Goal: Transaction & Acquisition: Subscribe to service/newsletter

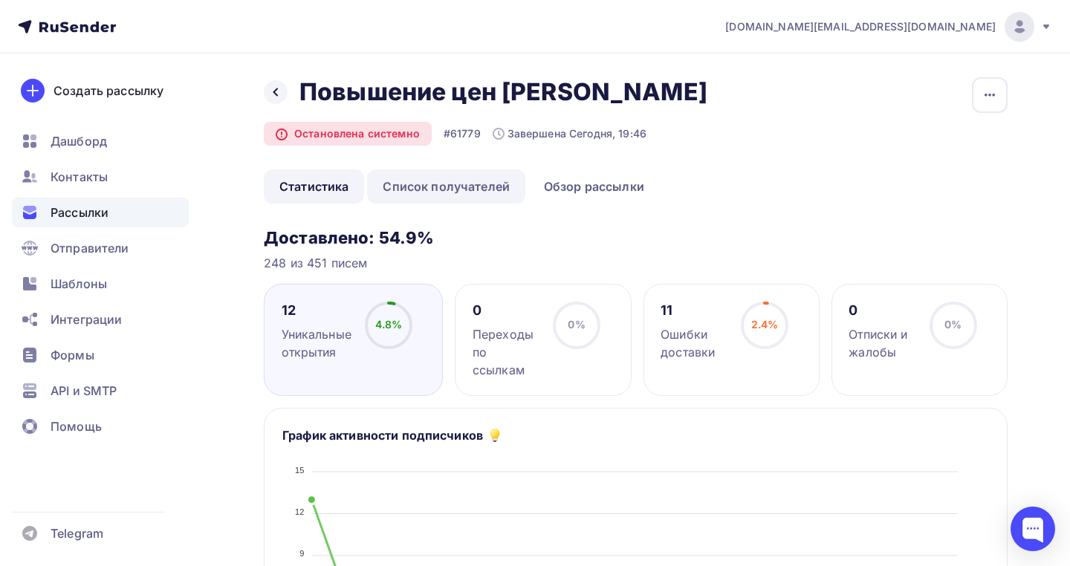
click at [432, 195] on link "Список получателей" at bounding box center [446, 186] width 158 height 34
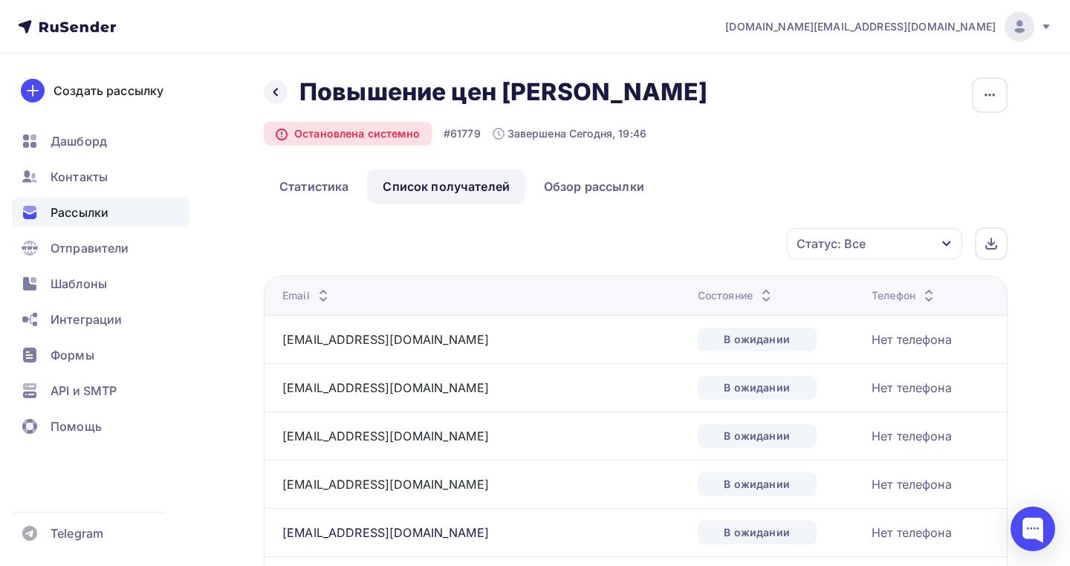
click at [867, 245] on div "Статус: Все" at bounding box center [874, 243] width 175 height 31
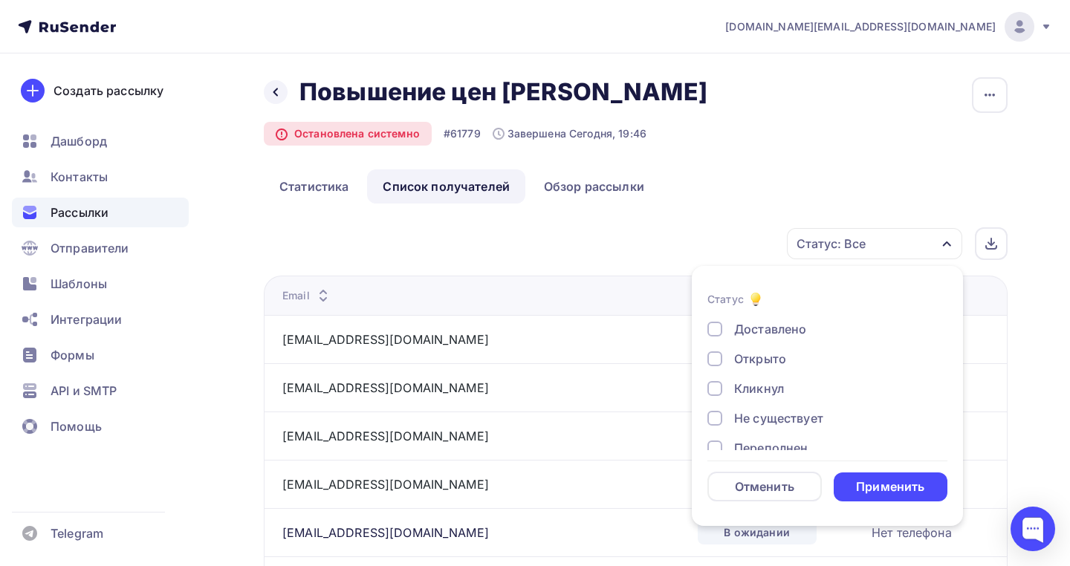
click at [867, 245] on div "Статус: Все" at bounding box center [874, 243] width 175 height 31
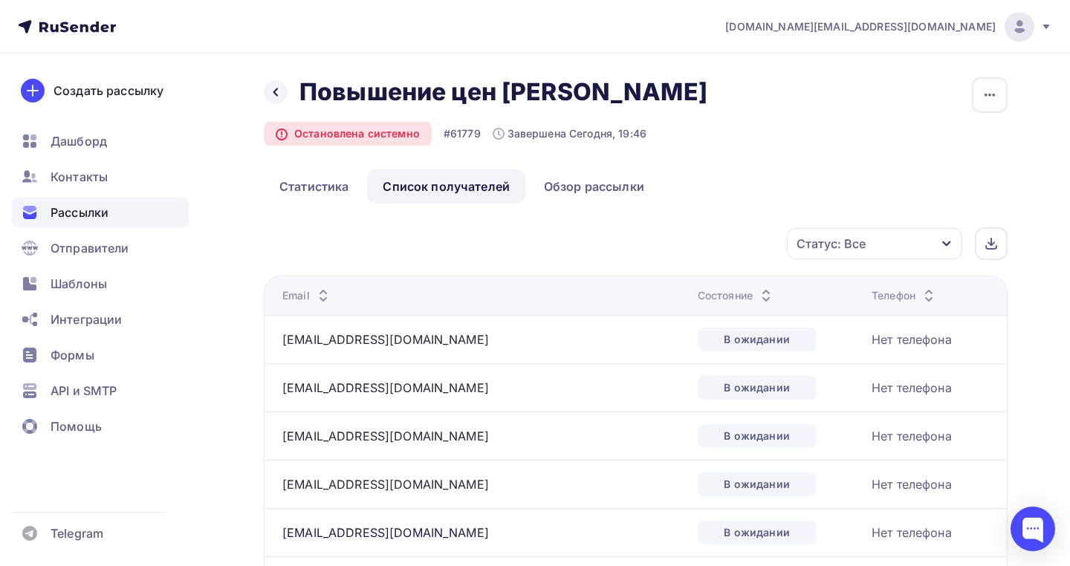
click at [942, 240] on icon "button" at bounding box center [947, 244] width 12 height 12
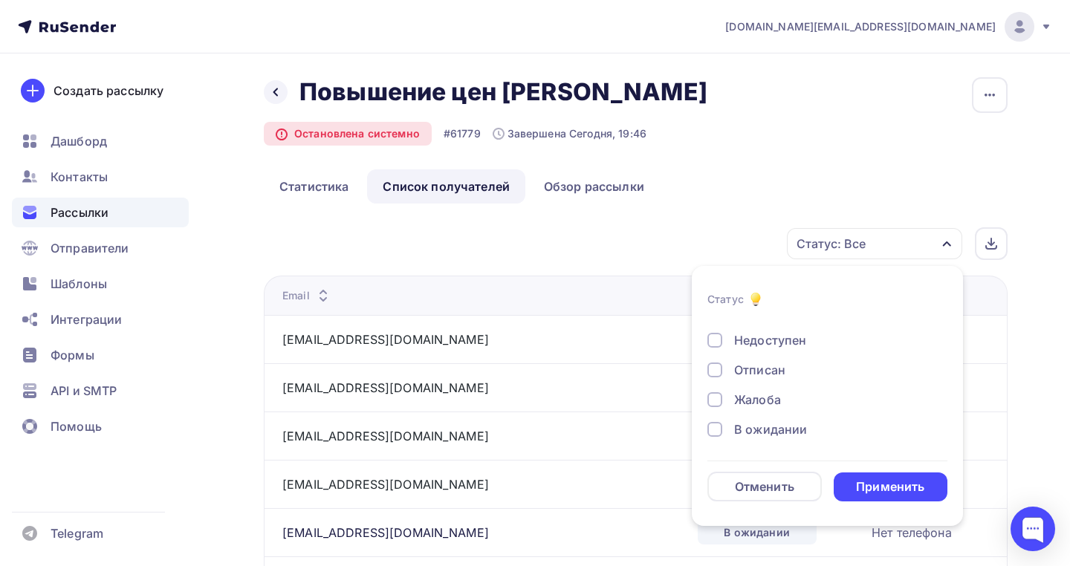
scroll to position [138, 0]
click at [743, 435] on div "В ожидании" at bounding box center [770, 430] width 73 height 18
click at [887, 482] on div "Применить" at bounding box center [890, 487] width 68 height 17
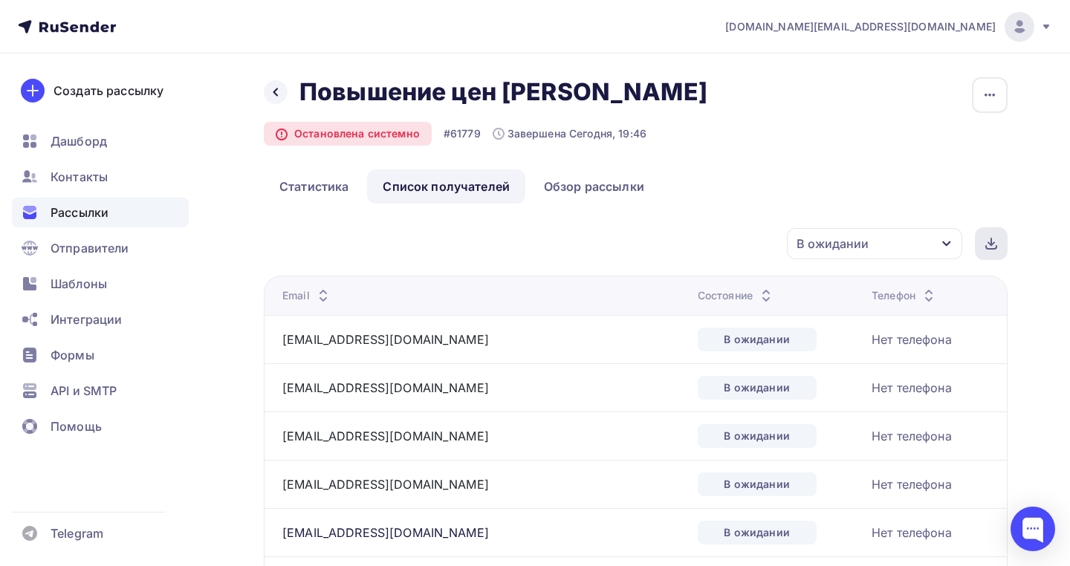
click at [992, 248] on icon at bounding box center [991, 247] width 10 height 3
click at [983, 99] on icon "button" at bounding box center [990, 95] width 18 height 18
click at [272, 80] on div "Назад Повышение цен Олмеко Повышение цен Олмеко" at bounding box center [491, 92] width 454 height 30
click at [272, 84] on div at bounding box center [276, 92] width 24 height 24
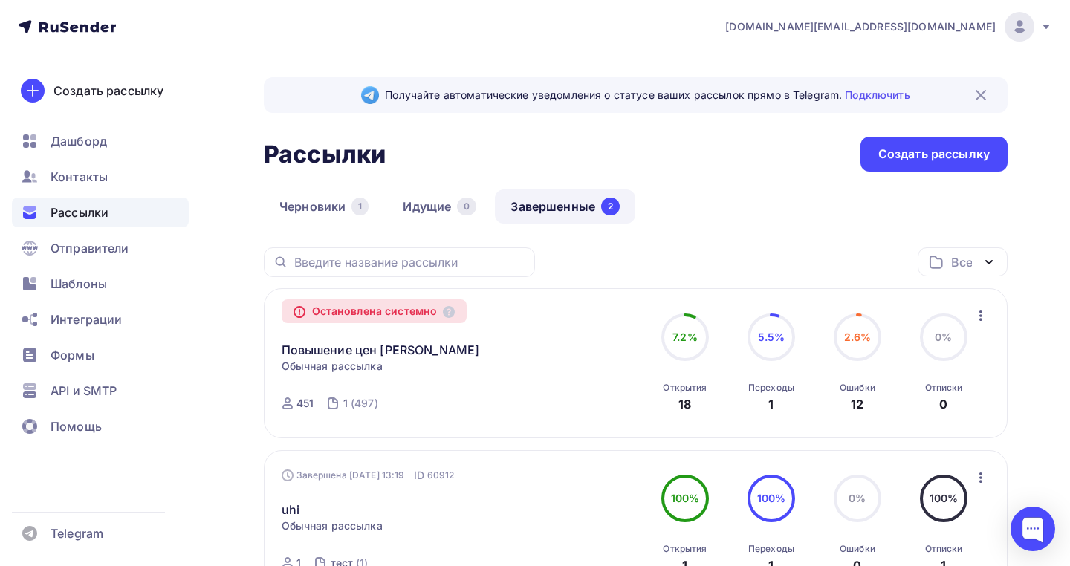
click at [977, 312] on icon "button" at bounding box center [981, 316] width 18 height 18
click at [948, 358] on div "Копировать в новую" at bounding box center [912, 355] width 152 height 18
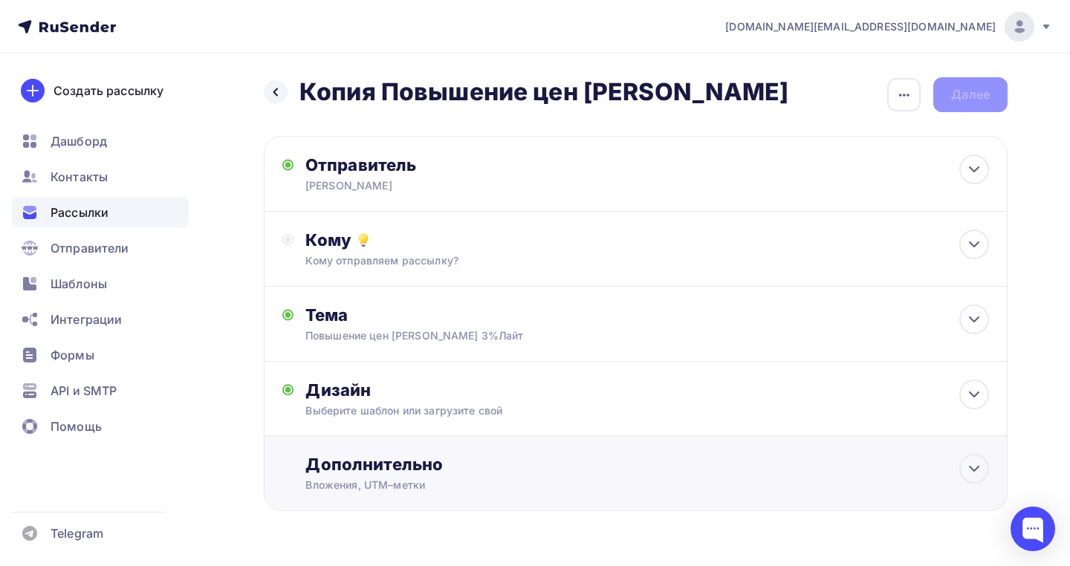
click at [595, 499] on div "Дополнительно Вложения, UTM–метки Вложения =ПРАЙС МЯГКАЯ МЕБЕЛЬ ЛАЙТ от 01.10.2…" at bounding box center [636, 473] width 744 height 75
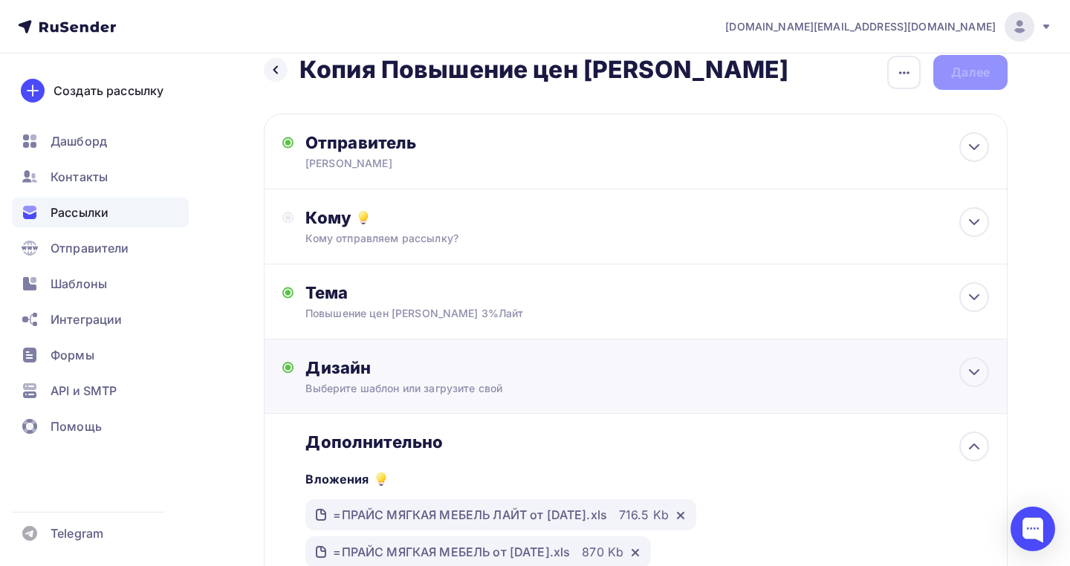
scroll to position [22, 0]
click at [573, 222] on div "Кому" at bounding box center [647, 218] width 684 height 21
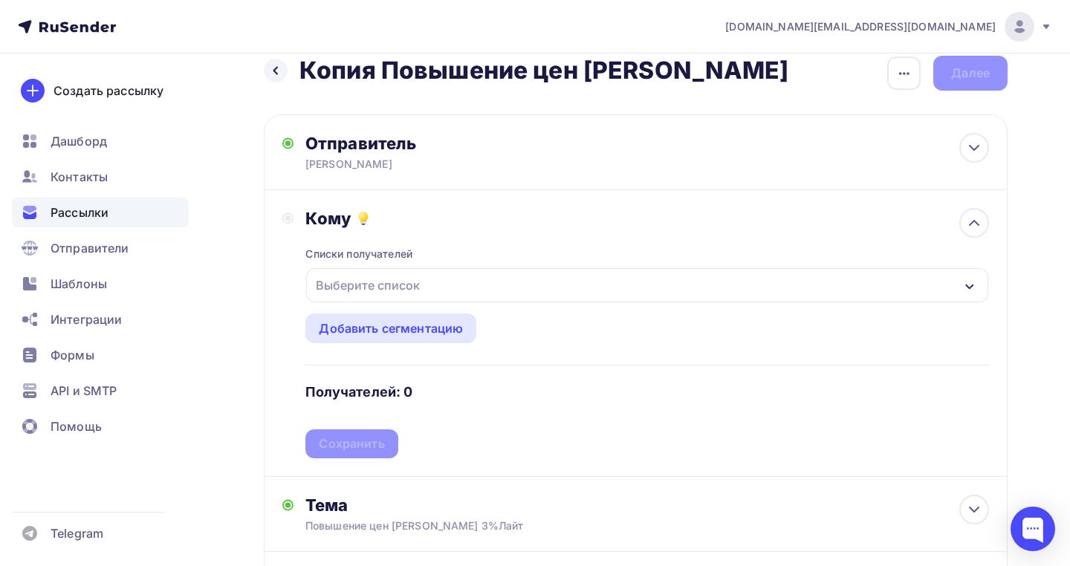
click at [434, 284] on div "Выберите список" at bounding box center [647, 285] width 682 height 34
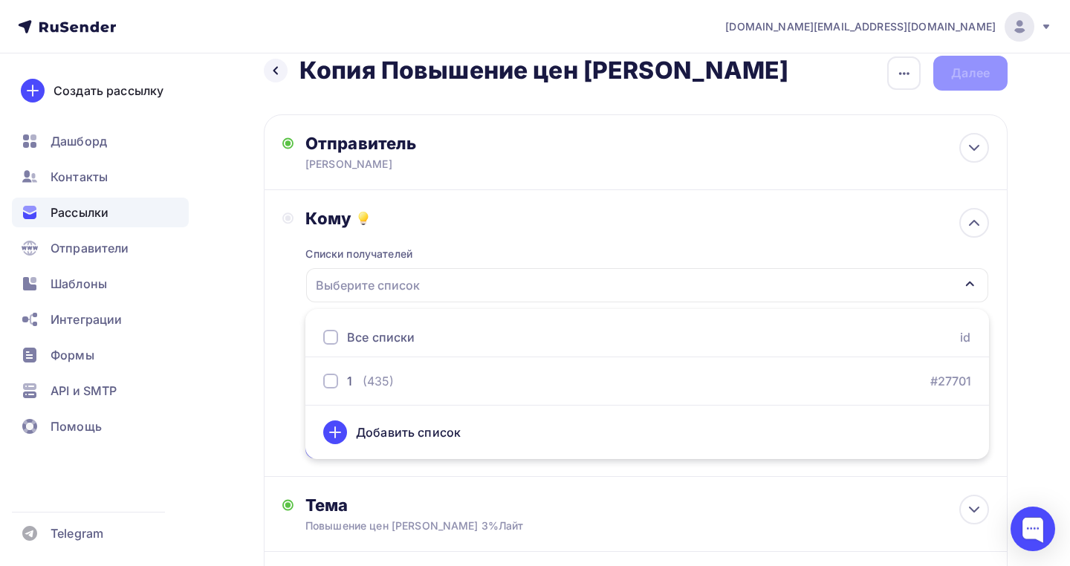
click at [384, 438] on div "Добавить список" at bounding box center [408, 433] width 105 height 18
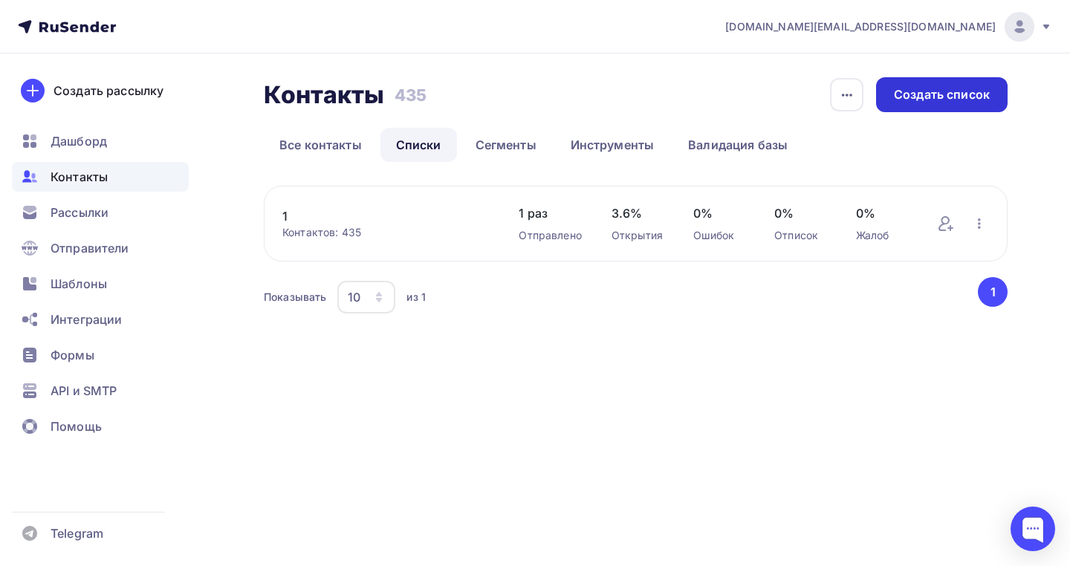
click at [937, 103] on div "Создать список" at bounding box center [942, 94] width 132 height 35
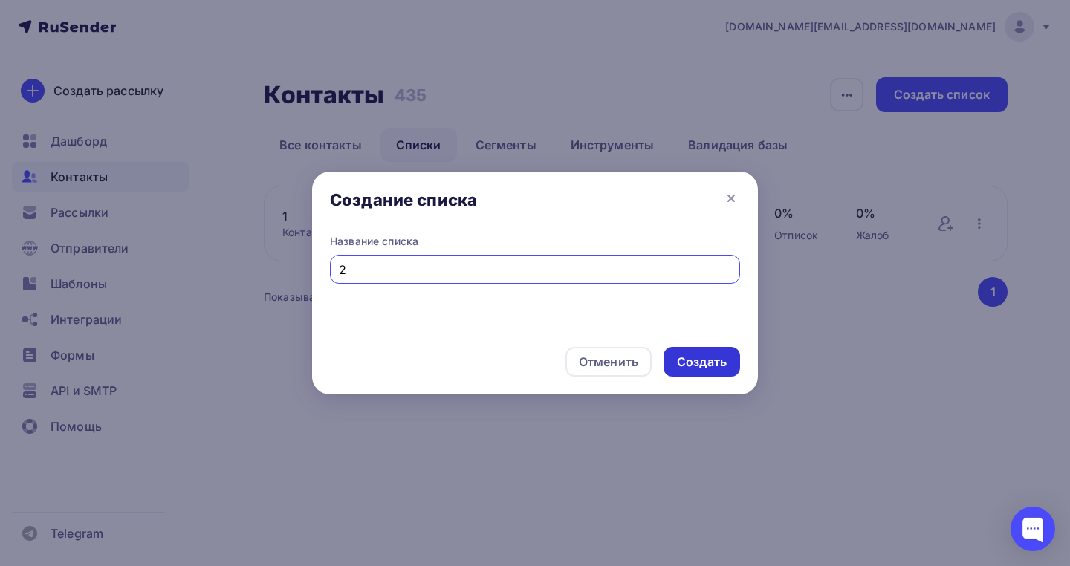
type input "2"
click at [690, 375] on div "Создать" at bounding box center [702, 362] width 77 height 30
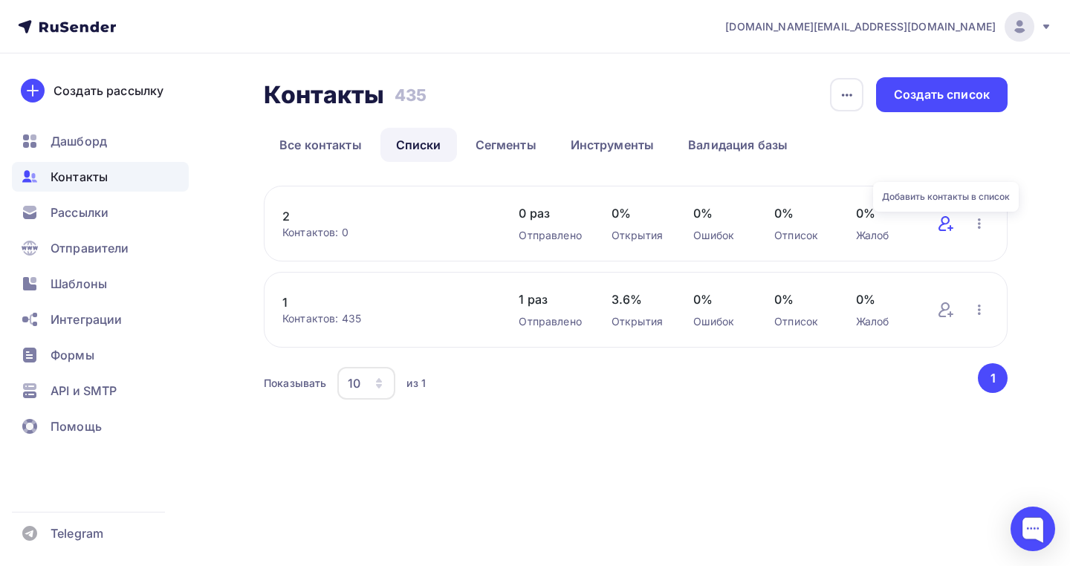
click at [948, 223] on icon at bounding box center [944, 223] width 11 height 15
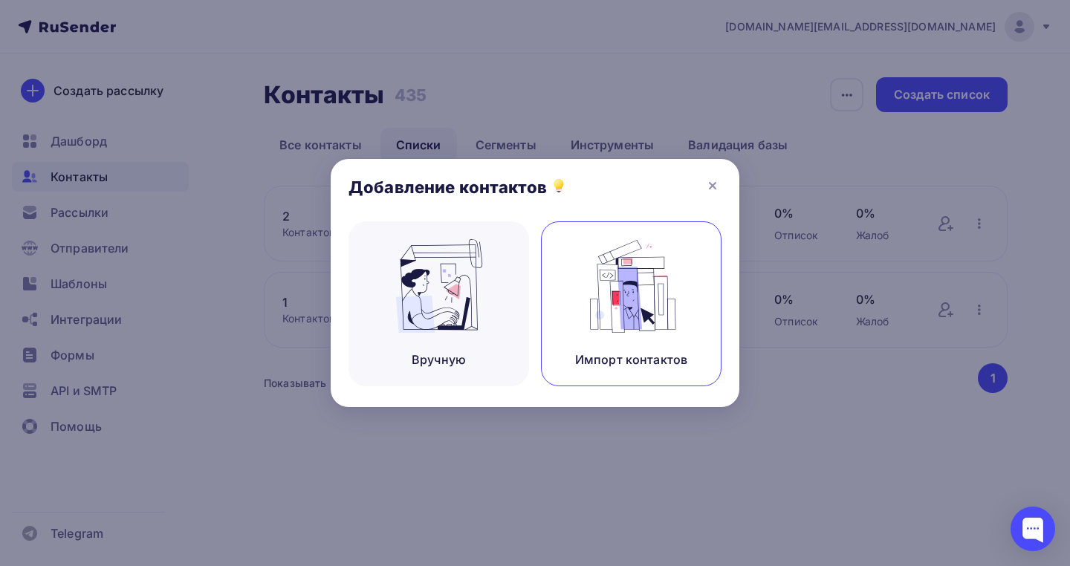
click at [580, 300] on div "Импорт контактов" at bounding box center [631, 303] width 181 height 165
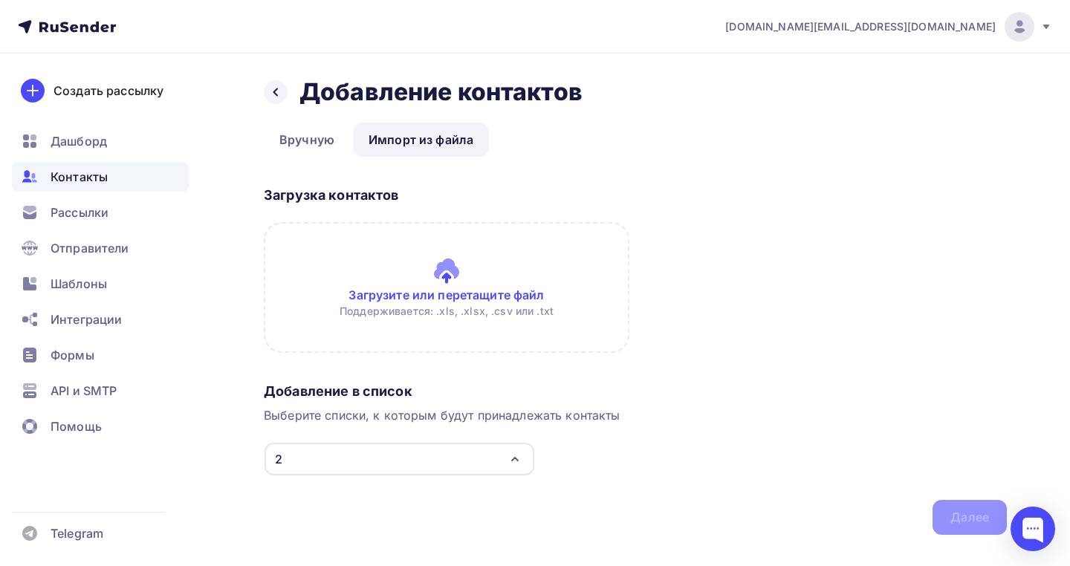
click at [369, 317] on input "file" at bounding box center [447, 287] width 366 height 131
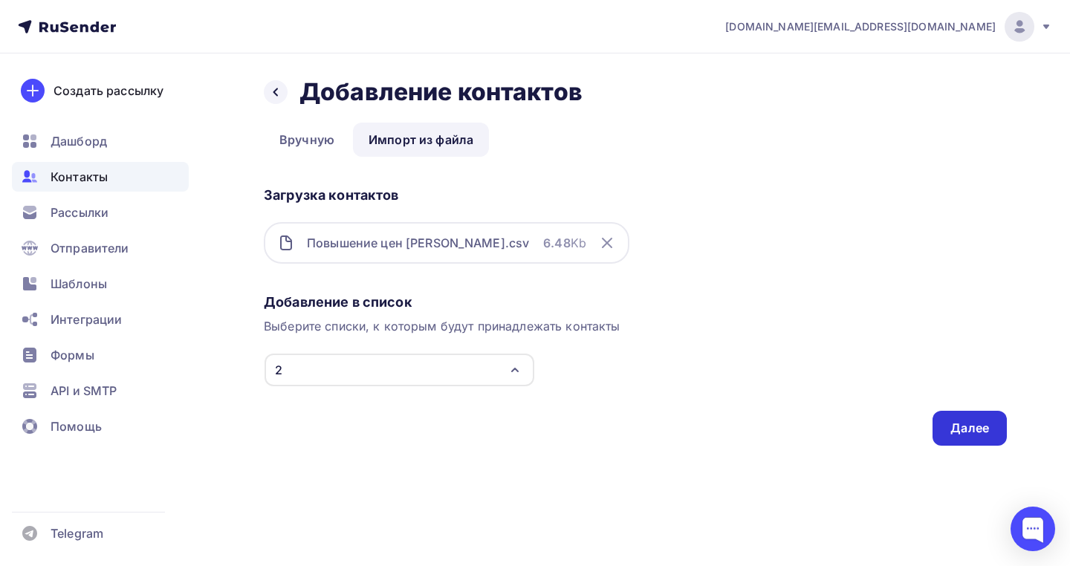
click at [985, 433] on div "Далее" at bounding box center [970, 428] width 39 height 17
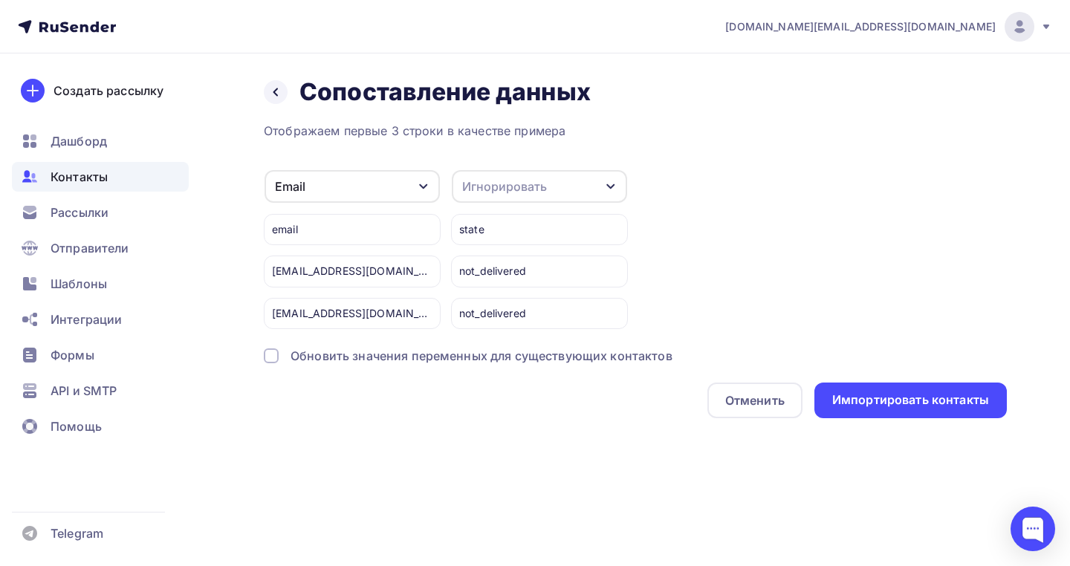
click at [985, 430] on div "Назад Сопоставление данных Сопоставление данных Отображаем первые 3 строки в ка…" at bounding box center [535, 266] width 1070 height 424
click at [979, 414] on div "Импортировать контакты" at bounding box center [911, 401] width 193 height 36
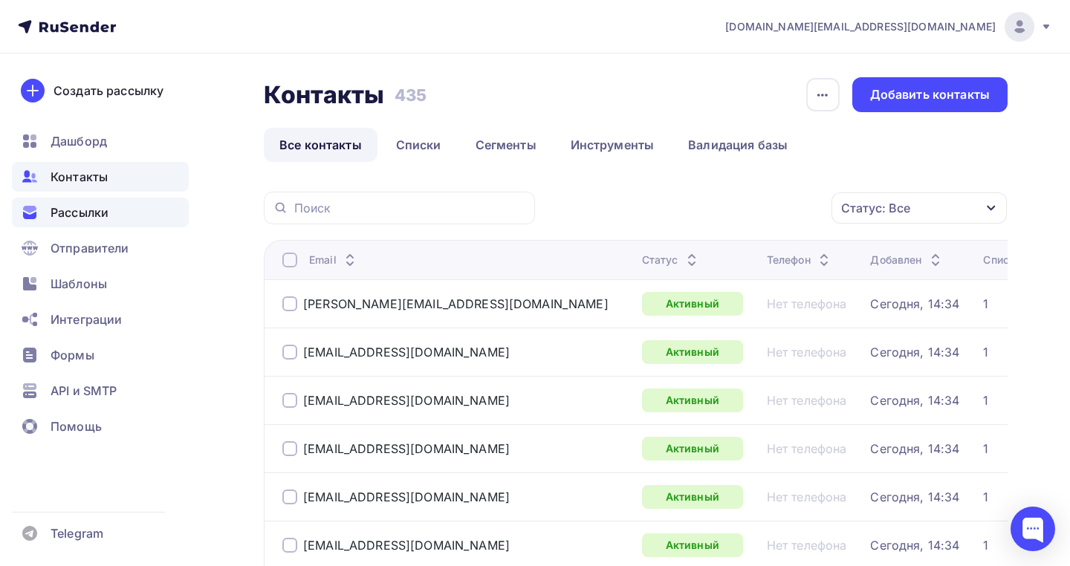
click at [114, 215] on div "Рассылки" at bounding box center [100, 213] width 177 height 30
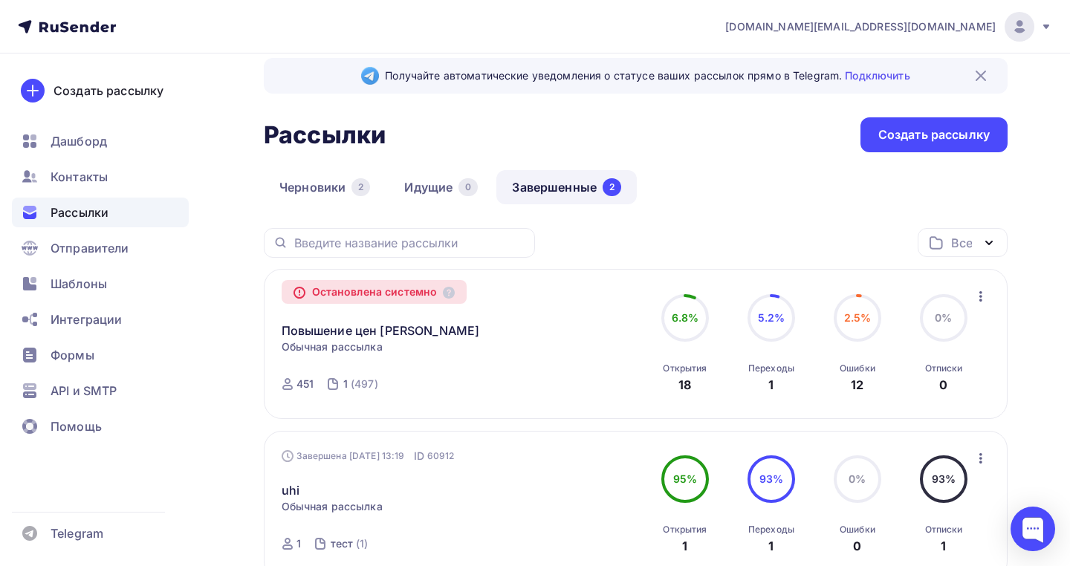
scroll to position [25, 0]
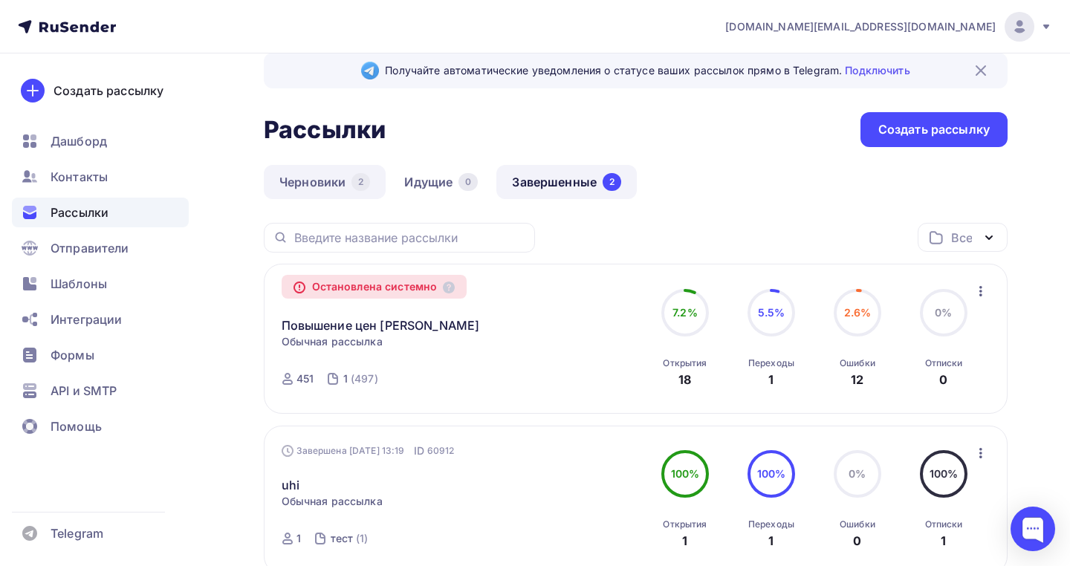
click at [343, 190] on link "Черновики 2" at bounding box center [325, 182] width 122 height 34
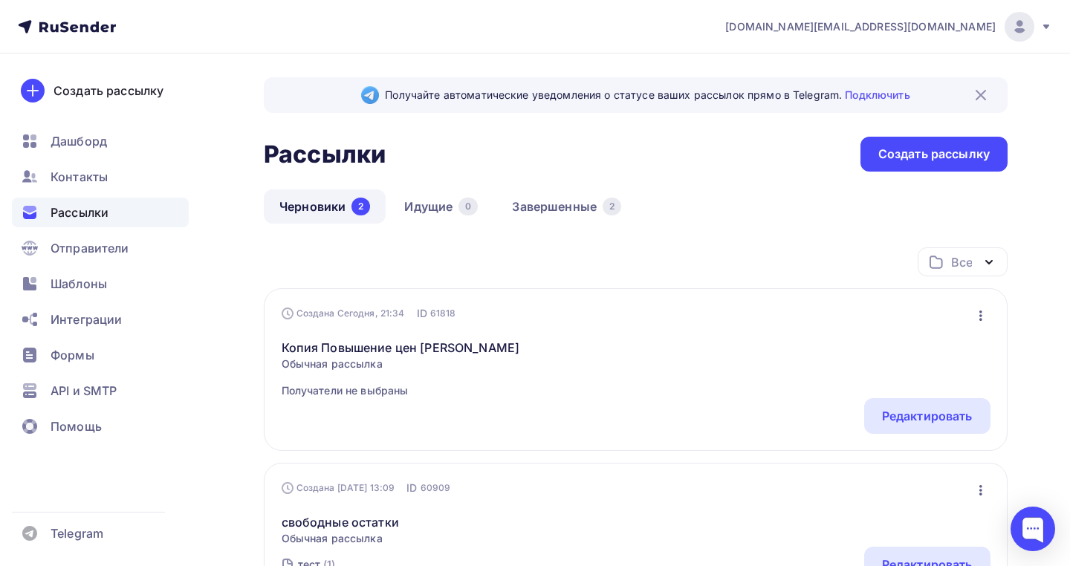
click at [447, 382] on div "Копия Повышение цен Олмеко Обычная рассылка Получатели не выбраны" at bounding box center [401, 368] width 239 height 59
click at [905, 417] on div "Редактировать" at bounding box center [927, 416] width 91 height 18
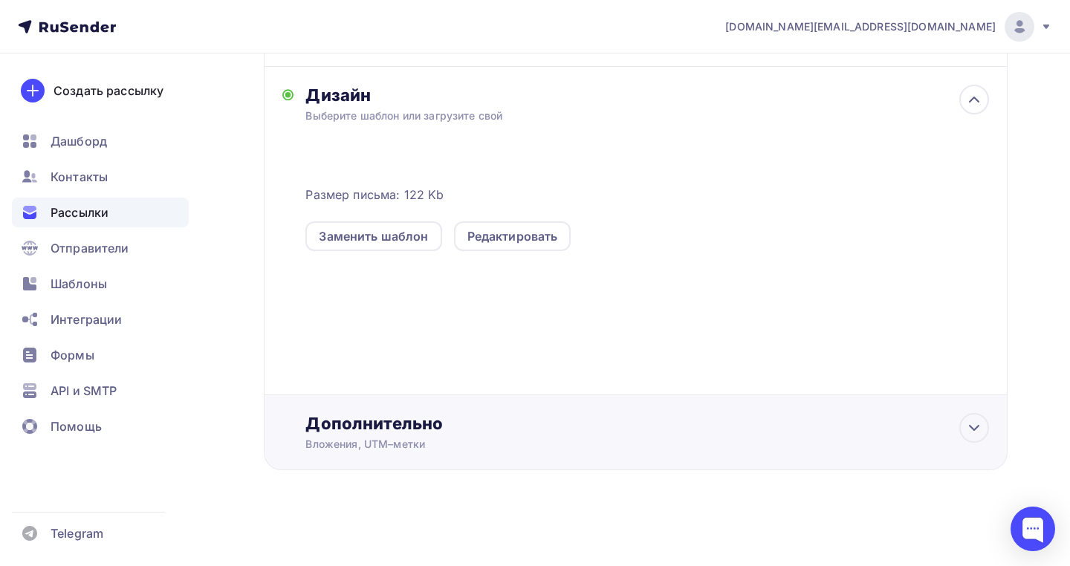
click at [648, 442] on div "Вложения, UTM–метки" at bounding box center [612, 444] width 615 height 15
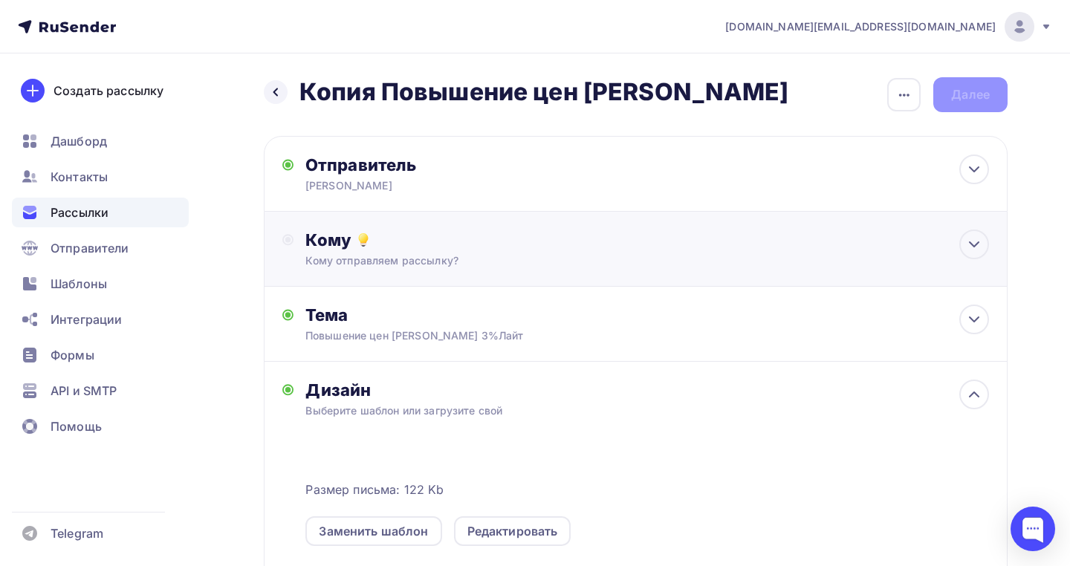
click at [588, 246] on div "Кому" at bounding box center [647, 240] width 684 height 21
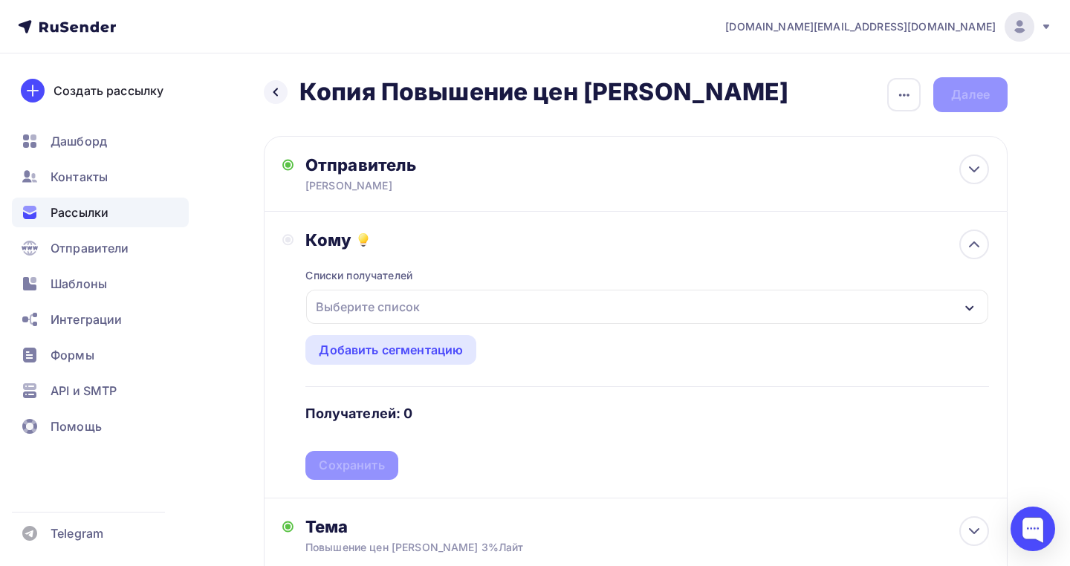
click at [514, 317] on div "Выберите список" at bounding box center [647, 307] width 682 height 34
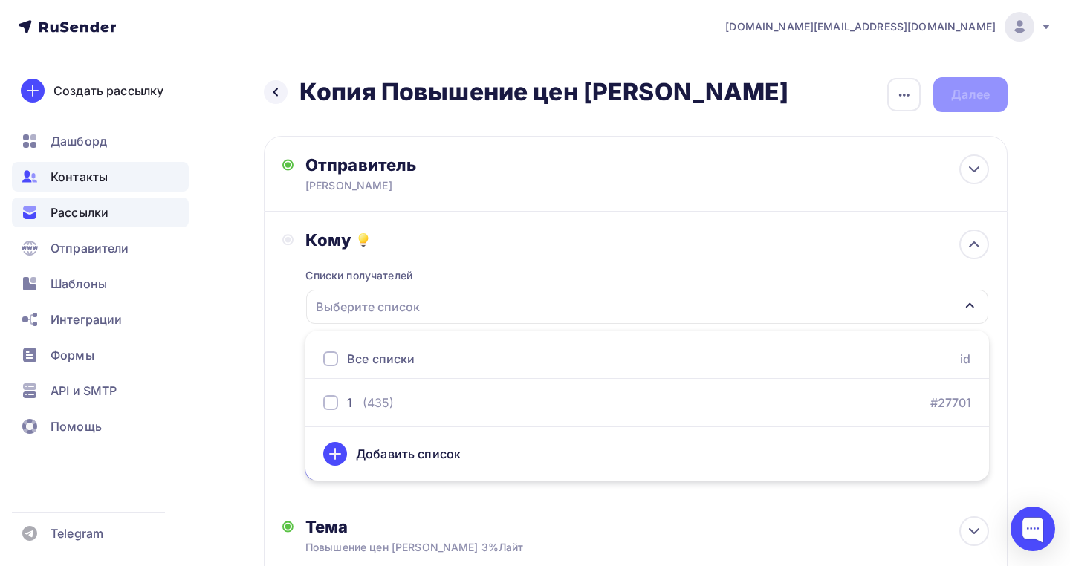
click at [100, 176] on span "Контакты" at bounding box center [79, 177] width 57 height 18
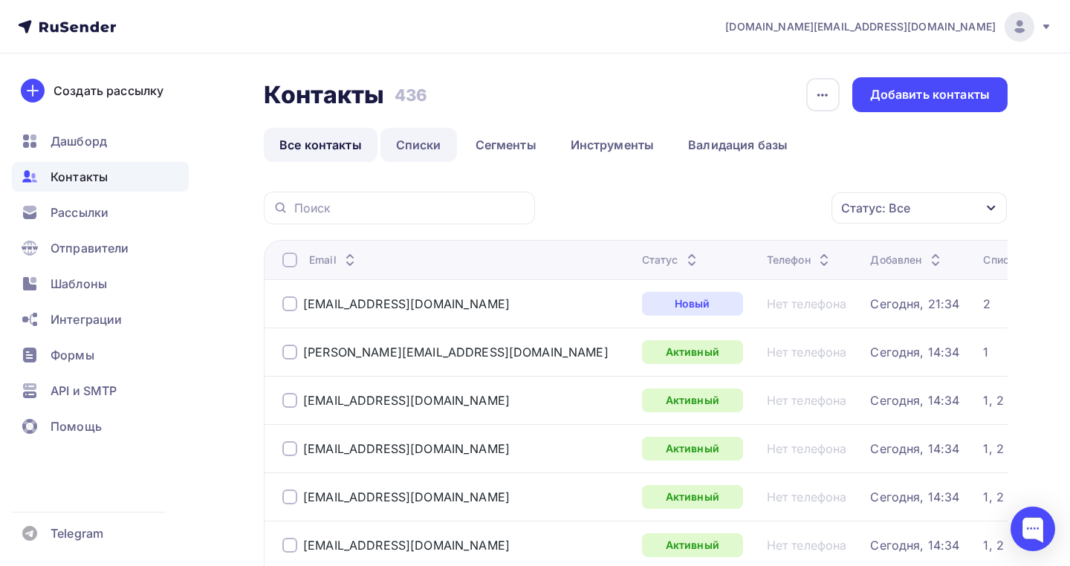
click at [425, 152] on link "Списки" at bounding box center [419, 145] width 77 height 34
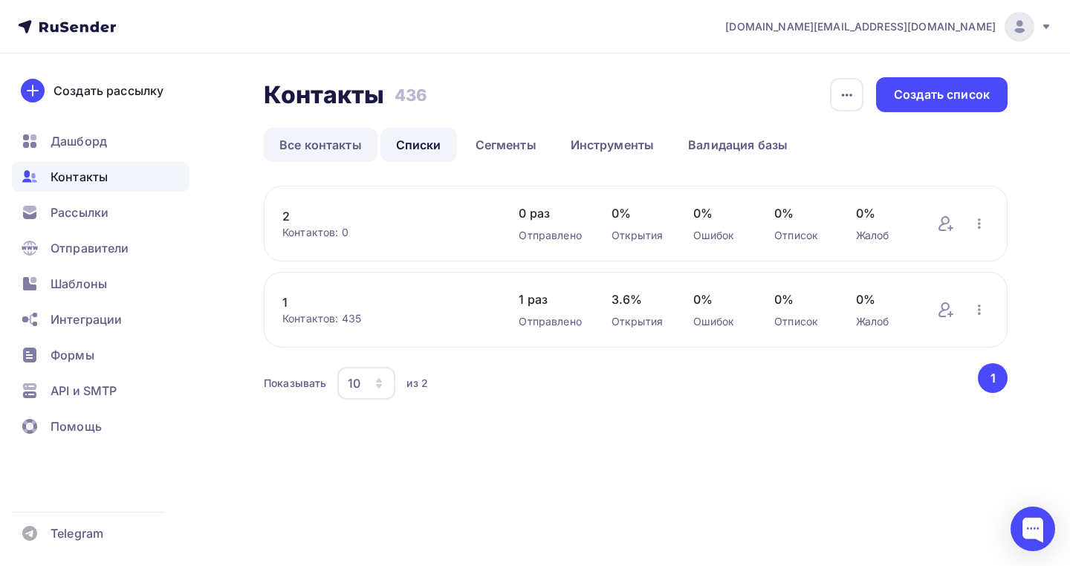
click at [318, 149] on link "Все контакты" at bounding box center [321, 145] width 114 height 34
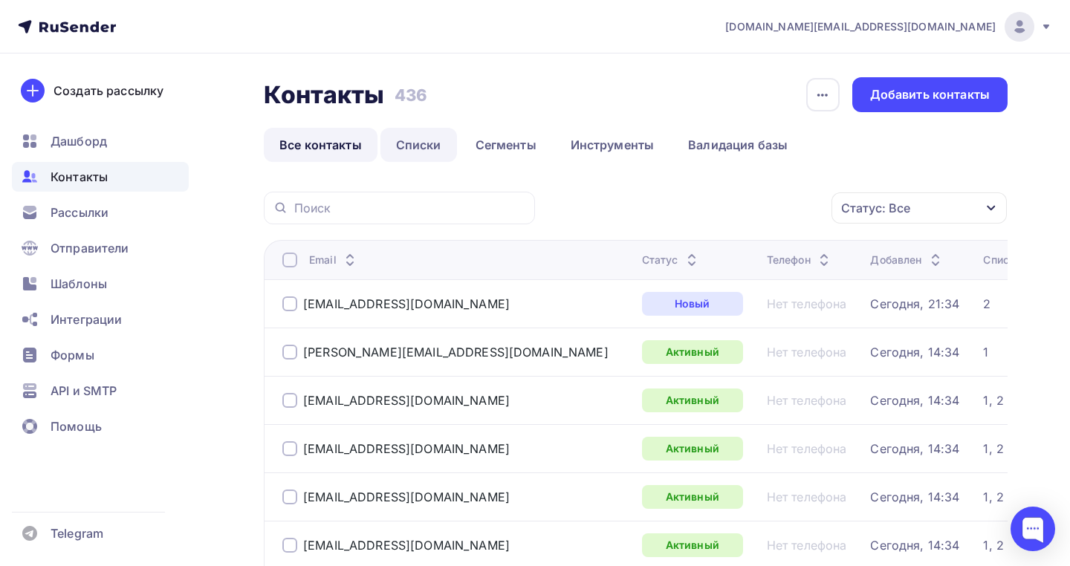
click at [421, 146] on link "Списки" at bounding box center [419, 145] width 77 height 34
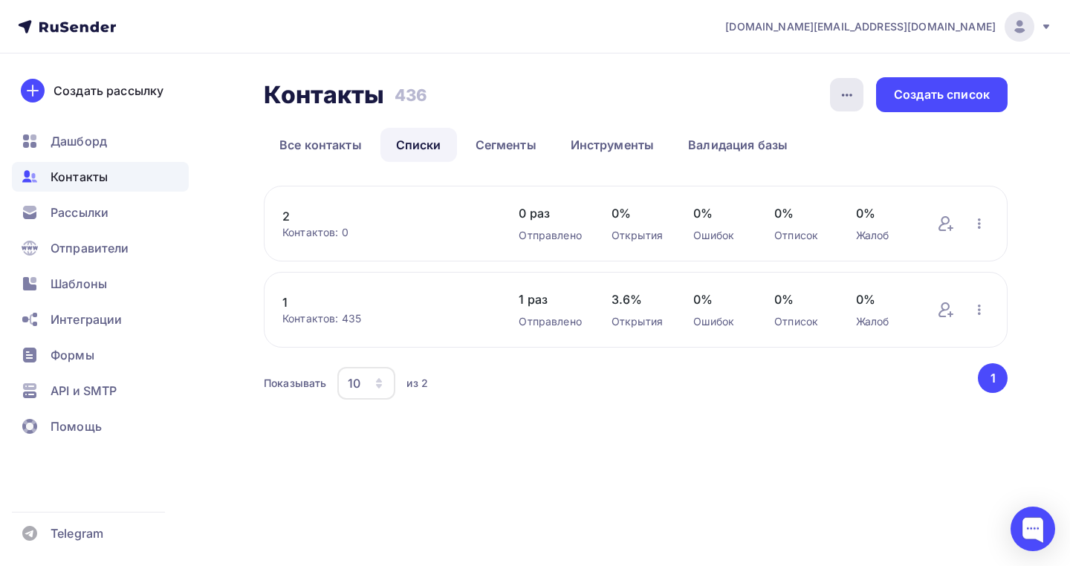
click at [855, 109] on div "button" at bounding box center [846, 94] width 33 height 33
click at [829, 140] on div "История импорта" at bounding box center [790, 141] width 143 height 18
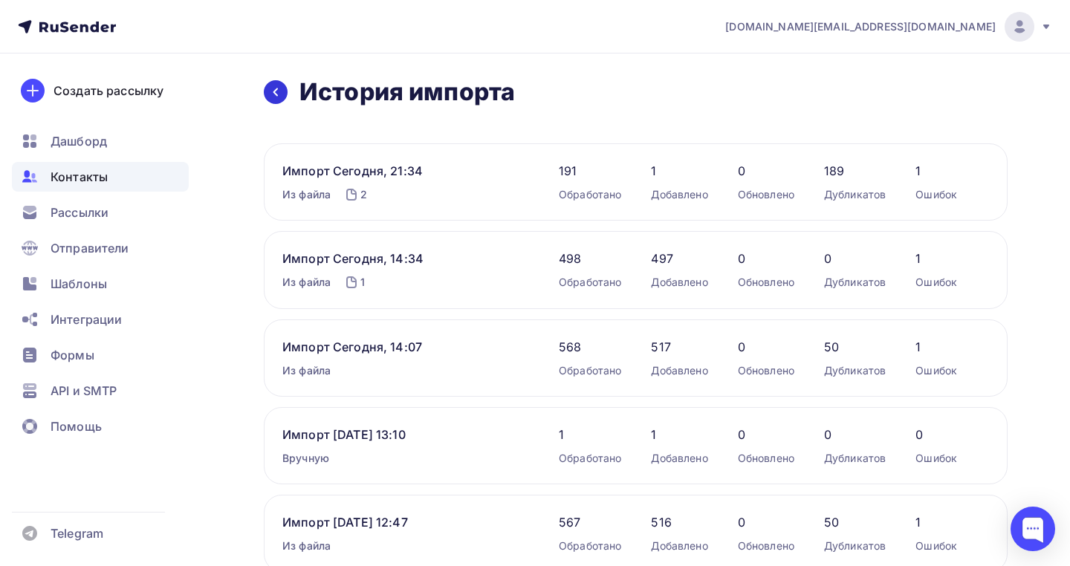
click at [279, 95] on icon at bounding box center [276, 92] width 12 height 12
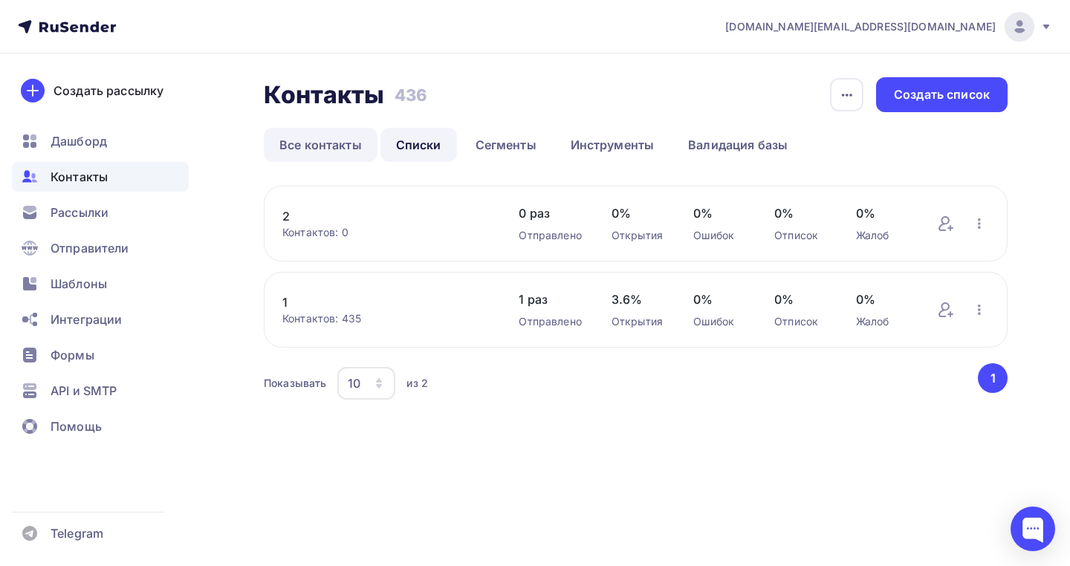
click at [315, 140] on link "Все контакты" at bounding box center [321, 145] width 114 height 34
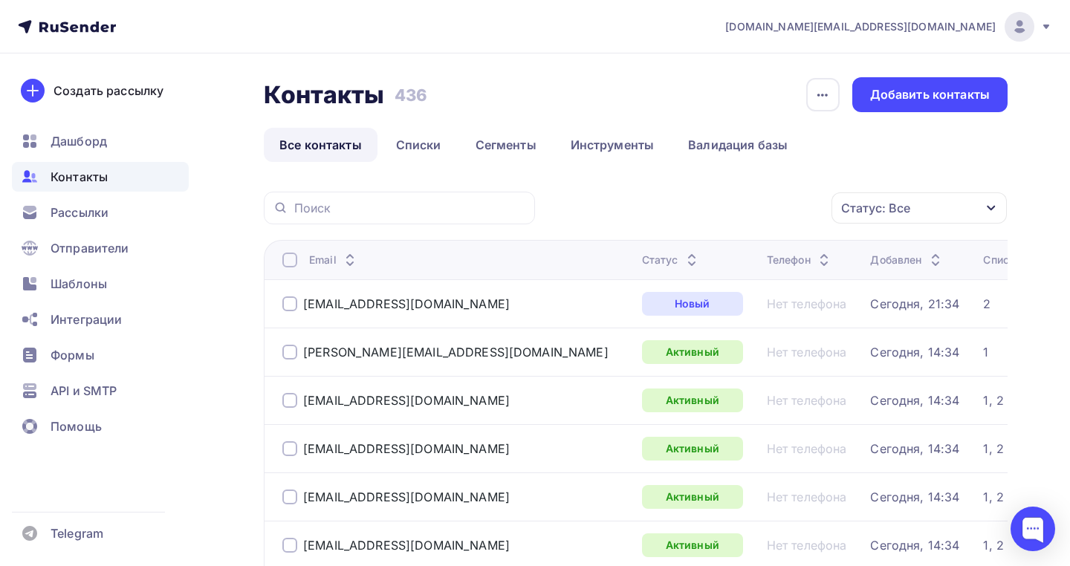
click at [683, 261] on icon at bounding box center [692, 264] width 18 height 18
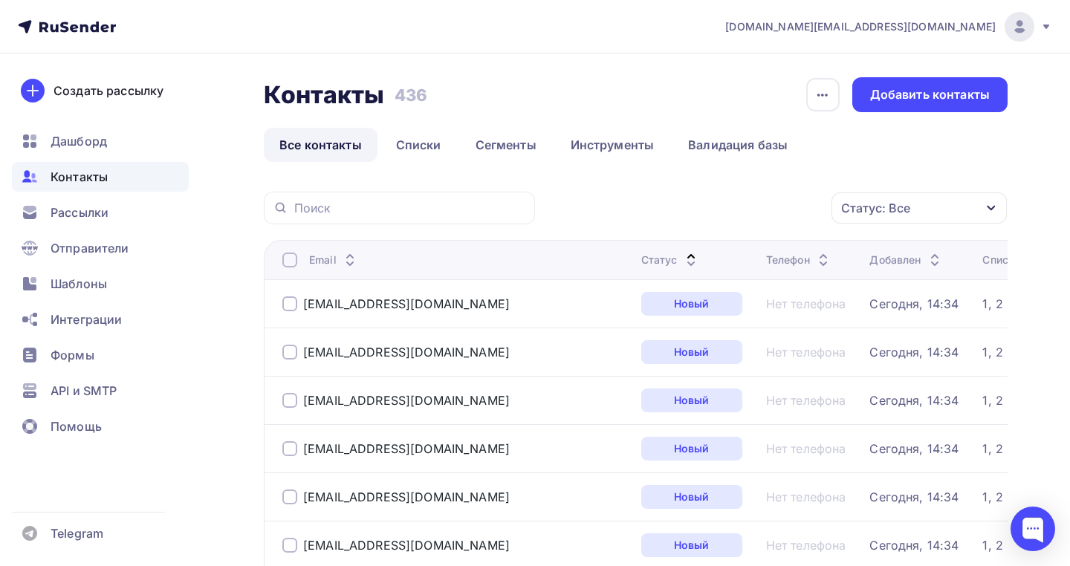
click at [863, 207] on div "Статус: Все" at bounding box center [875, 208] width 69 height 18
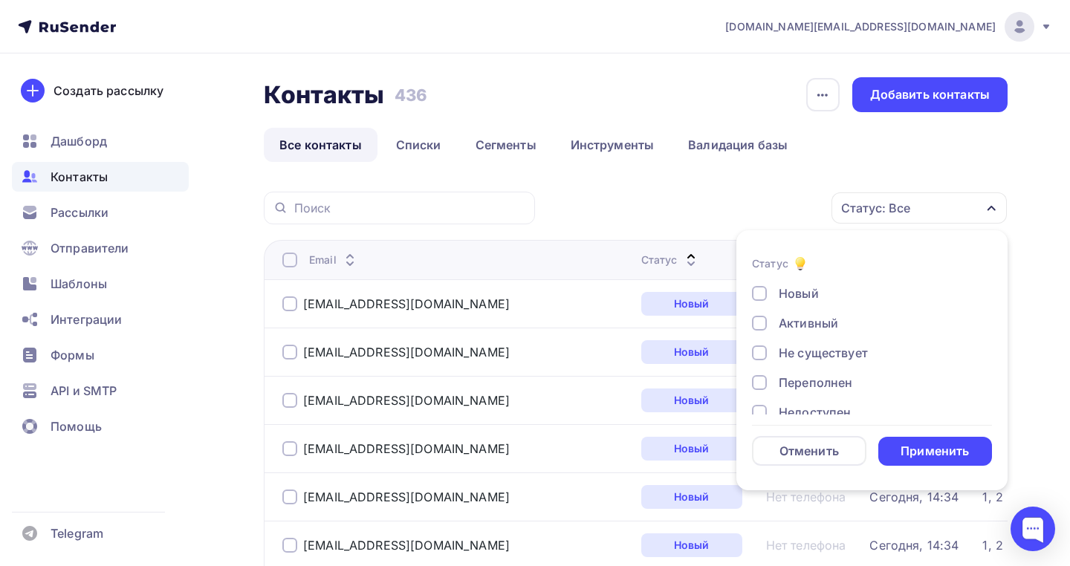
click at [757, 298] on div at bounding box center [759, 293] width 15 height 15
click at [908, 448] on div "Применить" at bounding box center [935, 451] width 68 height 17
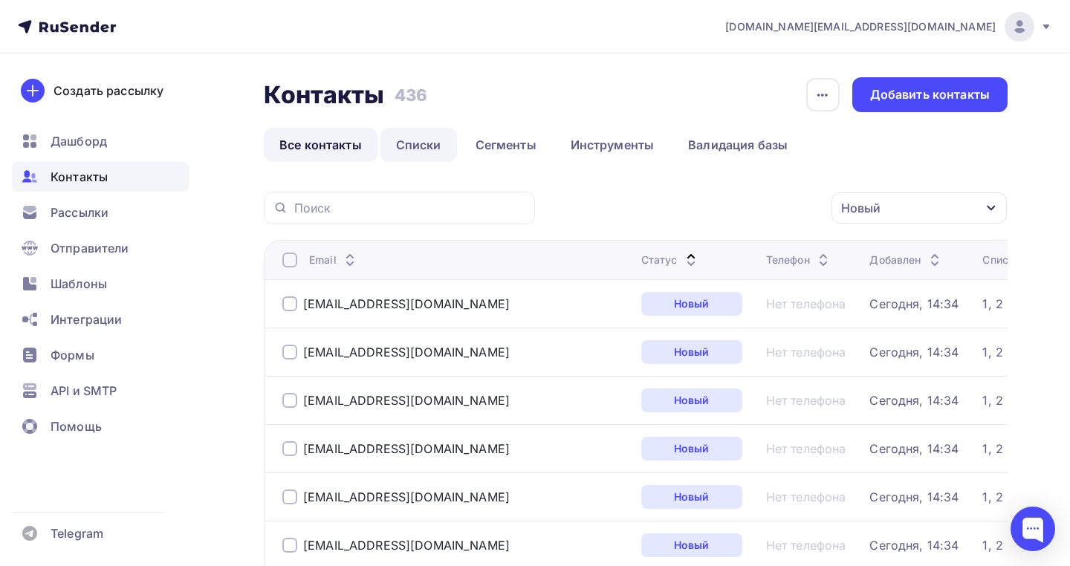
click at [432, 143] on link "Списки" at bounding box center [419, 145] width 77 height 34
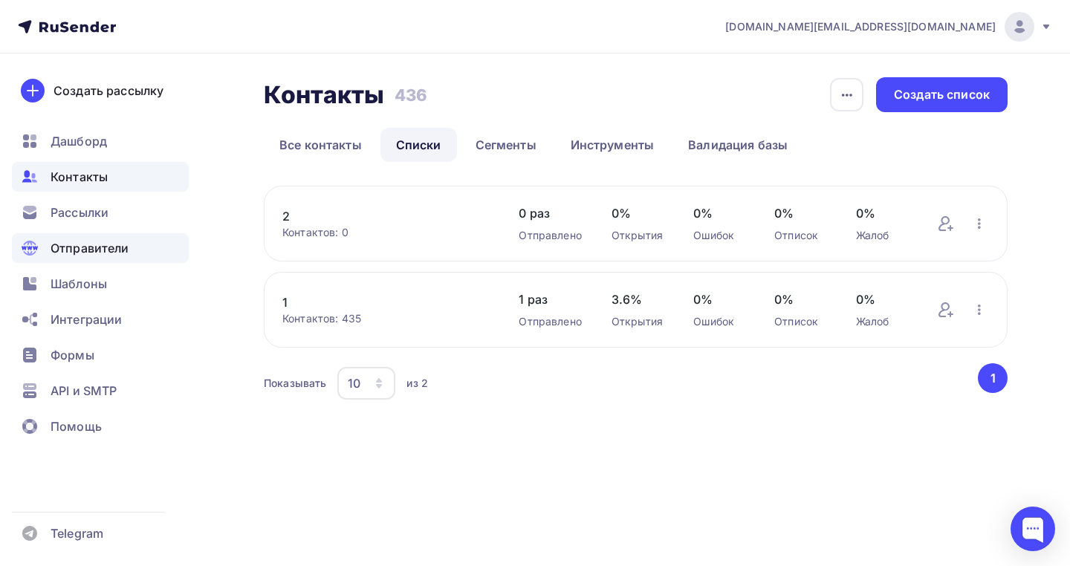
click at [126, 249] on span "Отправители" at bounding box center [90, 248] width 79 height 18
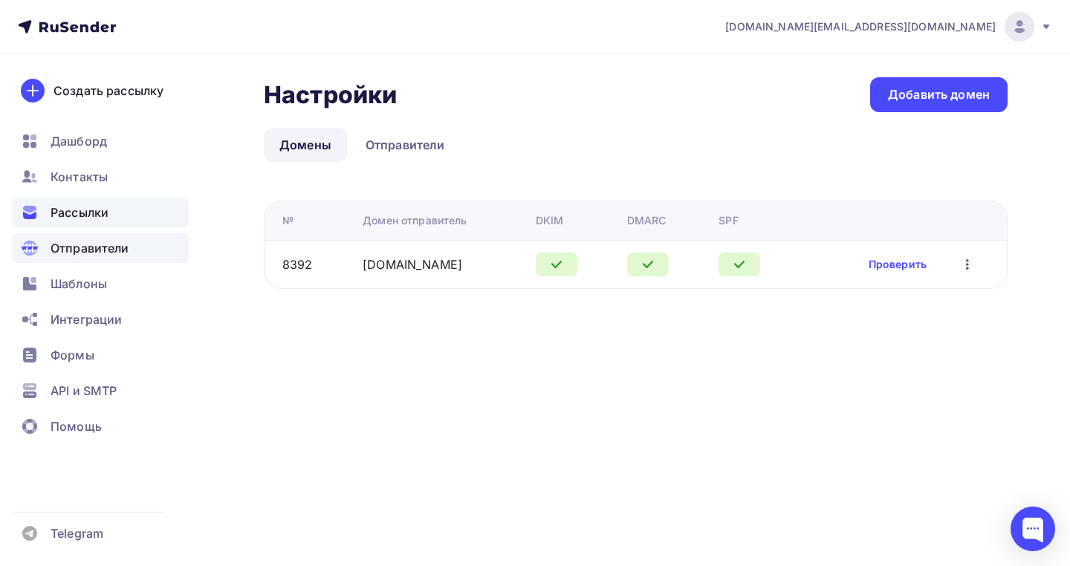
click at [123, 221] on div "Рассылки" at bounding box center [100, 213] width 177 height 30
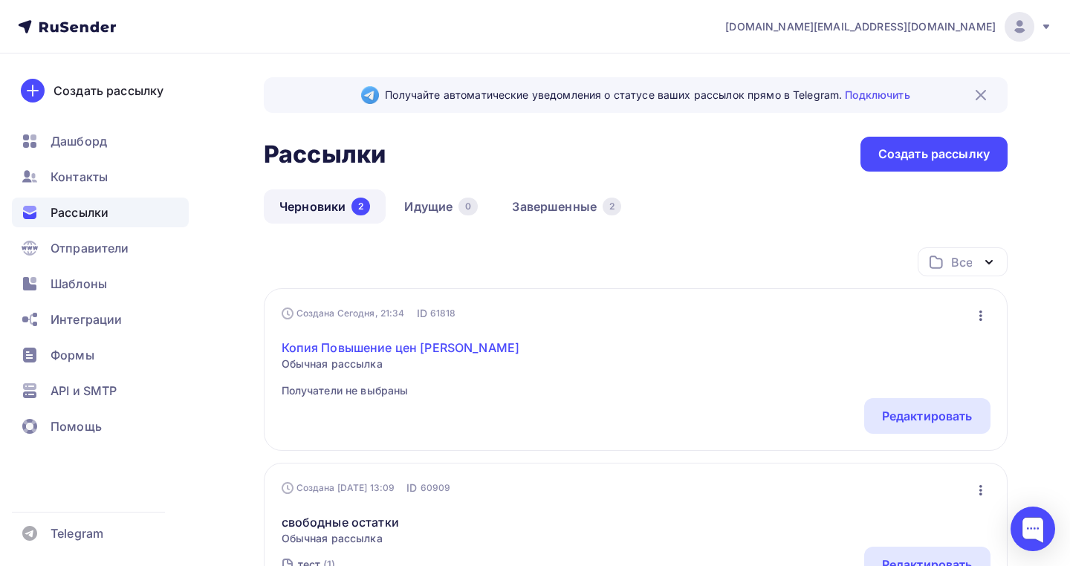
click at [346, 344] on link "Копия Повышение цен [PERSON_NAME]" at bounding box center [401, 348] width 239 height 18
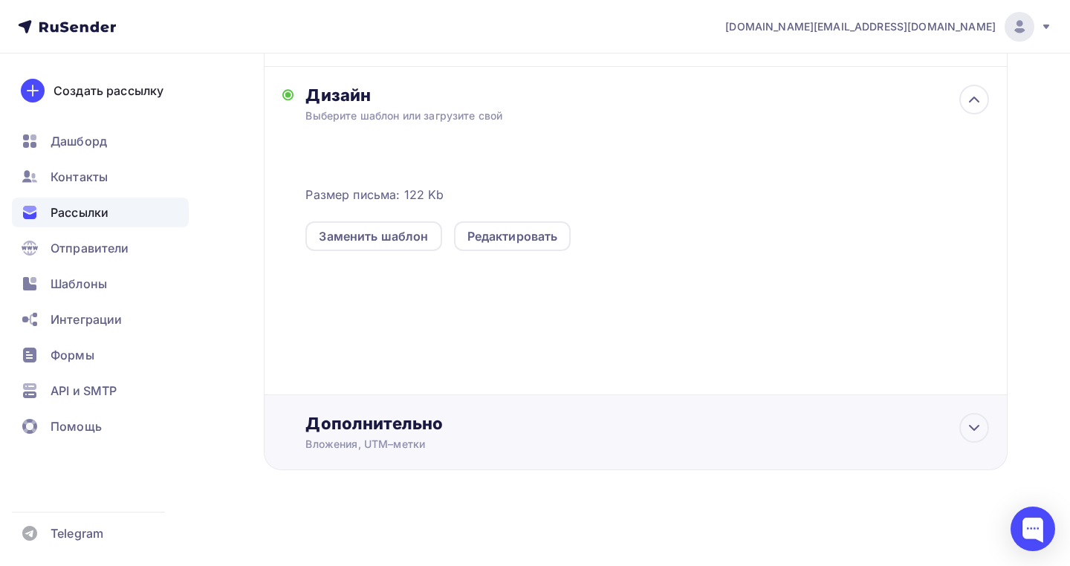
click at [513, 413] on div "Дополнительно" at bounding box center [647, 423] width 684 height 21
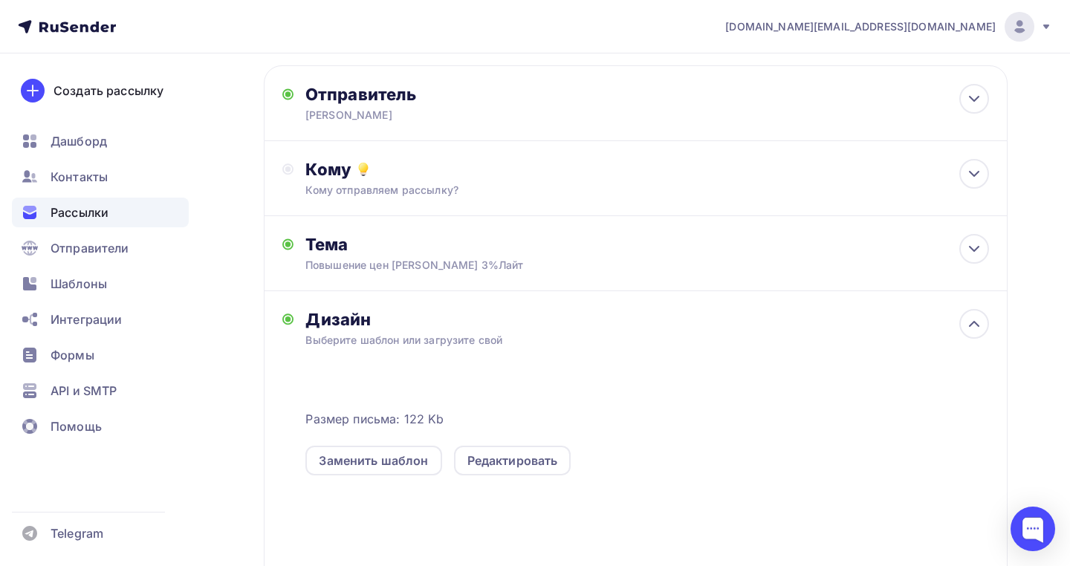
scroll to position [35, 0]
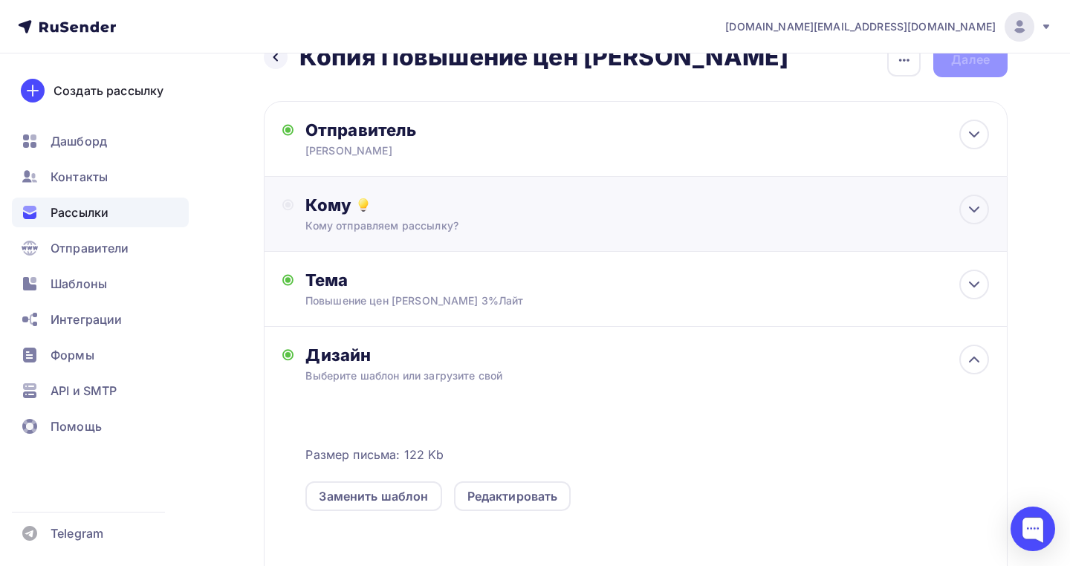
click at [516, 215] on div "Кому" at bounding box center [647, 205] width 684 height 21
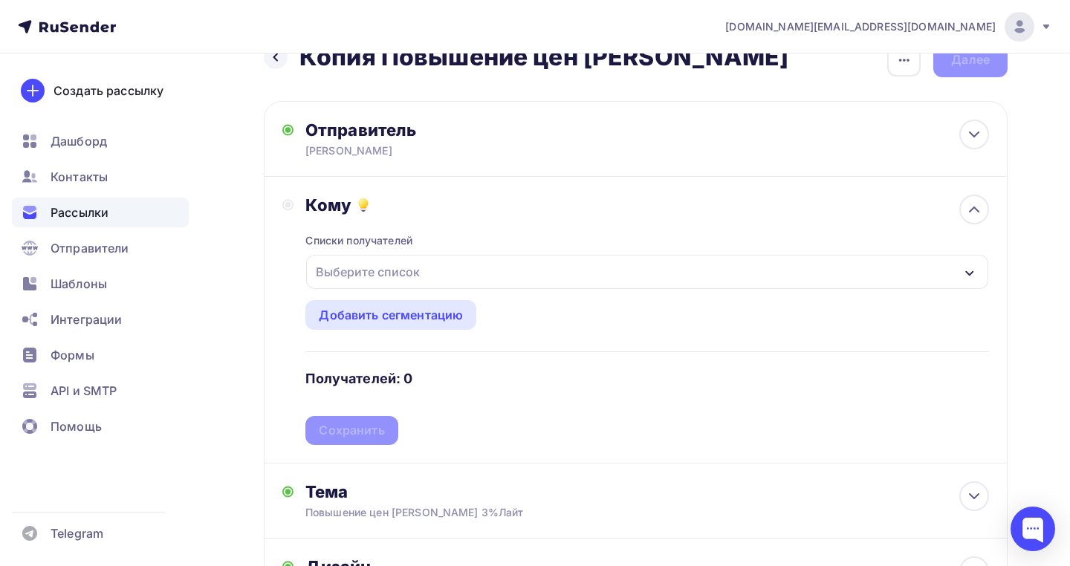
click at [455, 280] on div "Выберите список" at bounding box center [647, 272] width 682 height 34
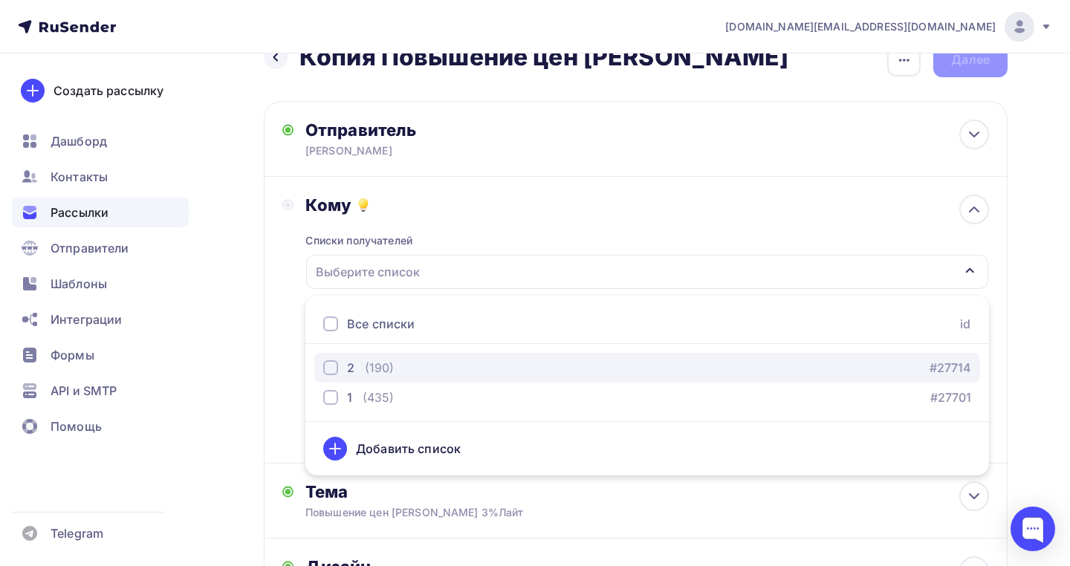
click at [352, 375] on div "2" at bounding box center [350, 368] width 7 height 18
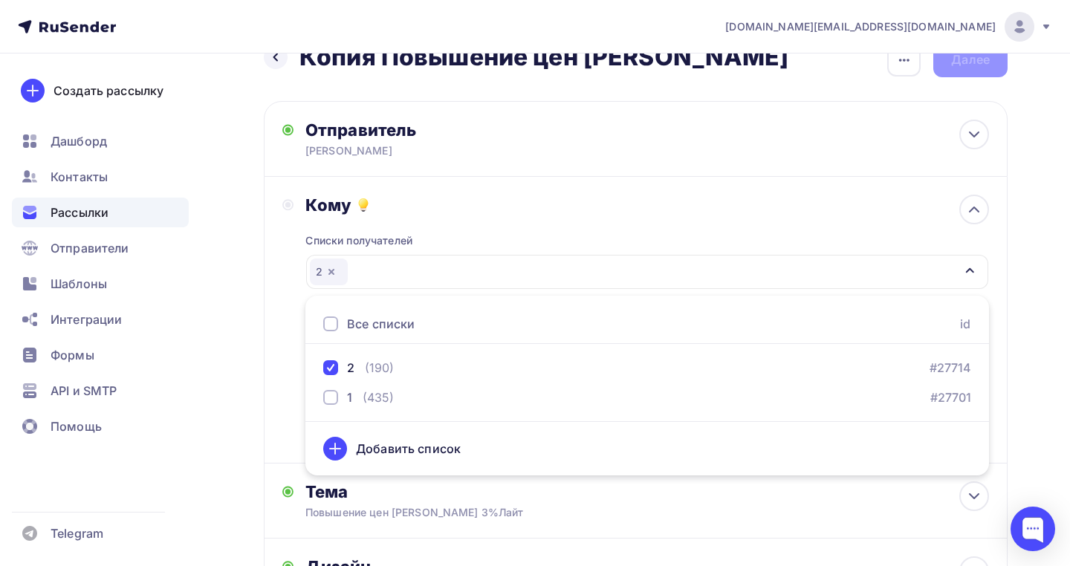
click at [297, 355] on div "Кому Списки получателей 2 Все списки id 2 (190) #27714 1 (435) #27701 Добавить …" at bounding box center [635, 320] width 707 height 250
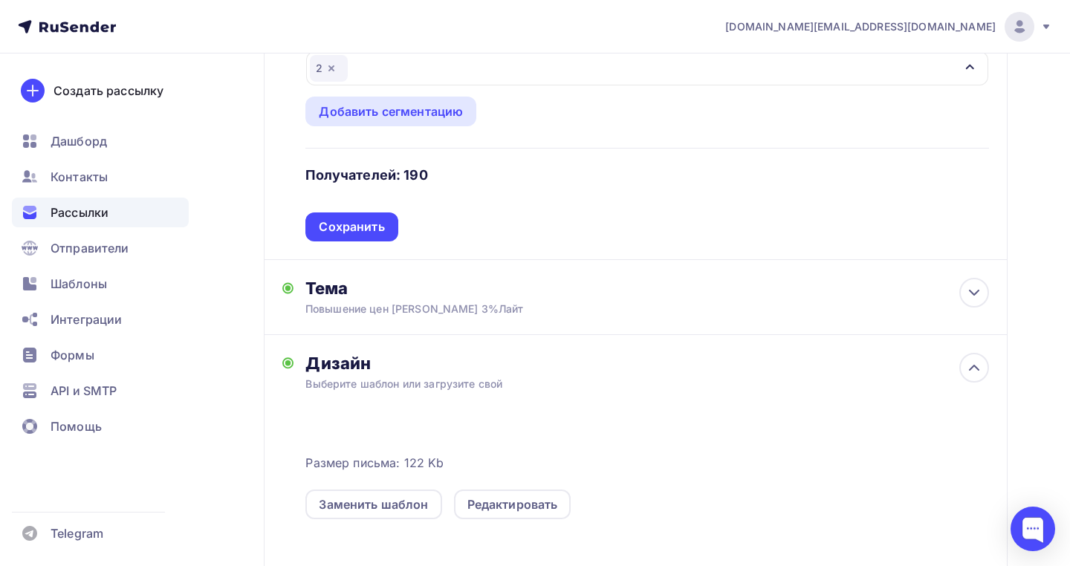
scroll to position [0, 0]
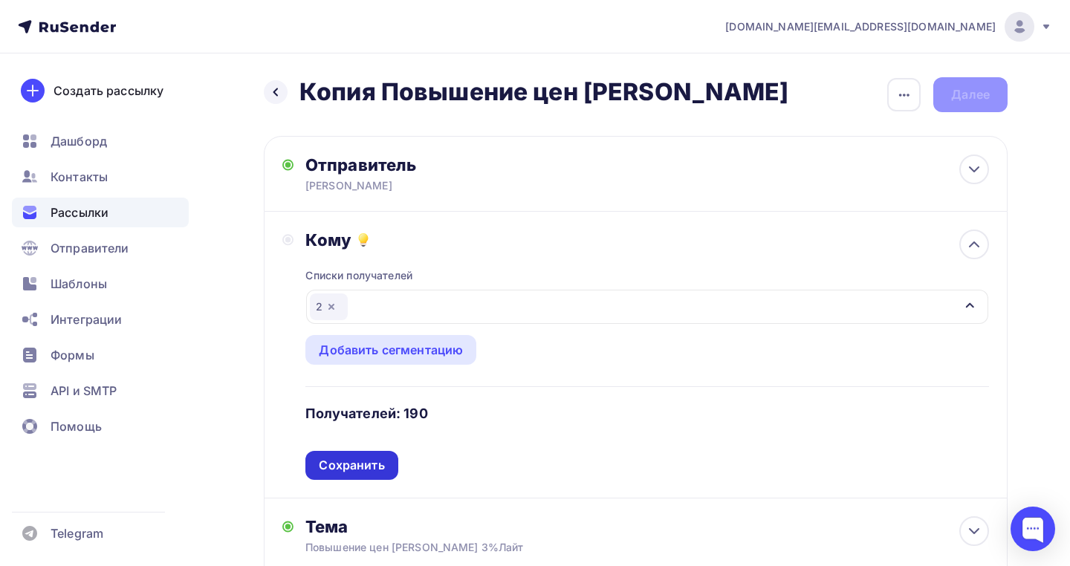
click at [348, 461] on div "Сохранить" at bounding box center [351, 465] width 65 height 17
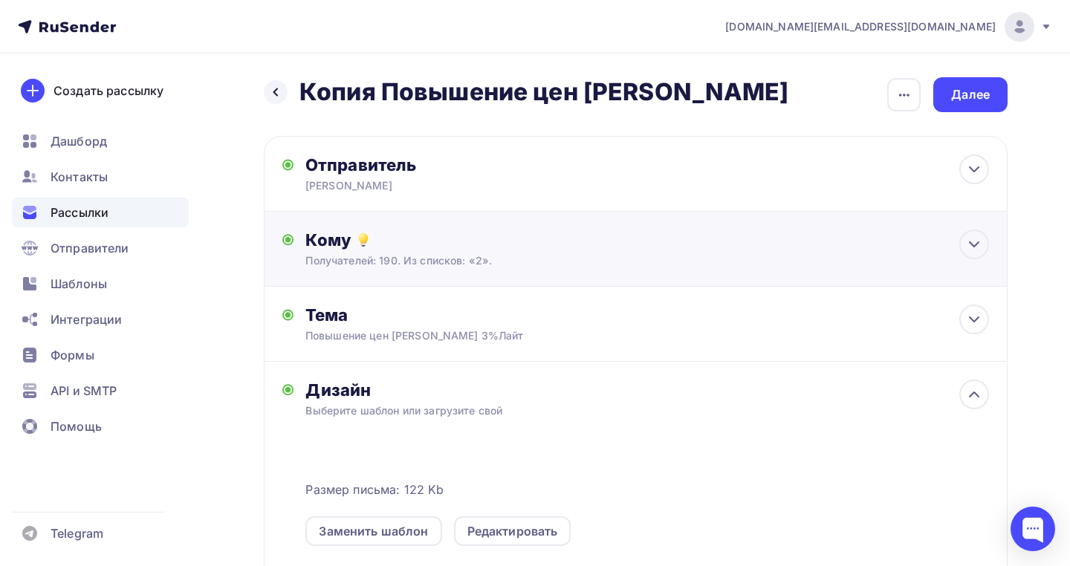
scroll to position [751, 0]
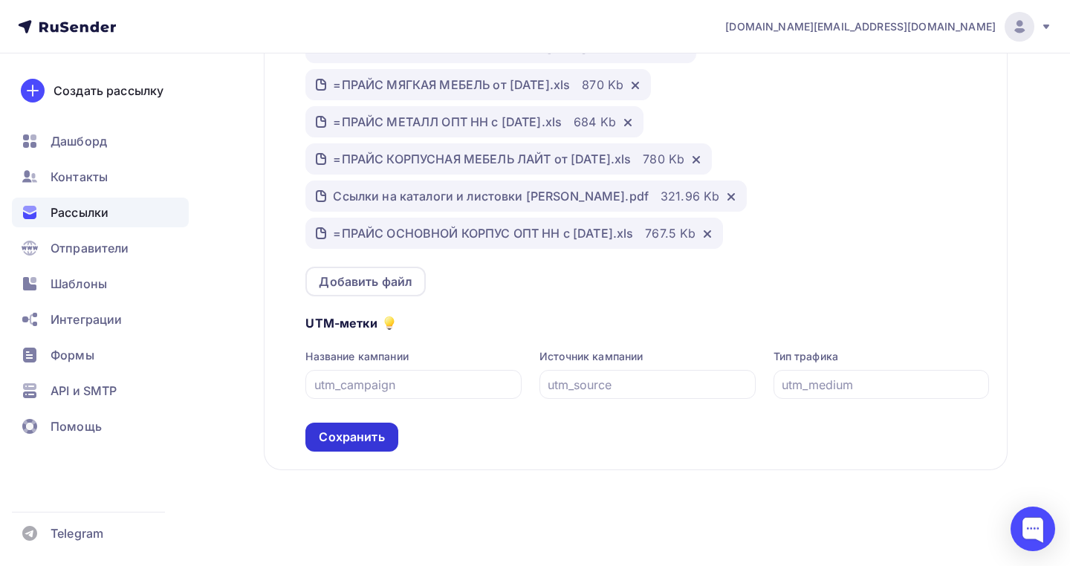
click at [357, 448] on div "Сохранить" at bounding box center [351, 437] width 92 height 29
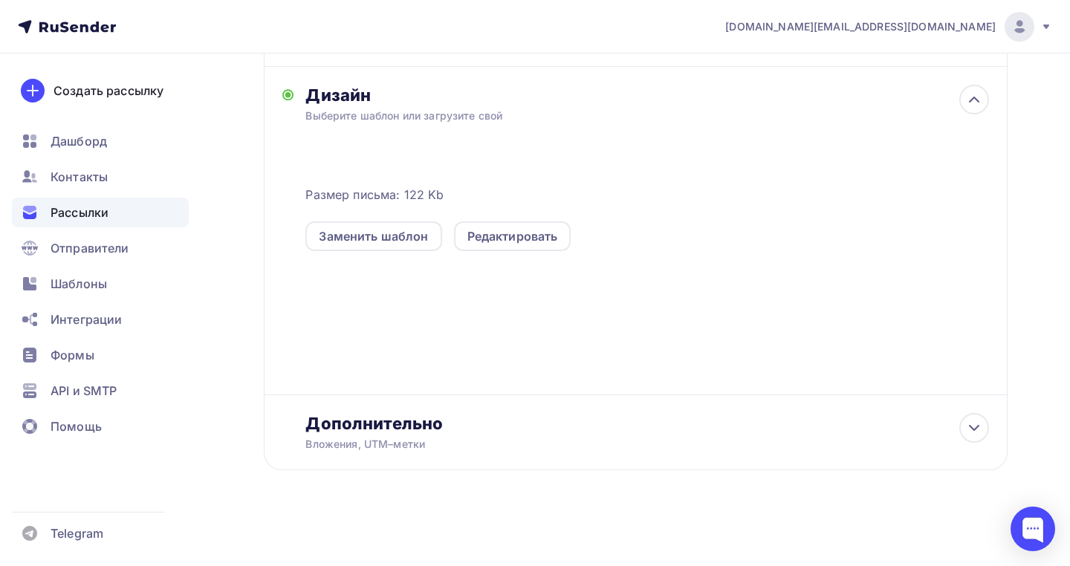
scroll to position [0, 0]
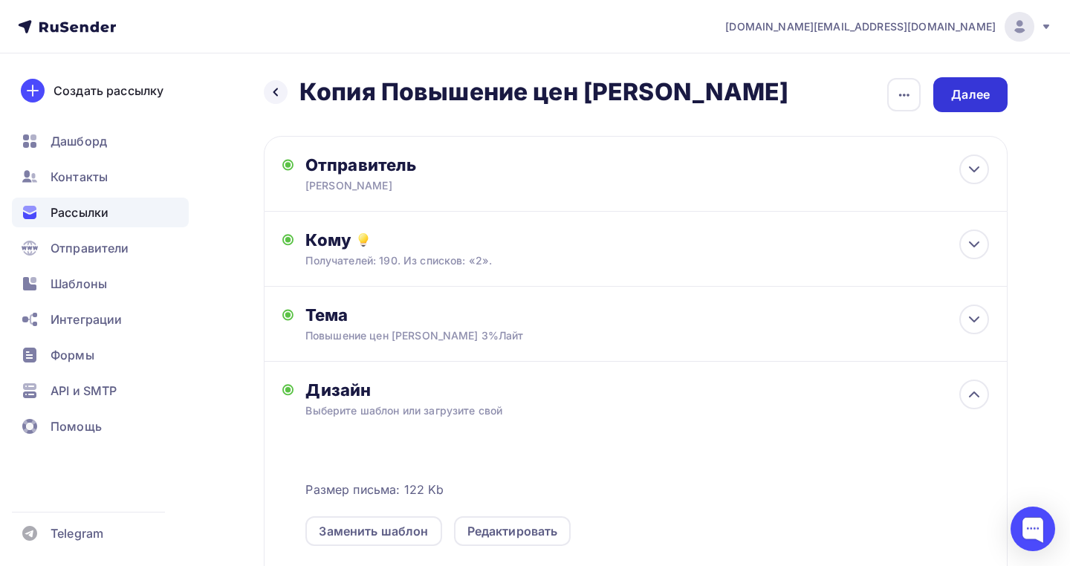
click at [965, 85] on div "Далее" at bounding box center [971, 94] width 74 height 35
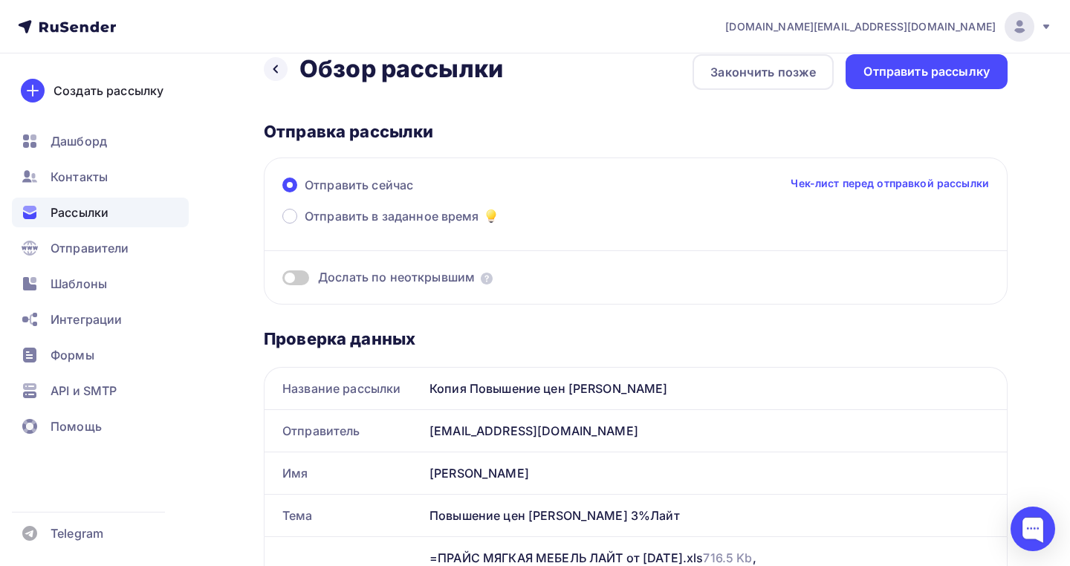
scroll to position [7, 0]
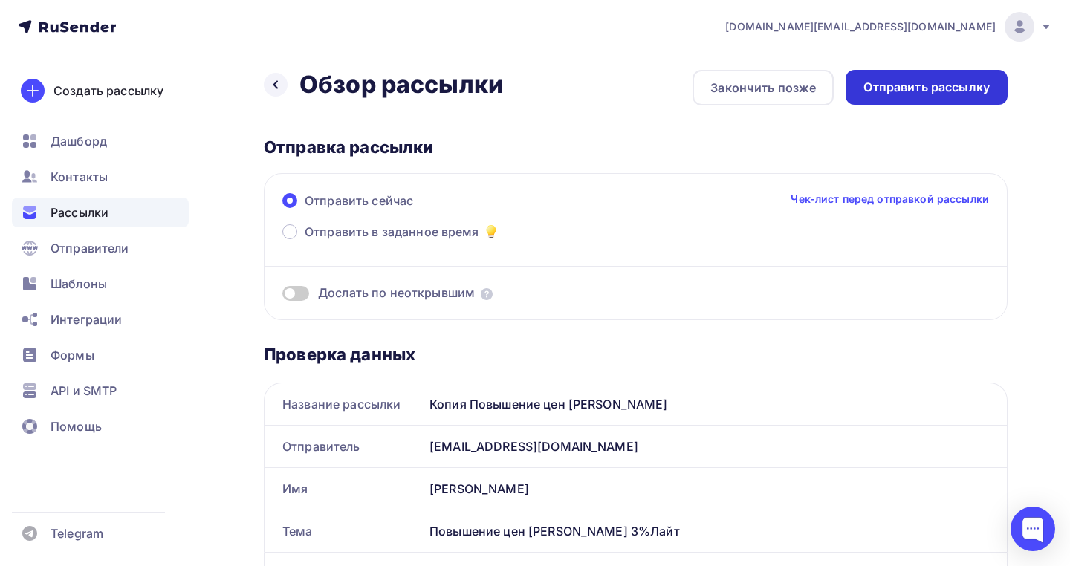
click at [933, 86] on div "Отправить рассылку" at bounding box center [927, 87] width 126 height 17
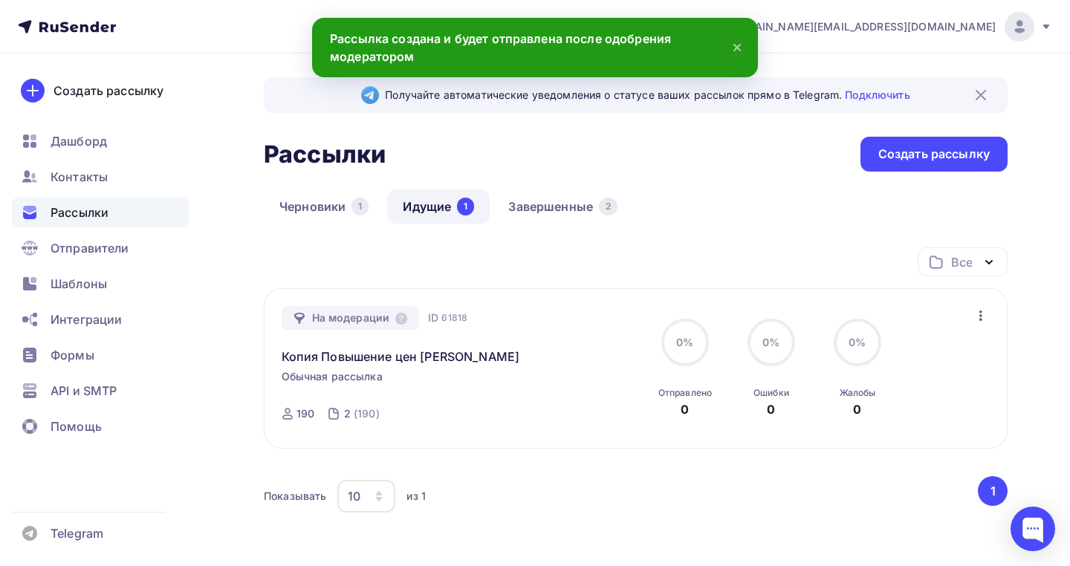
click at [977, 318] on icon "button" at bounding box center [981, 316] width 18 height 18
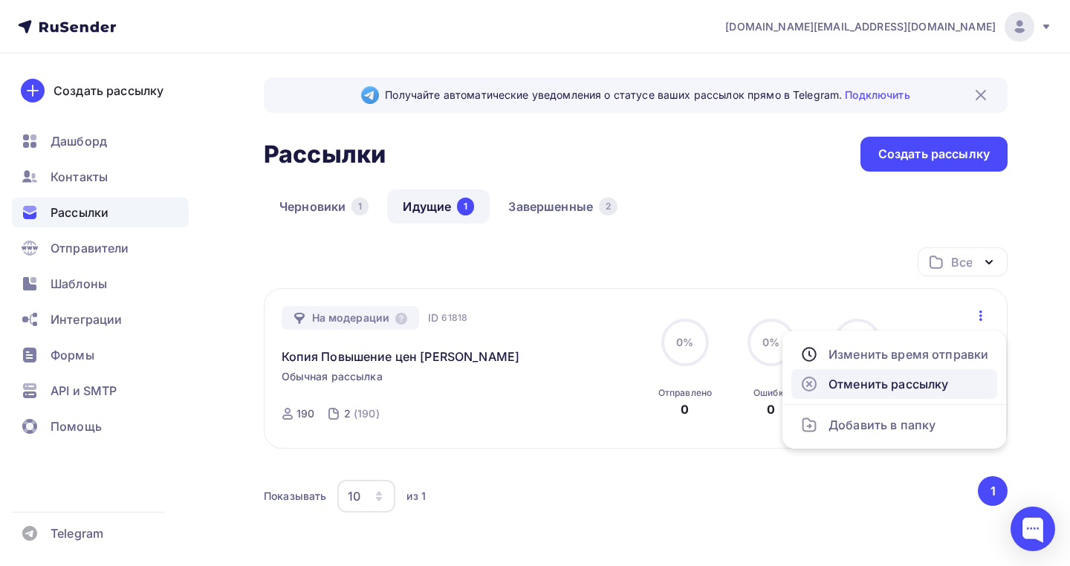
click at [887, 392] on div "Отменить рассылку" at bounding box center [895, 384] width 188 height 18
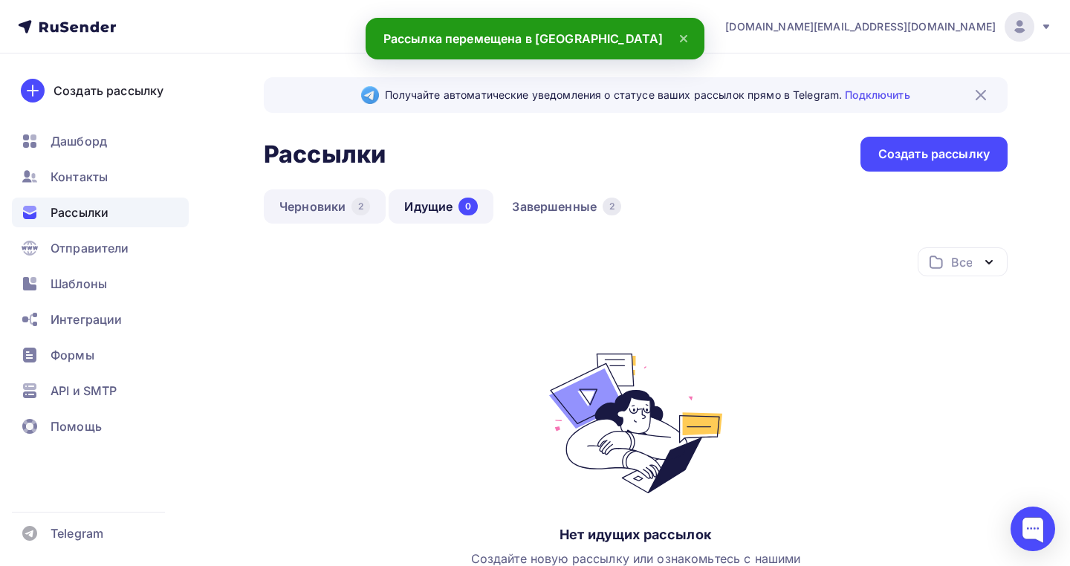
click at [323, 221] on link "Черновики 2" at bounding box center [325, 207] width 122 height 34
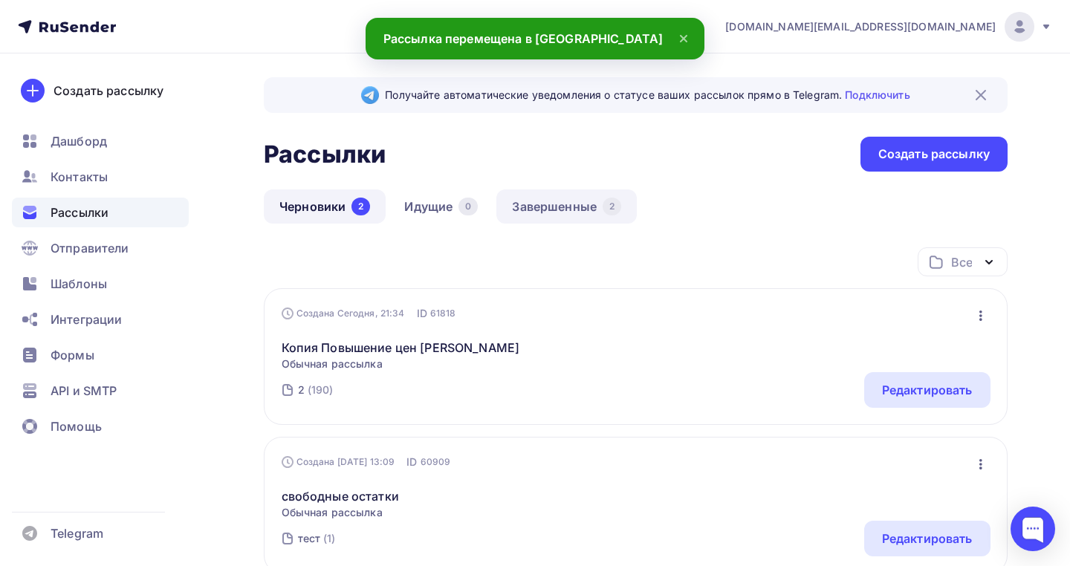
click at [578, 205] on link "Завершенные 2" at bounding box center [567, 207] width 140 height 34
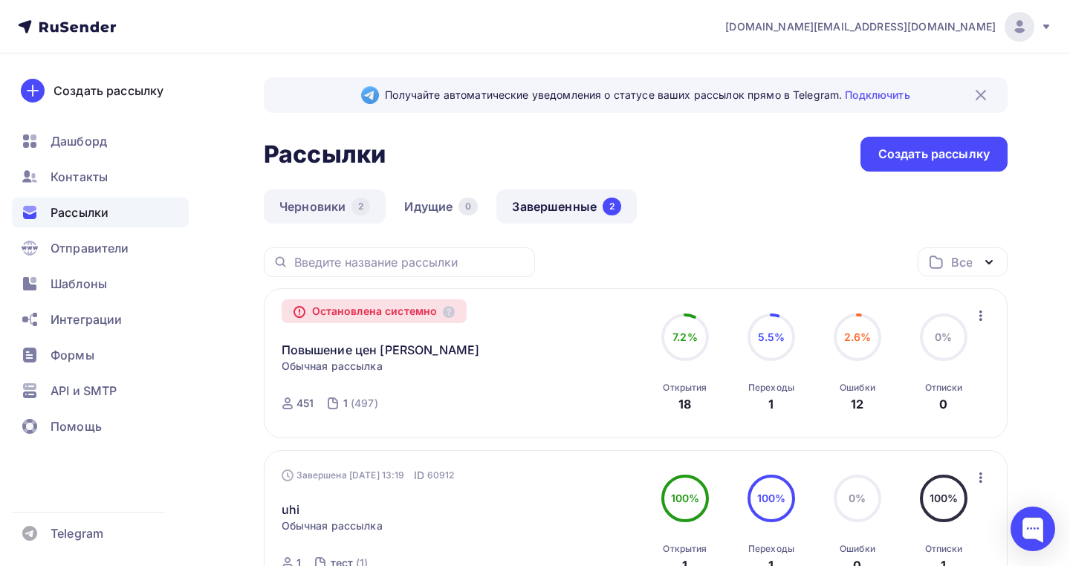
click at [321, 201] on link "Черновики 2" at bounding box center [325, 207] width 122 height 34
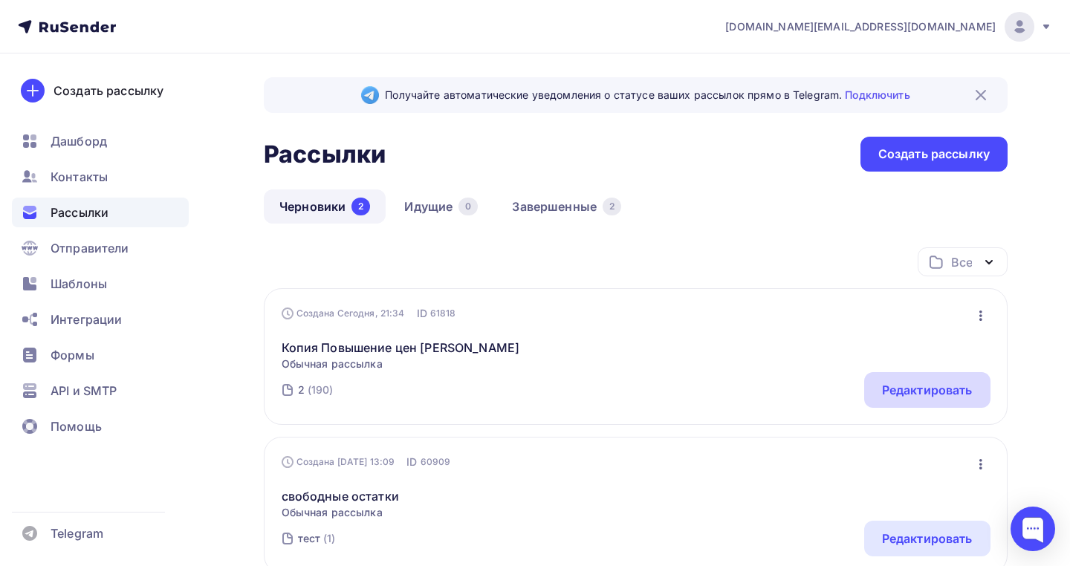
click at [882, 386] on div "Редактировать" at bounding box center [927, 390] width 91 height 18
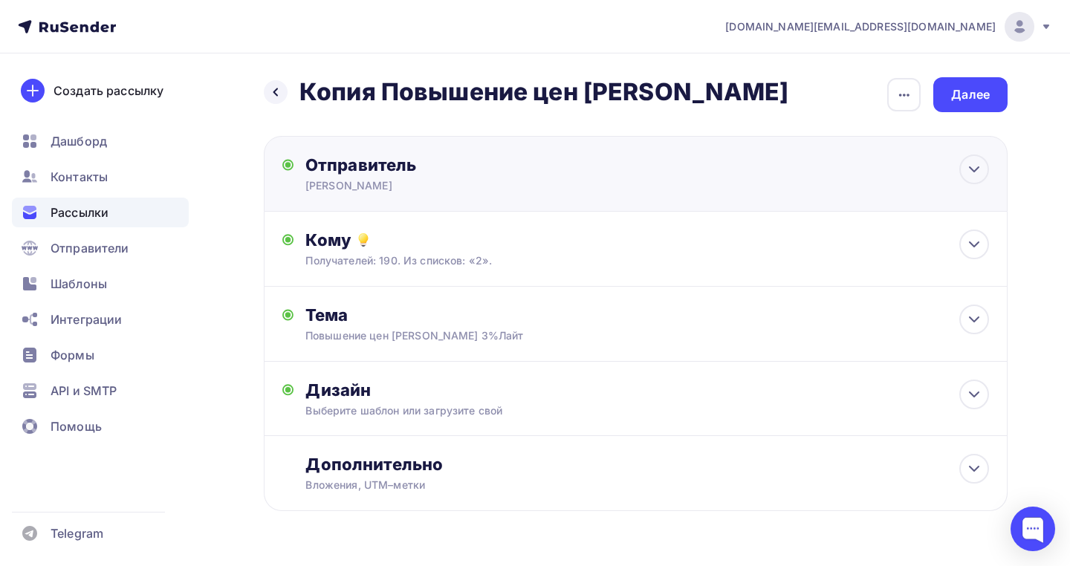
click at [368, 188] on div "Олмеко Самара" at bounding box center [450, 185] width 290 height 15
type input "Олмеко Самара"
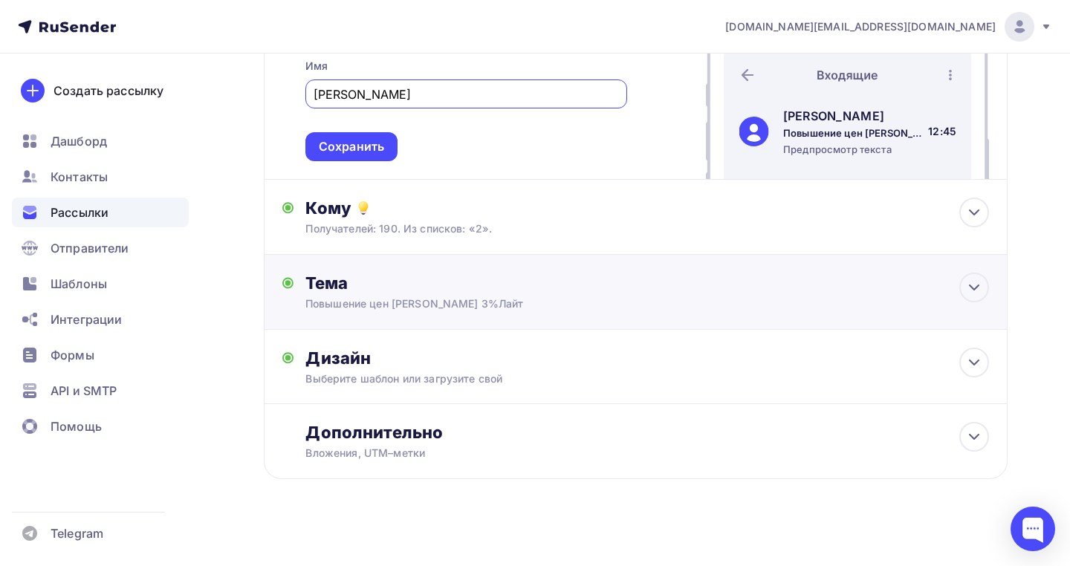
scroll to position [245, 0]
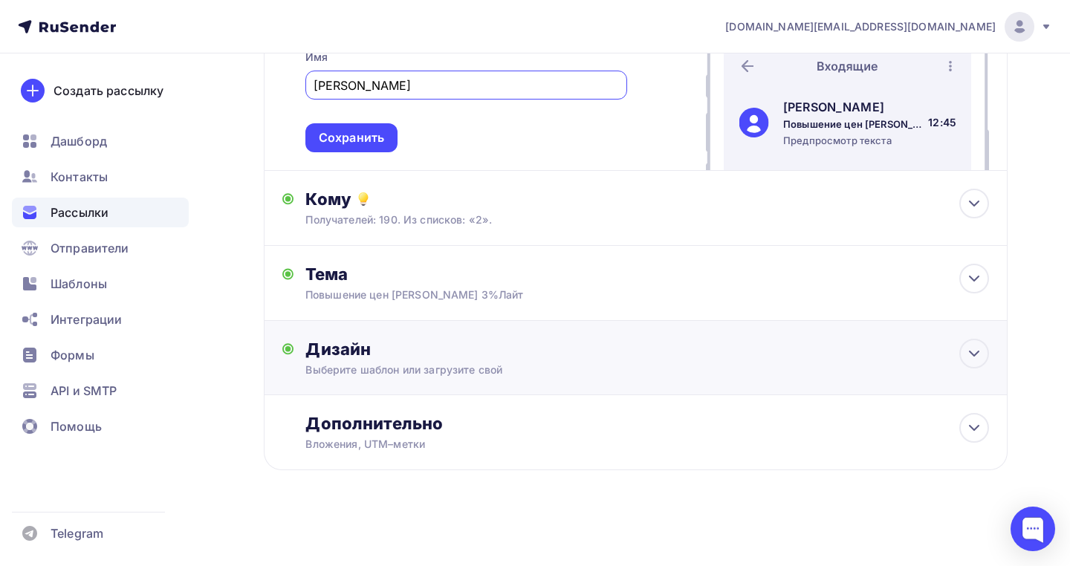
click at [525, 392] on div "Дизайн Выберите шаблон или загрузите свой Размер письма: 122 Kb Заменить шаблон…" at bounding box center [635, 367] width 707 height 56
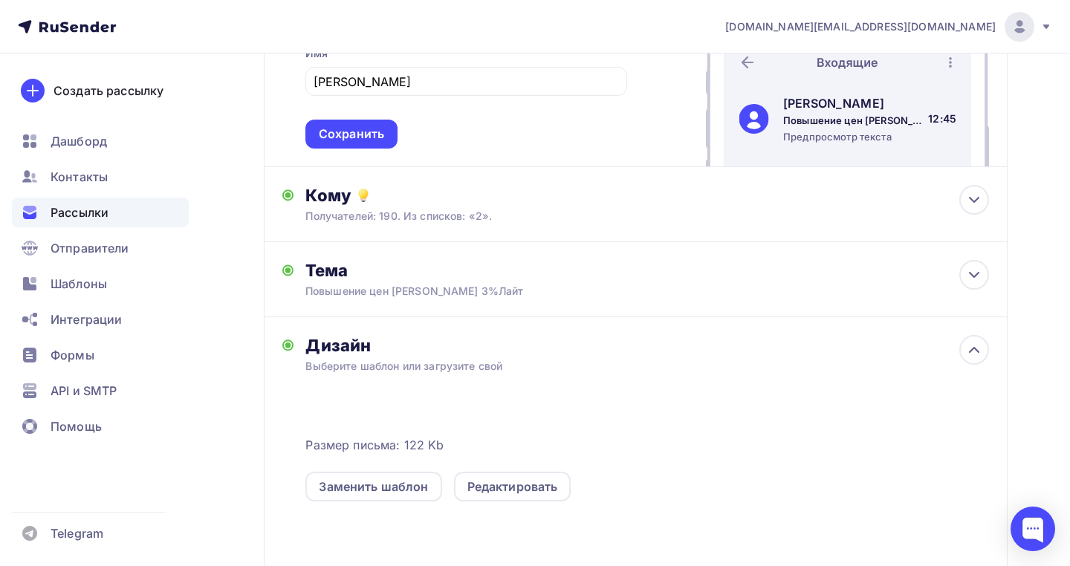
click at [528, 363] on div "Выберите шаблон или загрузите свой" at bounding box center [612, 366] width 615 height 15
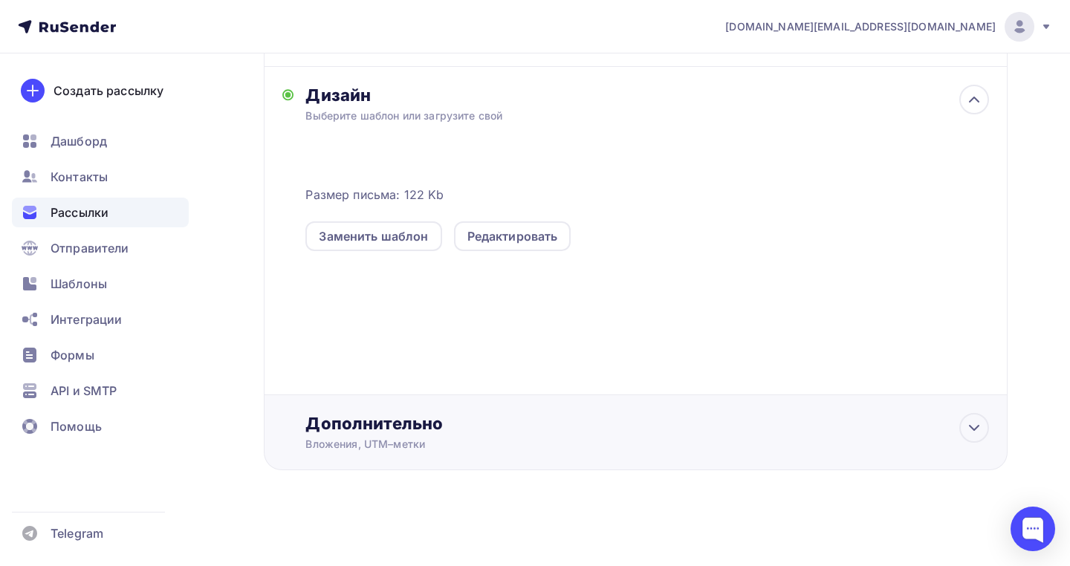
click at [584, 439] on div "Вложения, UTM–метки" at bounding box center [612, 444] width 615 height 15
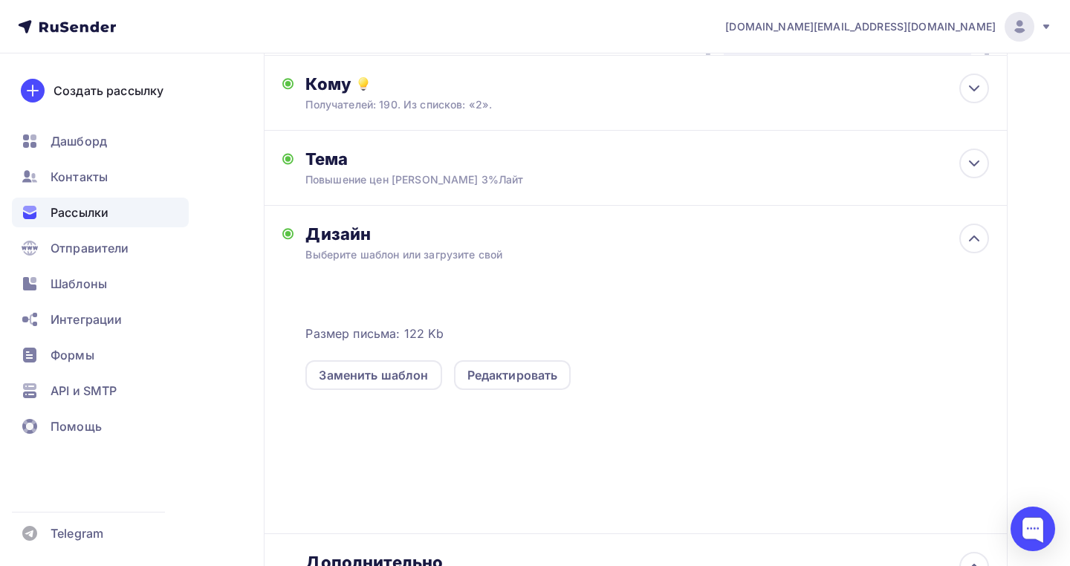
scroll to position [0, 0]
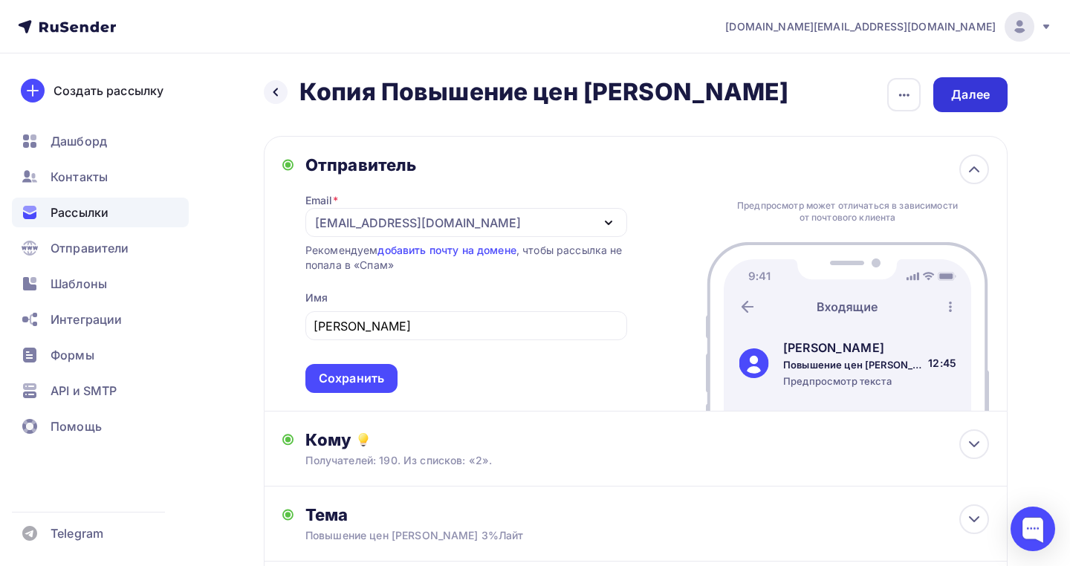
click at [983, 98] on div "Далее" at bounding box center [970, 94] width 39 height 17
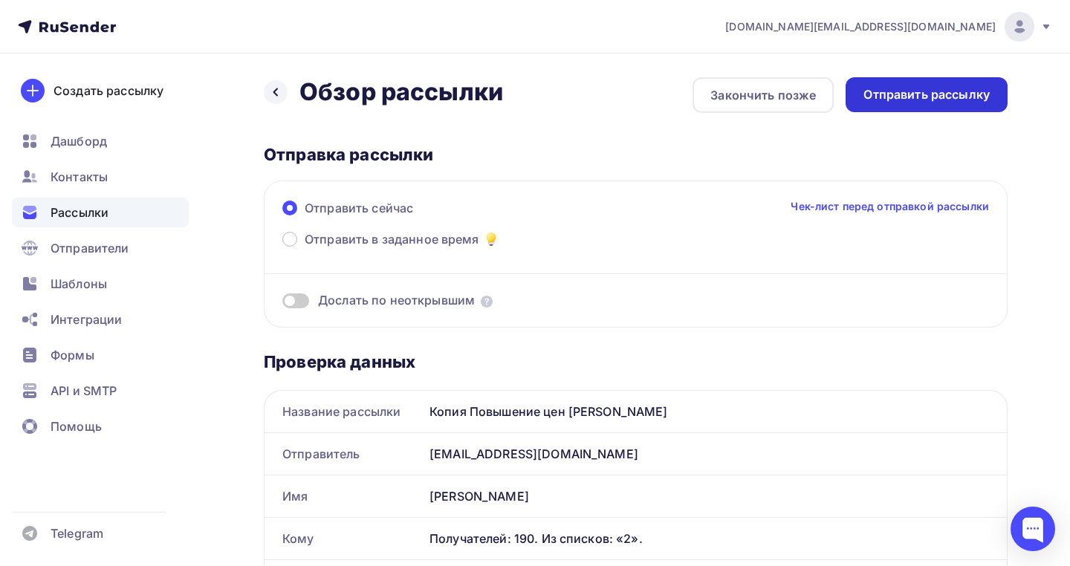
click at [925, 103] on div "Отправить рассылку" at bounding box center [927, 94] width 126 height 17
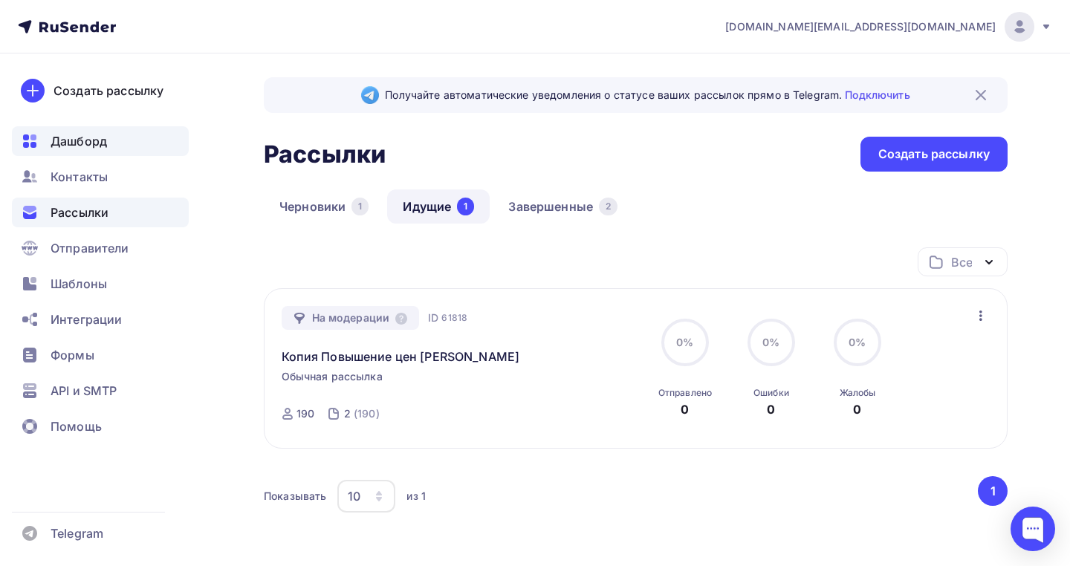
click at [90, 142] on span "Дашборд" at bounding box center [79, 141] width 56 height 18
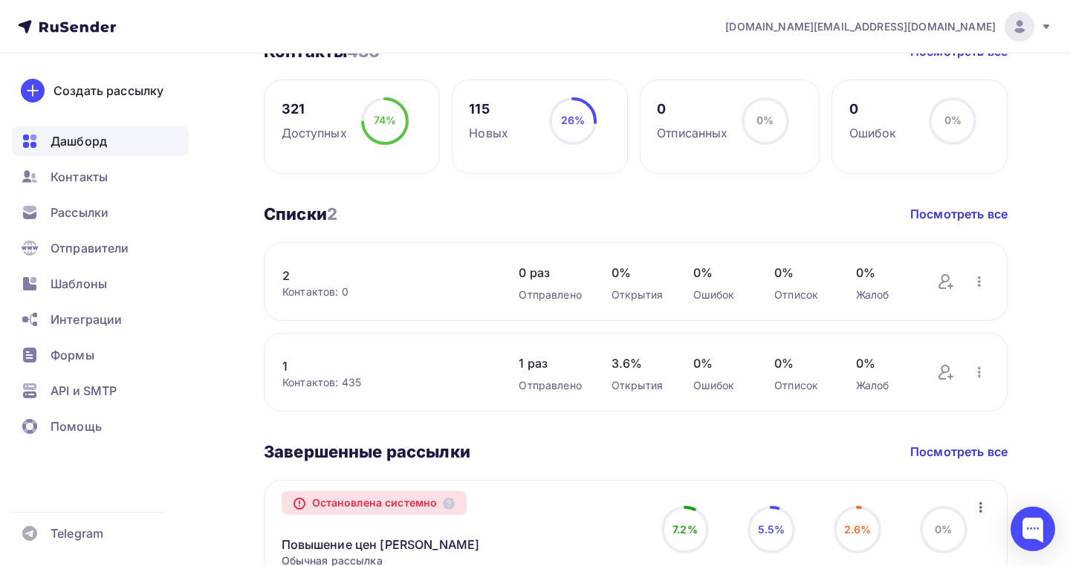
scroll to position [388, 0]
drag, startPoint x: 611, startPoint y: 363, endPoint x: 647, endPoint y: 377, distance: 39.1
click at [647, 377] on div "1 Контактов: 435 Добавить контакты Переименовать список Скачать список Отписать…" at bounding box center [636, 371] width 744 height 79
click at [575, 433] on div "Дашборд Дашборд Пару шагов, чтобы начать работу! Закрыть Выполните эти шаги, чт…" at bounding box center [636, 244] width 744 height 1104
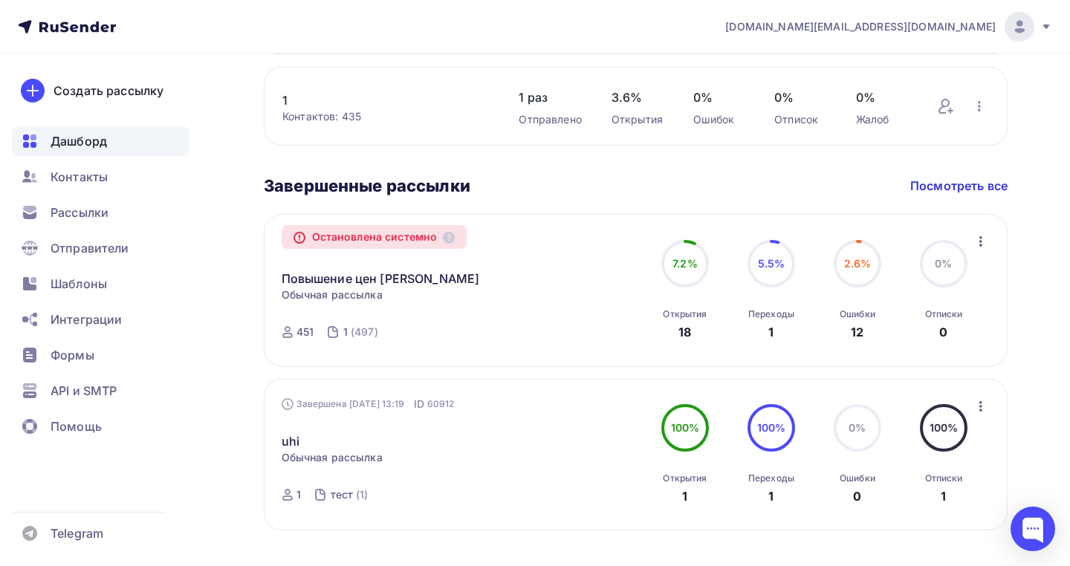
scroll to position [686, 0]
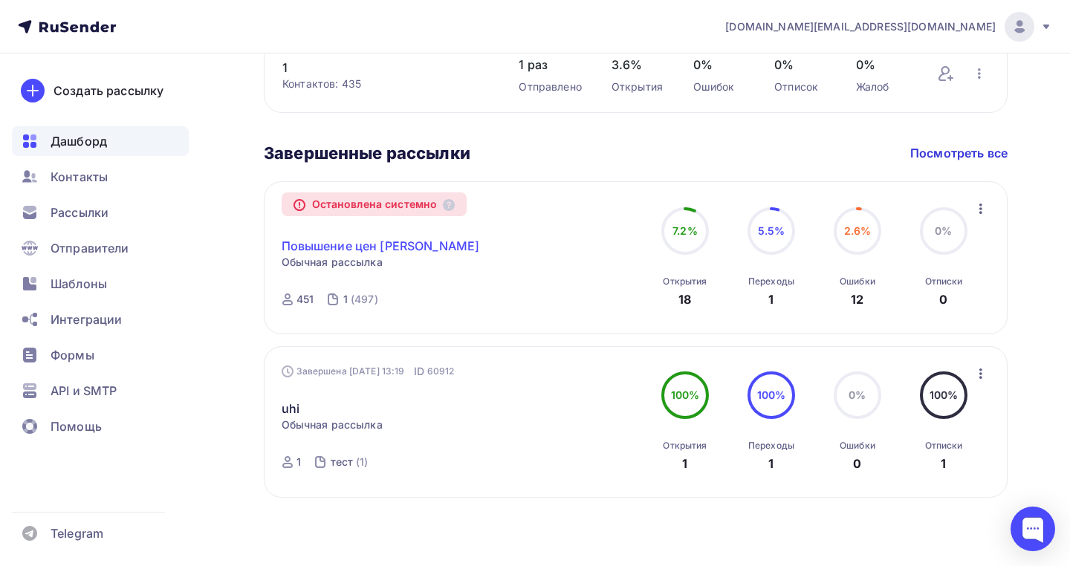
click at [369, 252] on link "Повышение цен [PERSON_NAME]" at bounding box center [381, 246] width 198 height 18
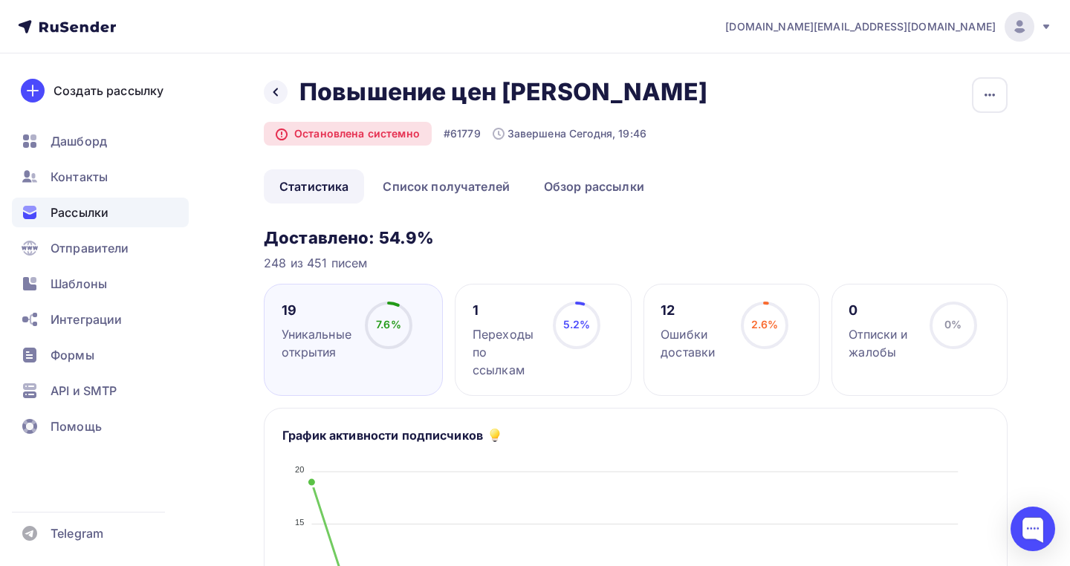
click at [532, 359] on div "Переходы по ссылкам" at bounding box center [506, 353] width 67 height 54
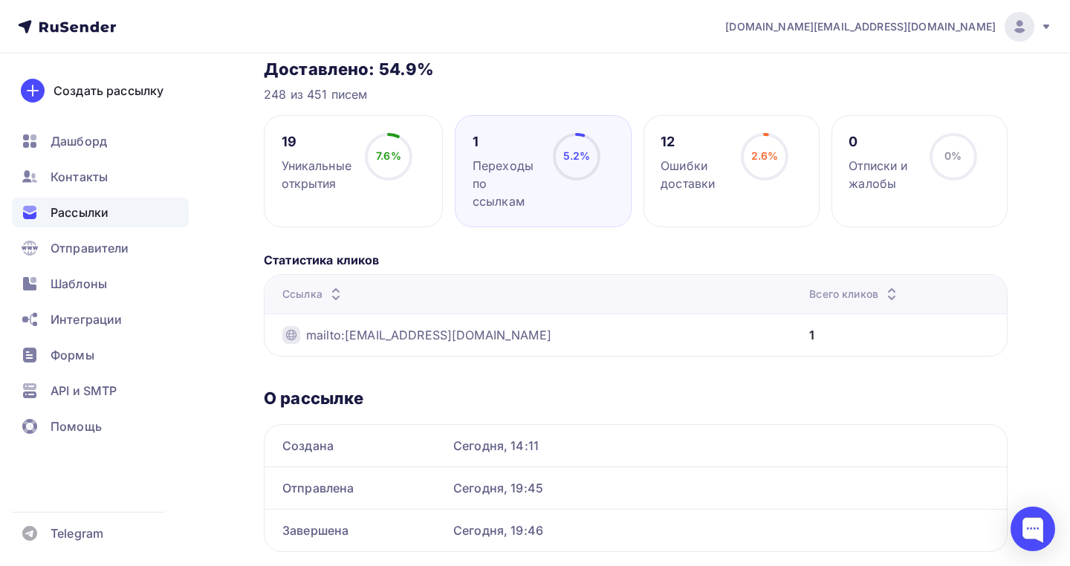
scroll to position [150, 0]
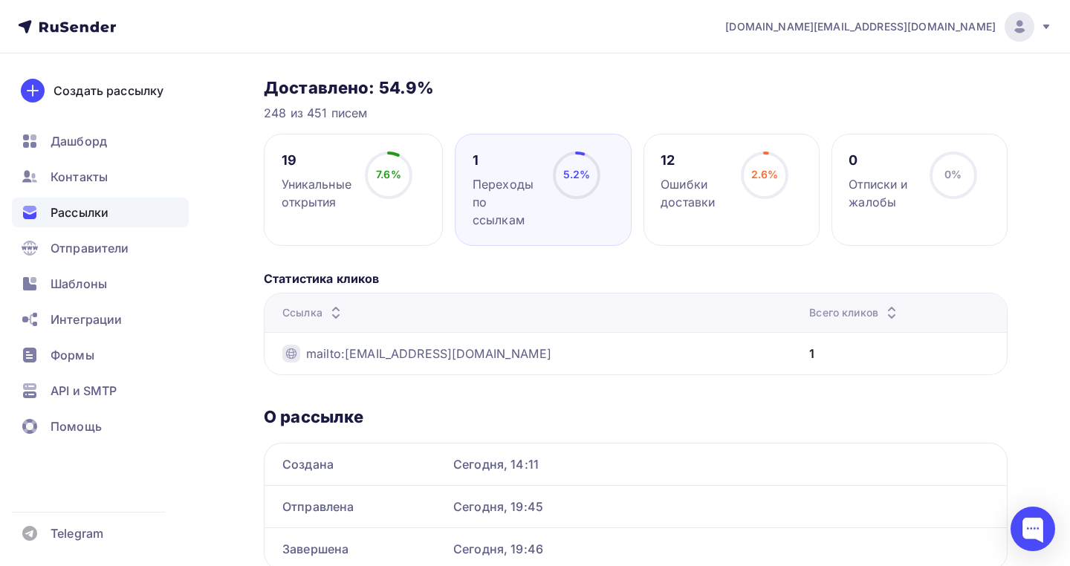
click at [373, 225] on div "19 Уникальные открытия 7.6% 7.6%" at bounding box center [353, 190] width 179 height 112
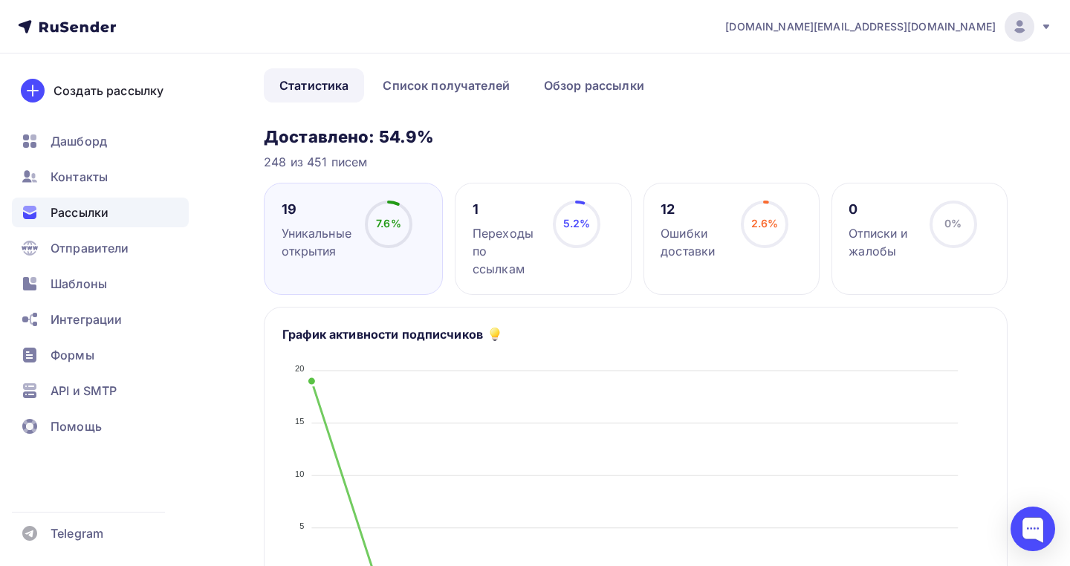
scroll to position [100, 0]
click at [376, 239] on circle at bounding box center [388, 226] width 45 height 45
click at [467, 94] on link "Список получателей" at bounding box center [446, 87] width 158 height 34
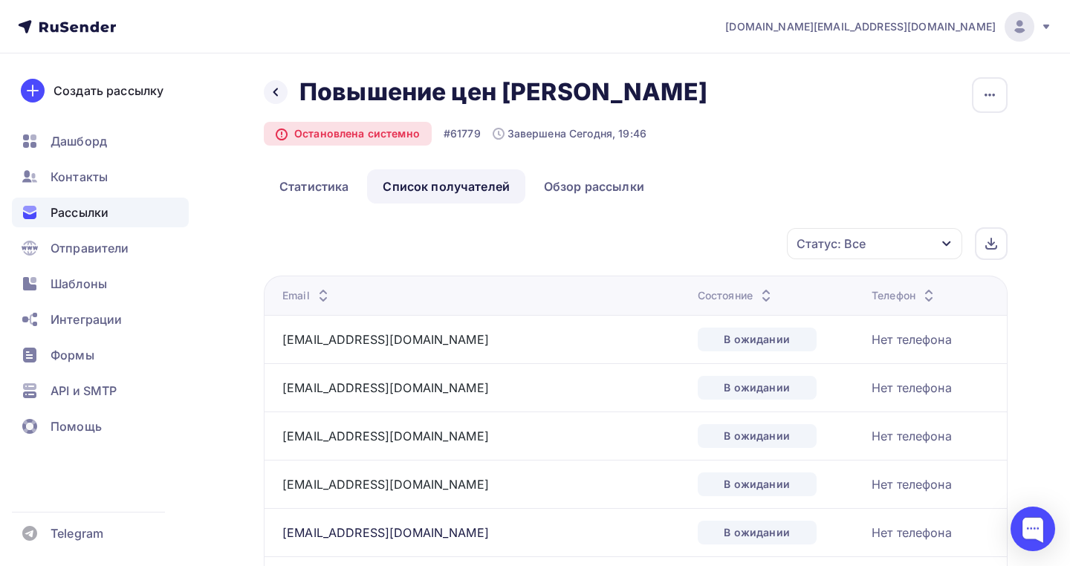
click at [692, 306] on th "Состояние" at bounding box center [779, 295] width 174 height 39
click at [698, 301] on div "Состояние" at bounding box center [736, 295] width 77 height 15
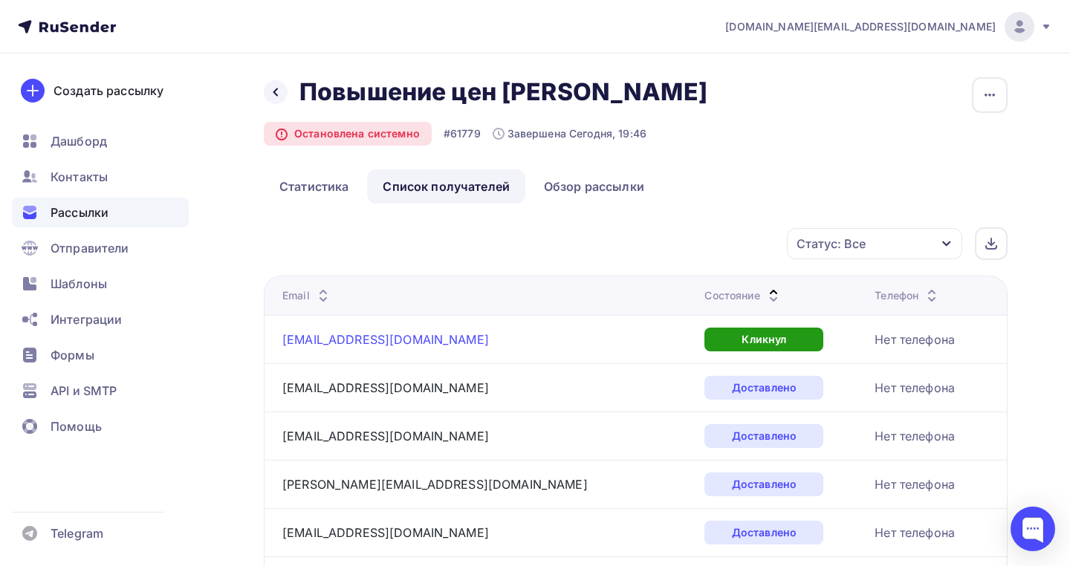
click at [300, 340] on link "[EMAIL_ADDRESS][DOMAIN_NAME]" at bounding box center [385, 339] width 207 height 15
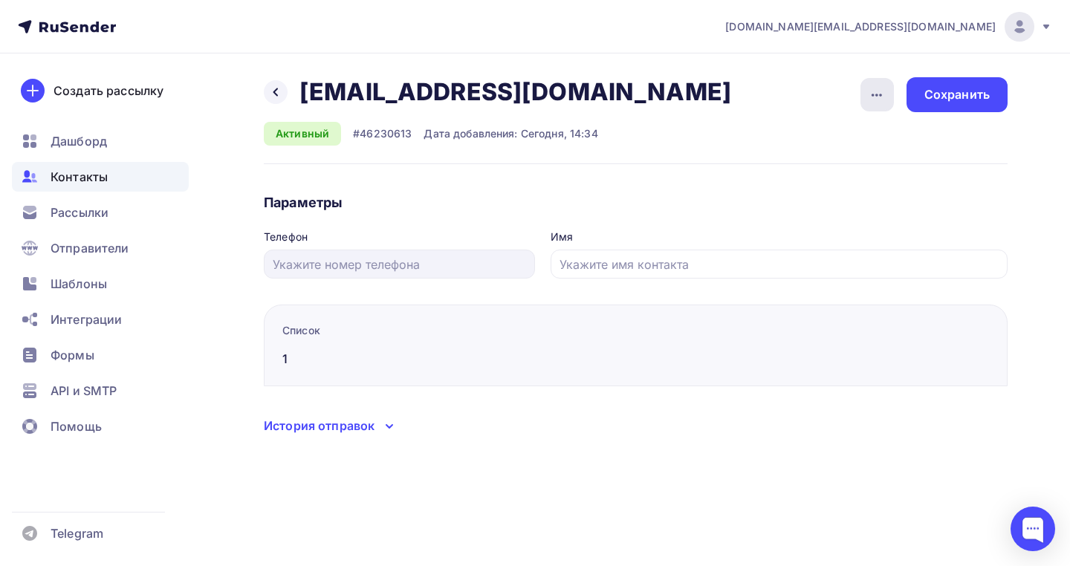
click at [865, 99] on div "button" at bounding box center [877, 94] width 33 height 33
click at [805, 146] on div "Удалить" at bounding box center [820, 141] width 143 height 18
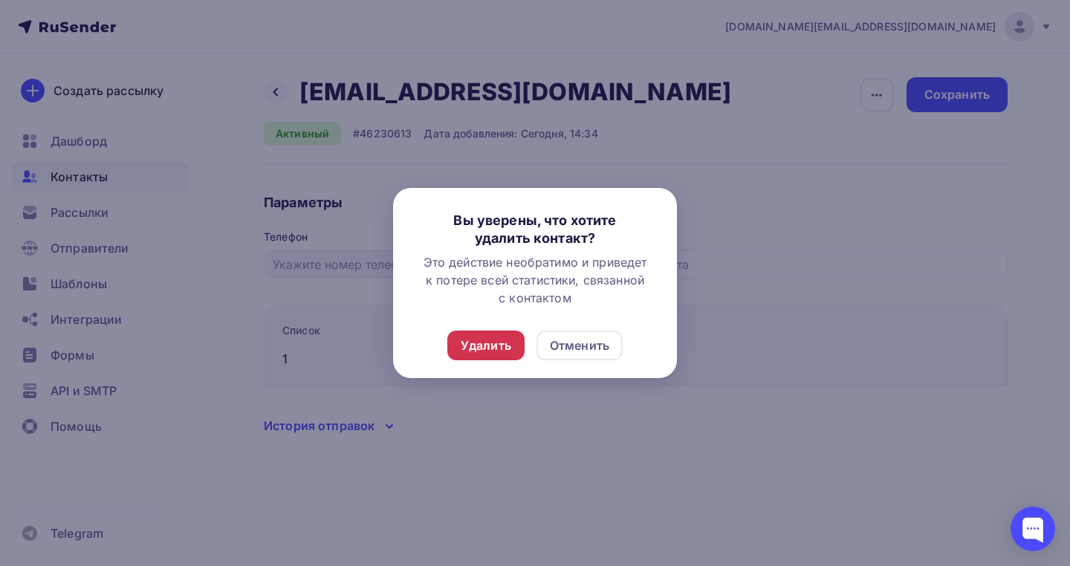
click at [501, 347] on div "Удалить" at bounding box center [486, 346] width 51 height 18
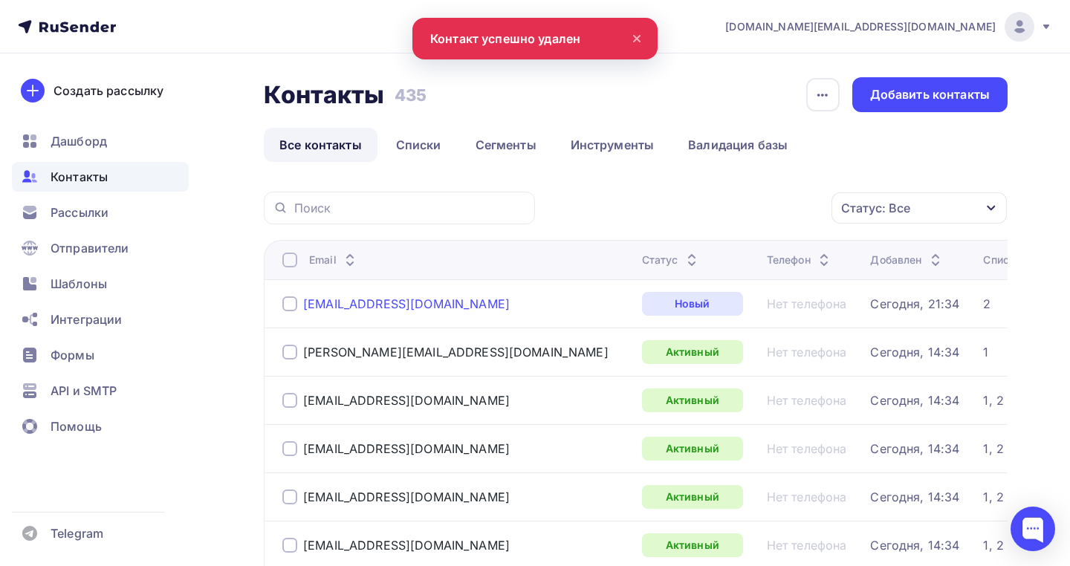
click at [343, 308] on div "[EMAIL_ADDRESS][DOMAIN_NAME]" at bounding box center [406, 304] width 207 height 15
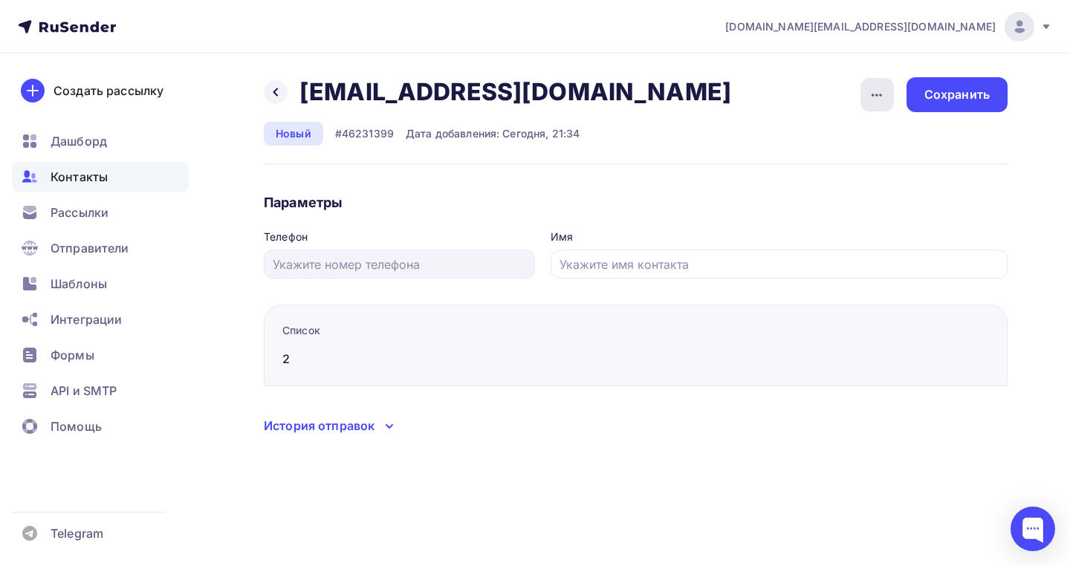
click at [880, 100] on icon "button" at bounding box center [877, 95] width 18 height 18
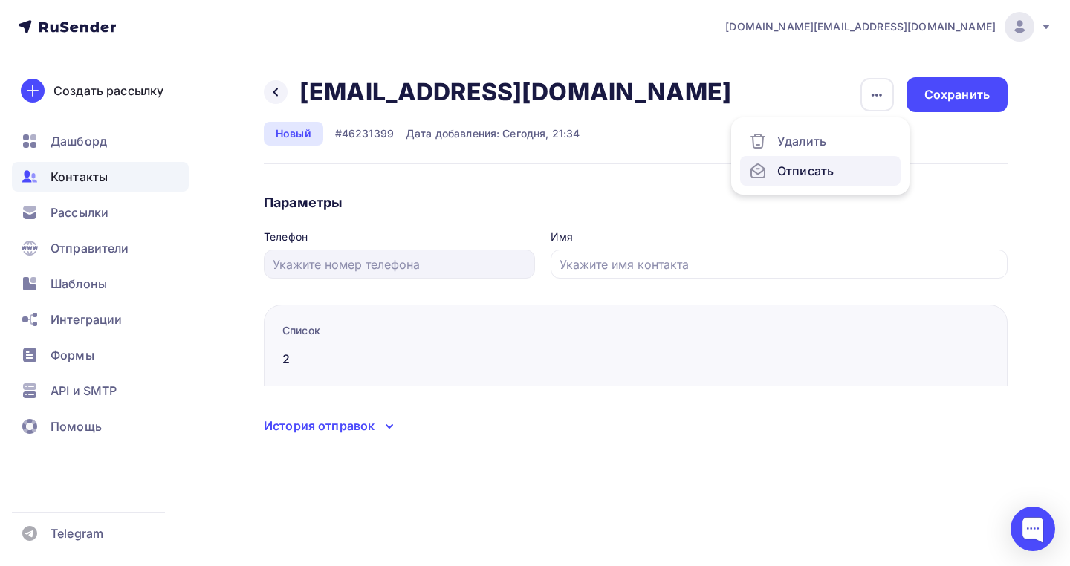
click at [795, 178] on div "Отписать" at bounding box center [820, 171] width 143 height 18
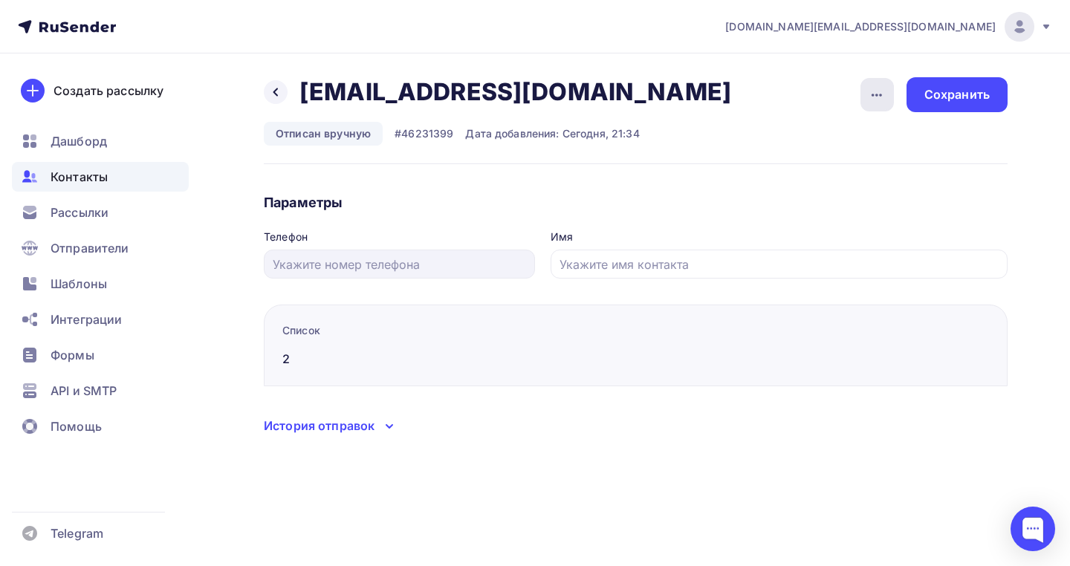
click at [875, 106] on div "button" at bounding box center [877, 94] width 33 height 33
click at [819, 132] on div "Удалить" at bounding box center [820, 141] width 143 height 18
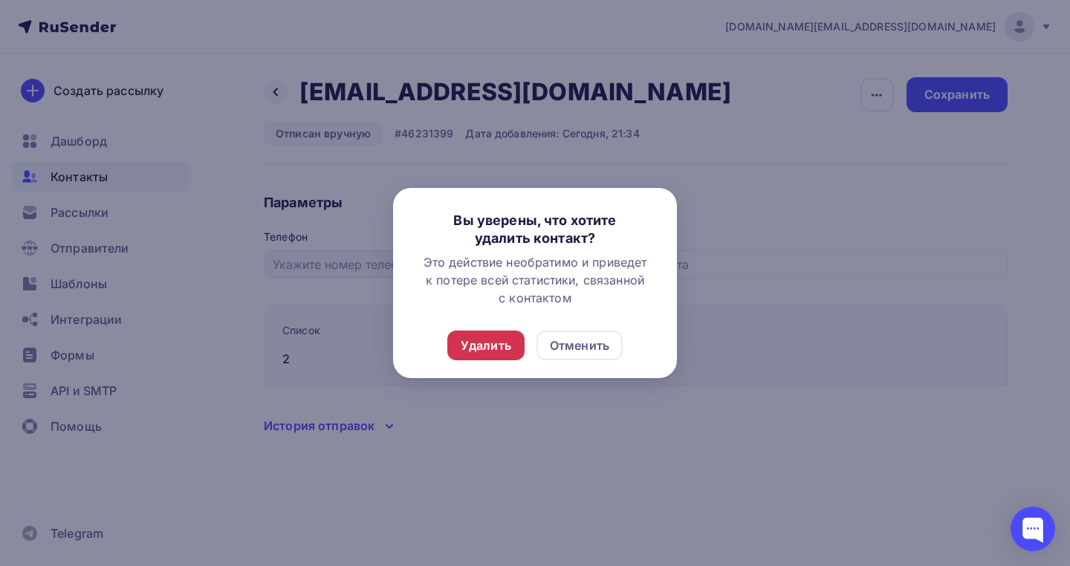
click at [495, 356] on div "Удалить" at bounding box center [485, 346] width 77 height 30
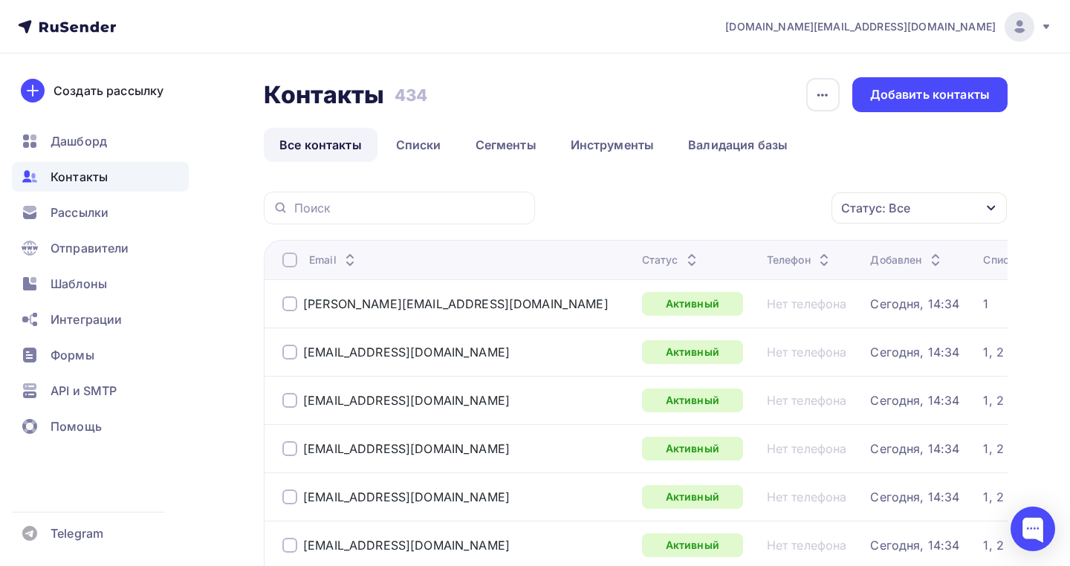
click at [642, 256] on div "Статус" at bounding box center [671, 260] width 59 height 15
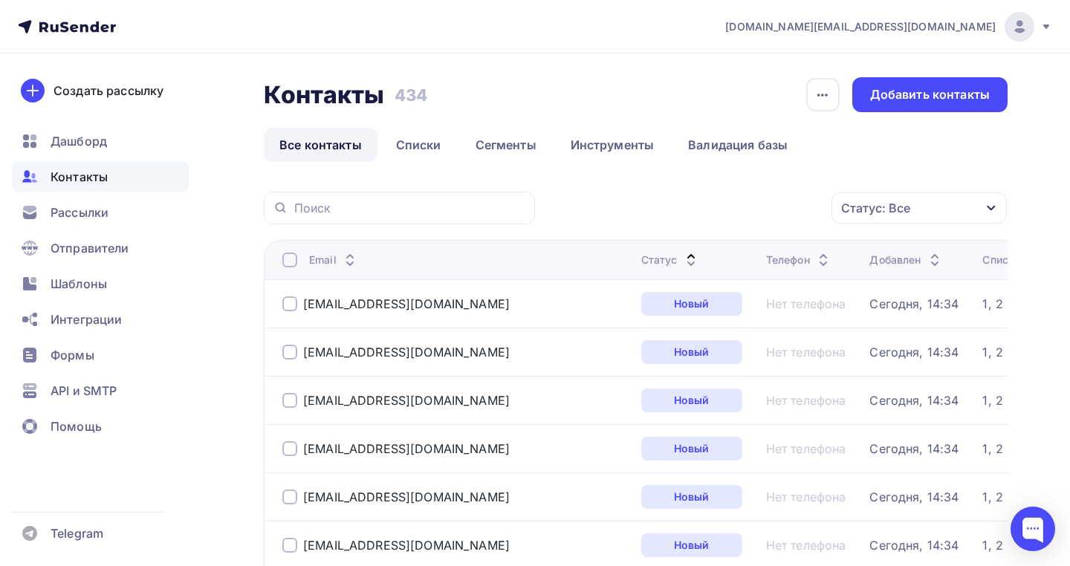
click at [641, 256] on div "Статус" at bounding box center [670, 260] width 59 height 15
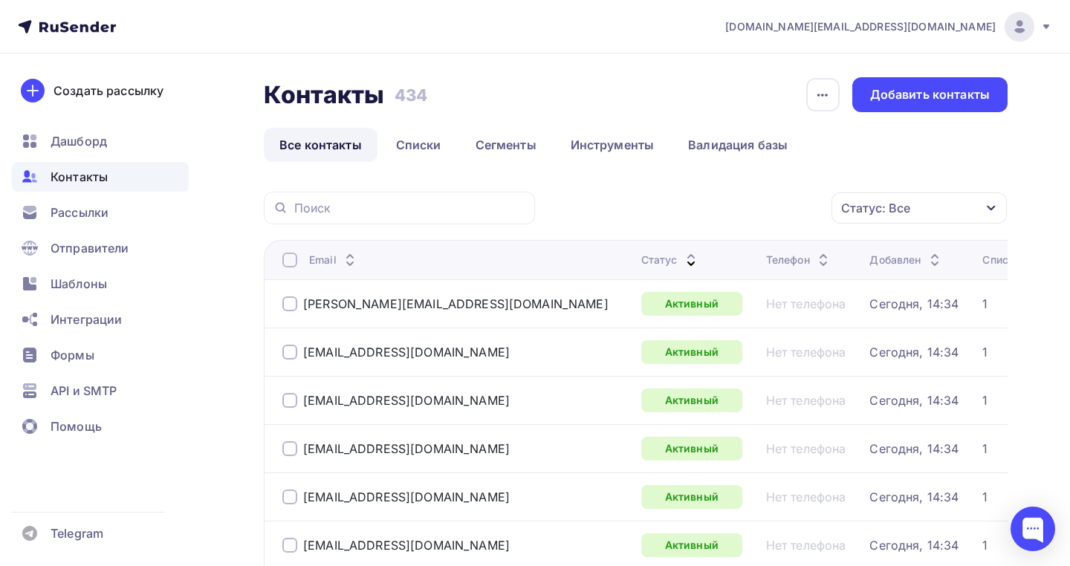
click at [879, 211] on div "Статус: Все" at bounding box center [875, 208] width 69 height 18
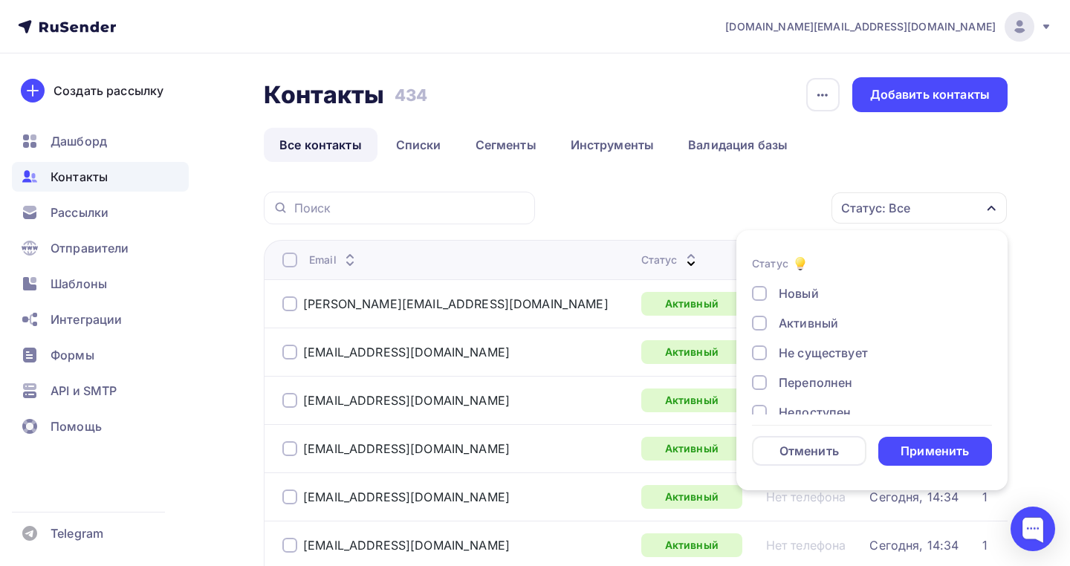
click at [649, 220] on div "Статус: Все Статус Новый Активный Не существует Переполнен Недоступен Отписан О…" at bounding box center [777, 208] width 462 height 33
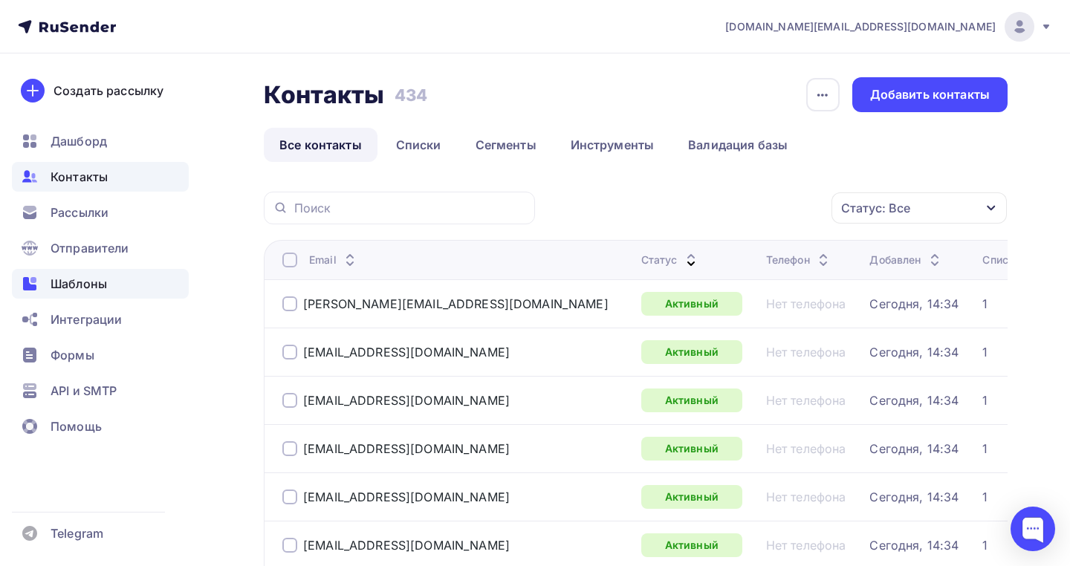
click at [60, 286] on span "Шаблоны" at bounding box center [79, 284] width 56 height 18
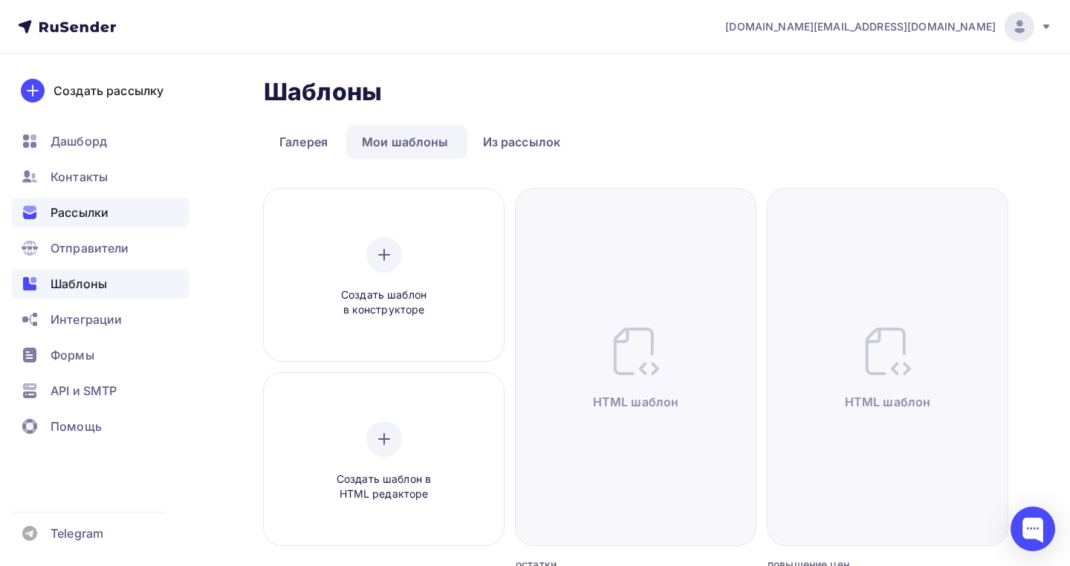
click at [80, 201] on div "Рассылки" at bounding box center [100, 213] width 177 height 30
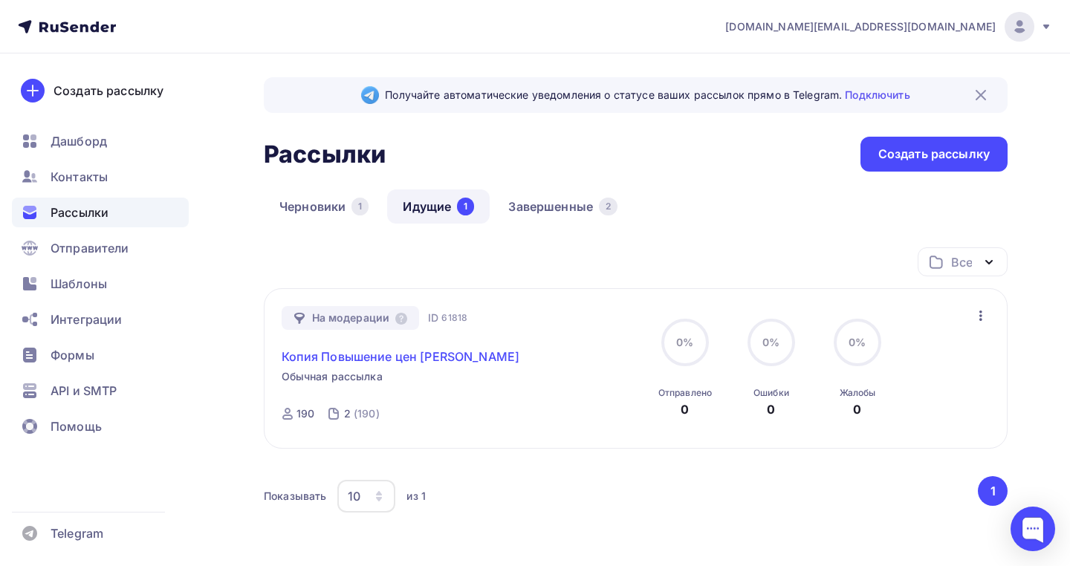
click at [443, 362] on link "Копия Повышение цен [PERSON_NAME]" at bounding box center [401, 357] width 239 height 18
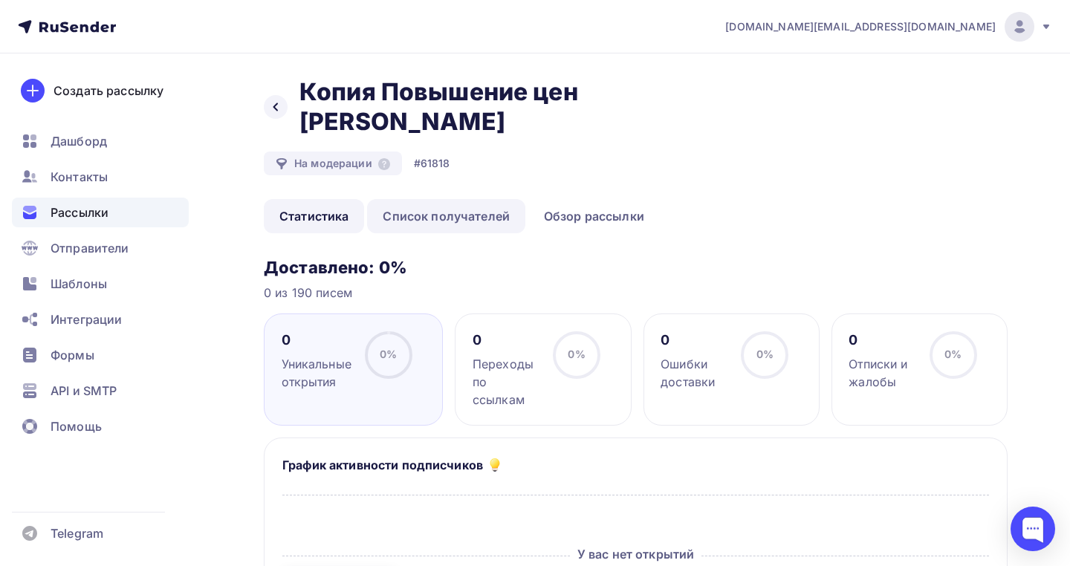
click at [425, 199] on link "Список получателей" at bounding box center [446, 216] width 158 height 34
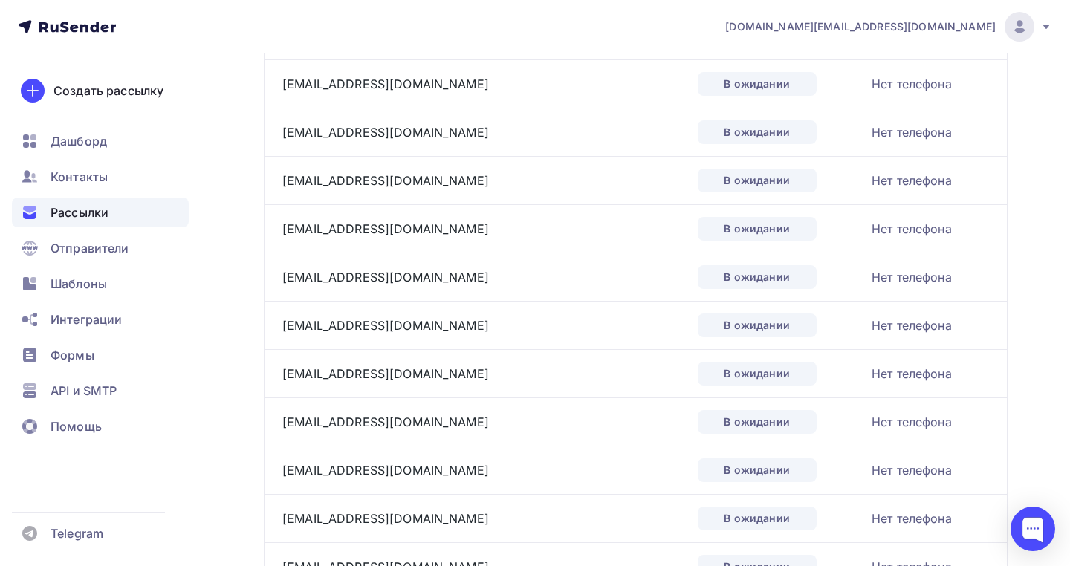
scroll to position [1637, 0]
click at [313, 319] on link "[EMAIL_ADDRESS][DOMAIN_NAME]" at bounding box center [385, 326] width 207 height 15
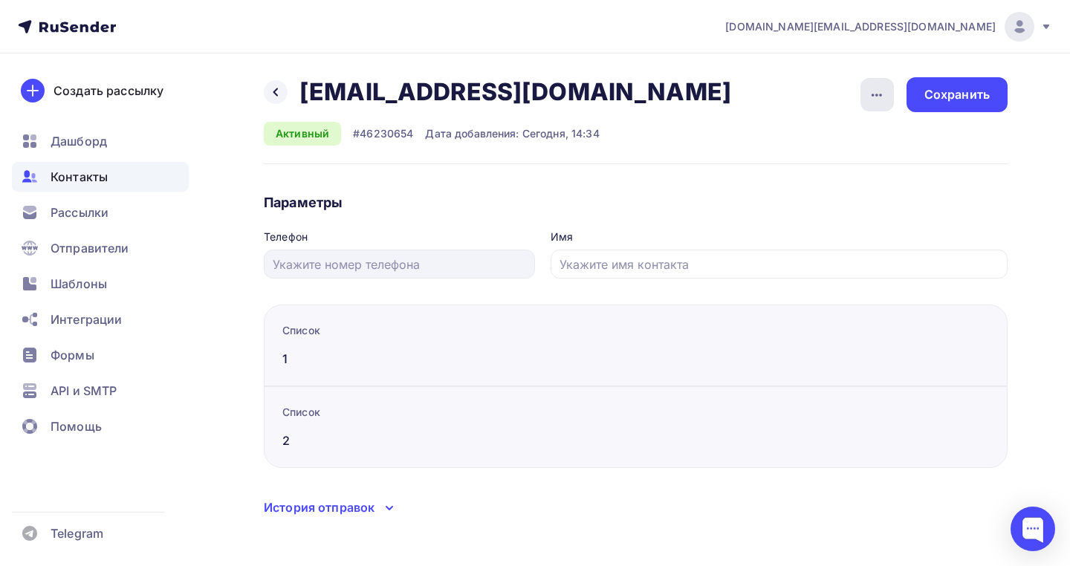
click at [872, 98] on icon "button" at bounding box center [877, 95] width 18 height 18
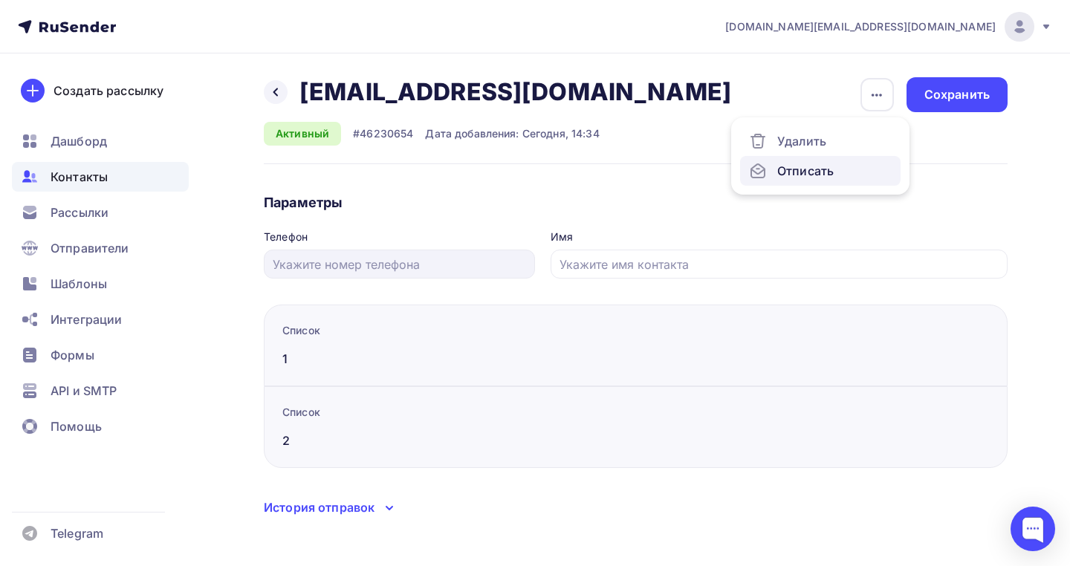
click at [803, 174] on div "Отписать" at bounding box center [820, 171] width 143 height 18
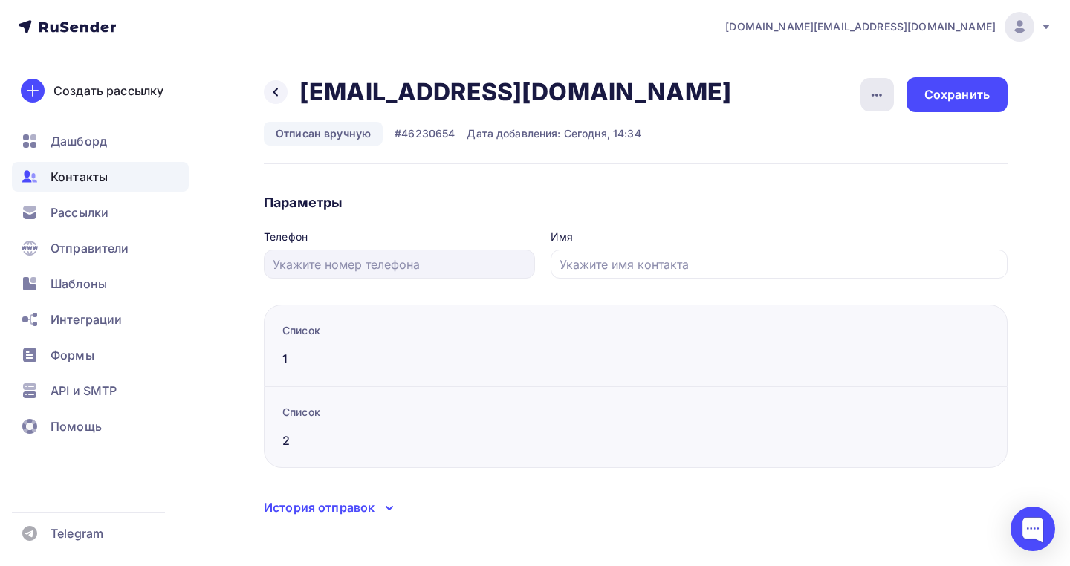
click at [878, 99] on icon "button" at bounding box center [877, 95] width 18 height 18
click at [795, 135] on div "Удалить" at bounding box center [820, 141] width 143 height 18
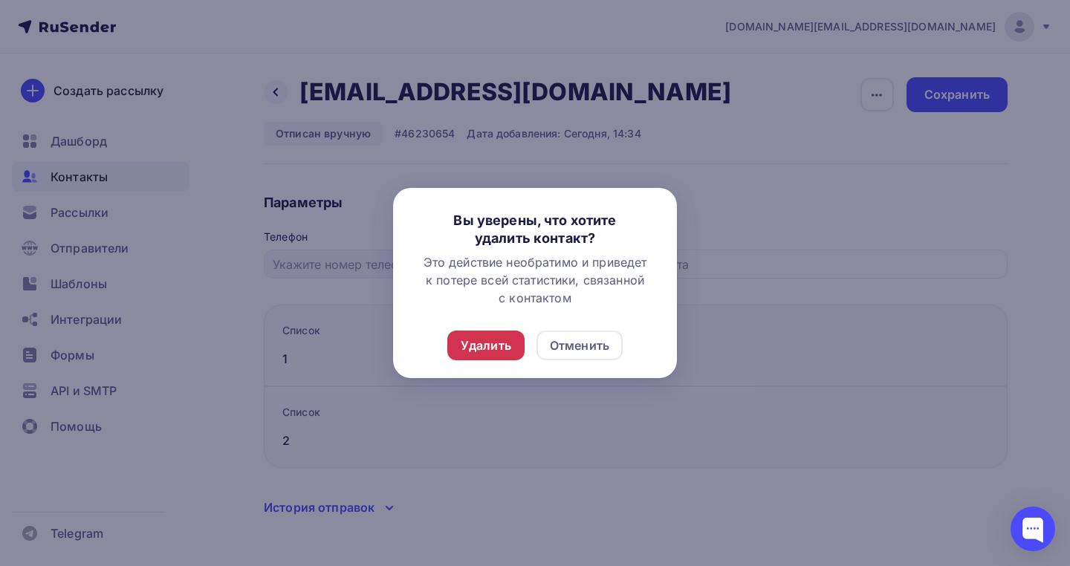
click at [499, 352] on div "Удалить" at bounding box center [486, 346] width 51 height 18
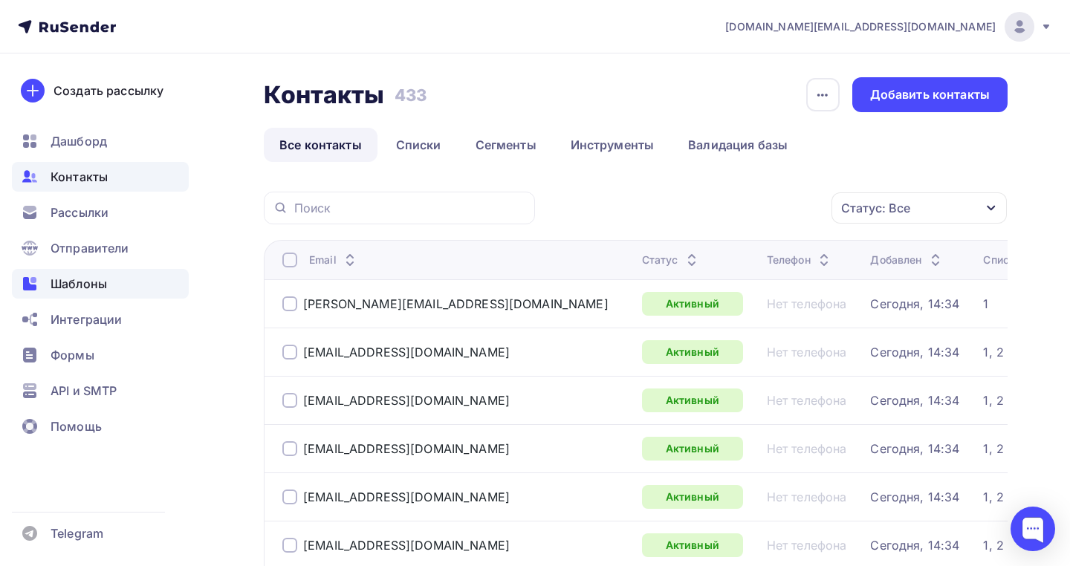
click at [83, 271] on div "Шаблоны" at bounding box center [100, 284] width 177 height 30
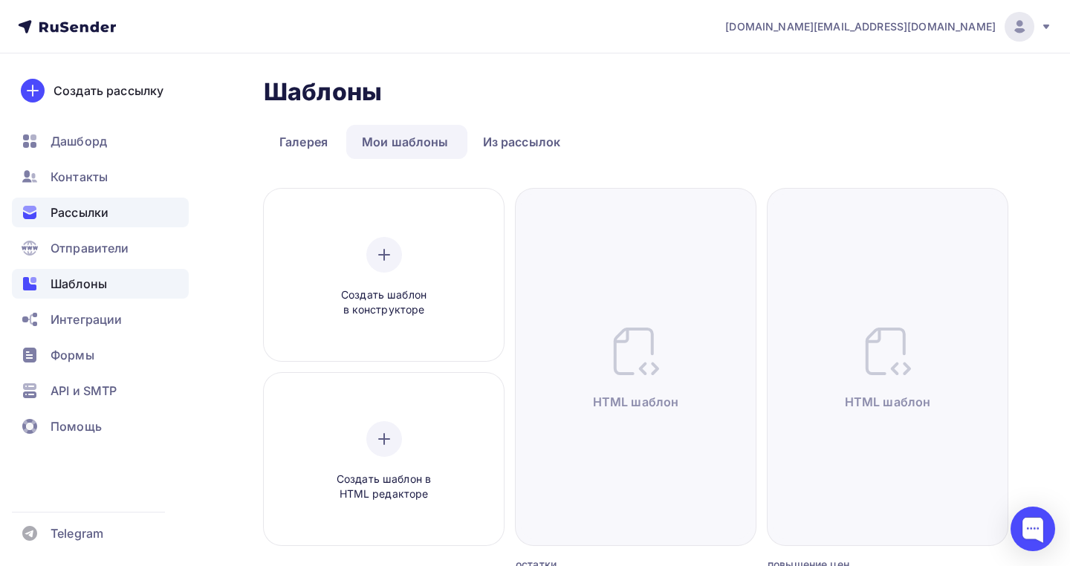
click at [99, 216] on span "Рассылки" at bounding box center [80, 213] width 58 height 18
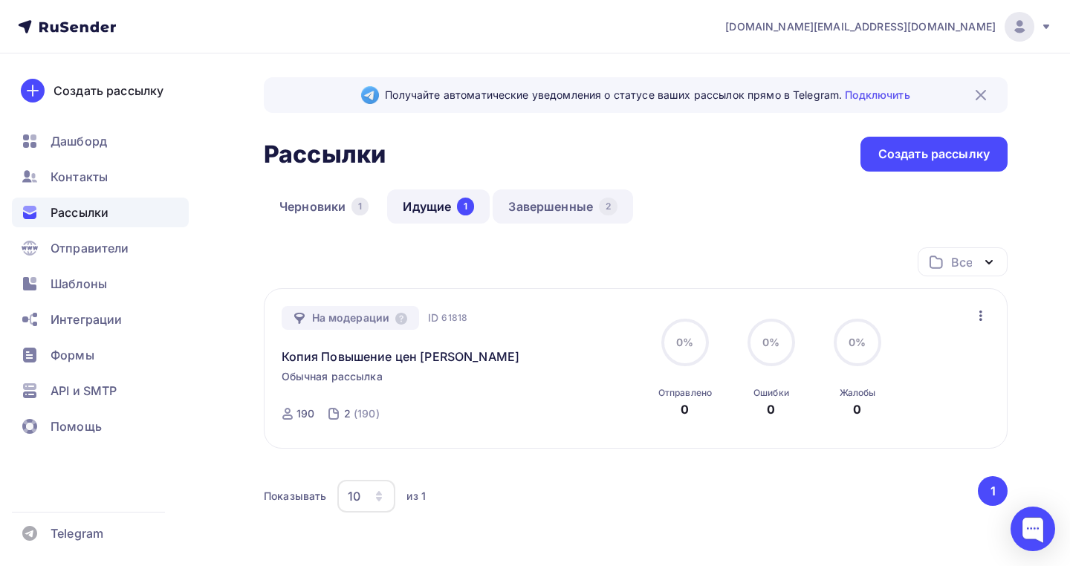
click at [556, 195] on link "Завершенные 2" at bounding box center [563, 207] width 140 height 34
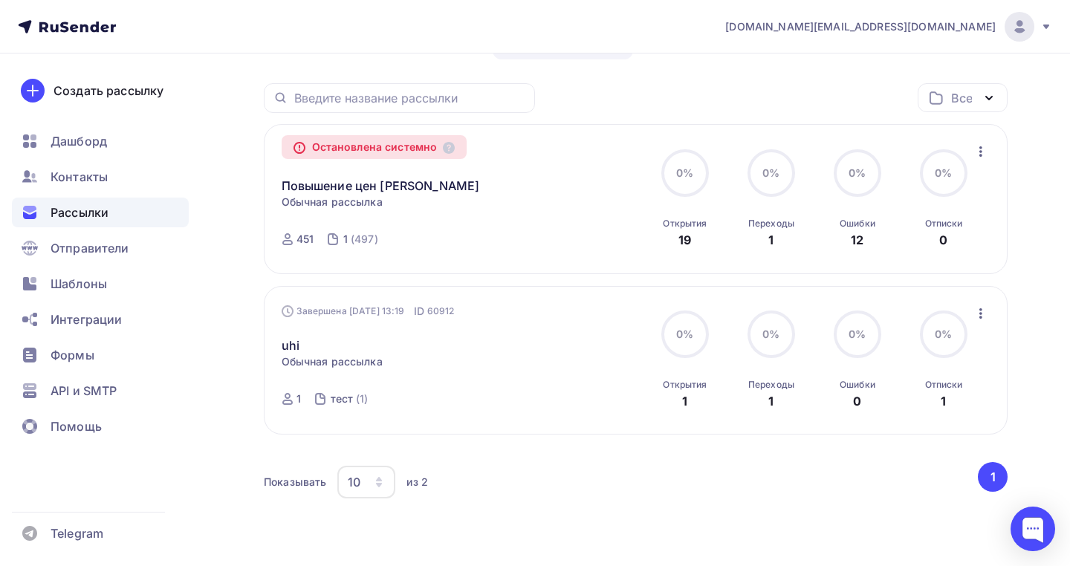
scroll to position [193, 0]
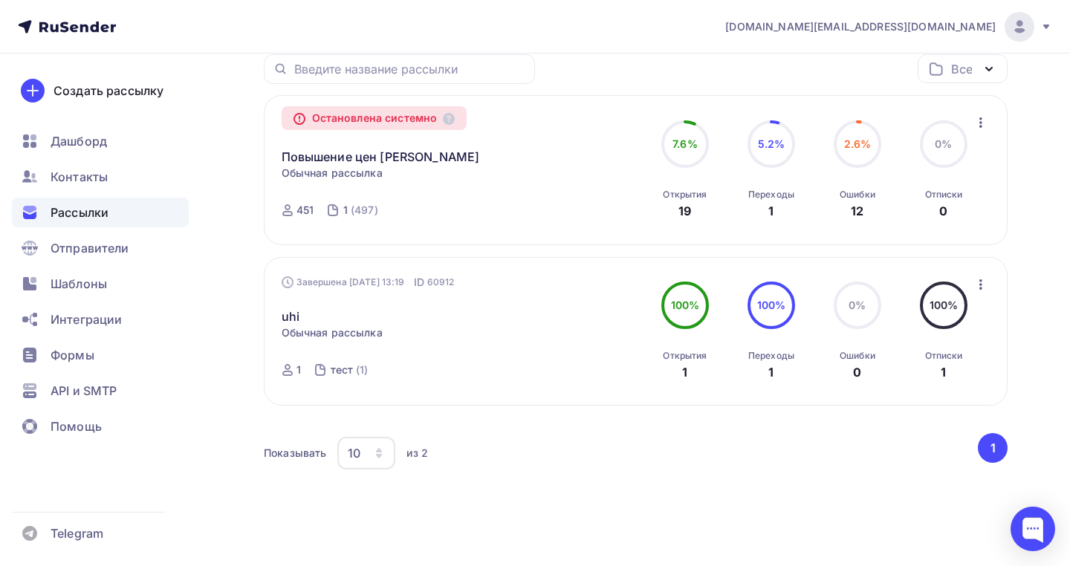
click at [980, 285] on icon "button" at bounding box center [981, 284] width 3 height 10
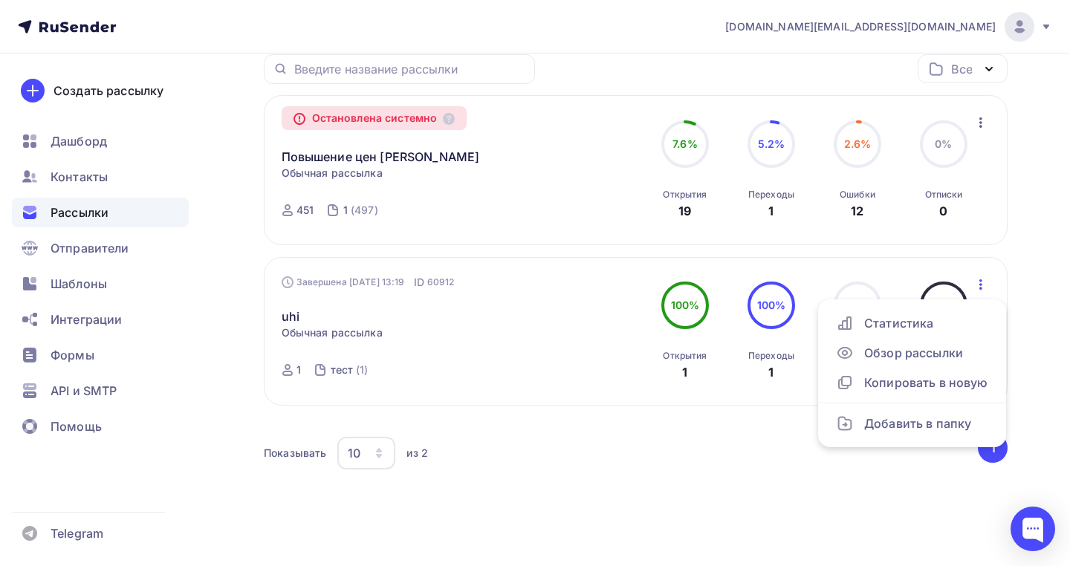
click at [447, 399] on div "Завершена 30.09.2025, 13:19 ID 60912 uhi Статистика Обзор рассылки Копировать в…" at bounding box center [636, 331] width 744 height 148
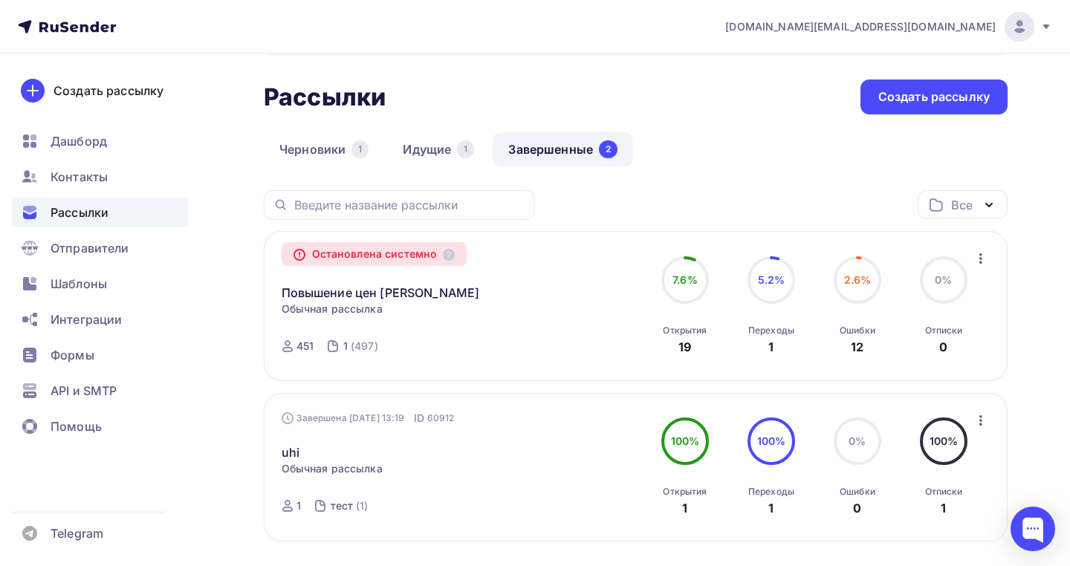
scroll to position [0, 0]
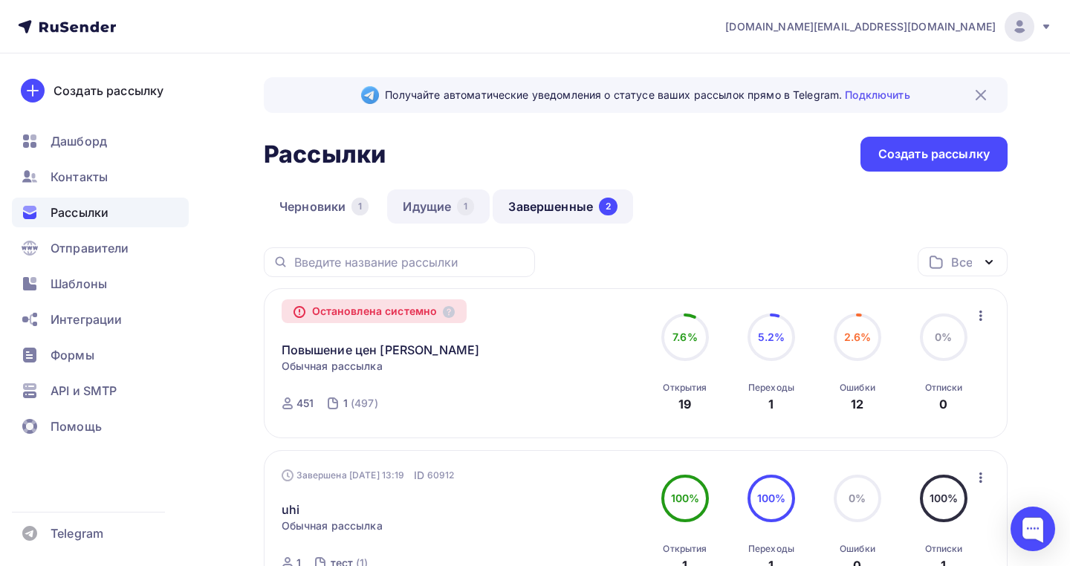
click at [413, 201] on link "Идущие 1" at bounding box center [438, 207] width 103 height 34
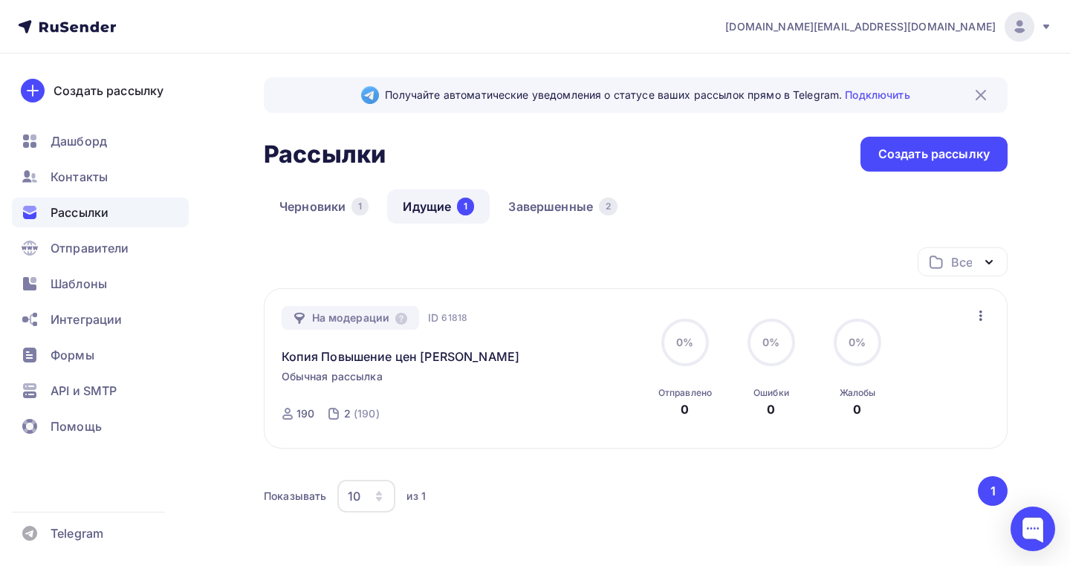
click at [356, 326] on div "На модерации" at bounding box center [351, 318] width 138 height 24
click at [71, 250] on span "Отправители" at bounding box center [90, 248] width 79 height 18
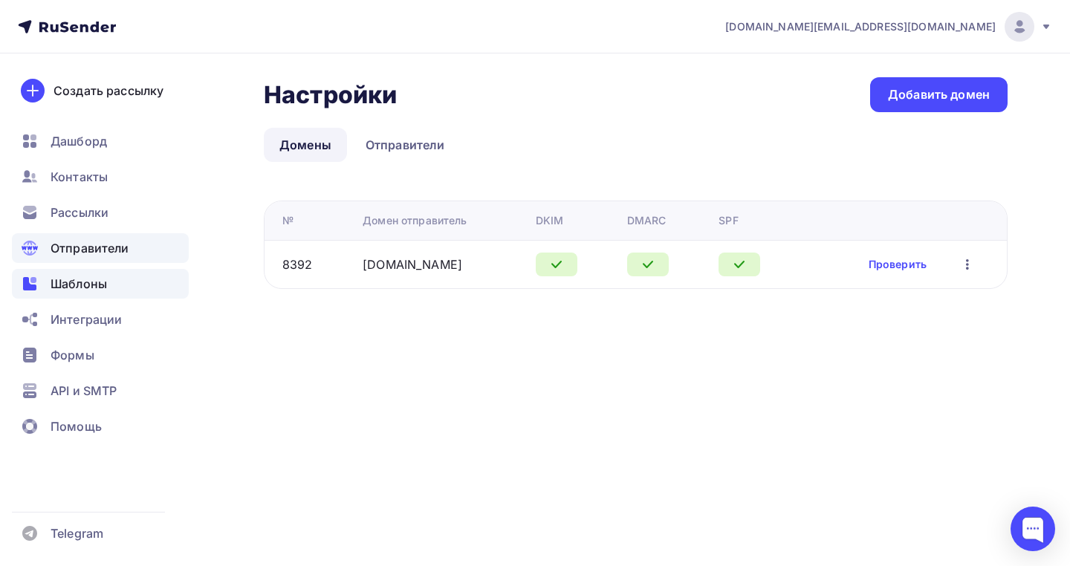
click at [88, 291] on span "Шаблоны" at bounding box center [79, 284] width 56 height 18
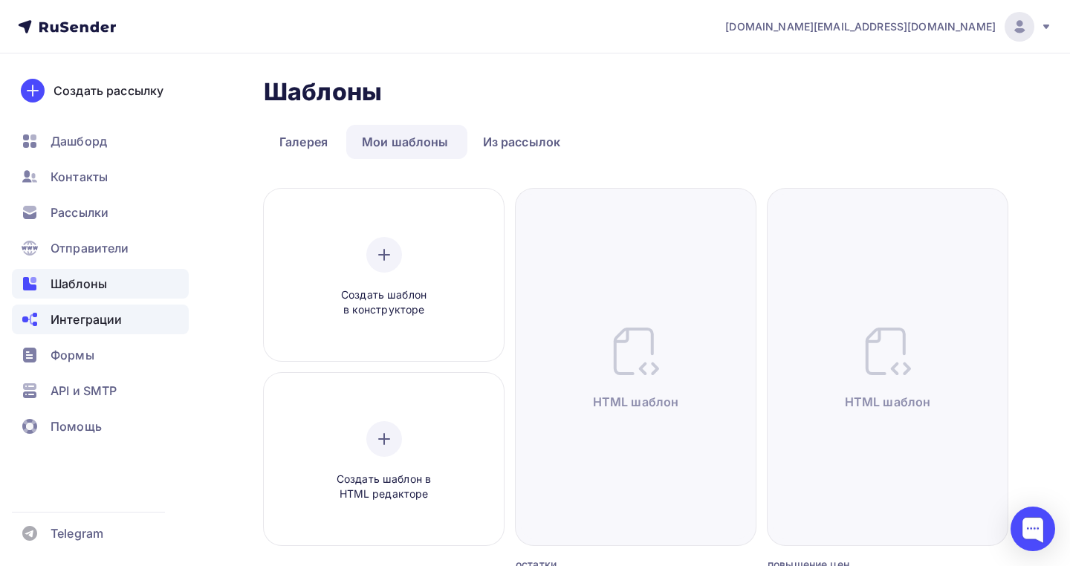
click at [90, 319] on span "Интеграции" at bounding box center [86, 320] width 71 height 18
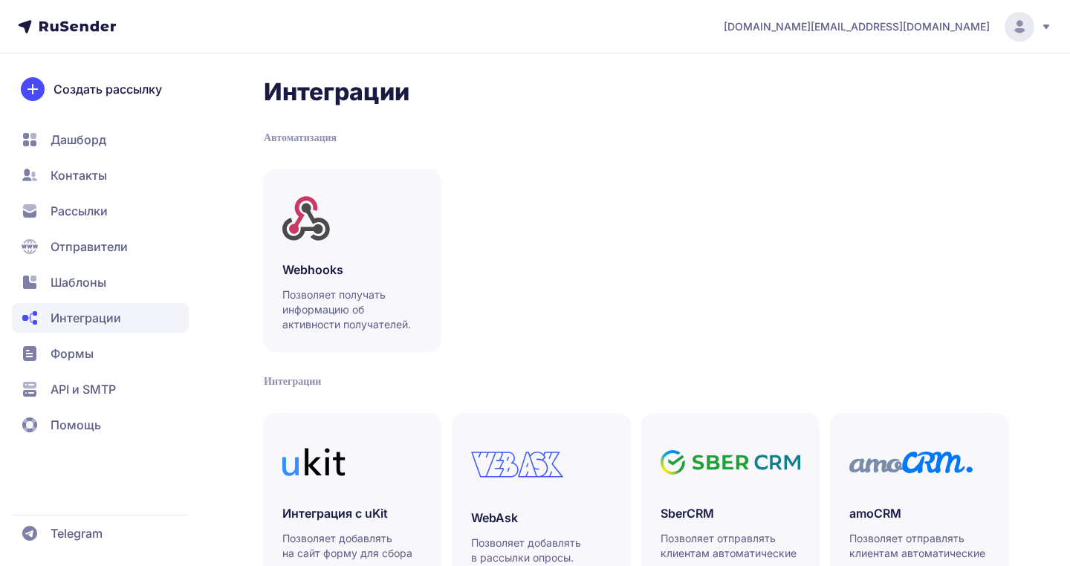
click at [94, 355] on span "Формы" at bounding box center [100, 354] width 177 height 30
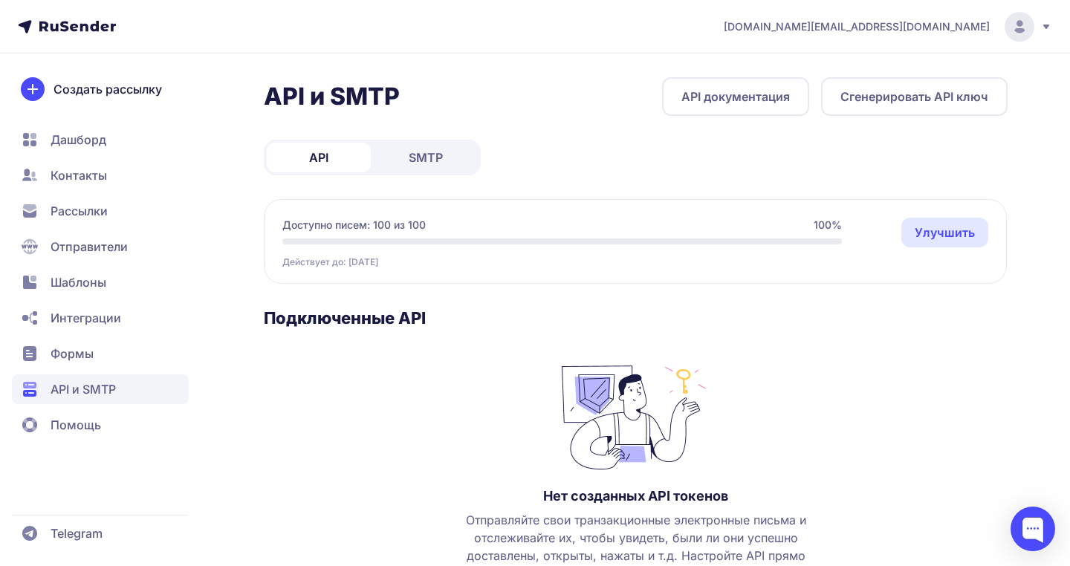
click at [54, 140] on span "Дашборд" at bounding box center [79, 140] width 56 height 18
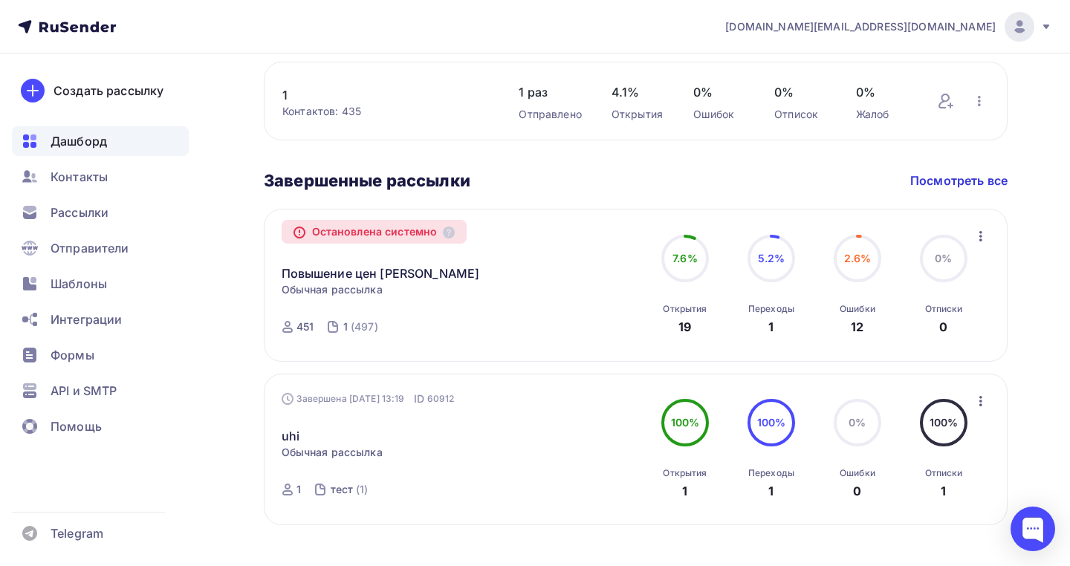
scroll to position [692, 0]
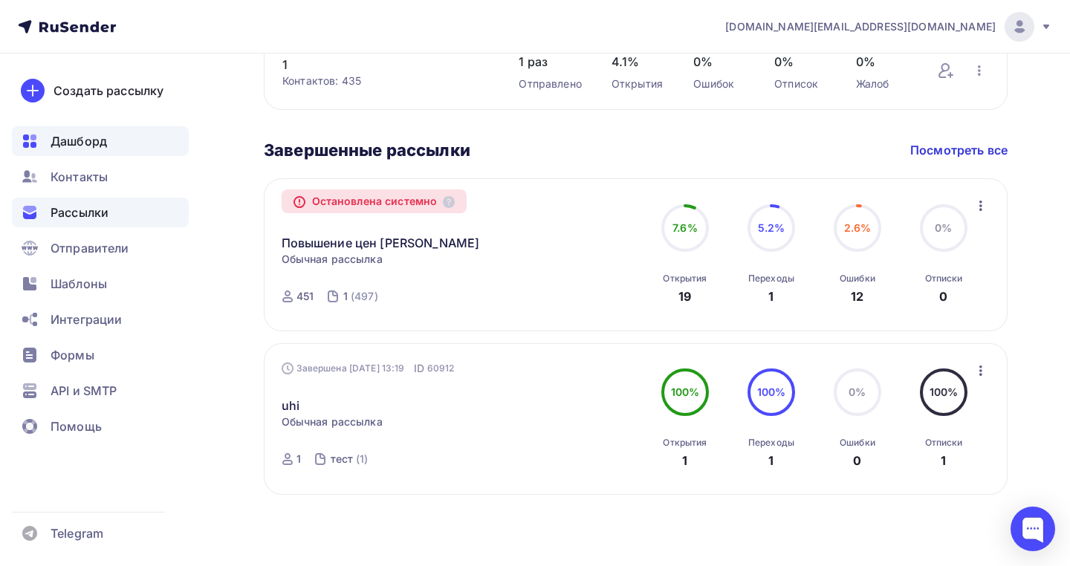
click at [114, 213] on div "Рассылки" at bounding box center [100, 213] width 177 height 30
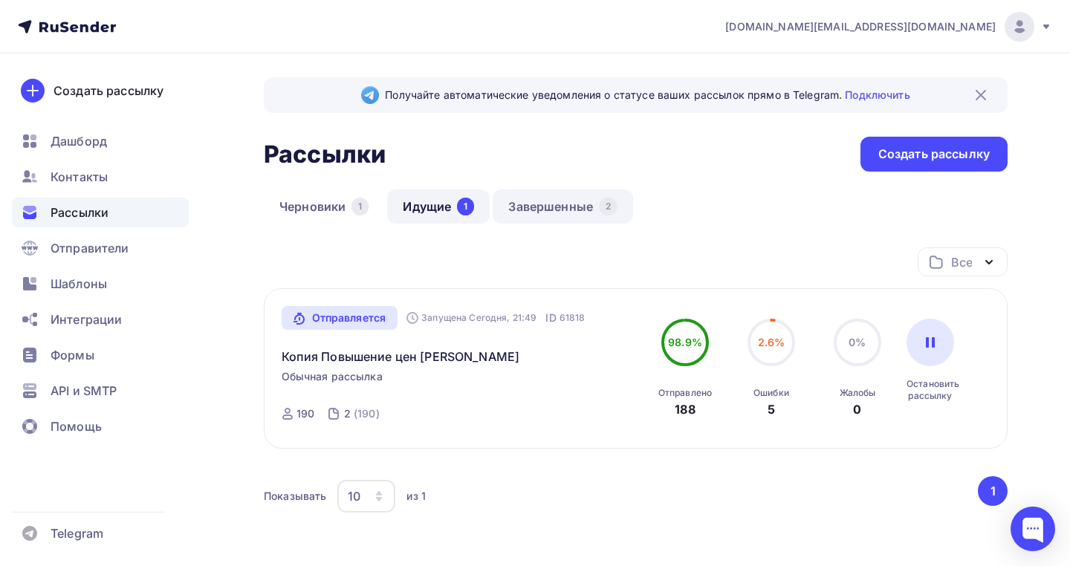
click at [511, 204] on link "Завершенные 2" at bounding box center [563, 207] width 140 height 34
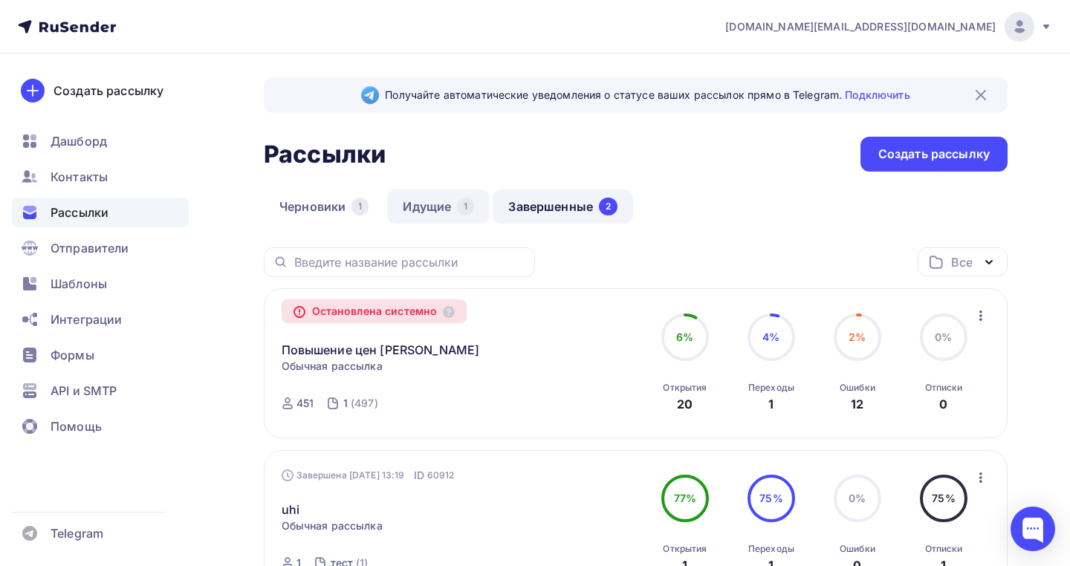
click at [453, 210] on link "Идущие 1" at bounding box center [438, 207] width 103 height 34
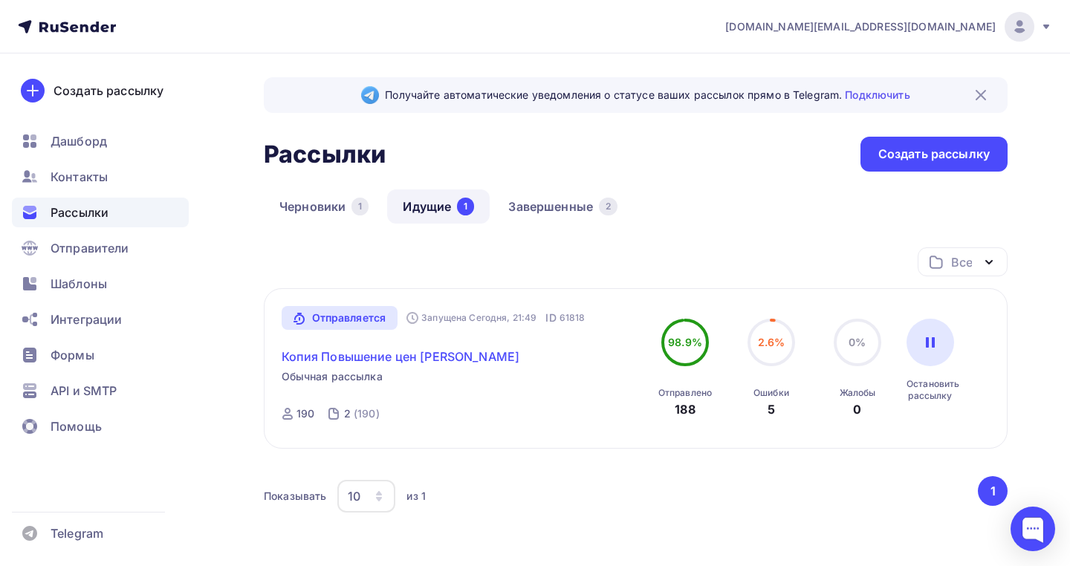
click at [444, 361] on link "Копия Повышение цен Олмеко" at bounding box center [401, 357] width 239 height 18
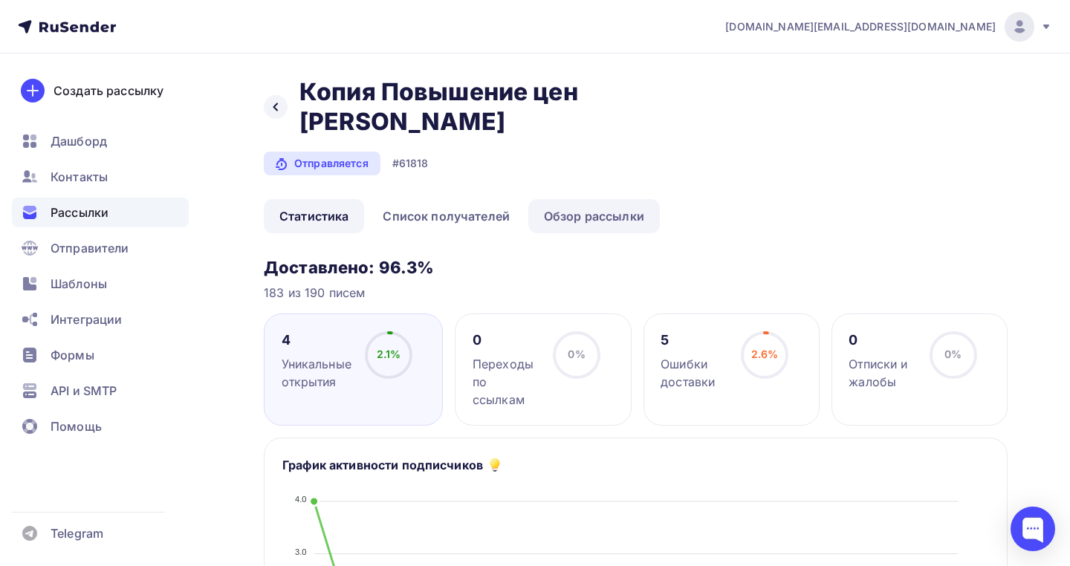
click at [554, 199] on link "Обзор рассылки" at bounding box center [594, 216] width 132 height 34
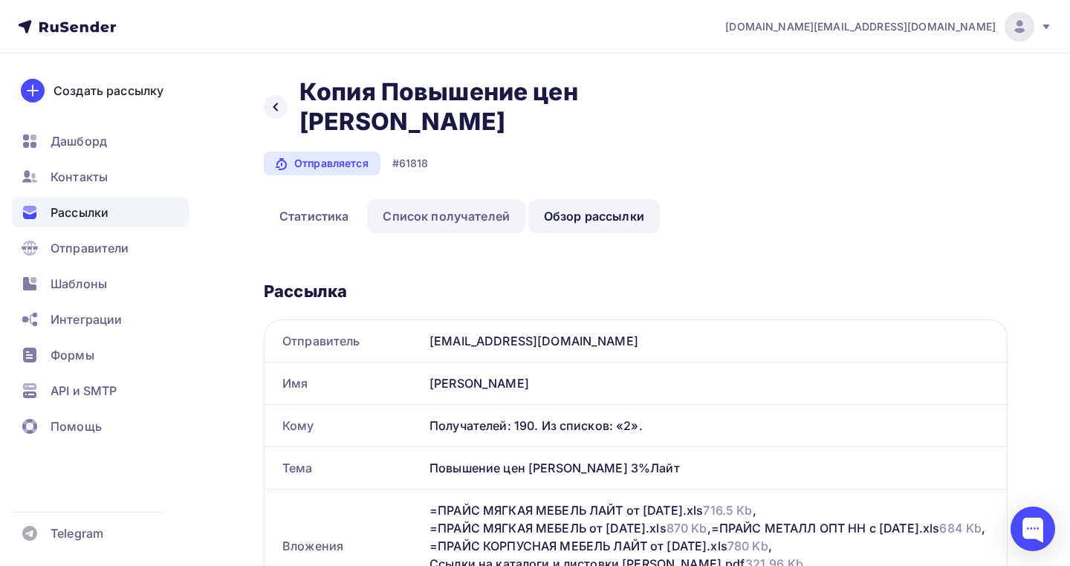
click at [487, 199] on link "Список получателей" at bounding box center [446, 216] width 158 height 34
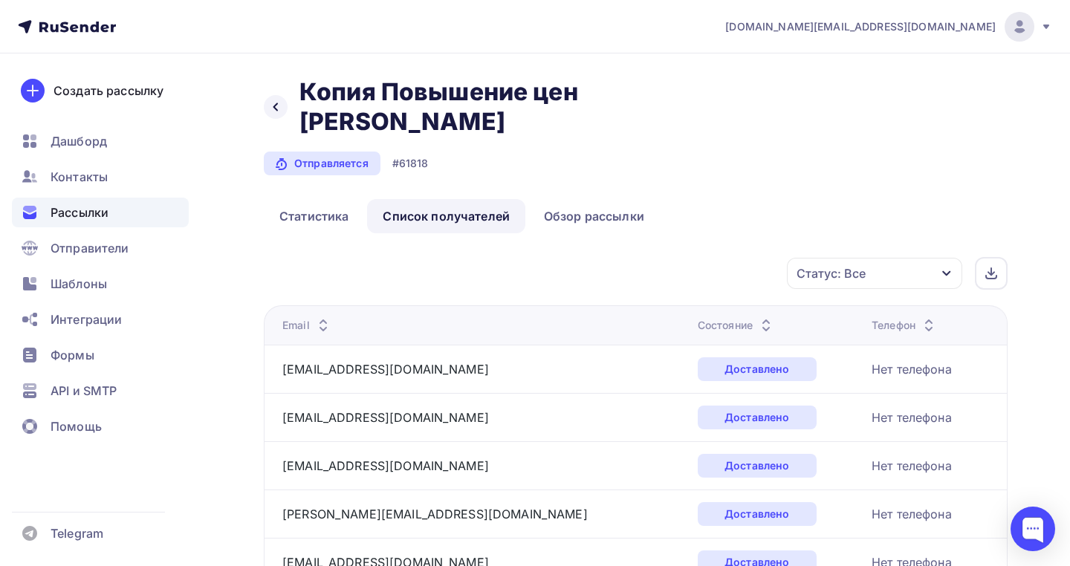
click at [698, 318] on div "Состояние" at bounding box center [736, 325] width 77 height 15
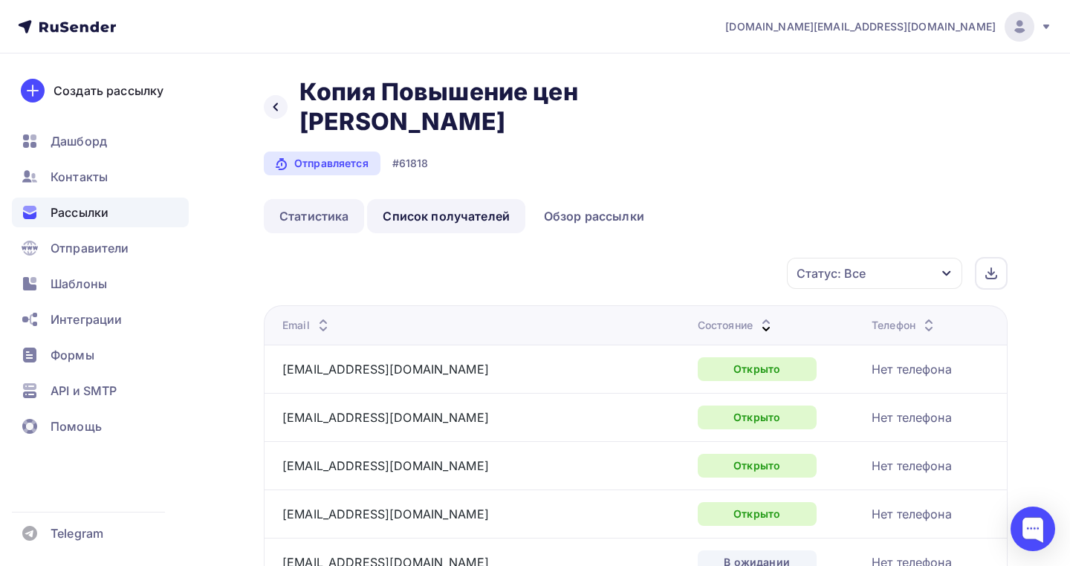
click at [318, 199] on link "Статистика" at bounding box center [314, 216] width 100 height 34
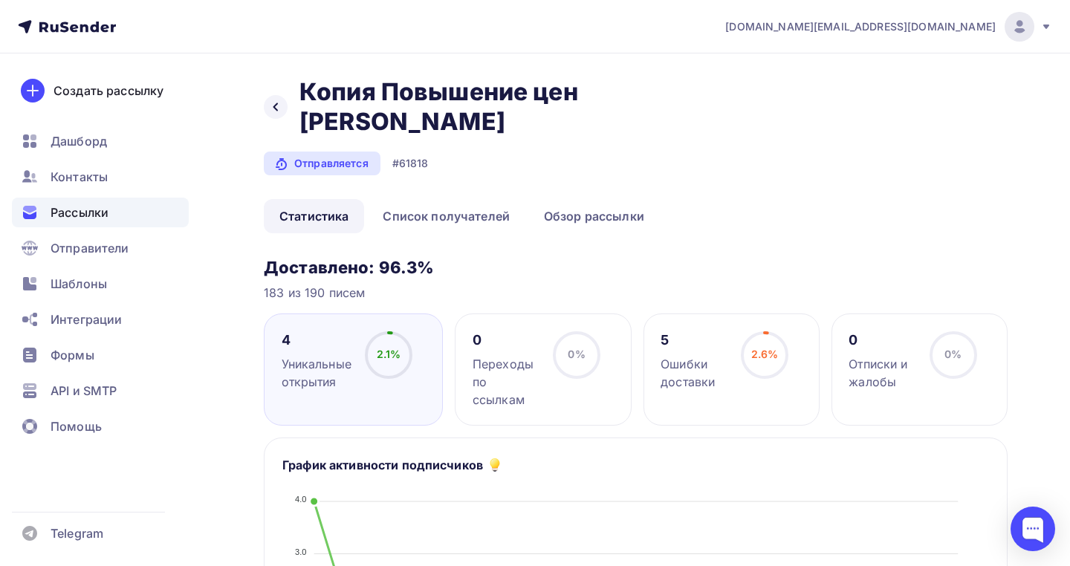
click at [696, 332] on div "5 Ошибки доставки" at bounding box center [694, 361] width 67 height 59
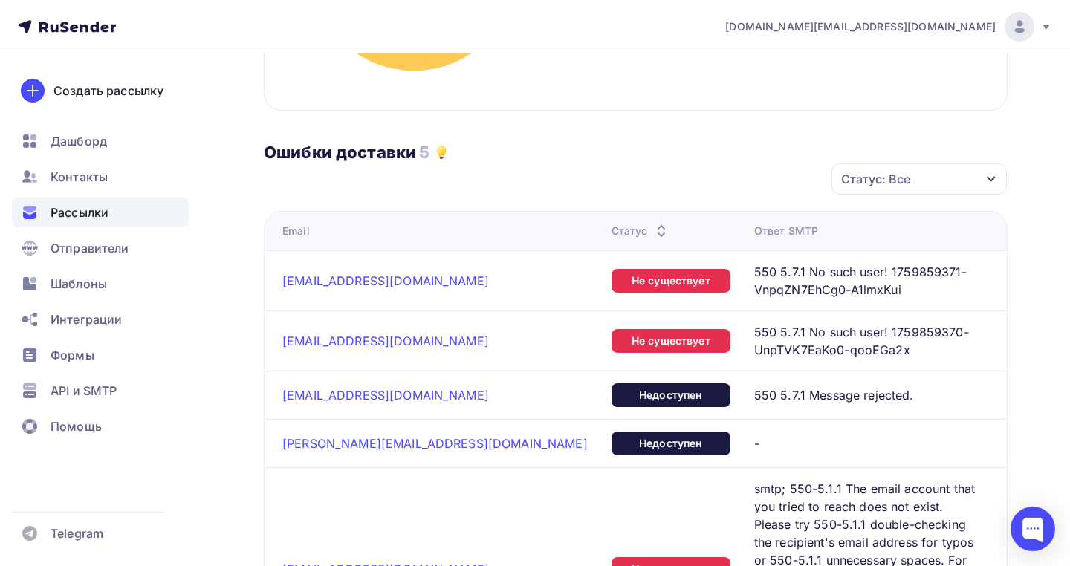
scroll to position [633, 0]
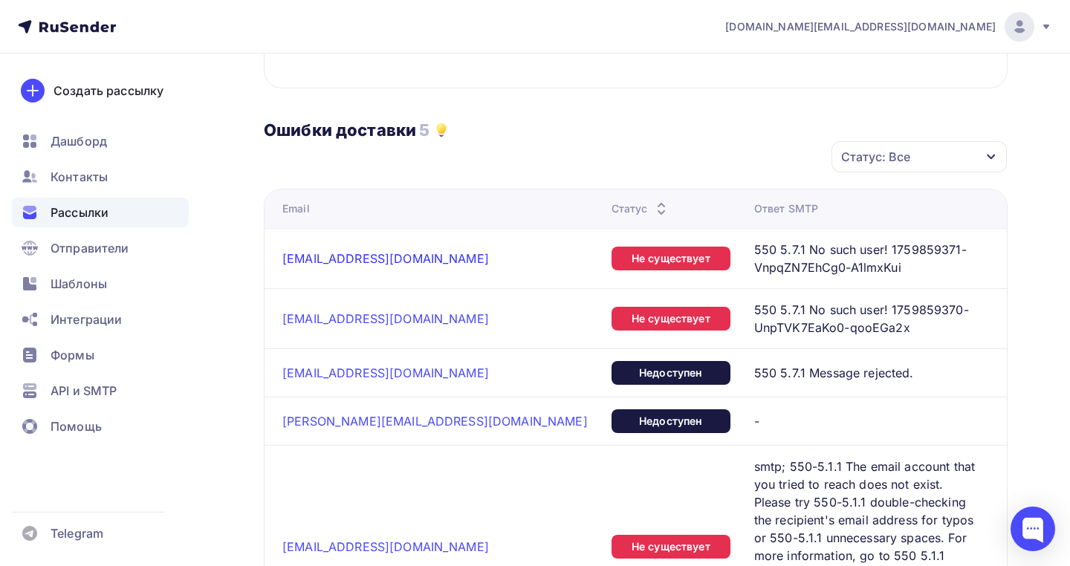
click at [371, 251] on link "[EMAIL_ADDRESS][DOMAIN_NAME]" at bounding box center [385, 258] width 207 height 15
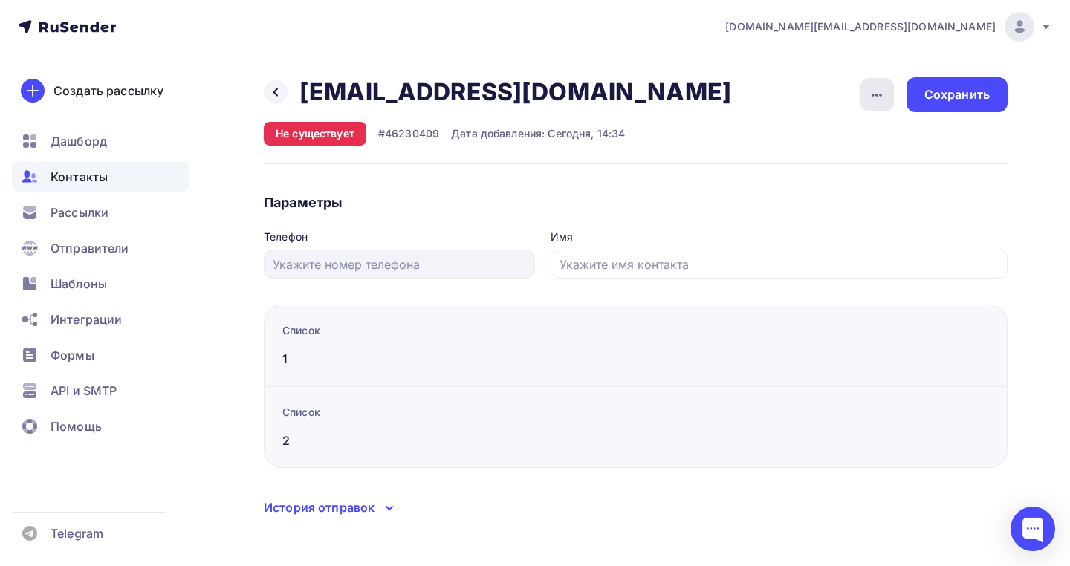
click at [877, 101] on icon "button" at bounding box center [877, 95] width 18 height 18
click at [832, 140] on div "Удалить" at bounding box center [820, 141] width 143 height 18
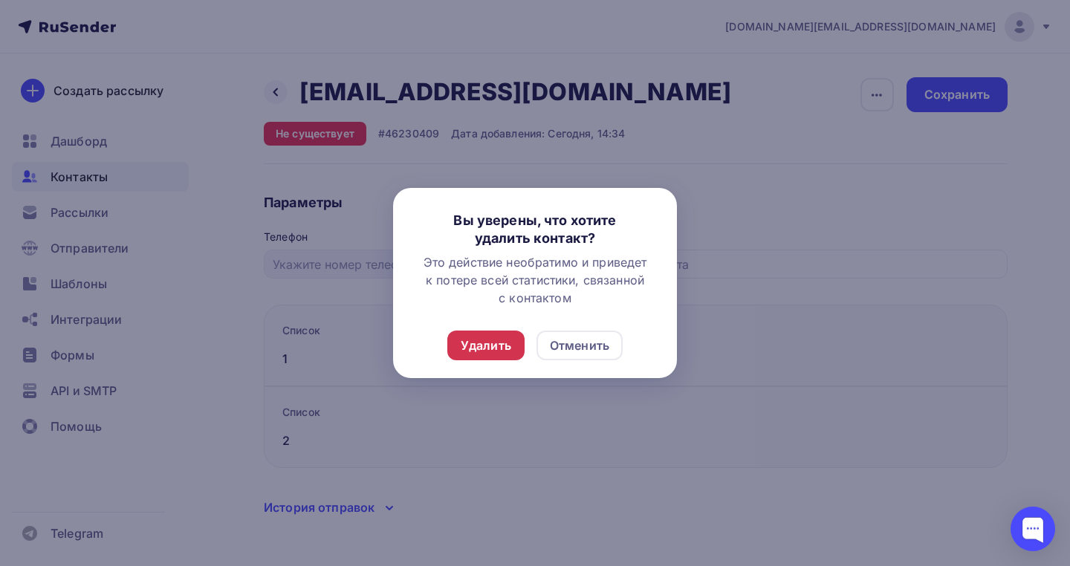
click at [505, 339] on div "Удалить" at bounding box center [486, 346] width 51 height 18
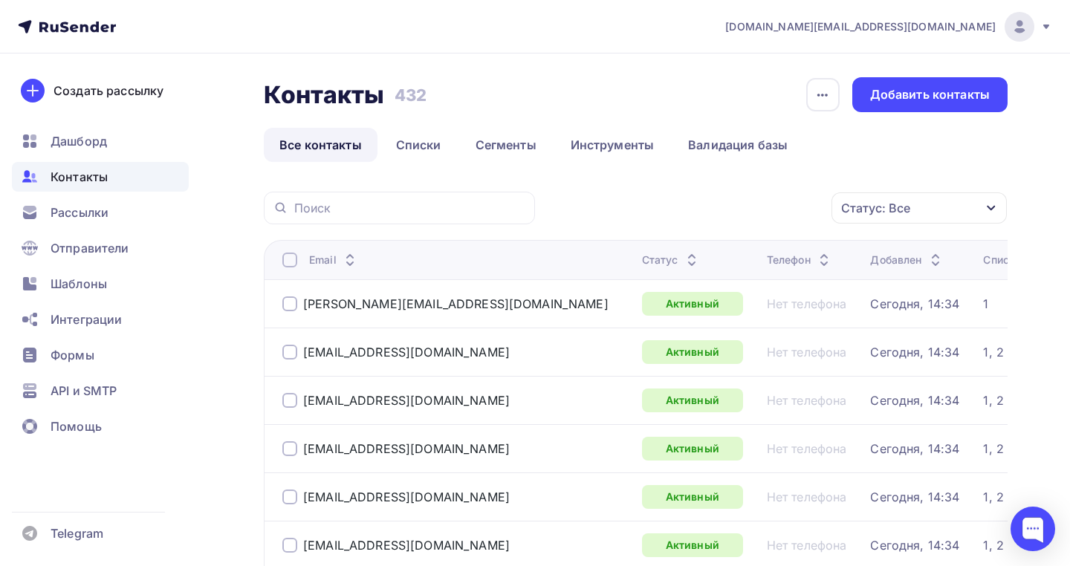
click at [642, 265] on div "Статус" at bounding box center [671, 260] width 59 height 15
click at [877, 206] on div "Статус: Все" at bounding box center [875, 208] width 69 height 18
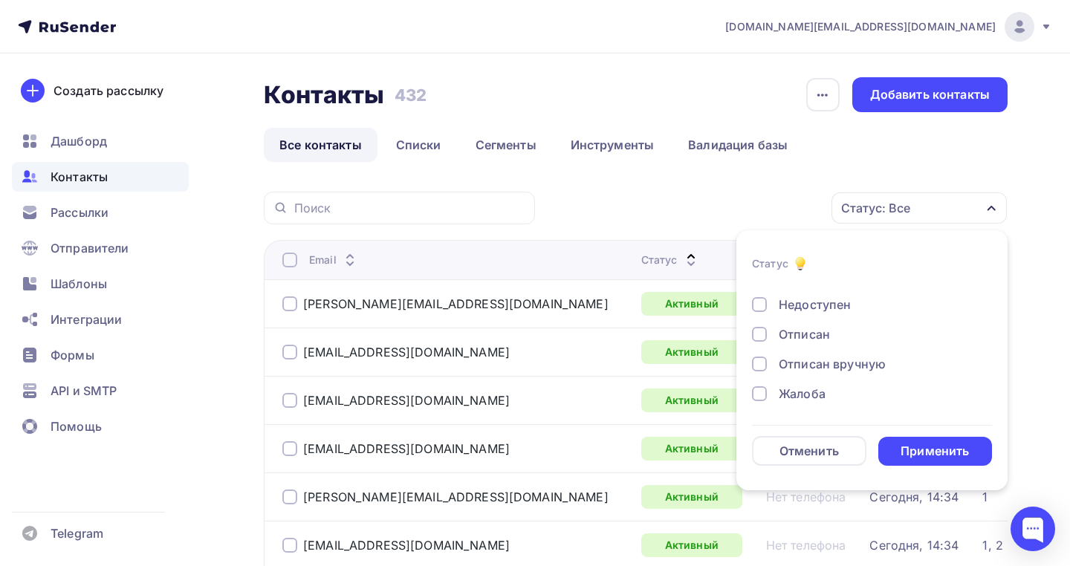
scroll to position [108, 0]
click at [755, 310] on div at bounding box center [759, 304] width 15 height 15
click at [770, 336] on div "Переполнен" at bounding box center [863, 333] width 223 height 18
click at [765, 309] on div at bounding box center [759, 303] width 15 height 15
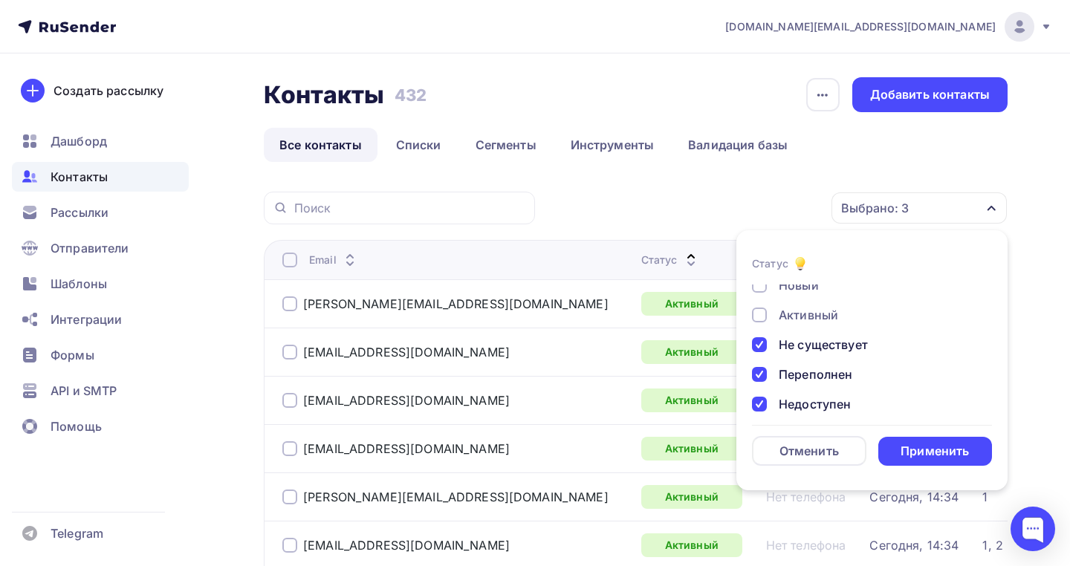
scroll to position [6, 0]
click at [910, 453] on div "Применить" at bounding box center [935, 451] width 68 height 17
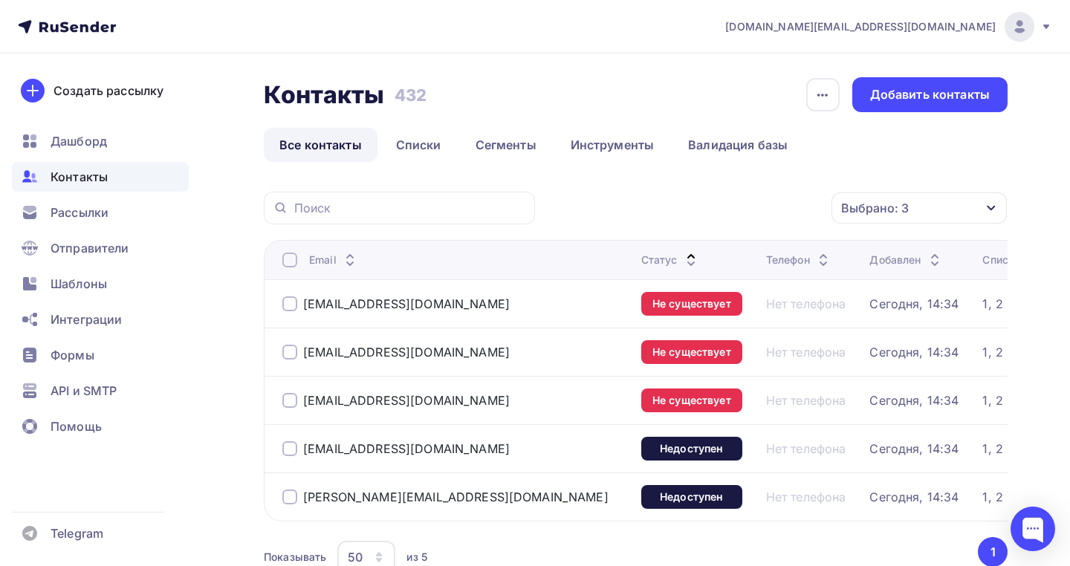
click at [287, 258] on div at bounding box center [289, 260] width 15 height 15
click at [887, 220] on div "Выбрано: 3" at bounding box center [919, 208] width 175 height 31
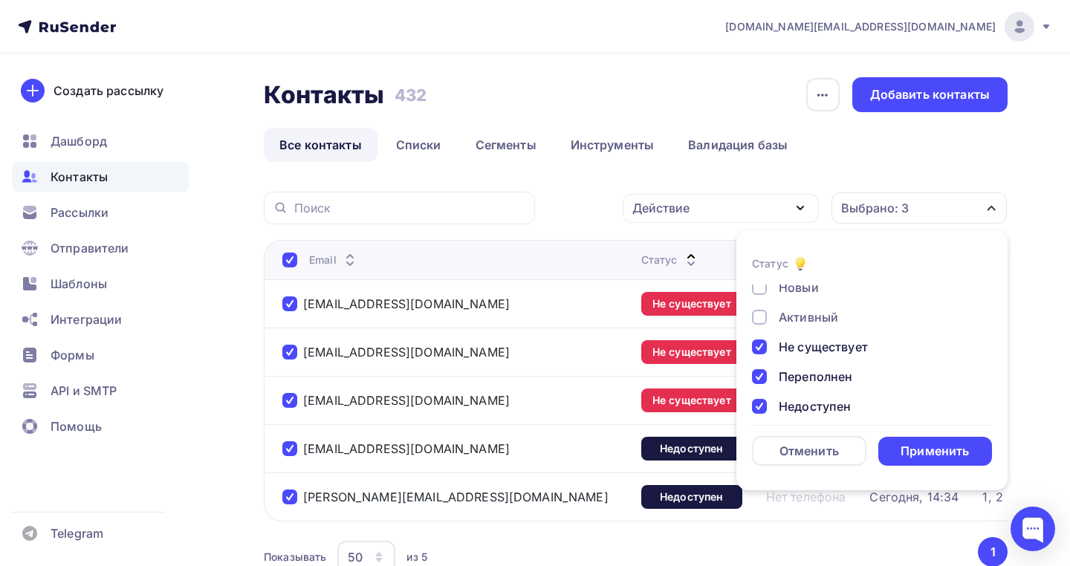
click at [887, 220] on div "Выбрано: 3" at bounding box center [919, 208] width 175 height 31
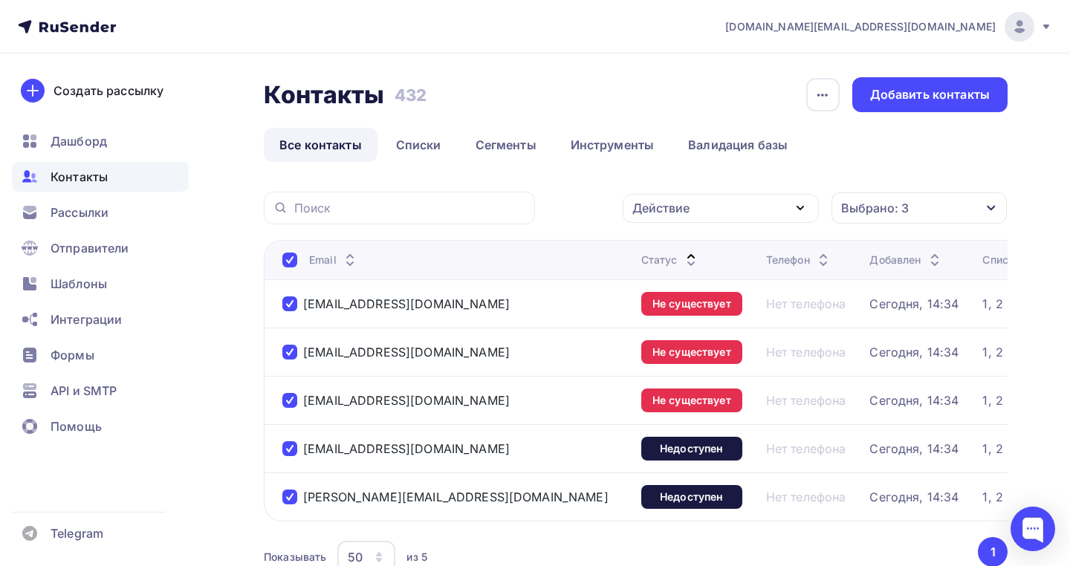
click at [763, 232] on div "Действие Добавить в списки Исключить из списка Удалить Выбрано: 3 Статус Новый …" at bounding box center [636, 403] width 744 height 422
click at [766, 207] on div "Действие" at bounding box center [721, 208] width 196 height 29
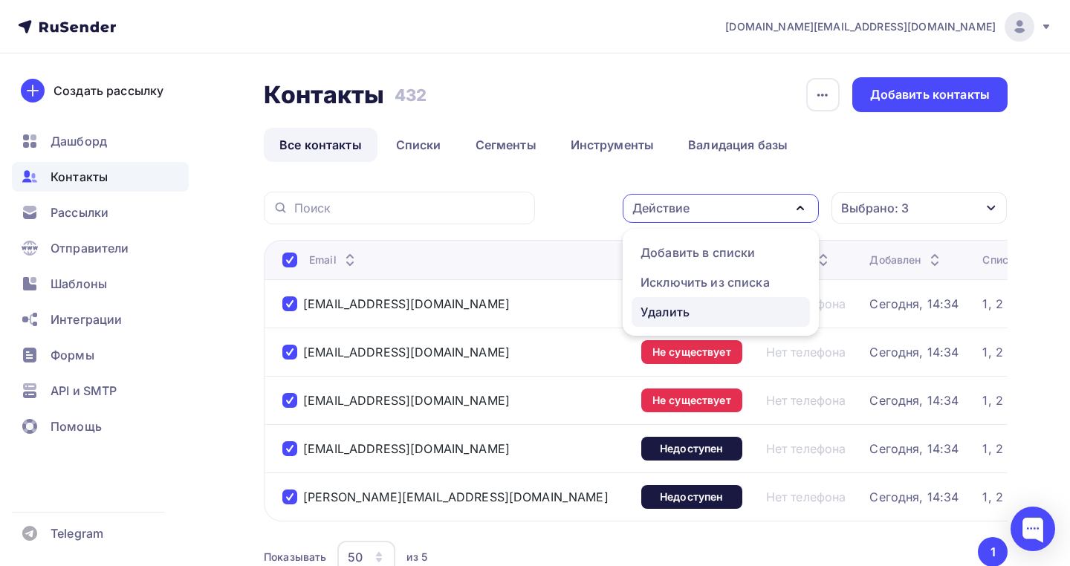
click at [714, 317] on div "Удалить" at bounding box center [721, 312] width 161 height 18
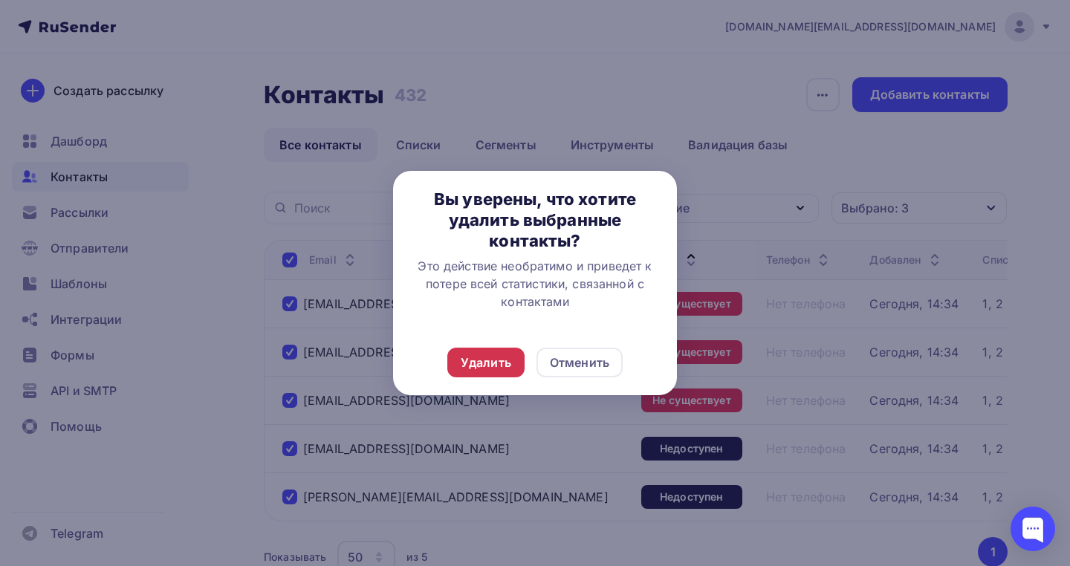
click at [491, 366] on div "Удалить" at bounding box center [486, 363] width 51 height 18
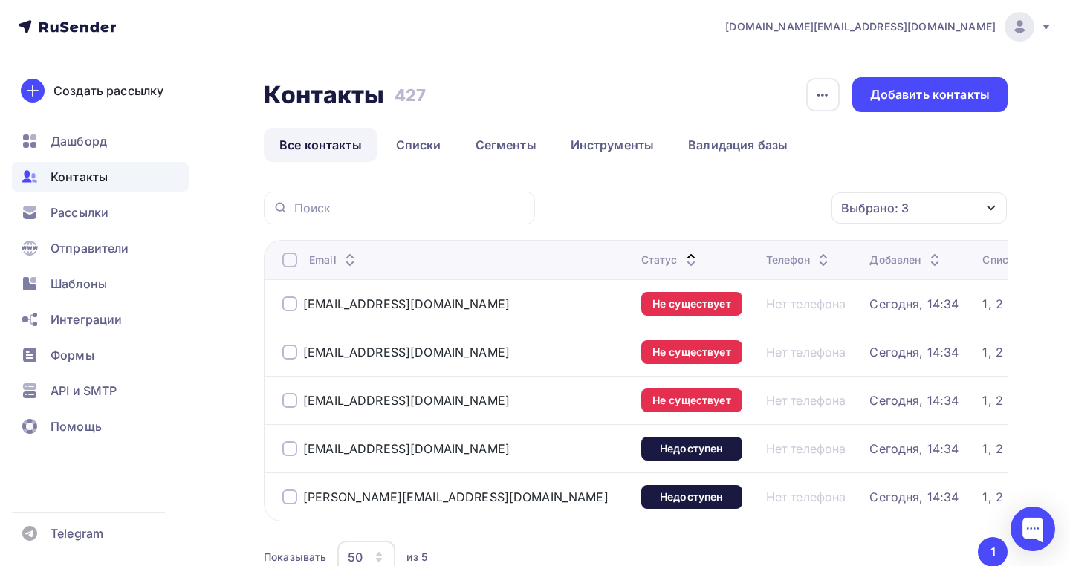
click at [288, 260] on div at bounding box center [289, 260] width 15 height 15
click at [295, 267] on div at bounding box center [289, 260] width 15 height 15
click at [696, 206] on div "Действие" at bounding box center [721, 208] width 196 height 29
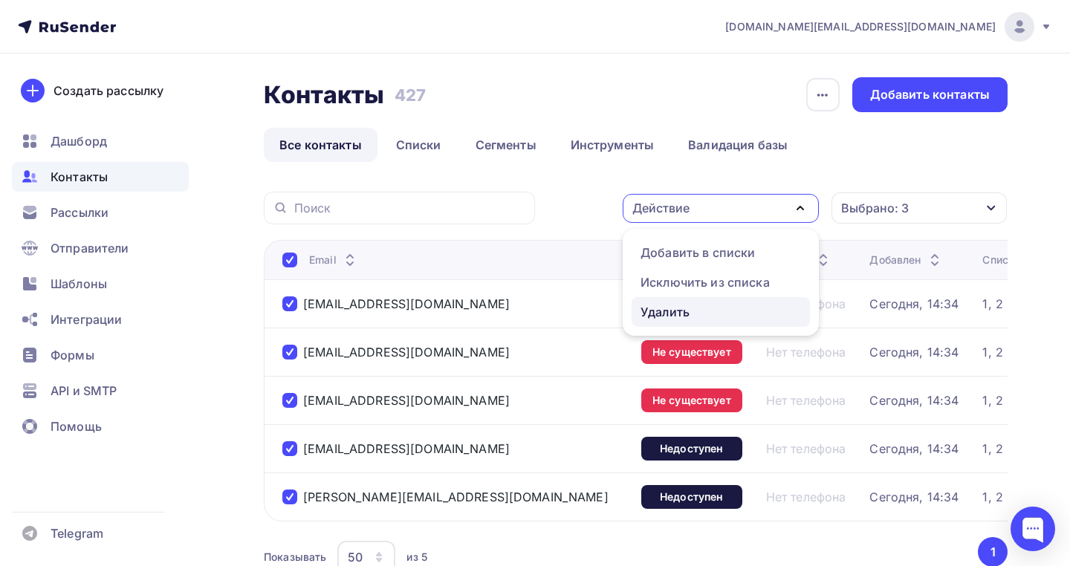
click at [688, 311] on div "Удалить" at bounding box center [665, 312] width 49 height 18
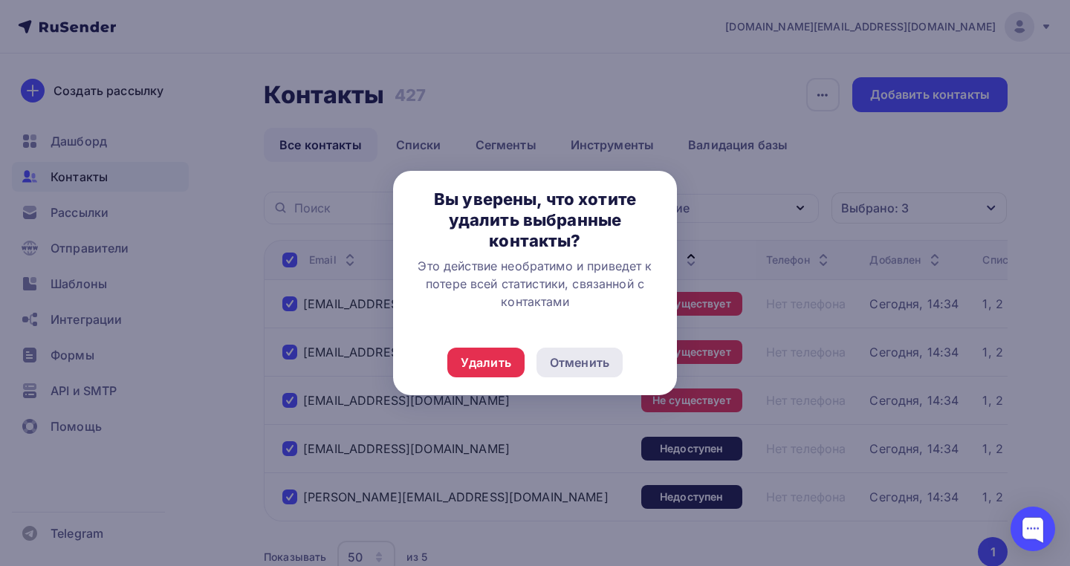
click at [578, 363] on div "Отменить" at bounding box center [579, 363] width 59 height 18
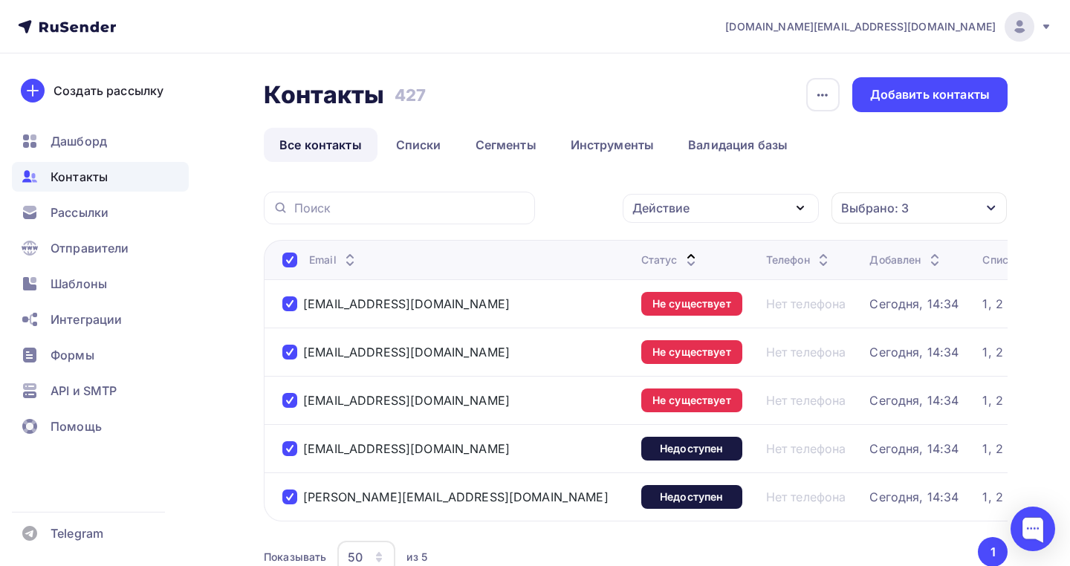
click at [702, 210] on div "Действие" at bounding box center [721, 208] width 196 height 29
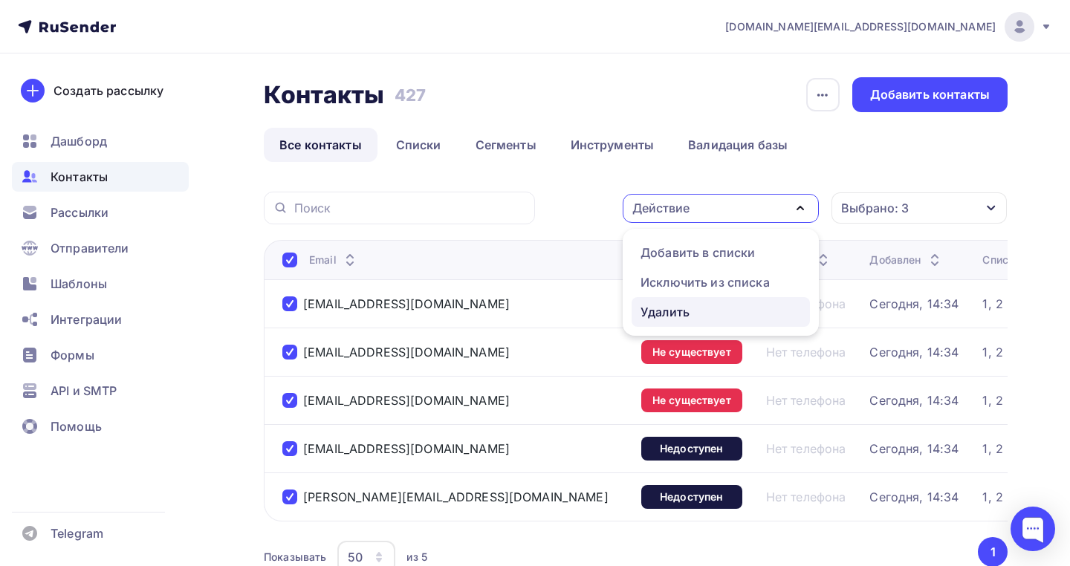
click at [650, 304] on div "Удалить" at bounding box center [665, 312] width 49 height 18
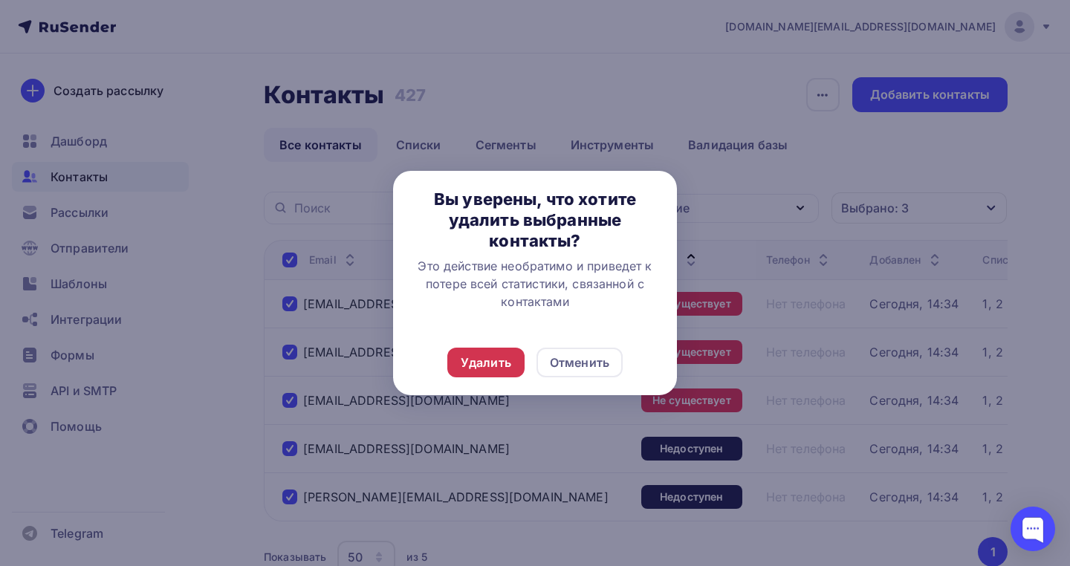
click at [474, 355] on div "Удалить" at bounding box center [486, 363] width 51 height 18
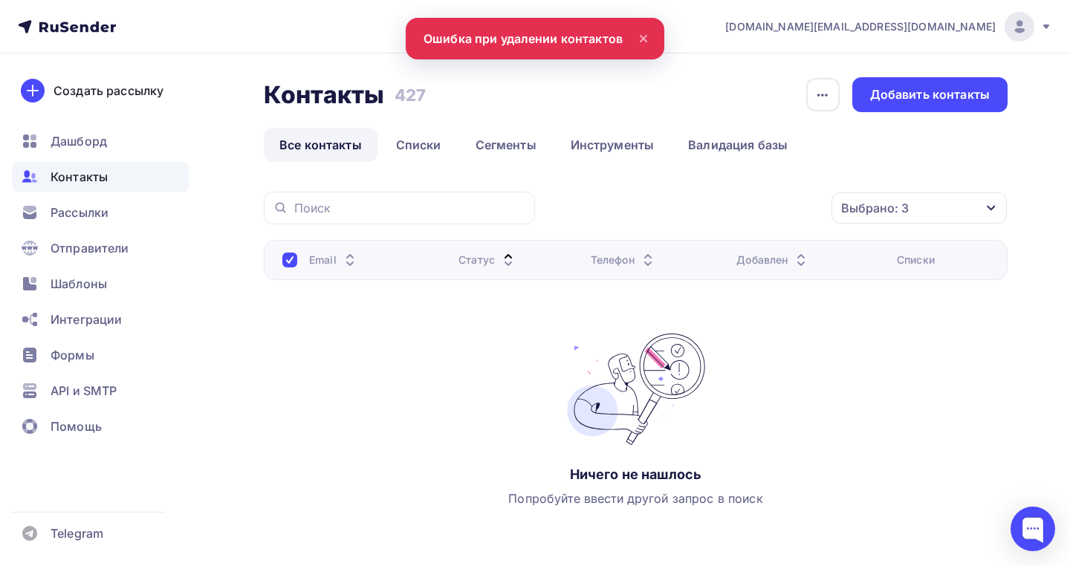
click at [130, 175] on div "Контакты" at bounding box center [100, 177] width 177 height 30
click at [294, 260] on div at bounding box center [289, 260] width 15 height 15
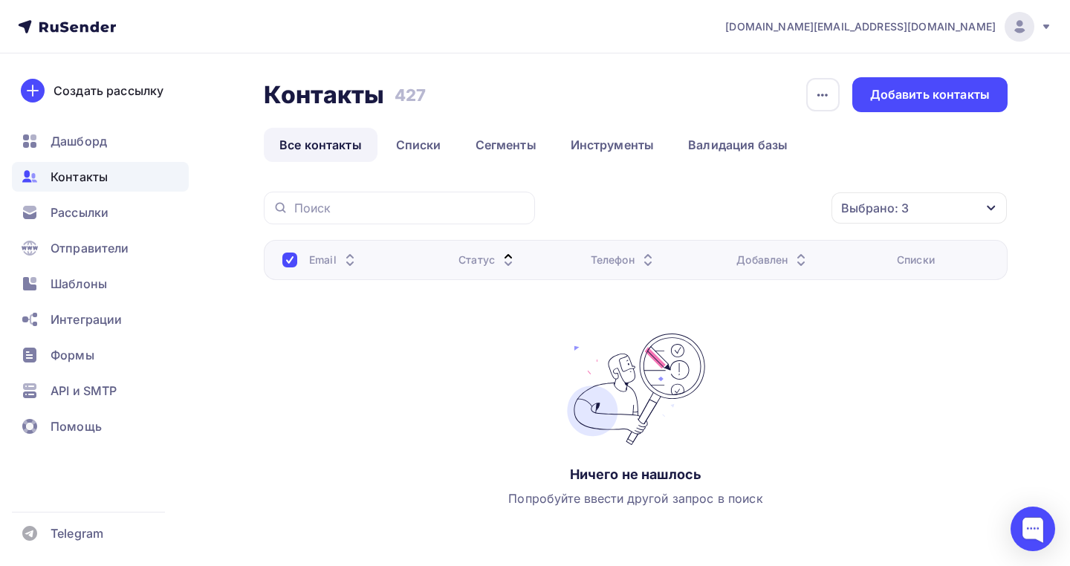
click at [858, 204] on div "Выбрано: 3" at bounding box center [875, 208] width 68 height 18
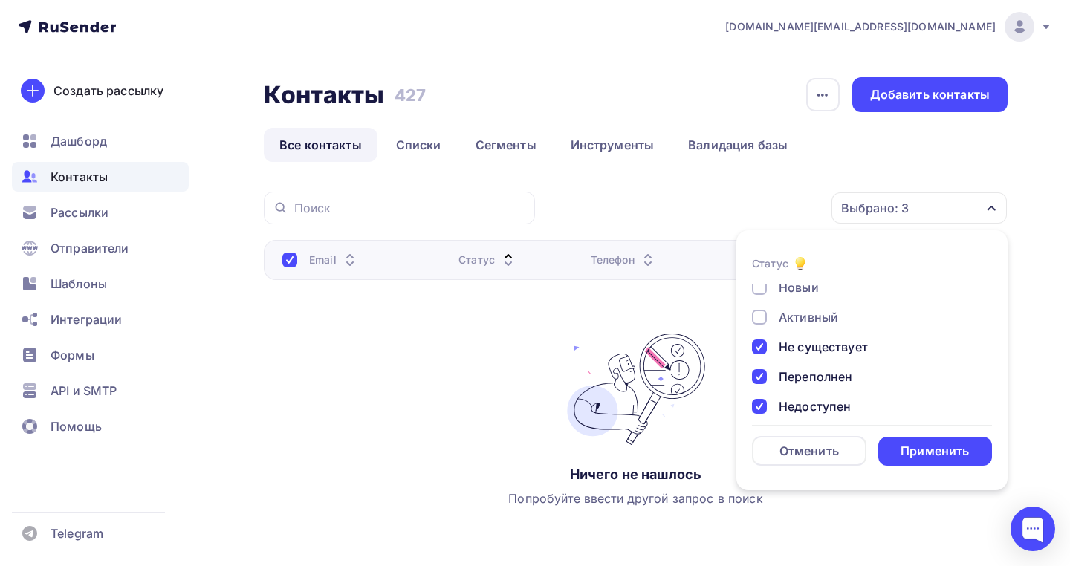
click at [832, 347] on div "Не существует" at bounding box center [823, 347] width 89 height 18
click at [828, 371] on div "Переполнен" at bounding box center [816, 377] width 74 height 18
click at [826, 407] on div "Недоступен" at bounding box center [815, 407] width 72 height 18
click at [922, 439] on div "Применить" at bounding box center [936, 451] width 114 height 29
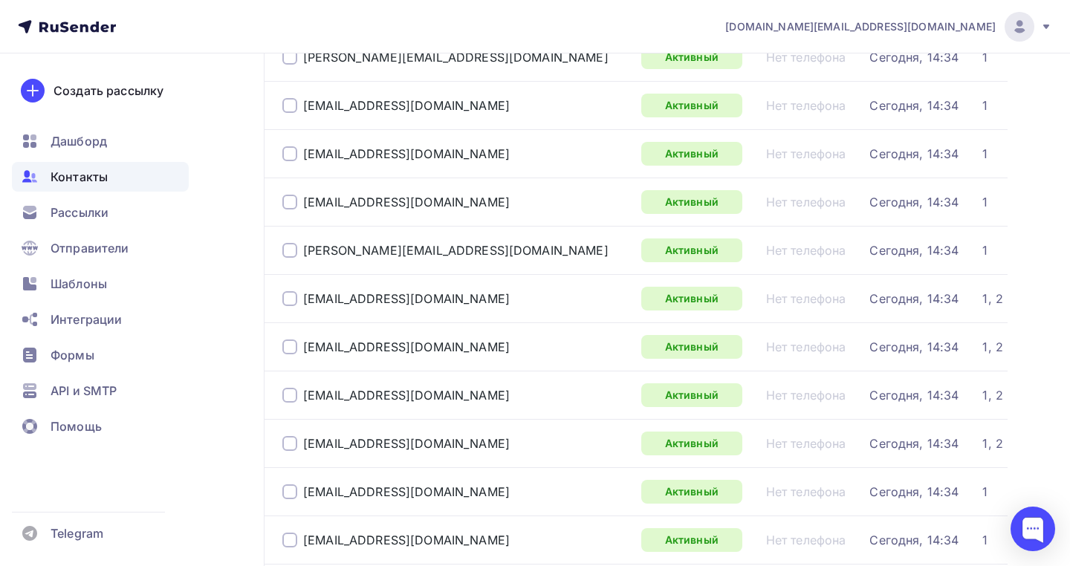
scroll to position [0, 0]
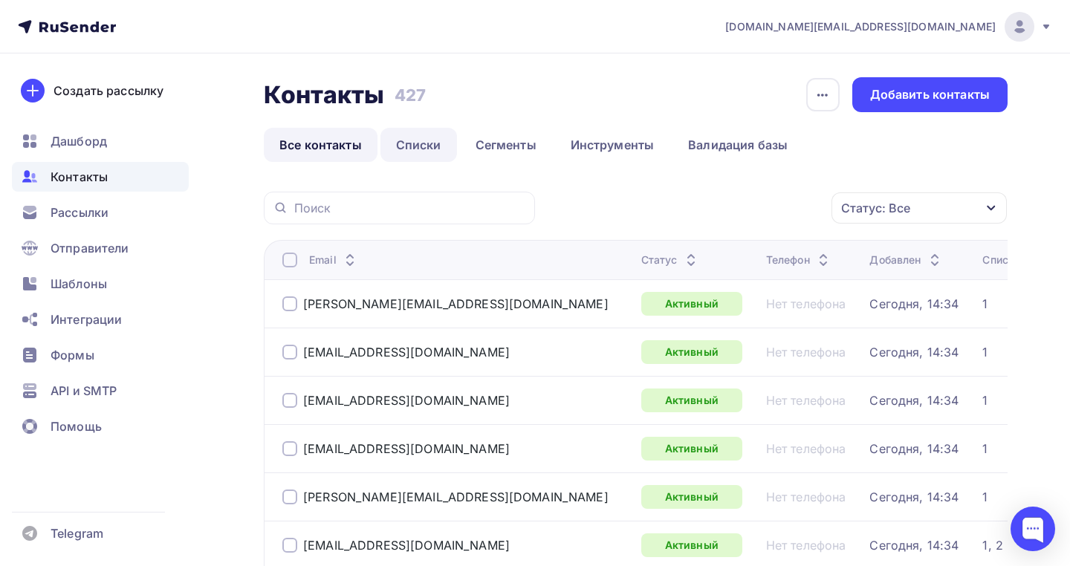
click at [413, 153] on link "Списки" at bounding box center [419, 145] width 77 height 34
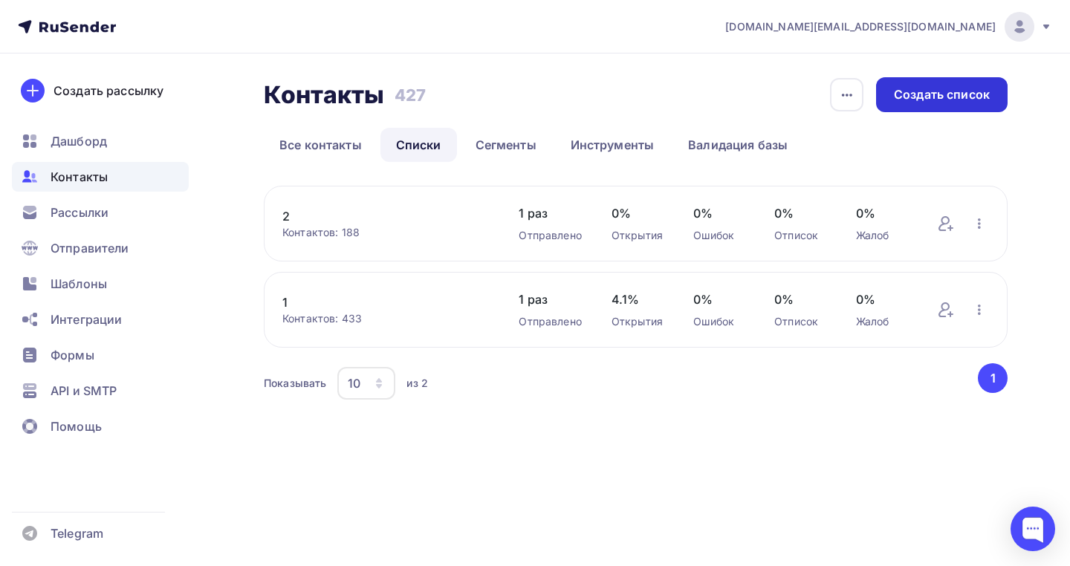
click at [922, 84] on div "Создать список" at bounding box center [942, 94] width 132 height 35
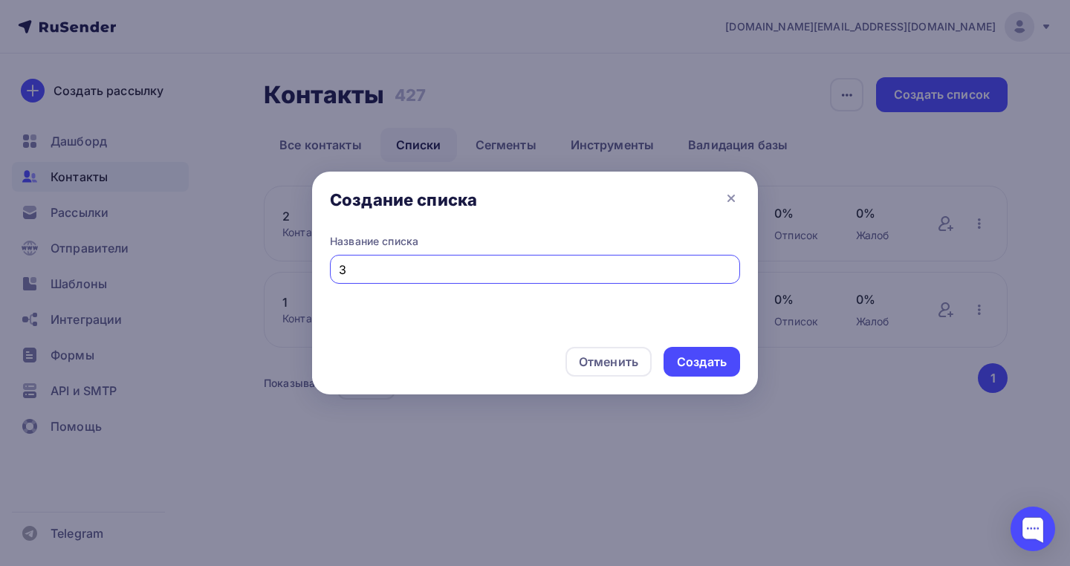
type input "3"
click at [703, 380] on div "Отменить Создать" at bounding box center [535, 361] width 446 height 65
click at [703, 373] on div "Создать" at bounding box center [702, 362] width 77 height 30
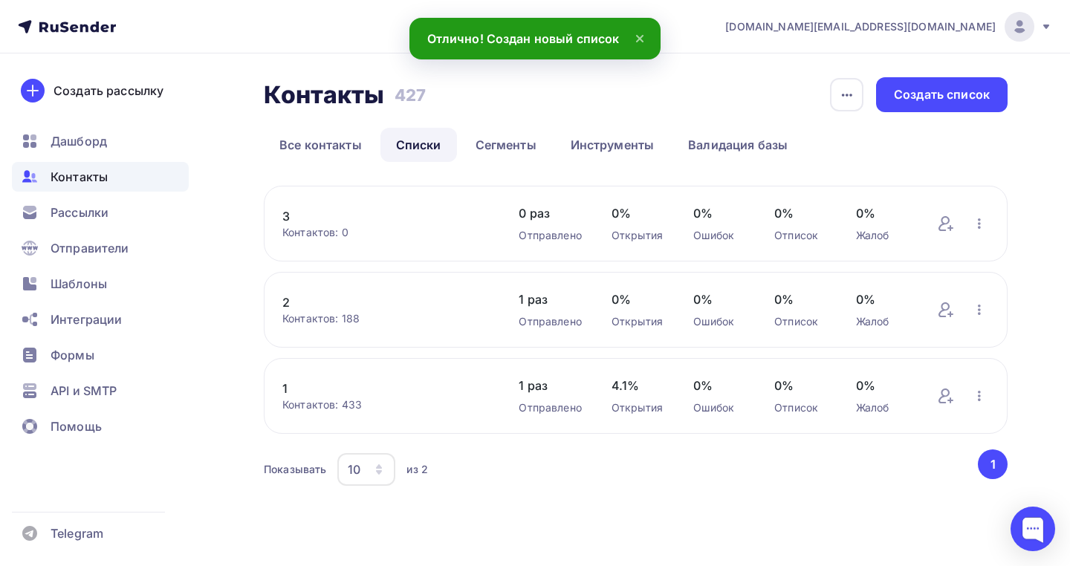
click at [935, 226] on div "3 Контактов: 0 Добавить контакты Переименовать список Скачать список Отписать а…" at bounding box center [636, 224] width 744 height 76
click at [941, 225] on icon at bounding box center [946, 224] width 18 height 18
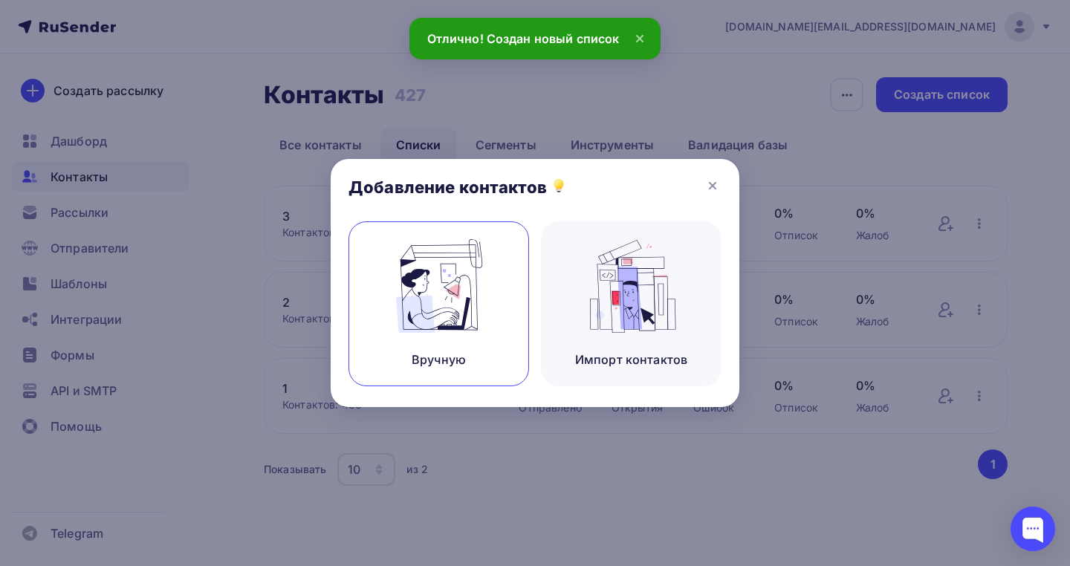
click at [462, 244] on img at bounding box center [439, 286] width 100 height 94
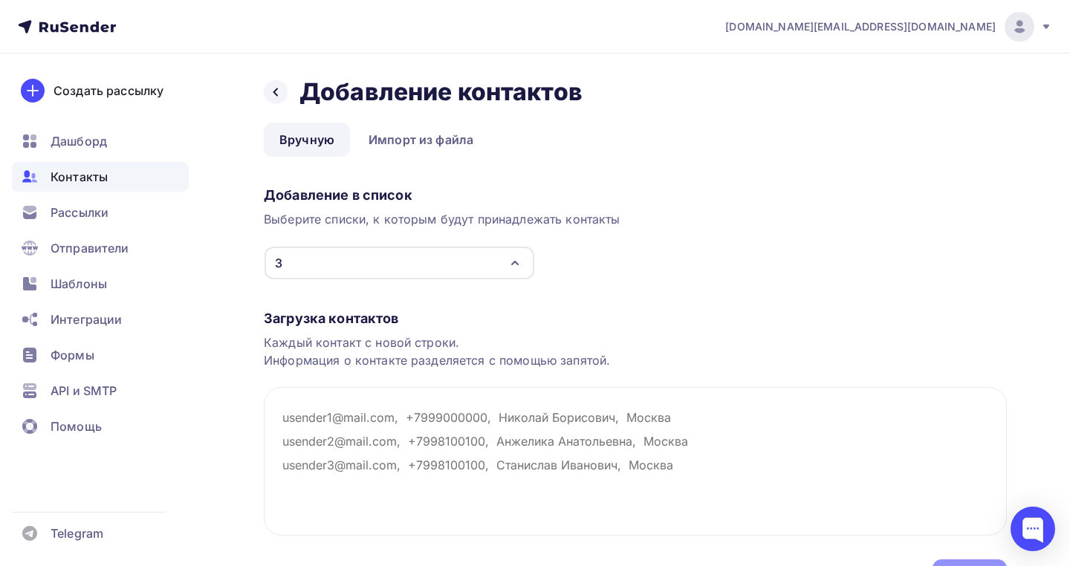
click at [413, 258] on div "3" at bounding box center [400, 263] width 270 height 33
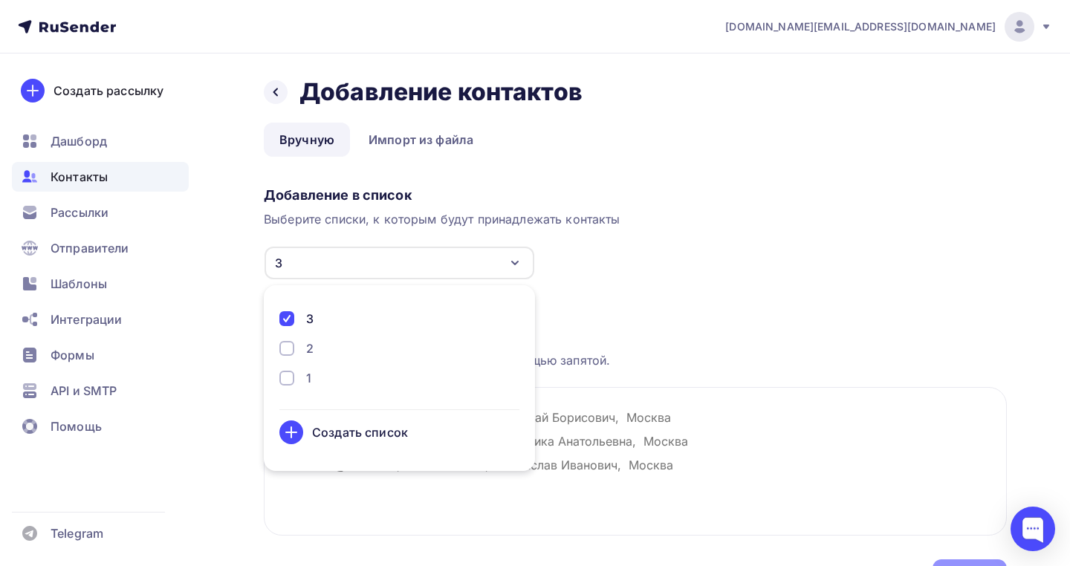
click at [413, 259] on div "3" at bounding box center [400, 263] width 270 height 33
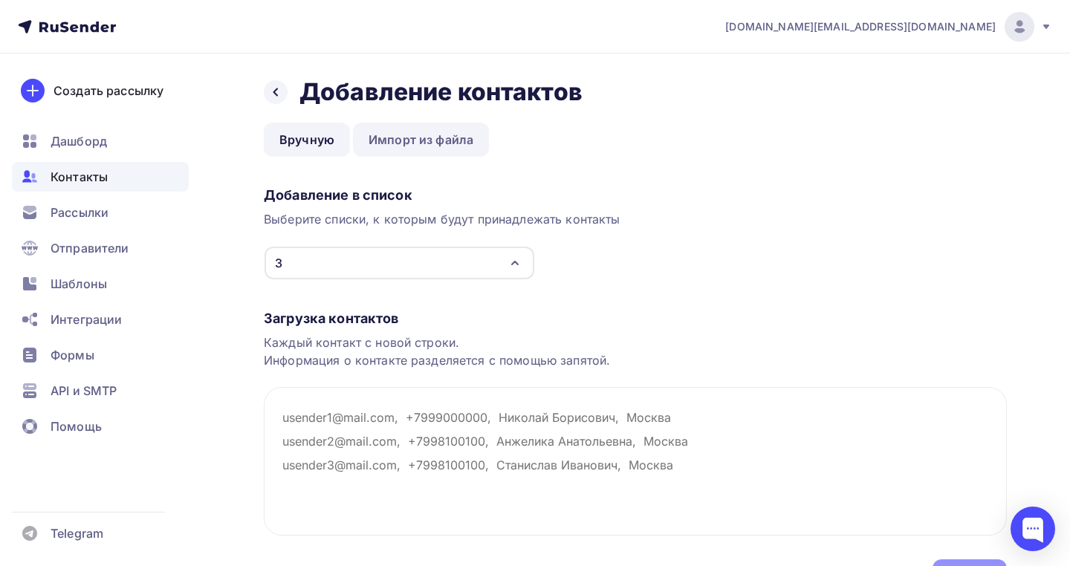
click at [384, 150] on link "Импорт из файла" at bounding box center [421, 140] width 136 height 34
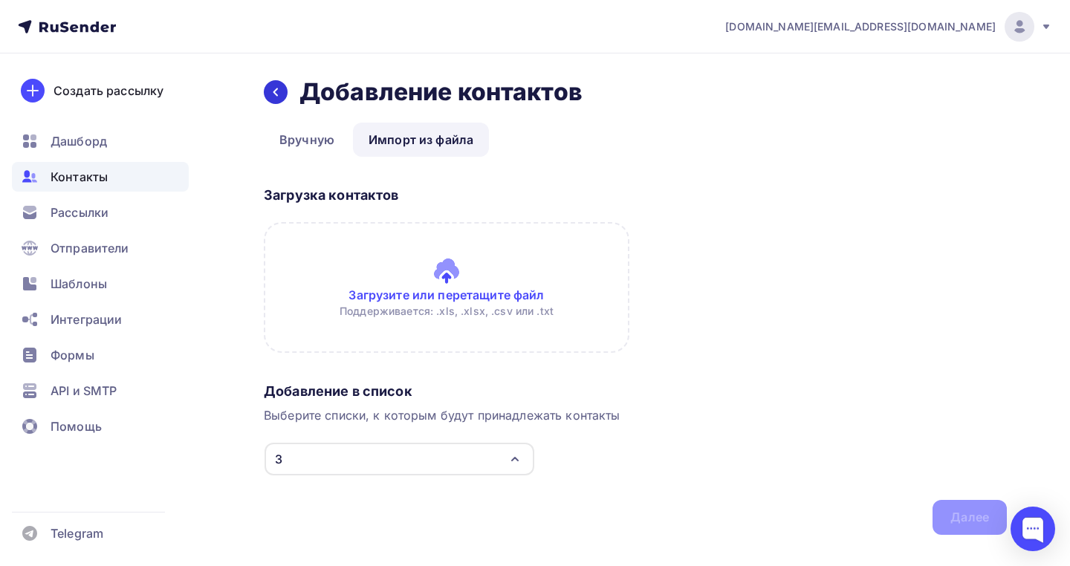
click at [279, 95] on icon at bounding box center [276, 92] width 12 height 12
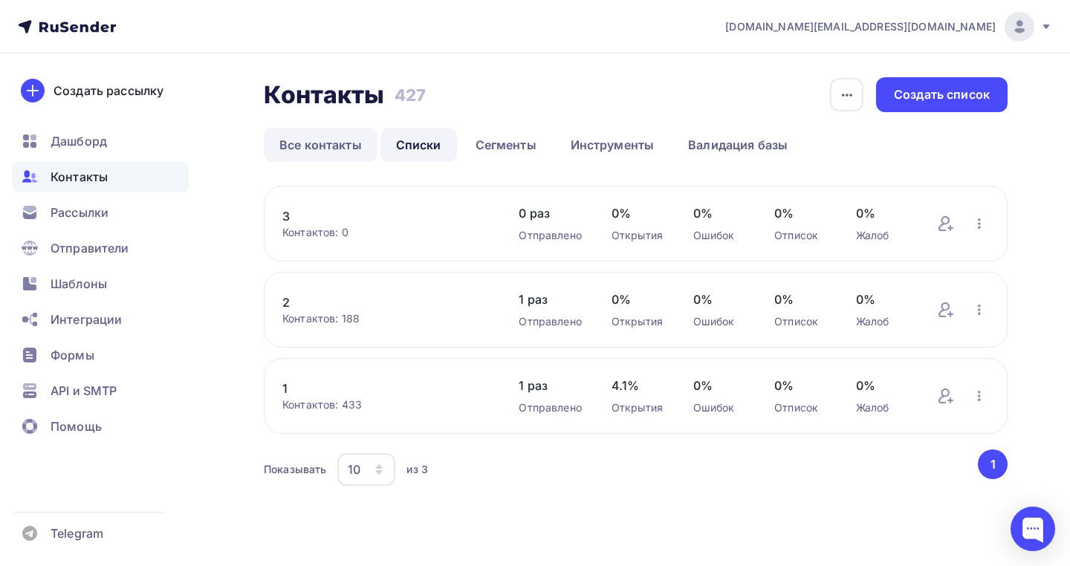
click at [345, 143] on link "Все контакты" at bounding box center [321, 145] width 114 height 34
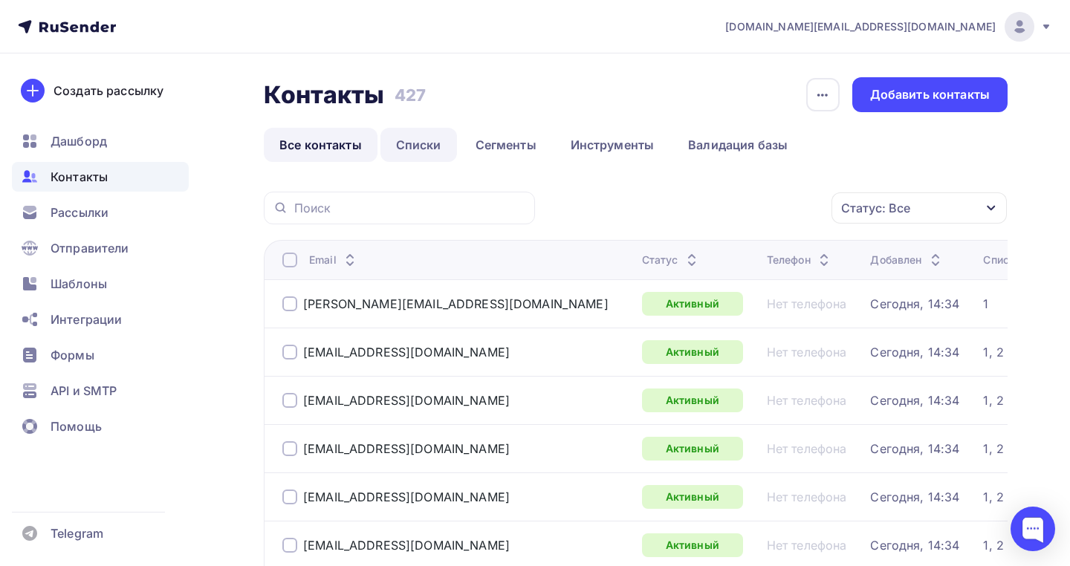
click at [426, 143] on link "Списки" at bounding box center [419, 145] width 77 height 34
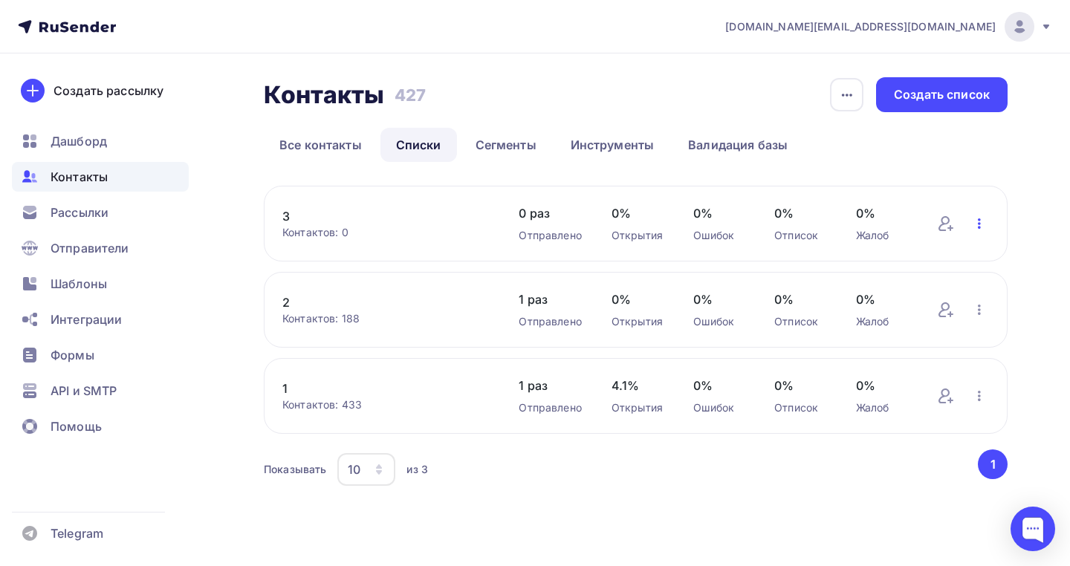
click at [983, 228] on icon "button" at bounding box center [980, 224] width 18 height 18
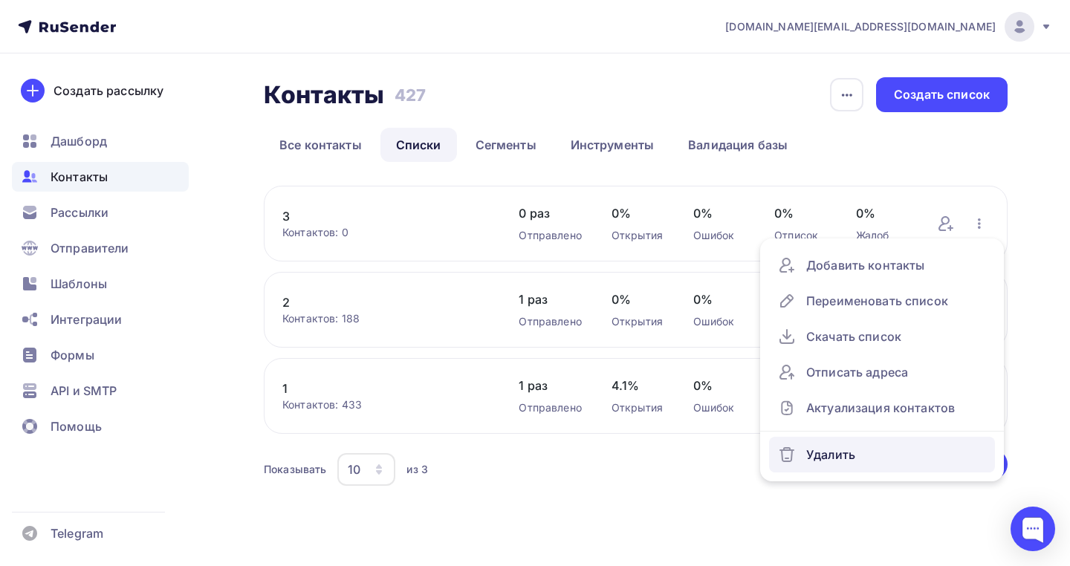
click at [838, 462] on div "Удалить" at bounding box center [882, 455] width 208 height 24
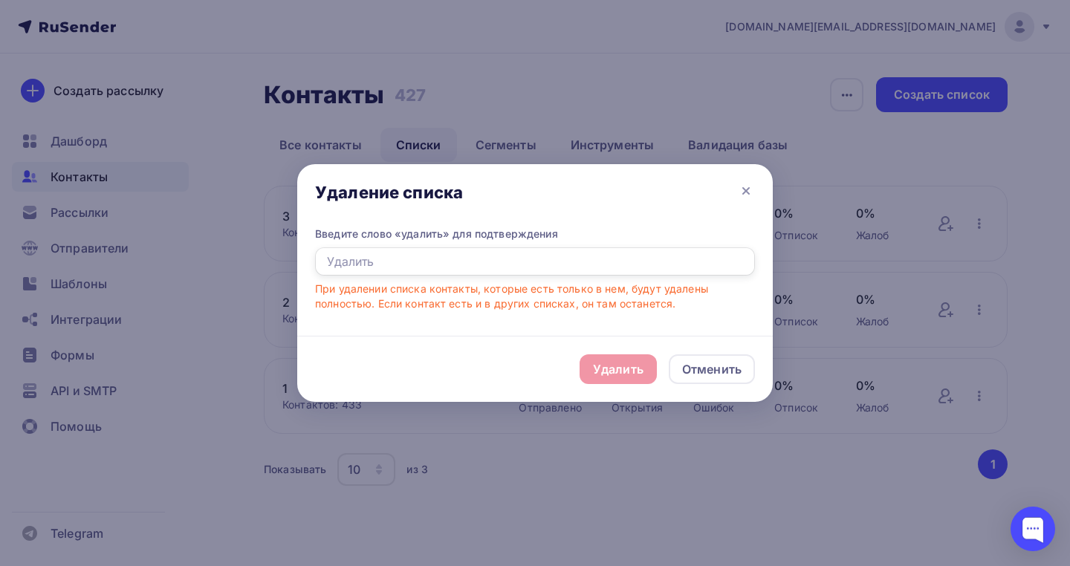
click at [528, 260] on input "text" at bounding box center [535, 262] width 440 height 28
type input "удалить"
click at [593, 368] on div "Удалить" at bounding box center [618, 369] width 51 height 18
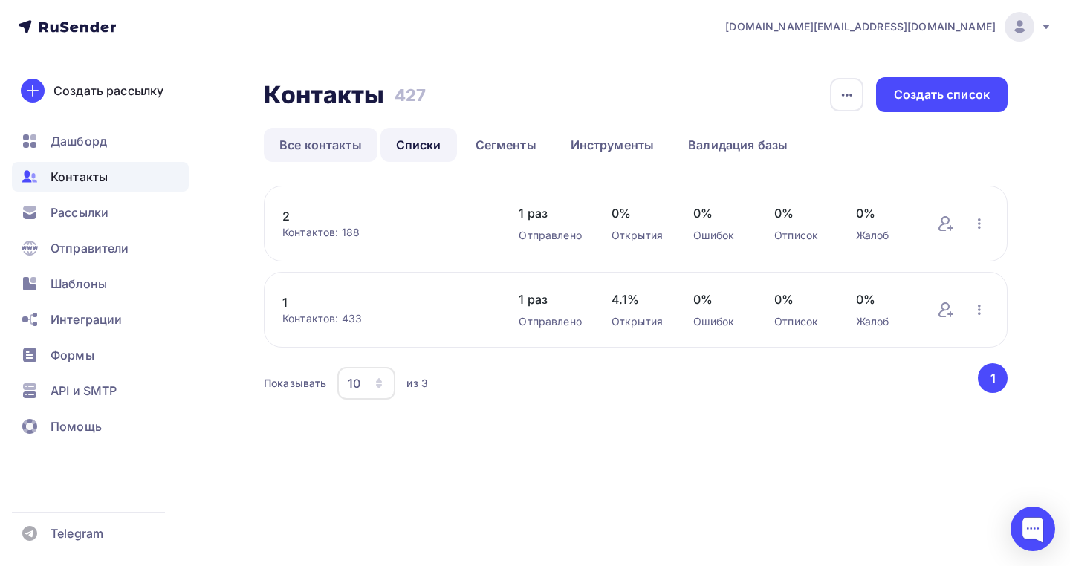
click at [326, 151] on link "Все контакты" at bounding box center [321, 145] width 114 height 34
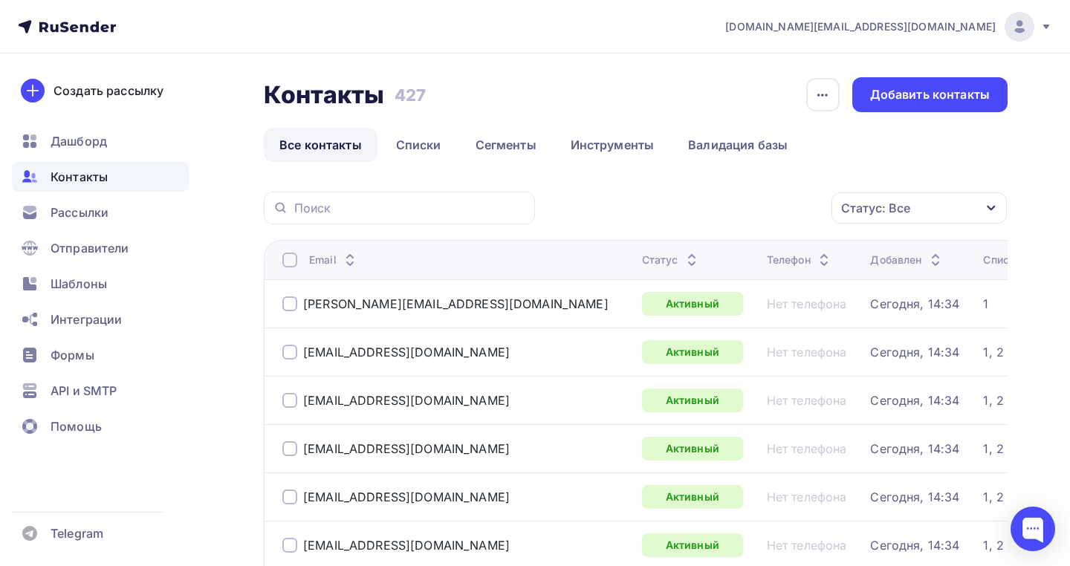
click at [894, 204] on div "Статус: Все" at bounding box center [875, 208] width 69 height 18
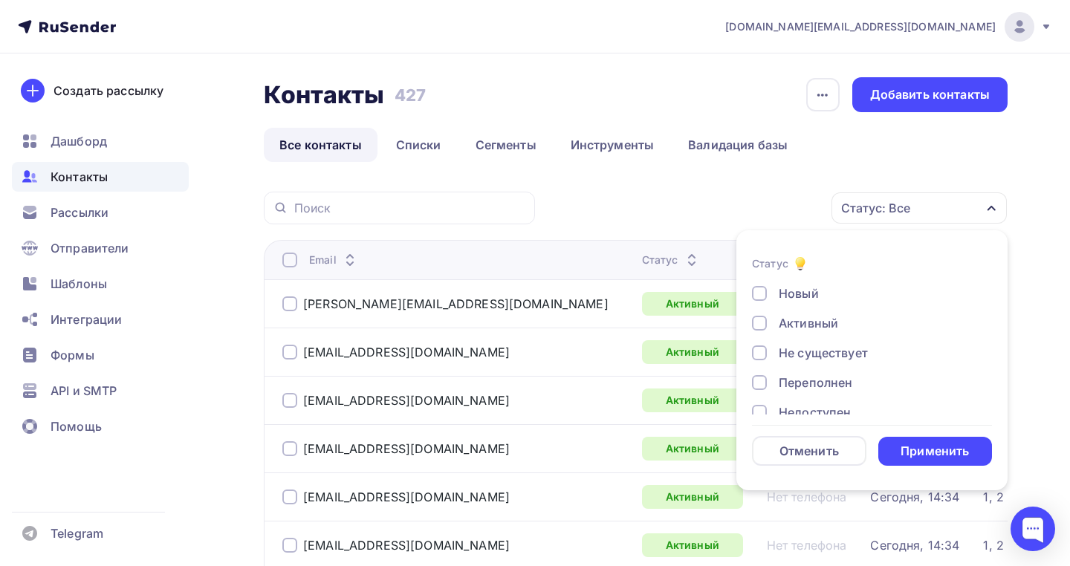
click at [894, 204] on div "Статус: Все" at bounding box center [875, 208] width 69 height 18
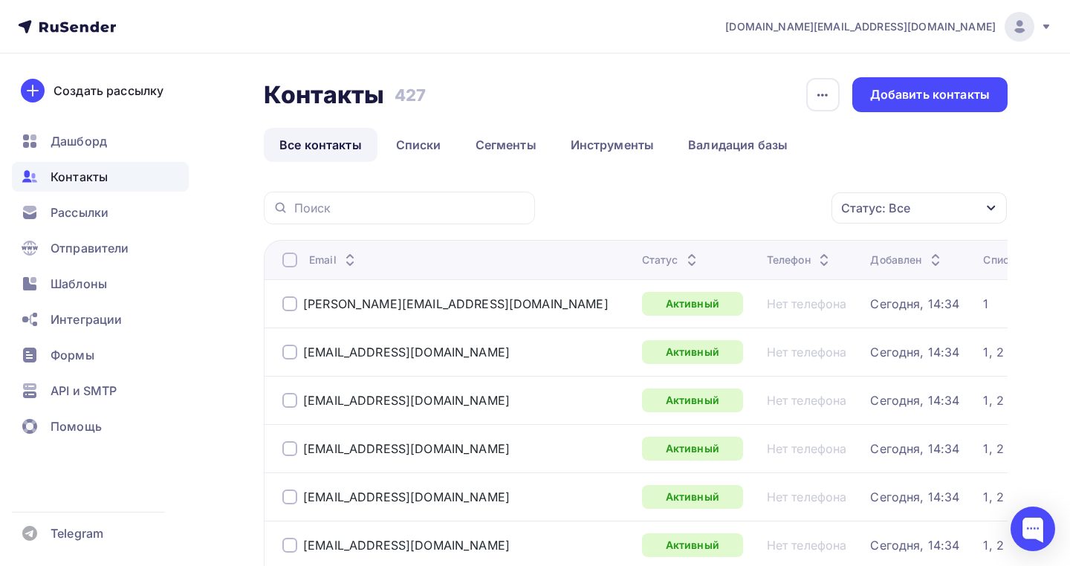
click at [983, 265] on div "Списки" at bounding box center [1002, 260] width 38 height 15
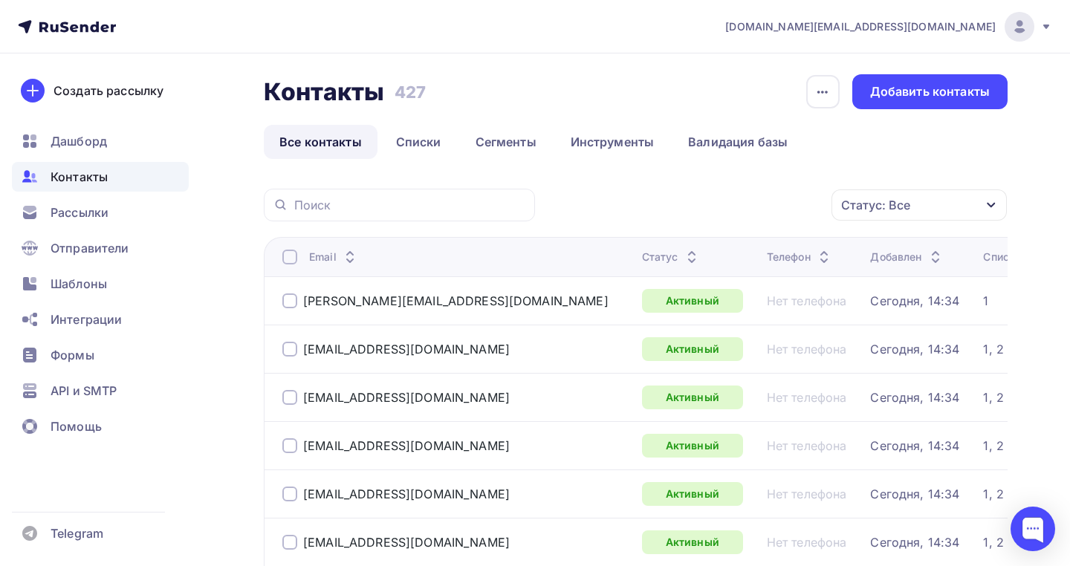
click at [922, 209] on div "Статус: Все" at bounding box center [919, 205] width 175 height 31
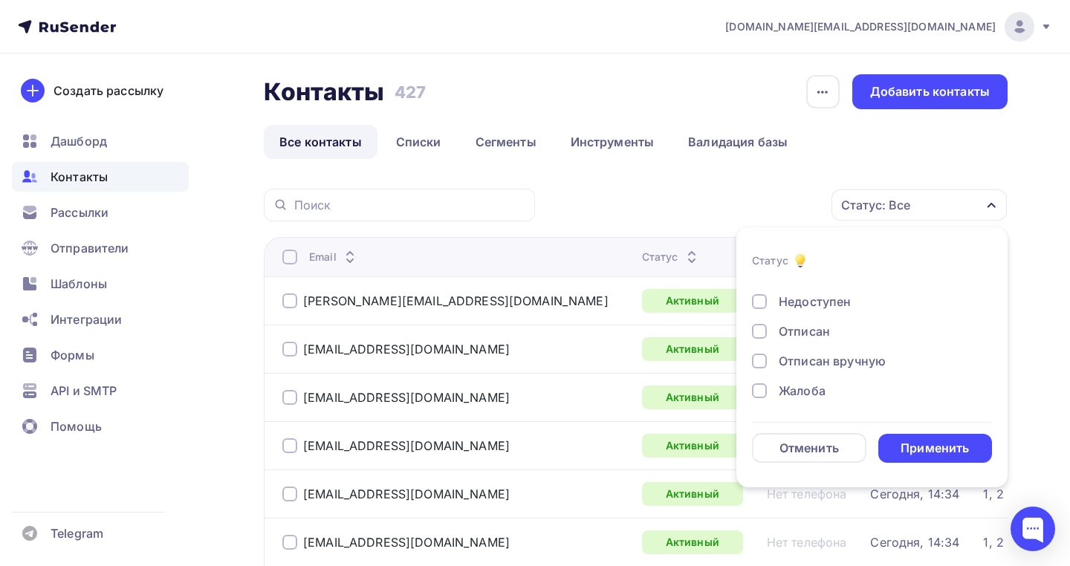
scroll to position [108, 0]
click at [151, 242] on div "Отправители" at bounding box center [100, 248] width 177 height 30
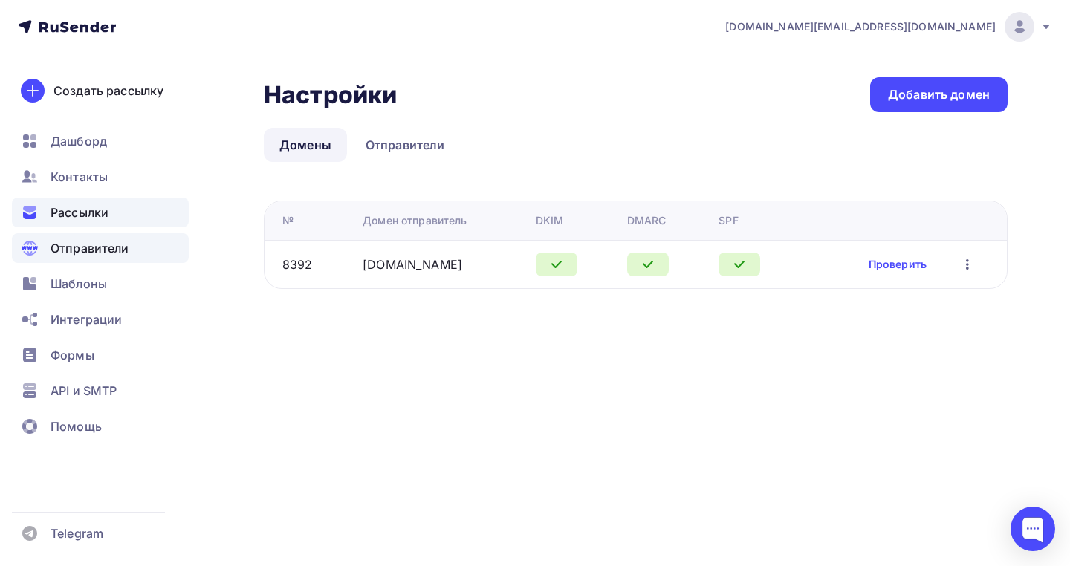
click at [112, 221] on div "Рассылки" at bounding box center [100, 213] width 177 height 30
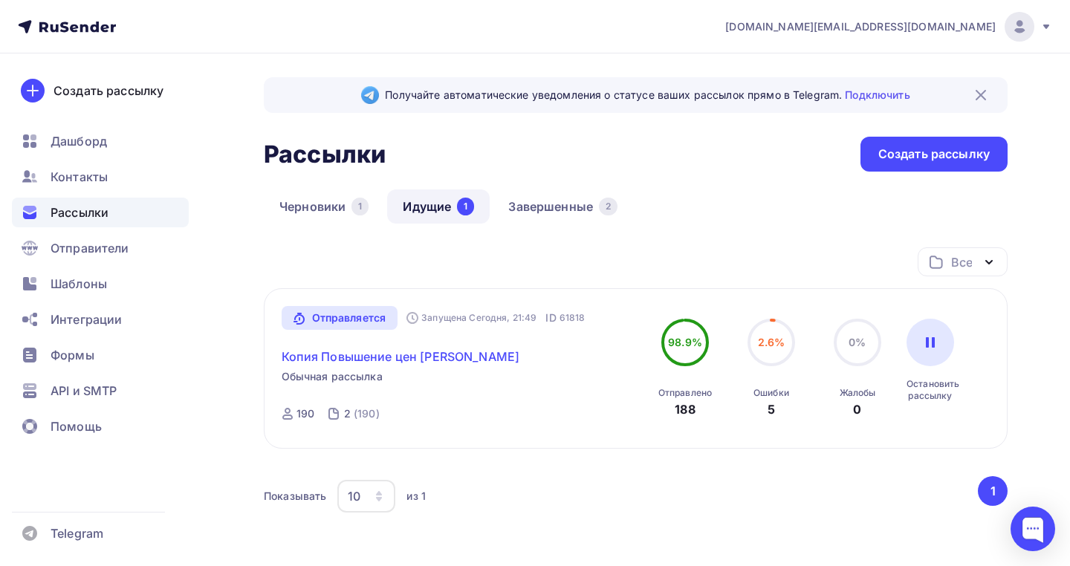
click at [311, 356] on link "Копия Повышение цен [PERSON_NAME]" at bounding box center [401, 357] width 239 height 18
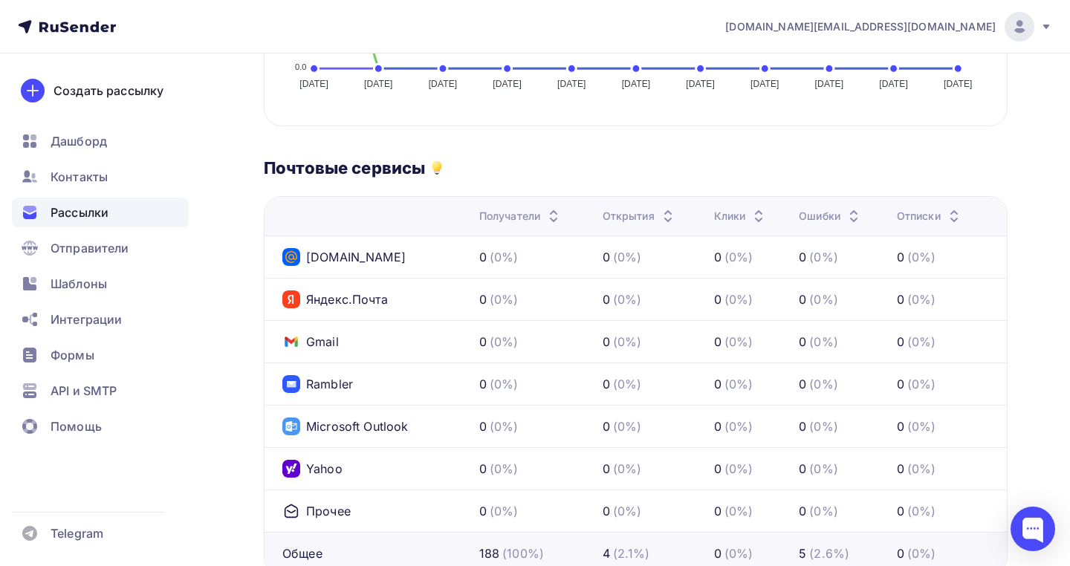
scroll to position [682, 0]
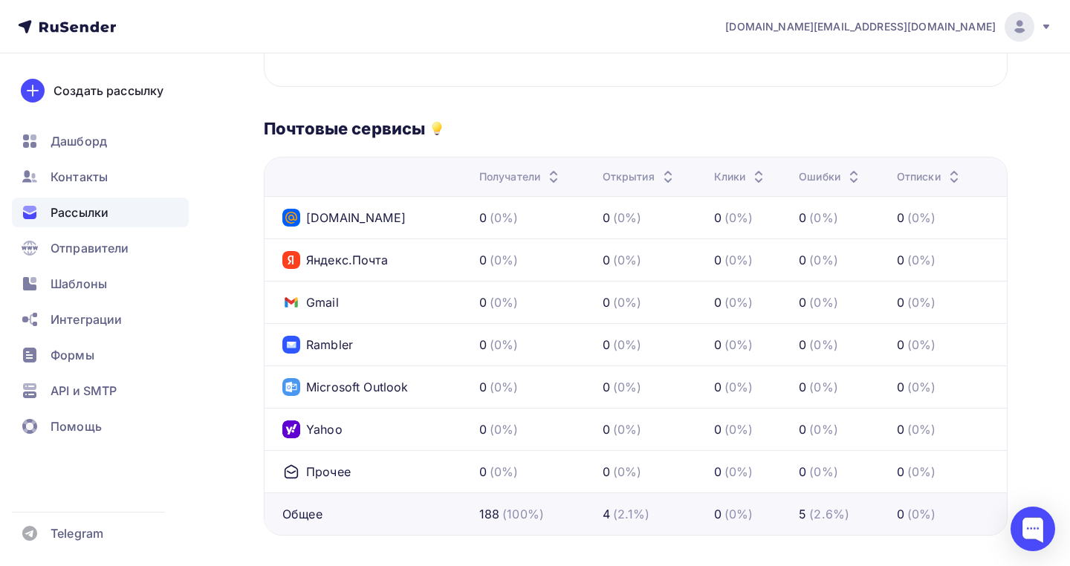
click at [610, 505] on div "4" at bounding box center [606, 514] width 7 height 18
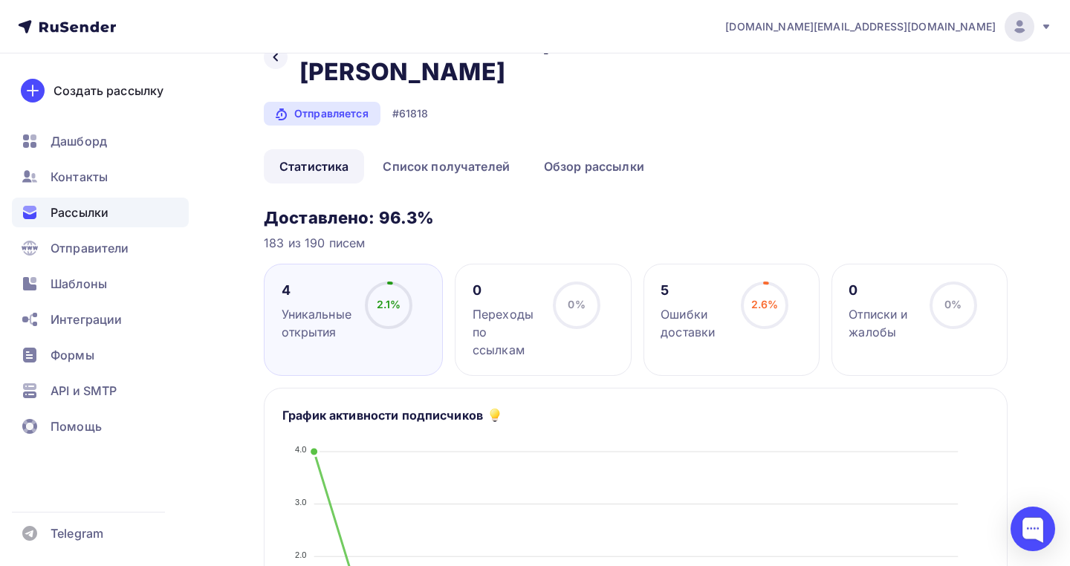
scroll to position [49, 0]
click at [441, 150] on link "Список получателей" at bounding box center [446, 167] width 158 height 34
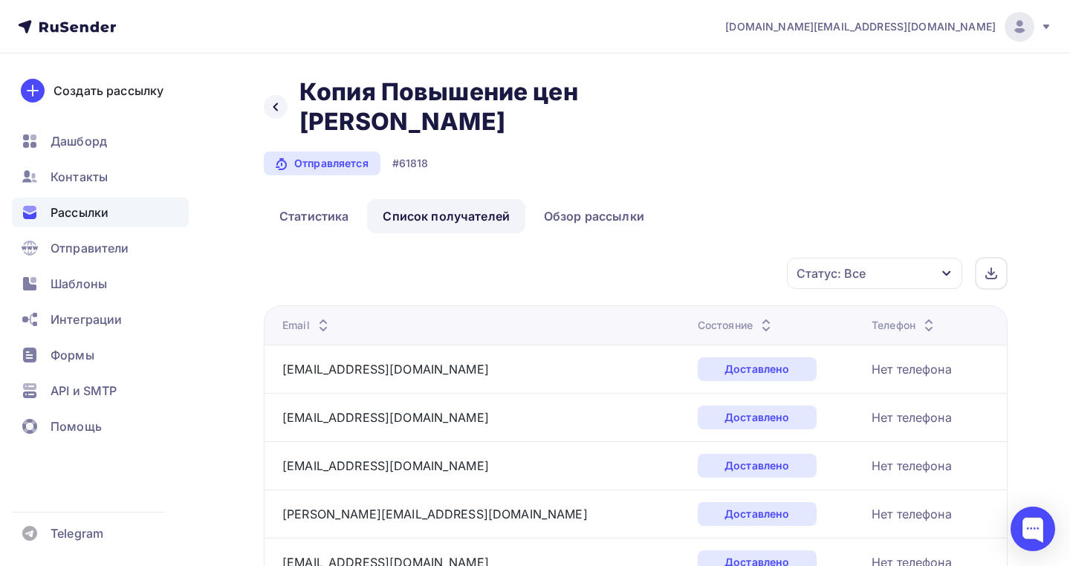
click at [698, 318] on div "Состояние" at bounding box center [736, 325] width 77 height 15
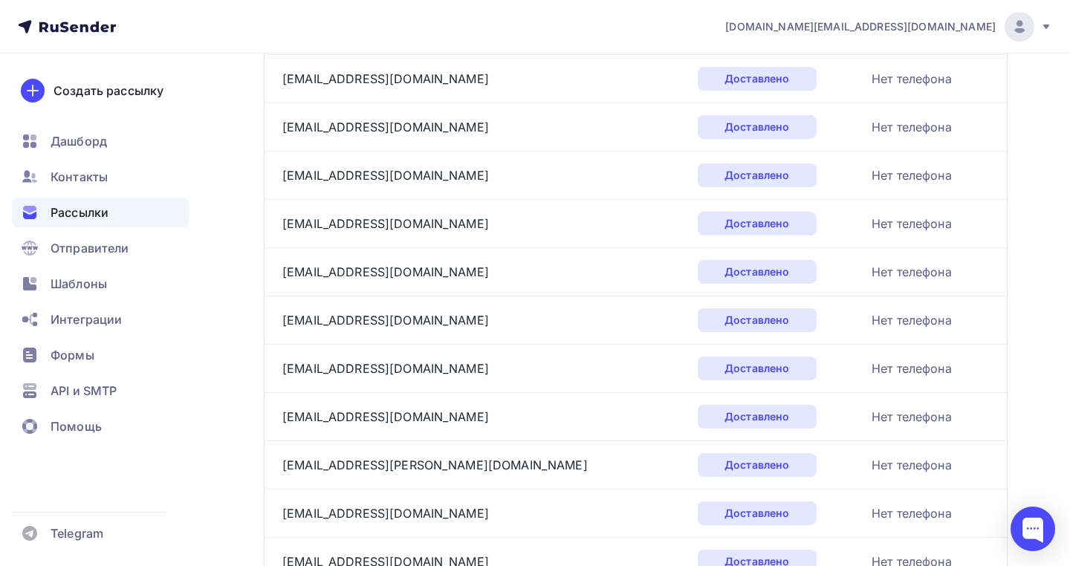
scroll to position [2281, 0]
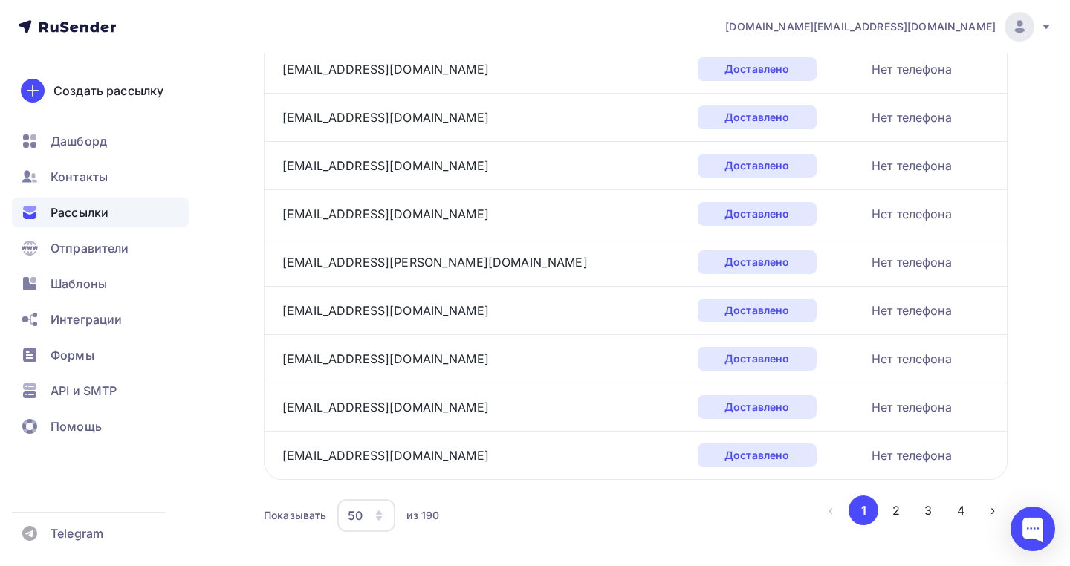
click at [64, 124] on div "Создать рассылку [GEOGRAPHIC_DATA] Контакты Рассылки Отправители Шаблоны Интегр…" at bounding box center [100, 310] width 201 height 513
click at [64, 133] on span "Дашборд" at bounding box center [79, 141] width 56 height 18
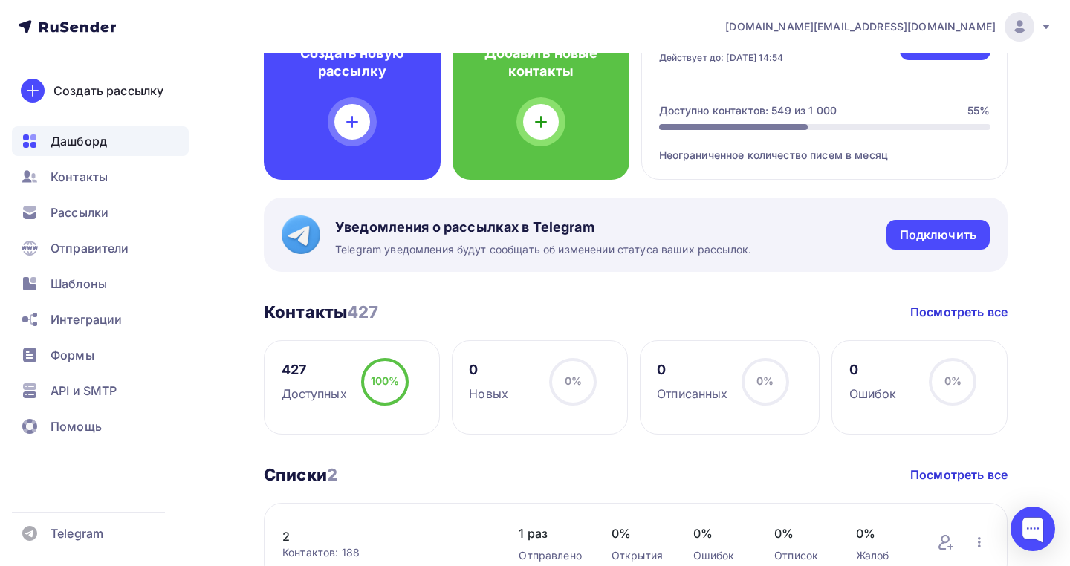
scroll to position [132, 0]
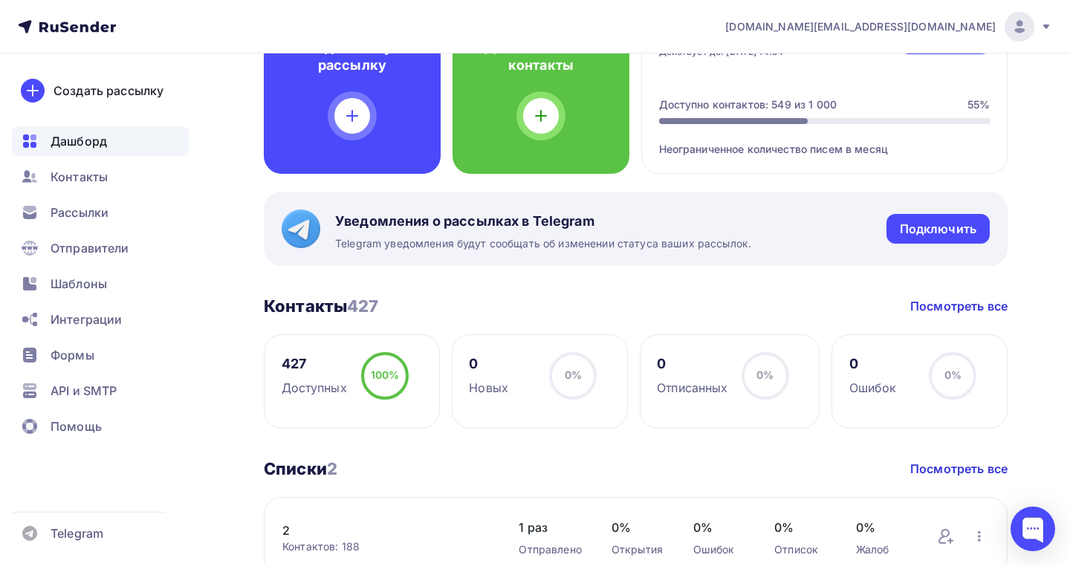
click at [292, 534] on link "2" at bounding box center [385, 531] width 207 height 18
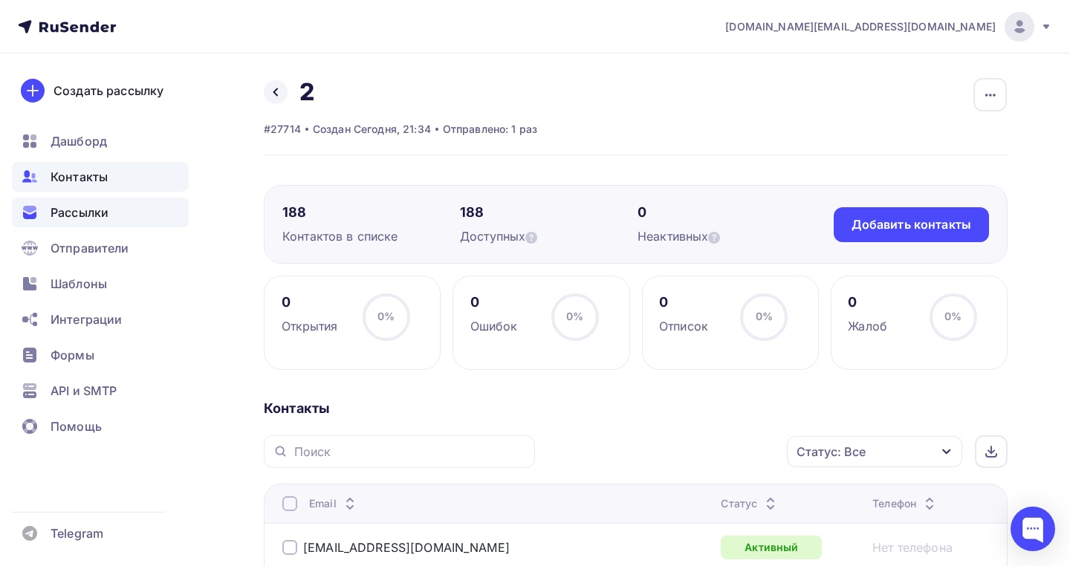
click at [57, 202] on div "Рассылки" at bounding box center [100, 213] width 177 height 30
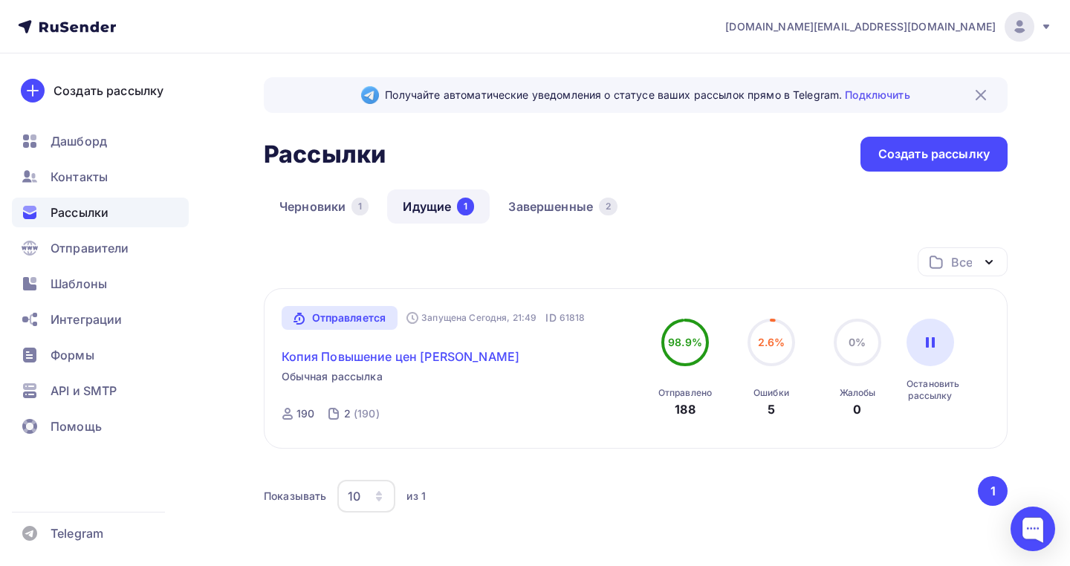
click at [371, 356] on link "Копия Повышение цен [PERSON_NAME]" at bounding box center [401, 357] width 239 height 18
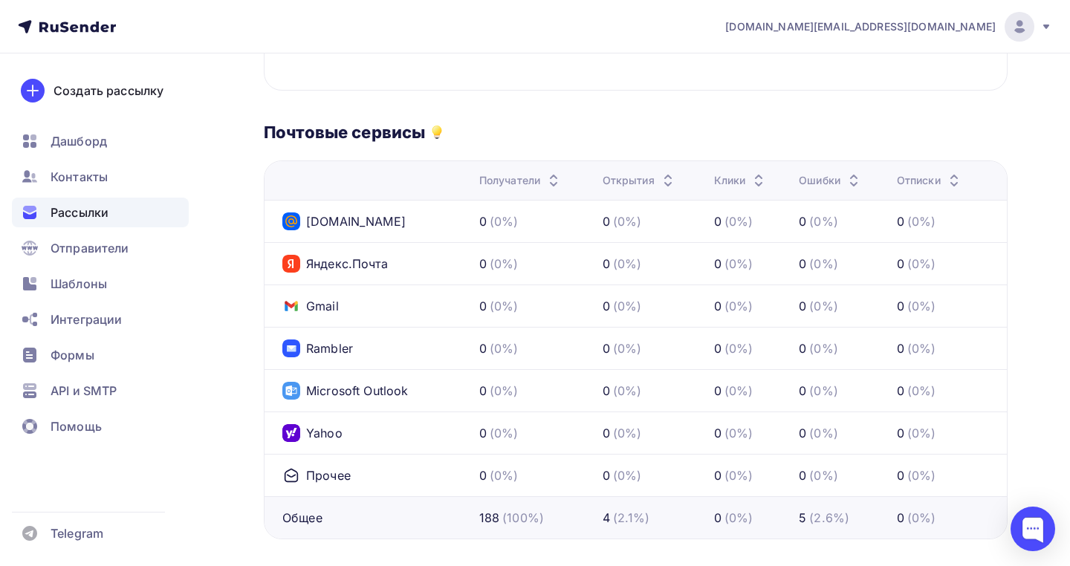
scroll to position [670, 0]
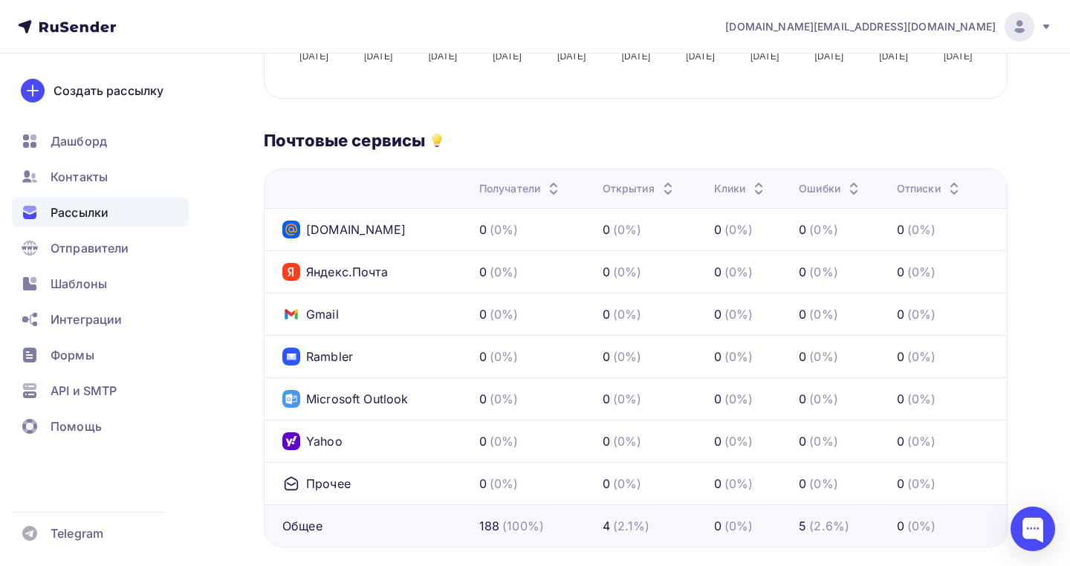
click at [125, 221] on div "Рассылки" at bounding box center [100, 213] width 177 height 30
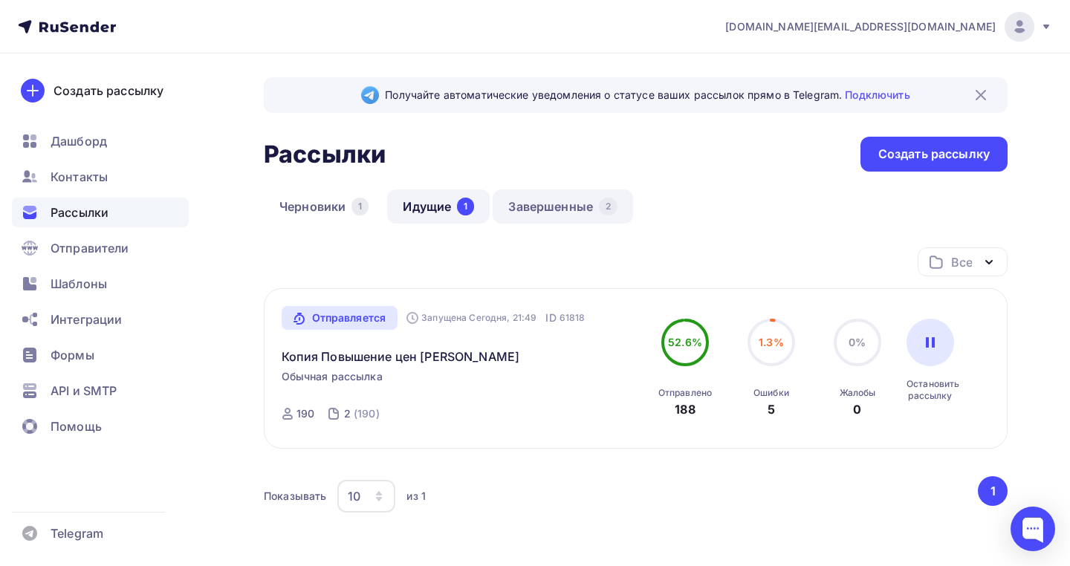
click at [534, 212] on link "Завершенные 2" at bounding box center [563, 207] width 140 height 34
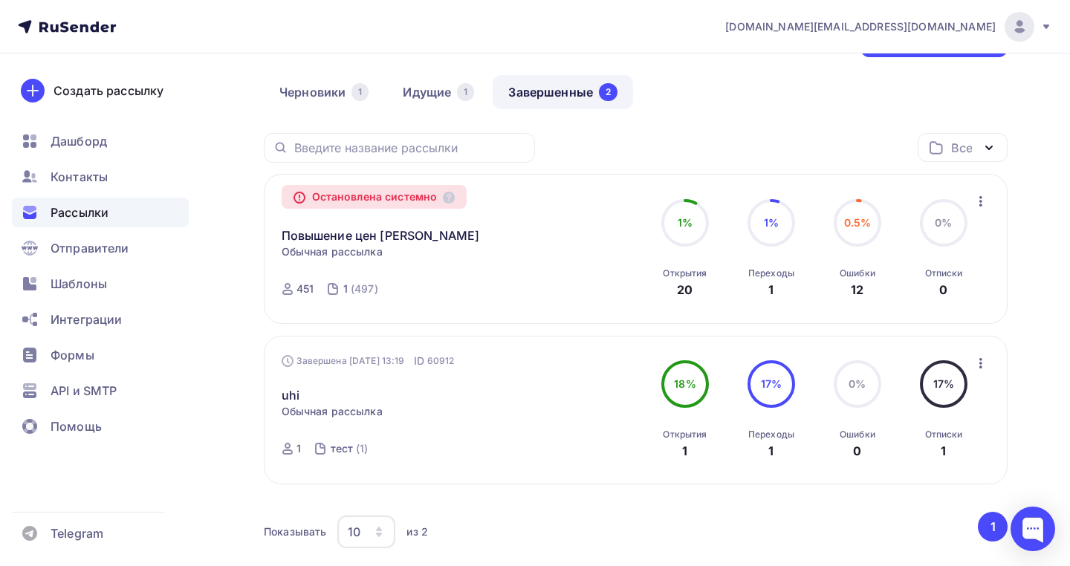
scroll to position [122, 0]
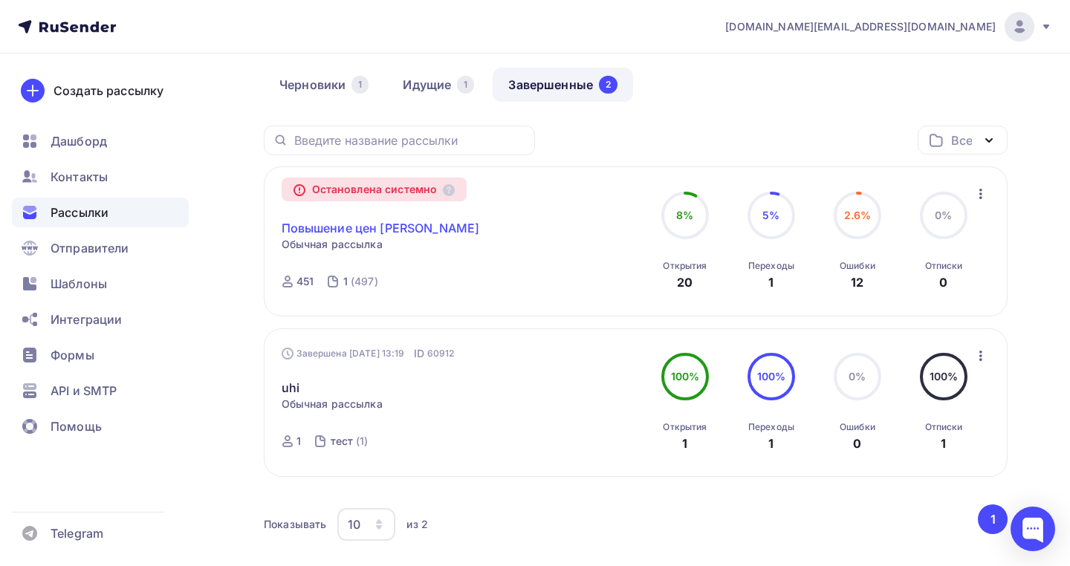
click at [381, 233] on link "Повышение цен [PERSON_NAME]" at bounding box center [381, 228] width 198 height 18
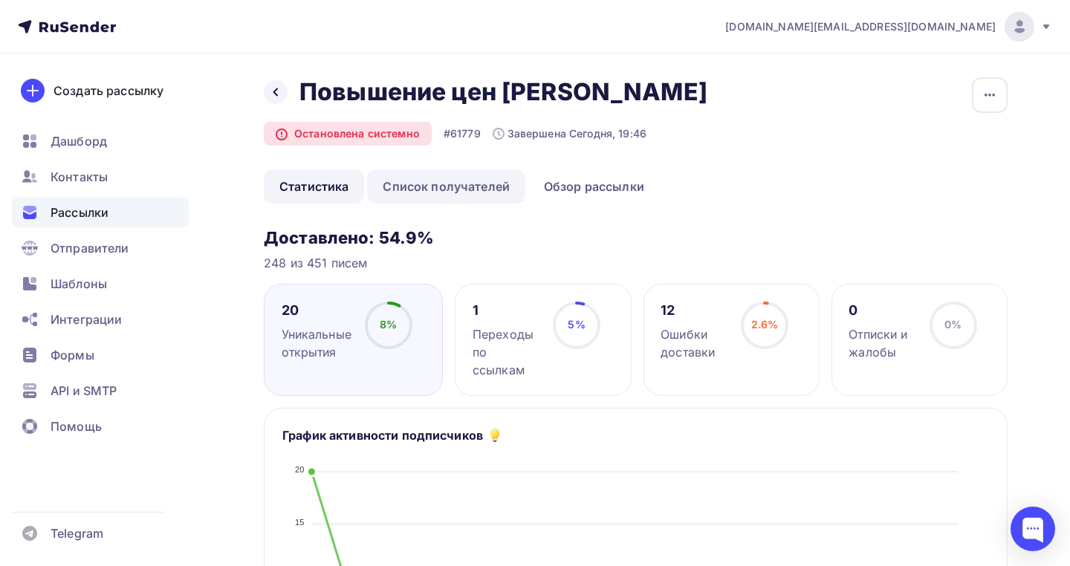
click at [449, 186] on link "Список получателей" at bounding box center [446, 186] width 158 height 34
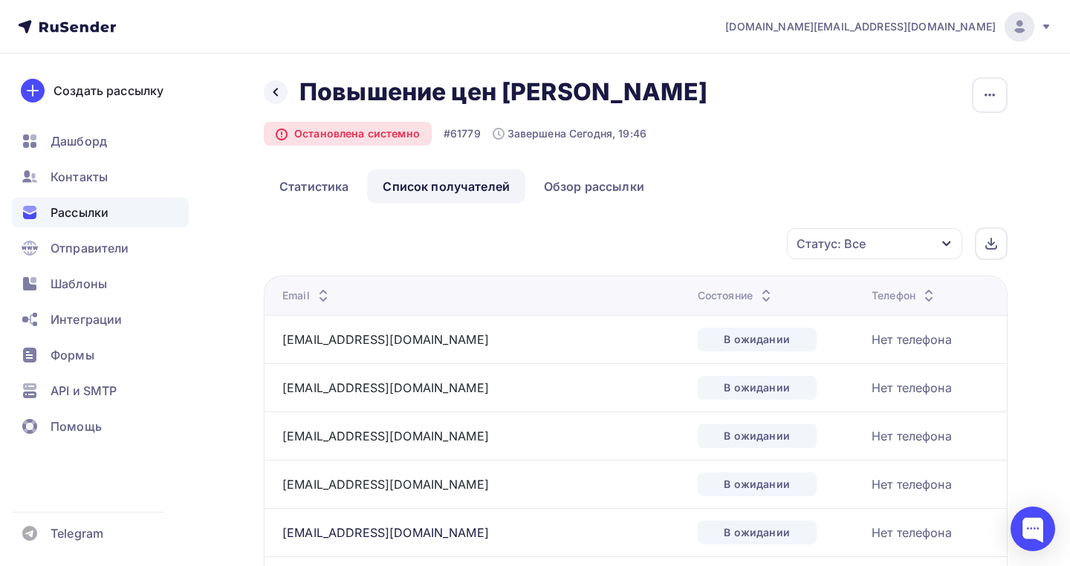
click at [692, 288] on th "Состояние" at bounding box center [779, 295] width 174 height 39
click at [698, 297] on div "Состояние" at bounding box center [736, 295] width 77 height 15
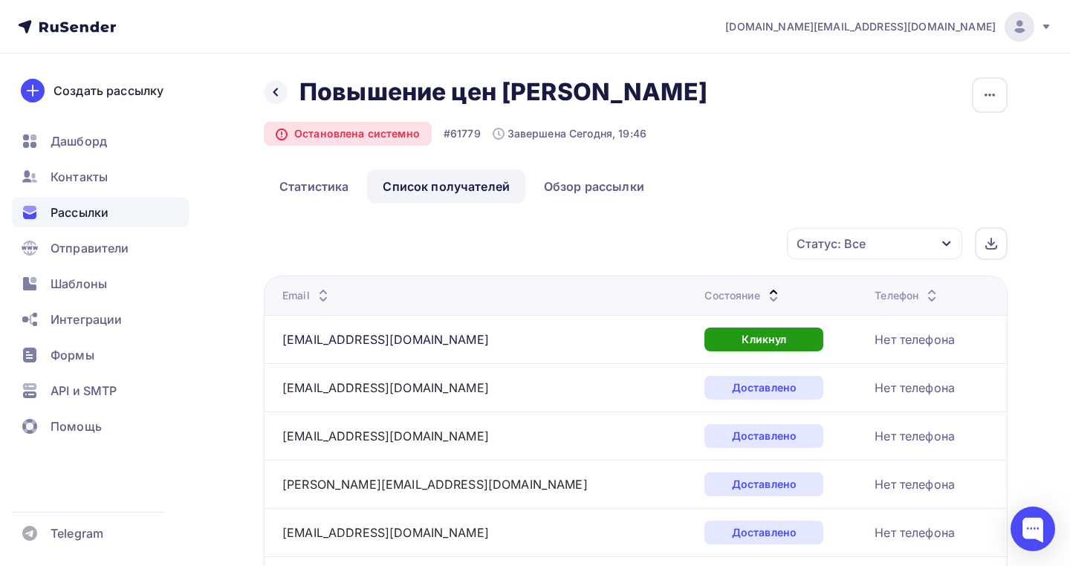
click at [705, 299] on div "Состояние" at bounding box center [743, 295] width 77 height 15
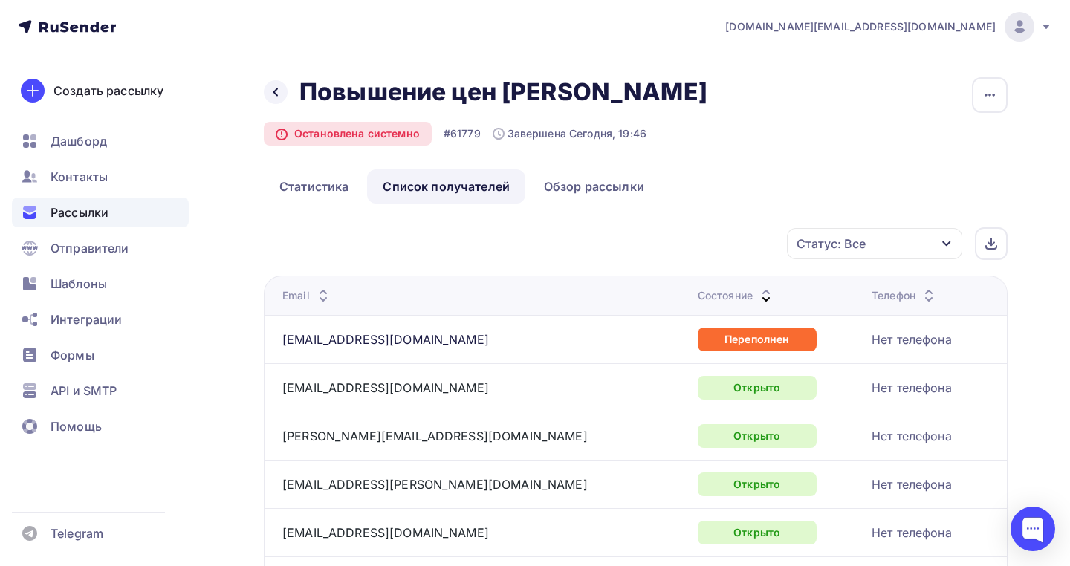
click at [48, 207] on div "Рассылки" at bounding box center [100, 213] width 177 height 30
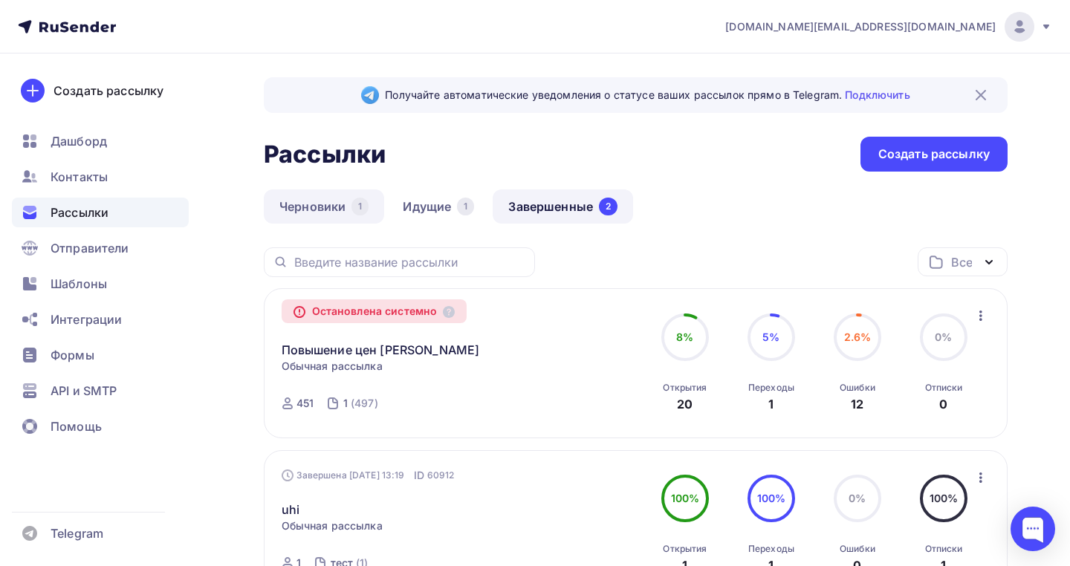
click at [320, 195] on link "Черновики 1" at bounding box center [324, 207] width 120 height 34
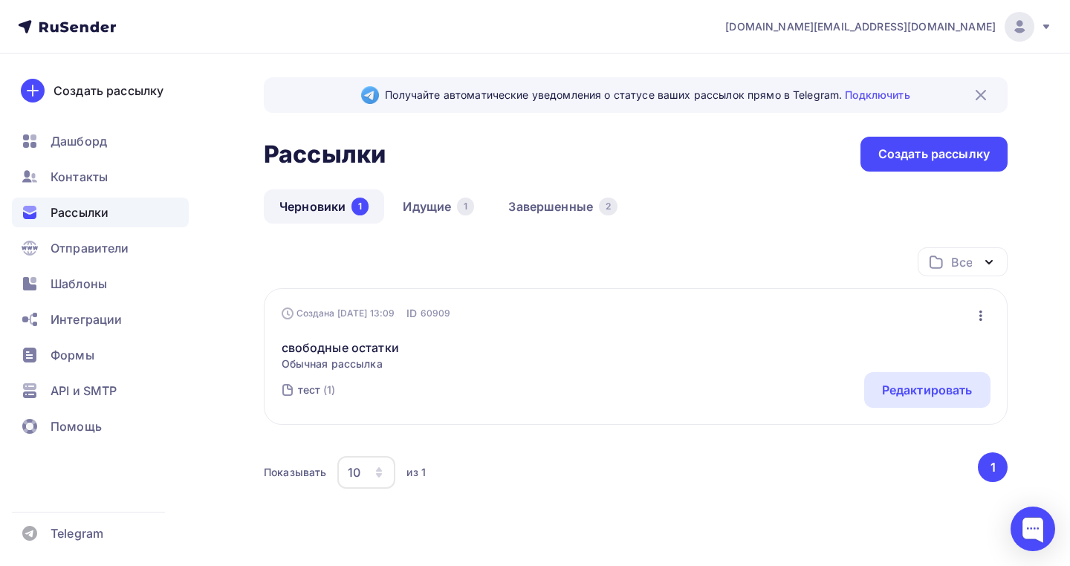
click at [85, 208] on span "Рассылки" at bounding box center [80, 213] width 58 height 18
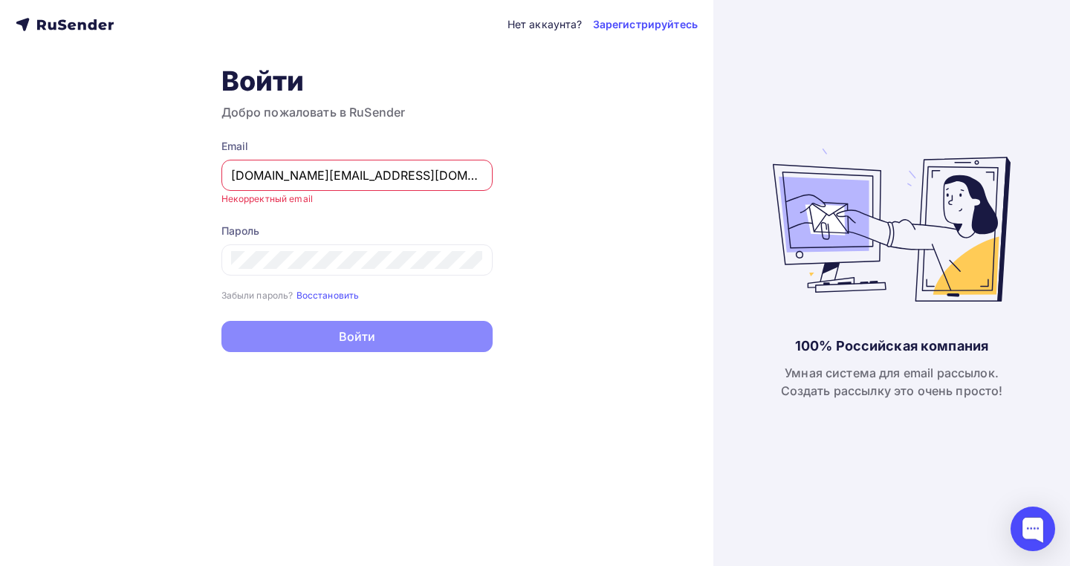
type input "[DOMAIN_NAME][EMAIL_ADDRESS][DOMAIN_NAME]"
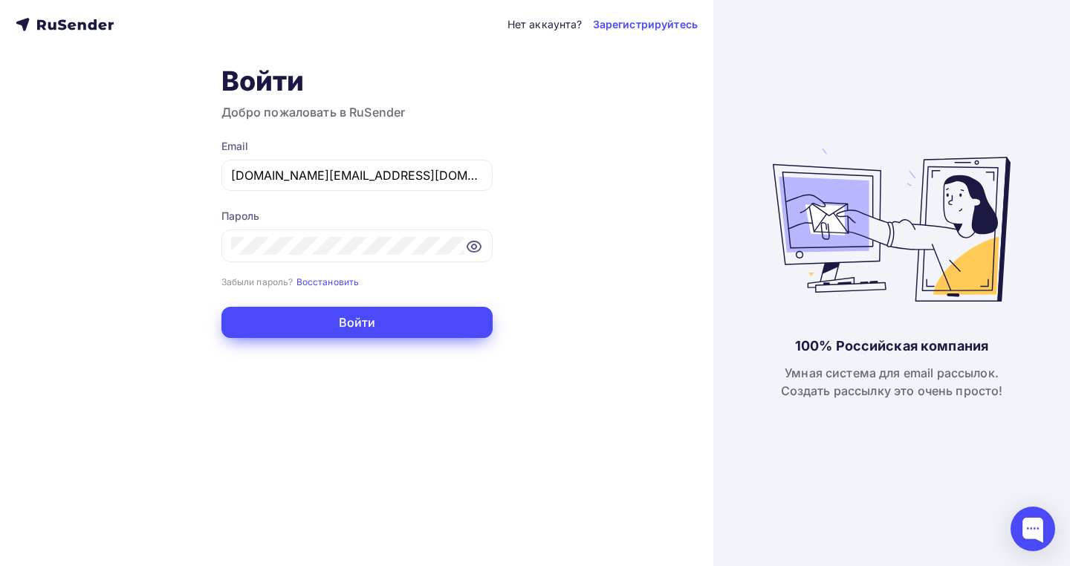
click at [312, 327] on button "Войти" at bounding box center [356, 322] width 271 height 31
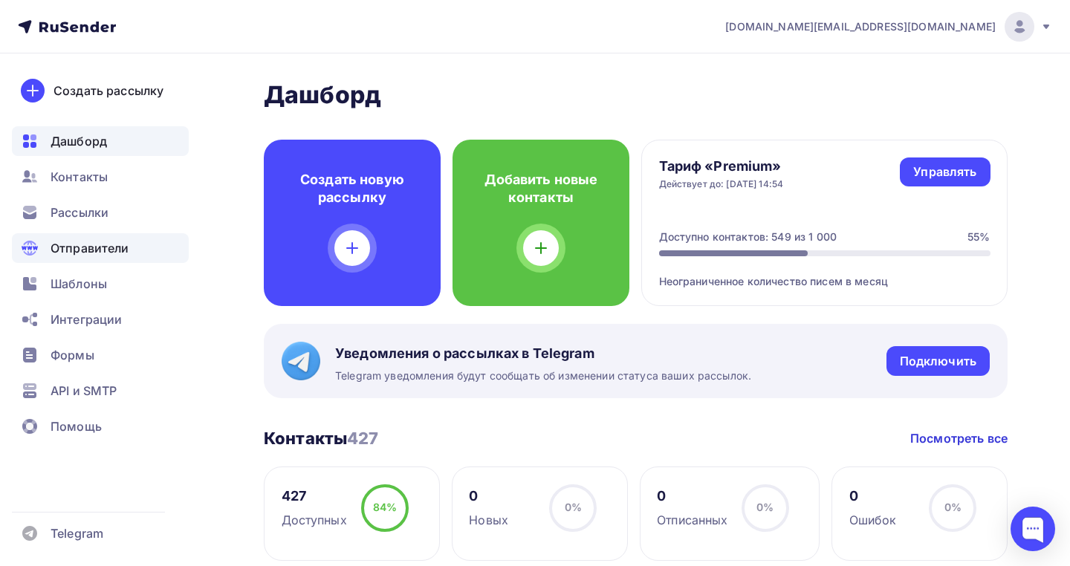
click at [77, 261] on div "Отправители" at bounding box center [100, 248] width 177 height 30
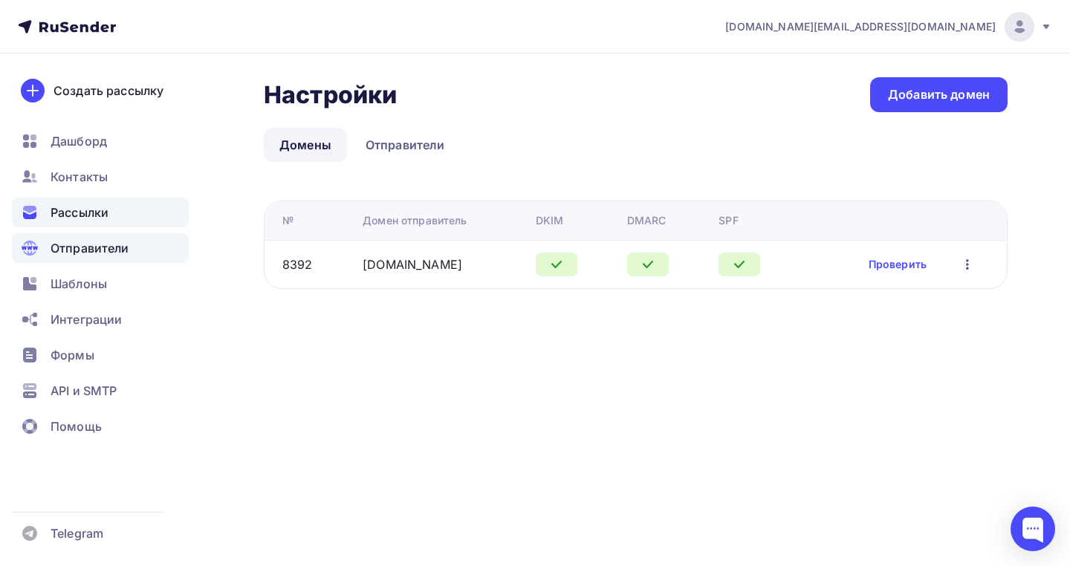
click at [85, 222] on div "Рассылки" at bounding box center [100, 213] width 177 height 30
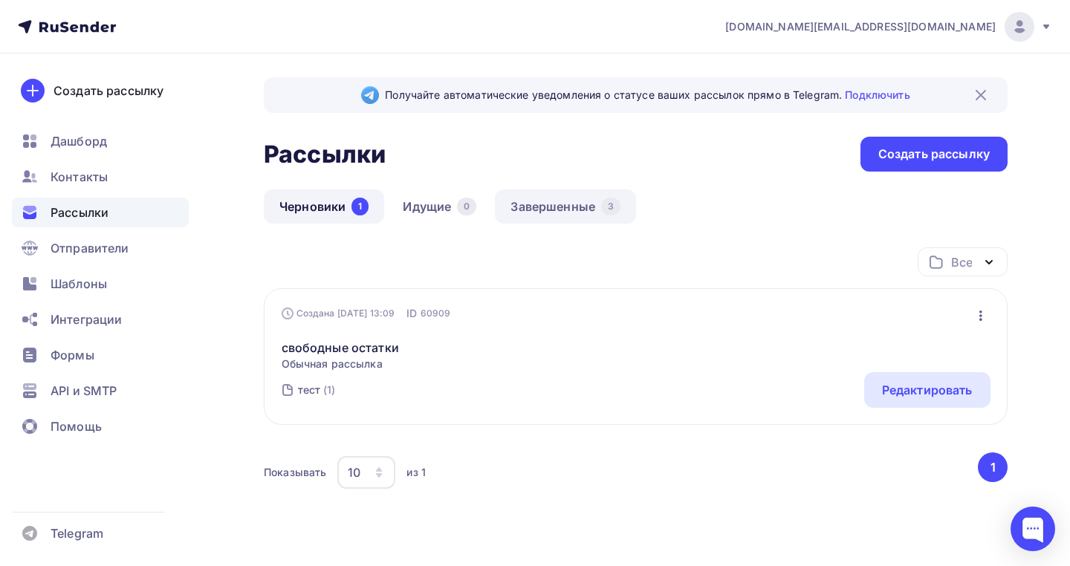
click at [523, 214] on link "Завершенные 3" at bounding box center [565, 207] width 141 height 34
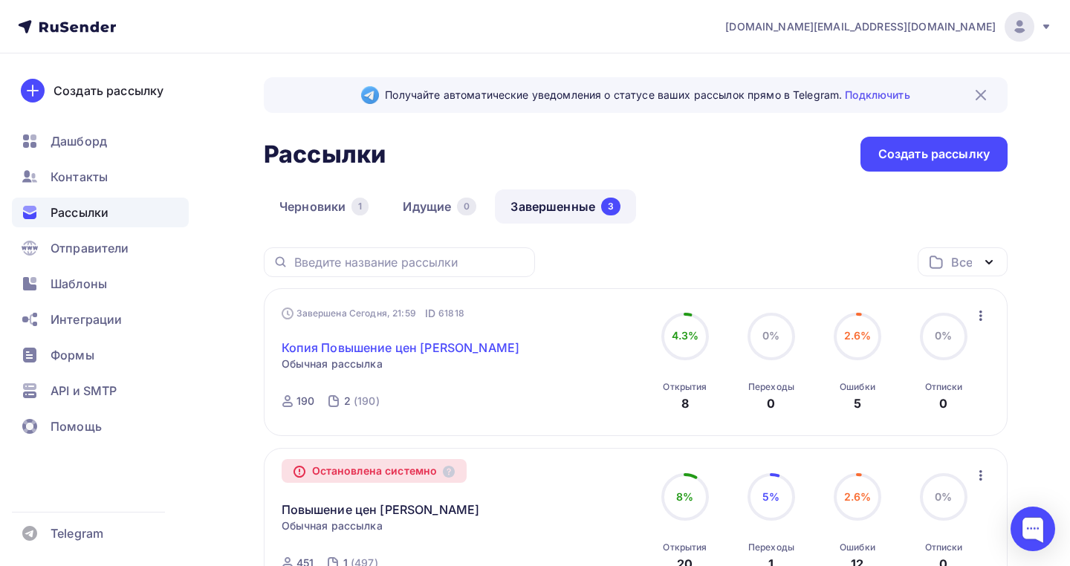
click at [384, 349] on link "Копия Повышение цен [PERSON_NAME]" at bounding box center [401, 348] width 239 height 18
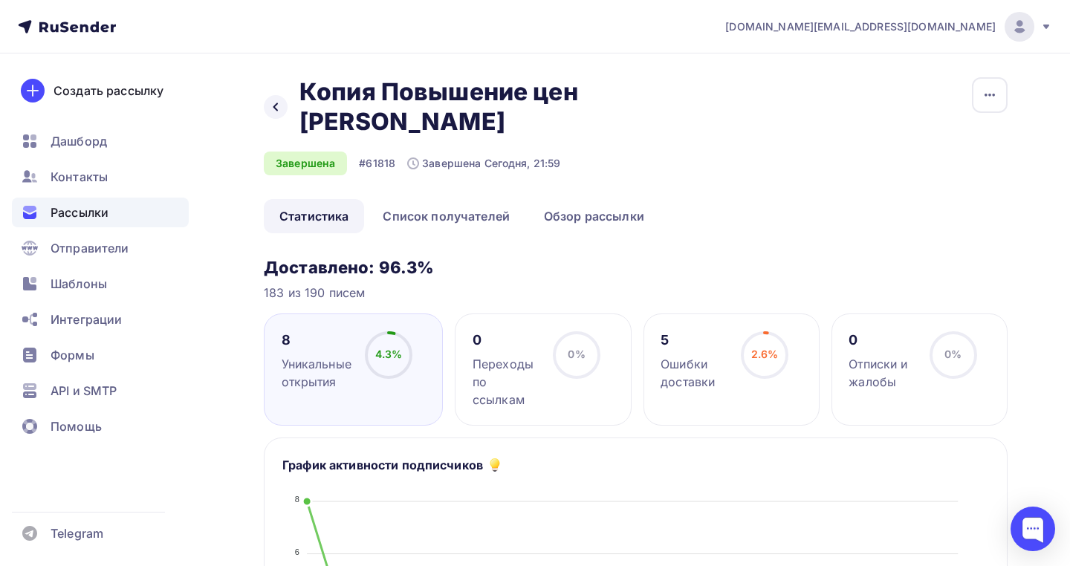
click at [688, 332] on div "5 Ошибки доставки" at bounding box center [694, 361] width 67 height 59
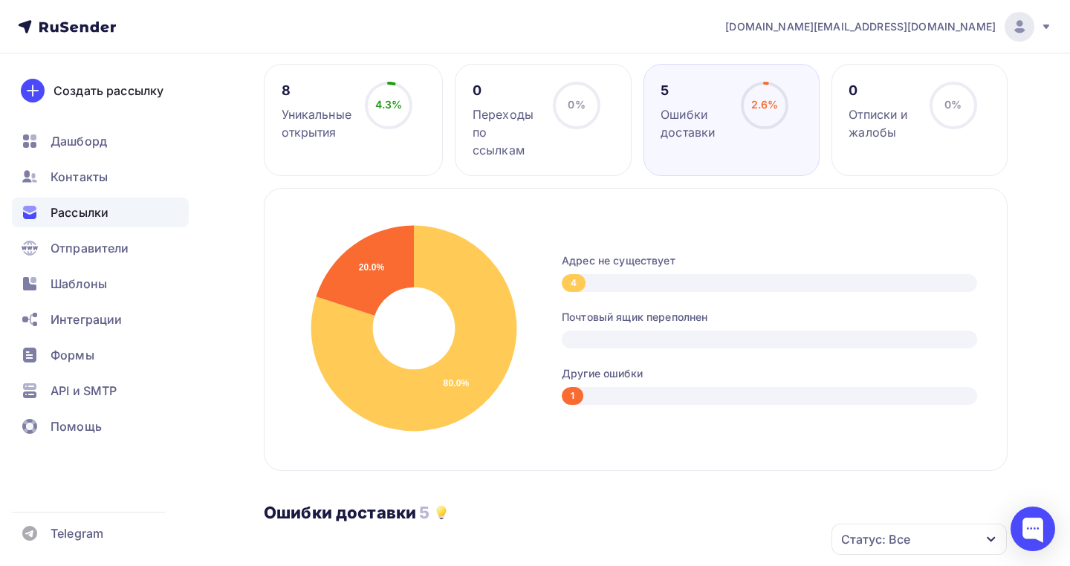
scroll to position [247, 0]
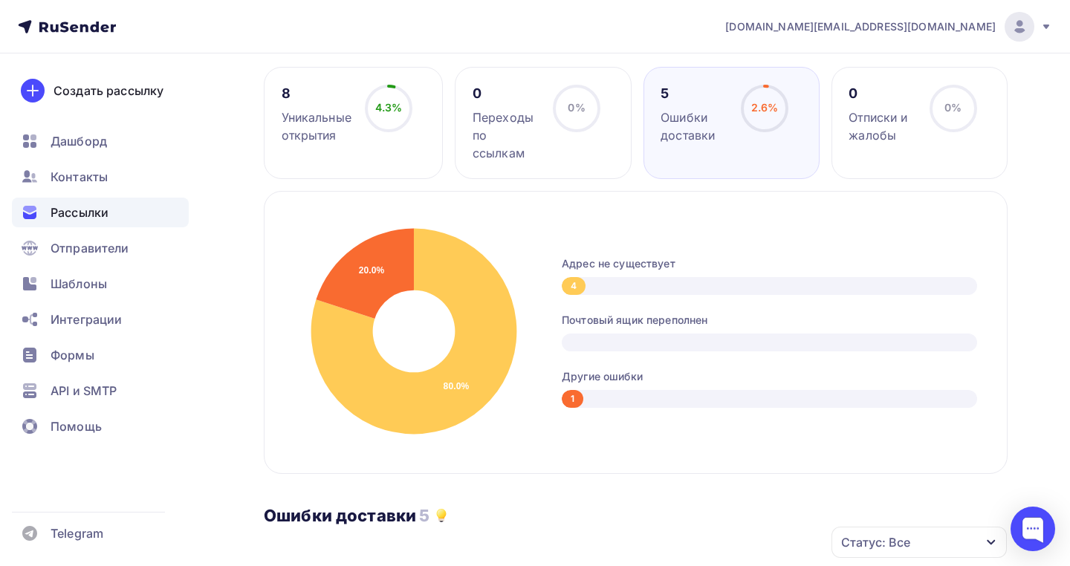
click at [384, 103] on div "4.3% 4.3%" at bounding box center [389, 114] width 74 height 59
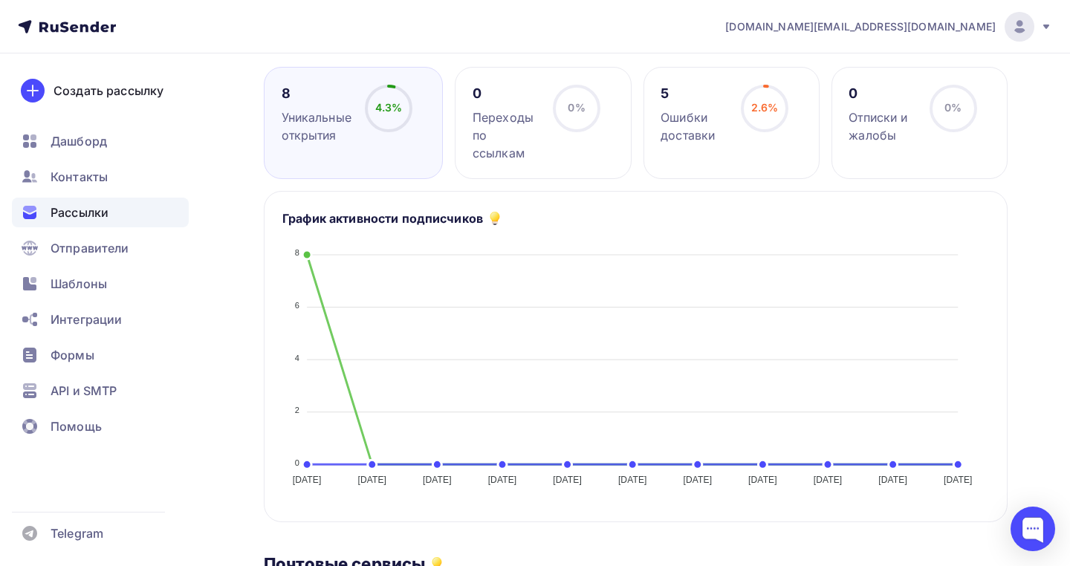
click at [500, 109] on div "Переходы по ссылкам" at bounding box center [506, 136] width 67 height 54
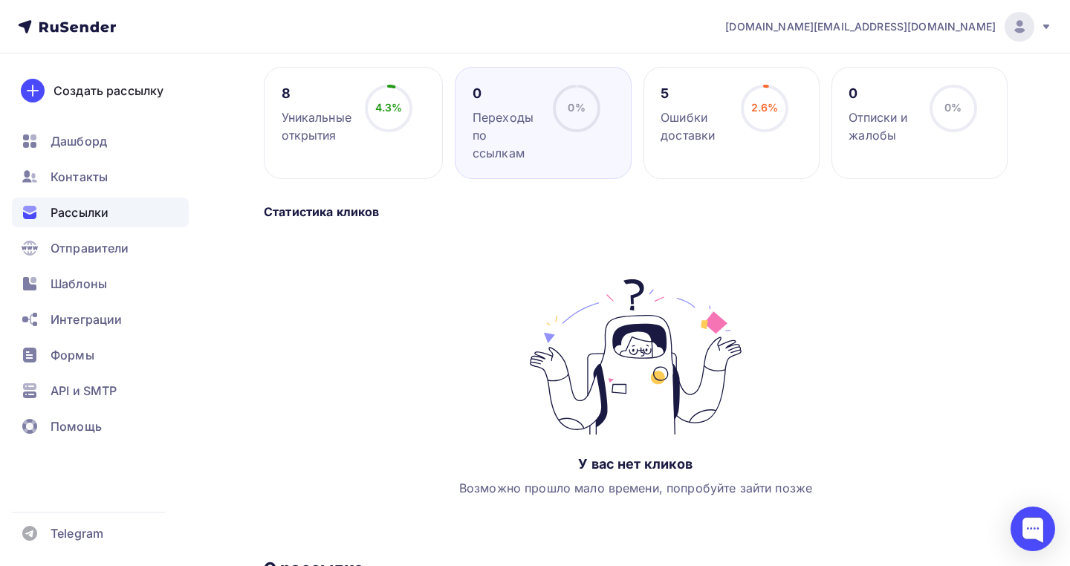
click at [711, 109] on div "Ошибки доставки" at bounding box center [694, 127] width 67 height 36
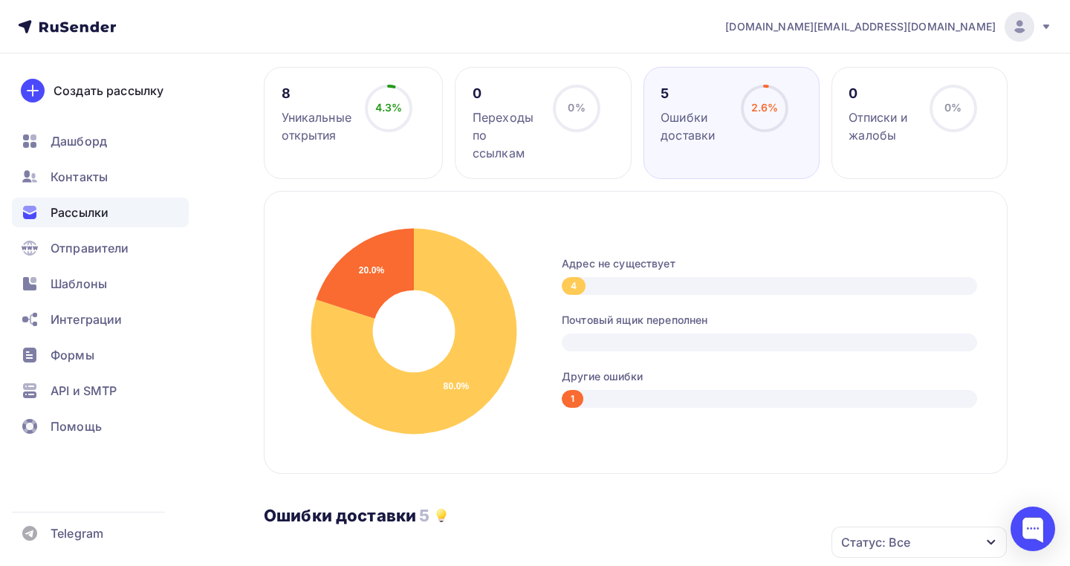
click at [314, 133] on div "8 Уникальные открытия 4.3% 4.3%" at bounding box center [353, 123] width 179 height 112
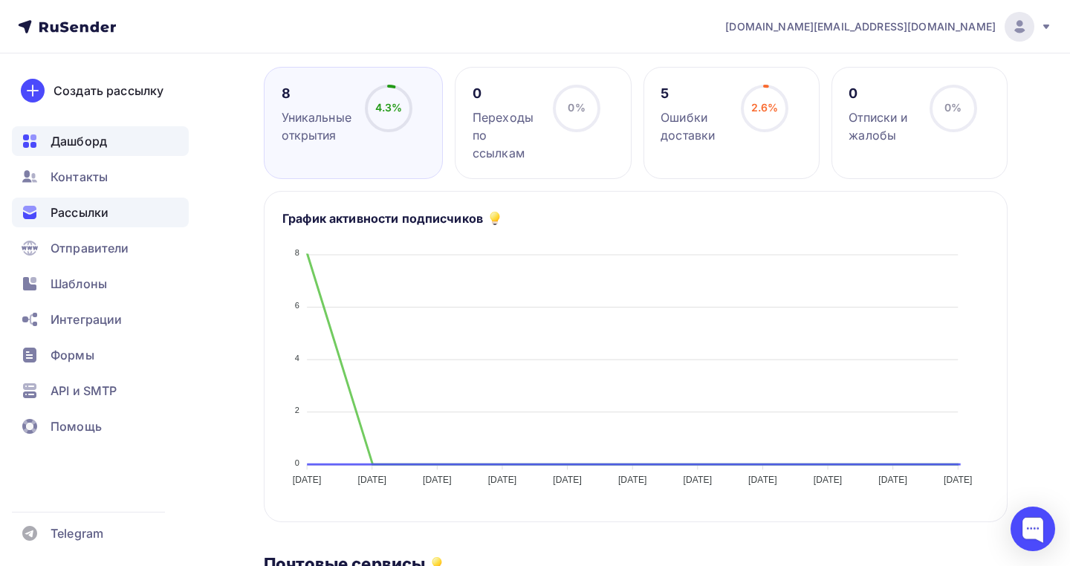
click at [133, 146] on div "Дашборд" at bounding box center [100, 141] width 177 height 30
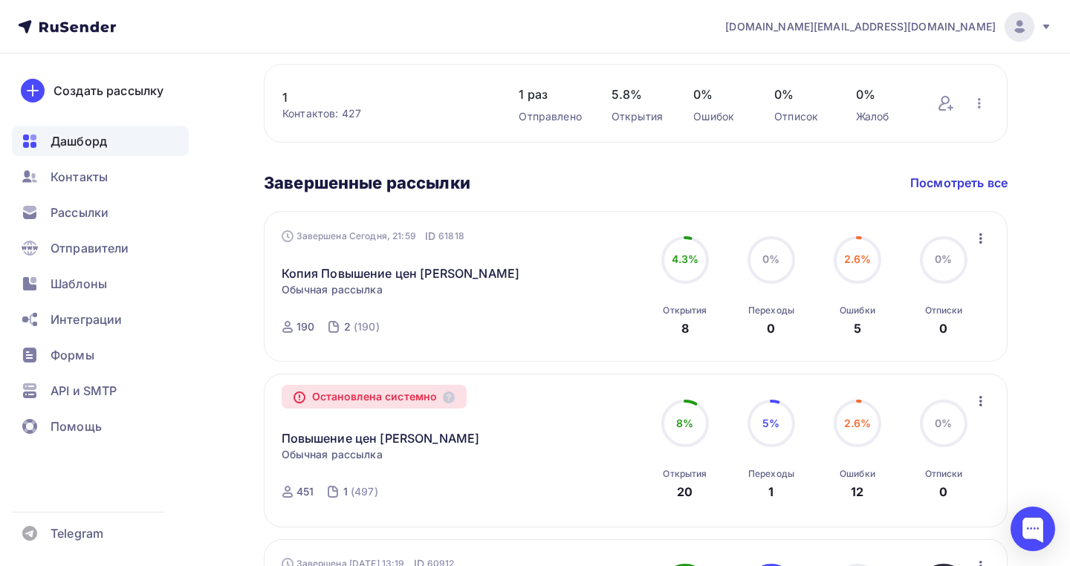
scroll to position [671, 0]
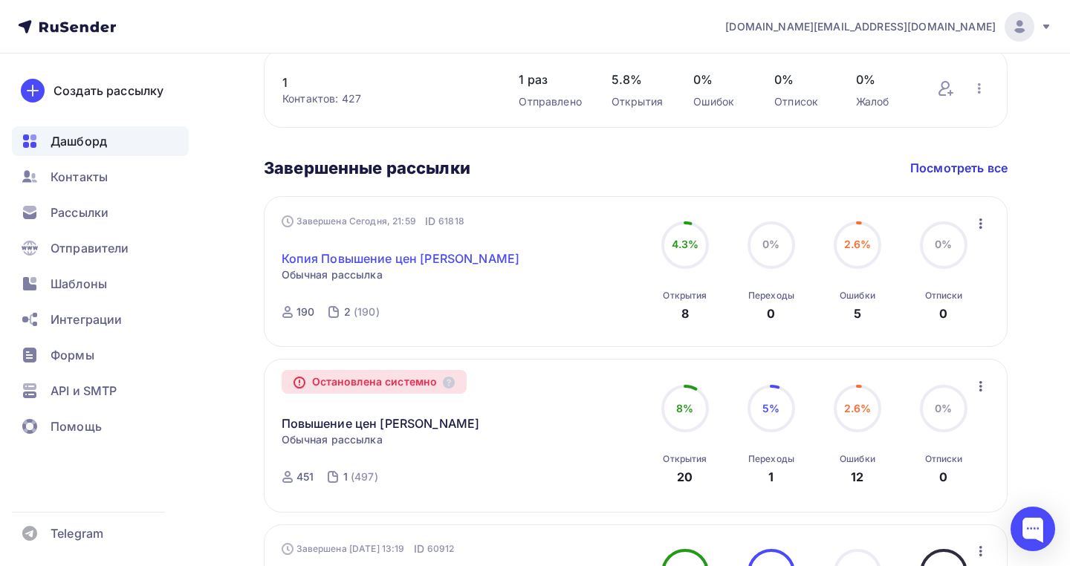
click at [338, 256] on link "Копия Повышение цен [PERSON_NAME]" at bounding box center [401, 259] width 239 height 18
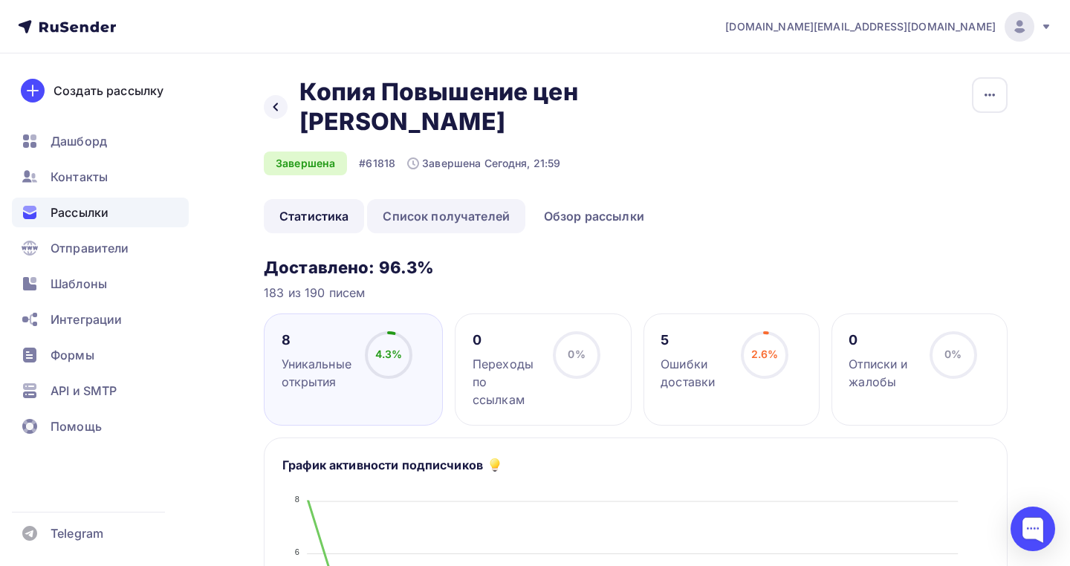
click at [432, 199] on link "Список получателей" at bounding box center [446, 216] width 158 height 34
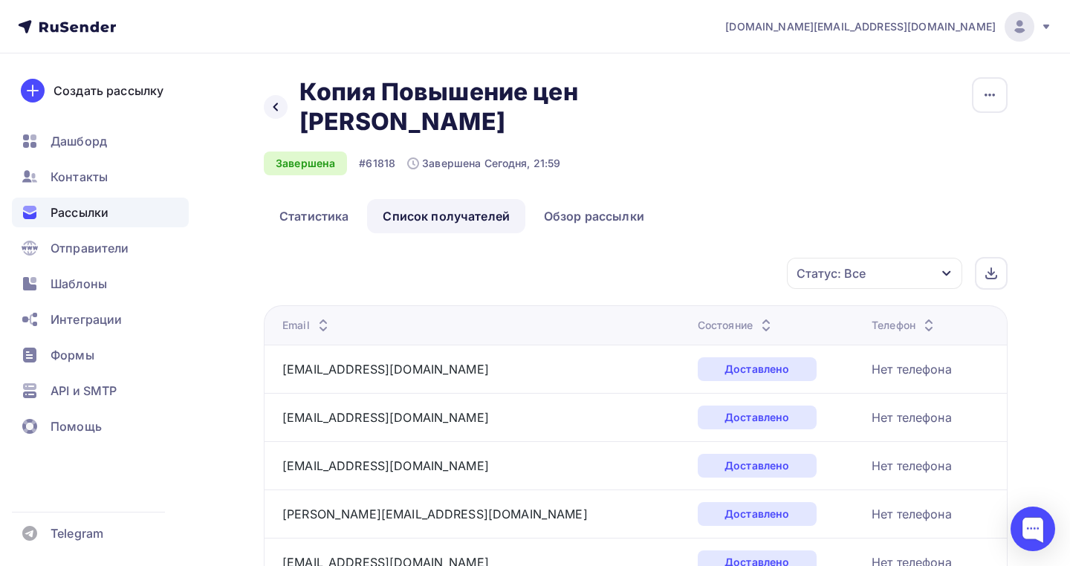
click at [698, 318] on div "Состояние" at bounding box center [736, 325] width 77 height 15
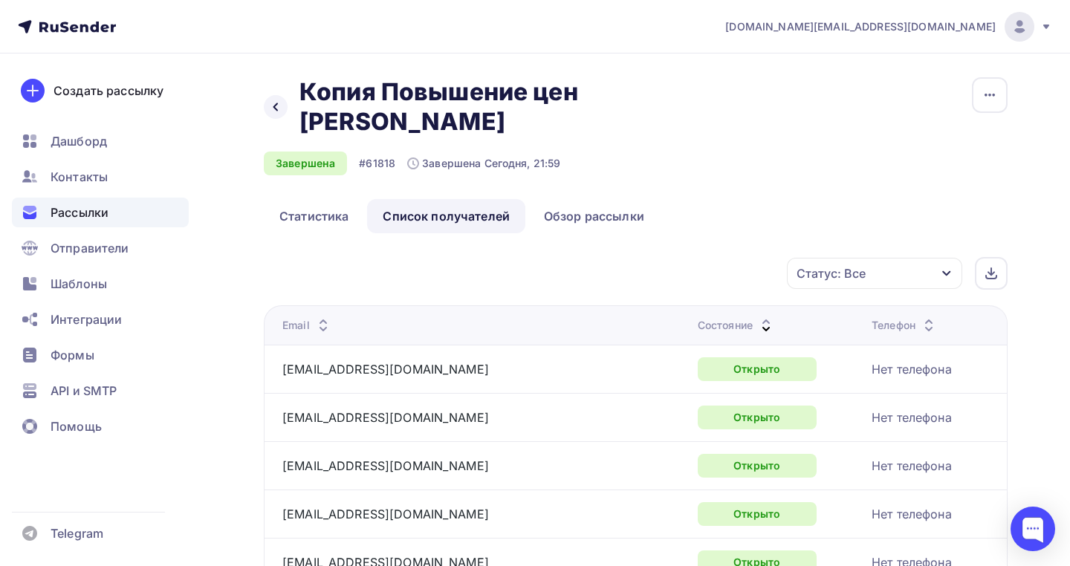
click at [274, 80] on div "Назад Копия Повышение цен [PERSON_NAME] Копия Повышение цен Олмеко" at bounding box center [511, 106] width 495 height 59
click at [274, 95] on div at bounding box center [276, 107] width 24 height 24
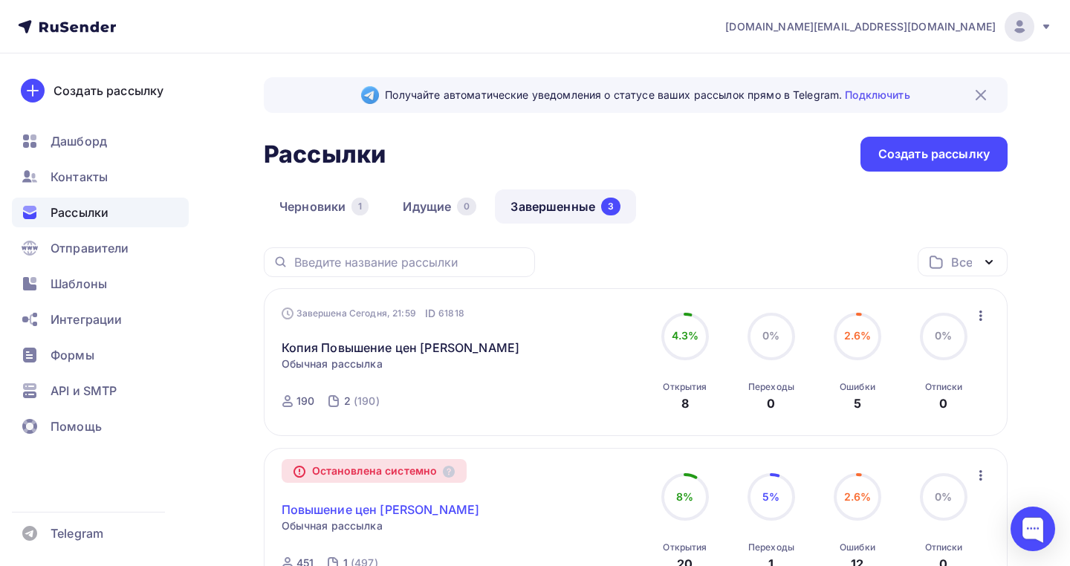
click at [401, 506] on link "Повышение цен [PERSON_NAME]" at bounding box center [381, 510] width 198 height 18
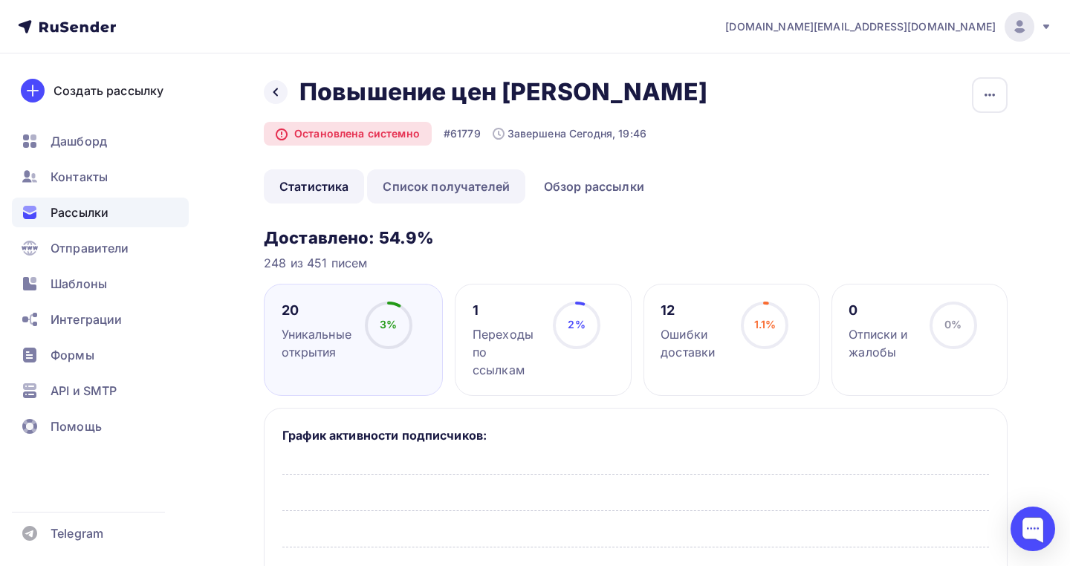
click at [464, 174] on link "Список получателей" at bounding box center [446, 186] width 158 height 34
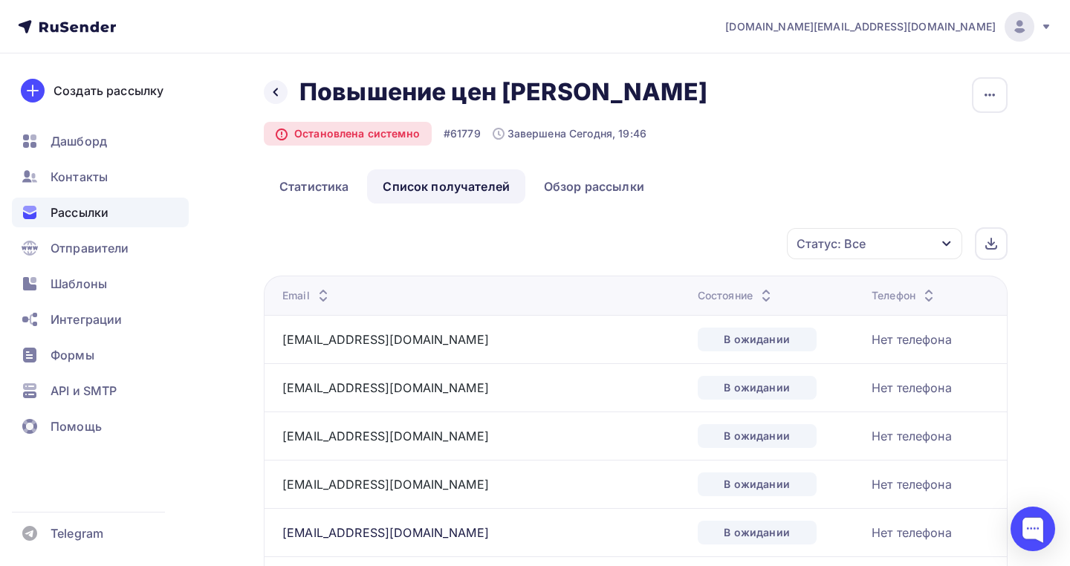
click at [698, 301] on div "Состояние" at bounding box center [736, 295] width 77 height 15
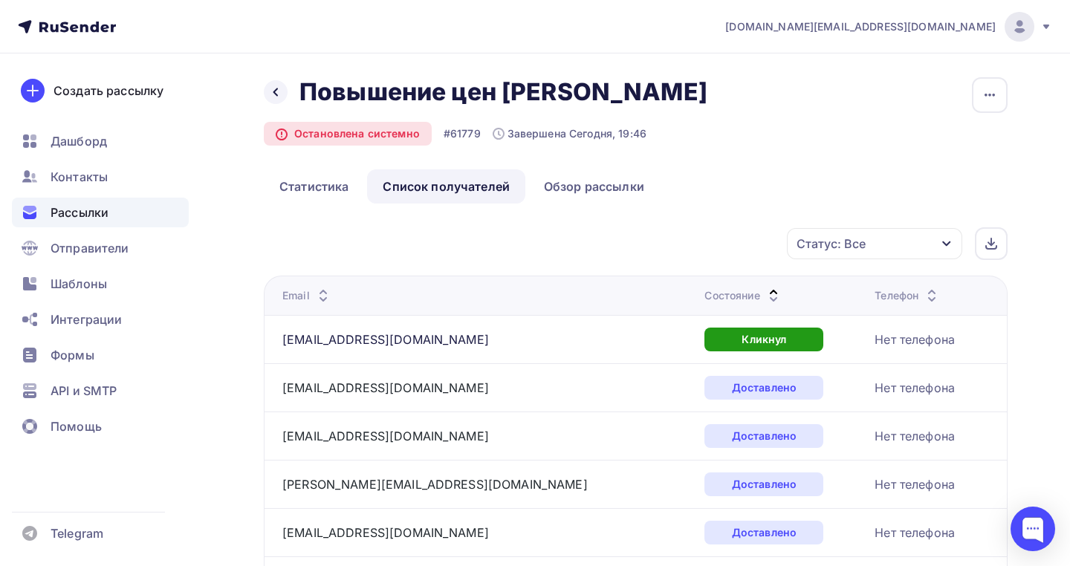
click at [705, 299] on div "Состояние" at bounding box center [743, 295] width 77 height 15
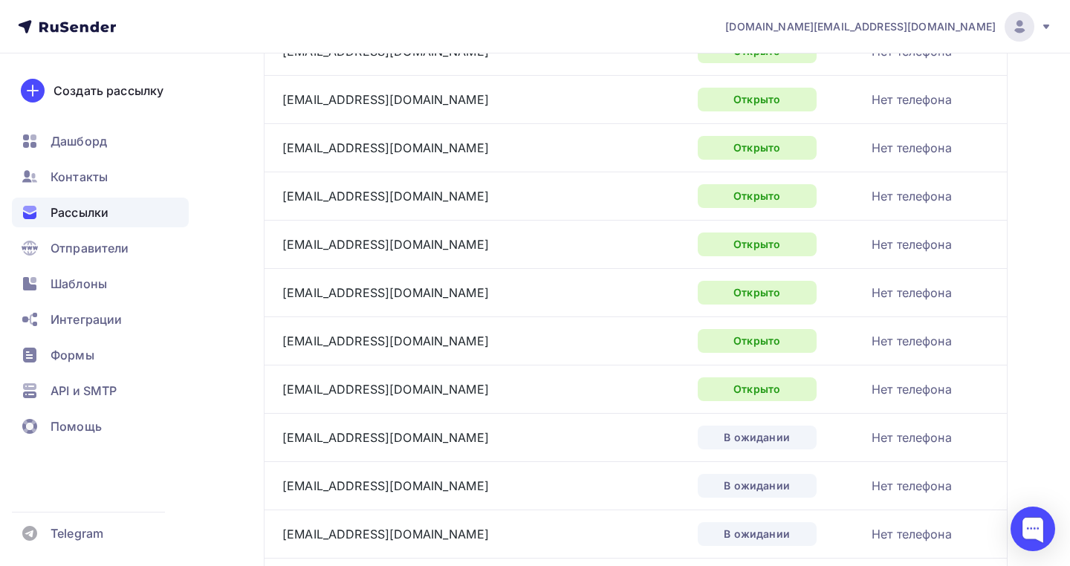
scroll to position [916, 0]
click at [355, 393] on link "[EMAIL_ADDRESS][DOMAIN_NAME]" at bounding box center [385, 389] width 207 height 15
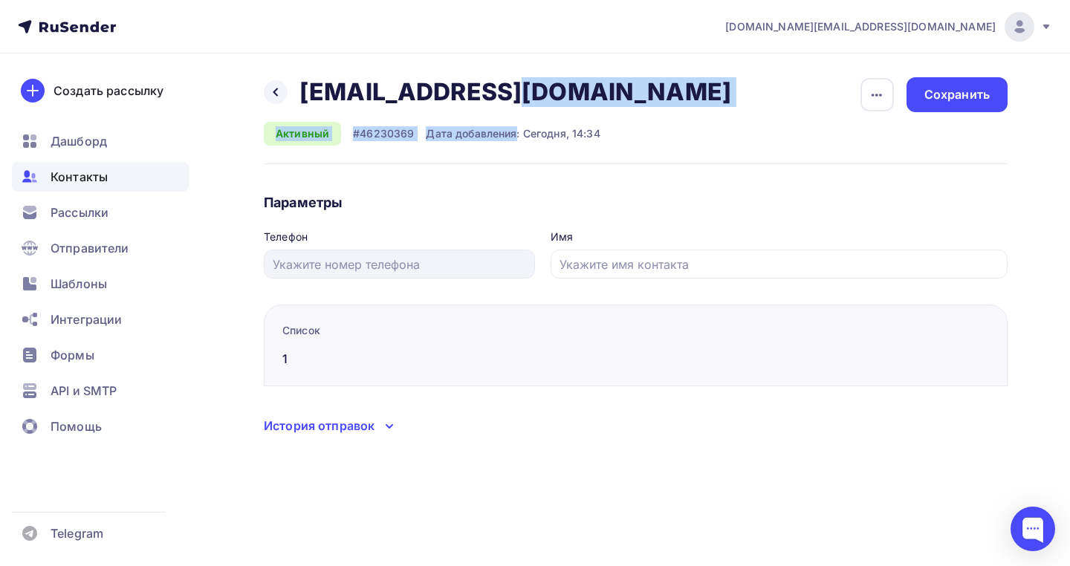
drag, startPoint x: 305, startPoint y: 91, endPoint x: 580, endPoint y: 111, distance: 276.5
click at [580, 111] on div "Назад [EMAIL_ADDRESS][DOMAIN_NAME] [EMAIL_ADDRESS][DOMAIN_NAME] Удалить Отписат…" at bounding box center [503, 111] width 478 height 68
copy div "[EMAIL_ADDRESS][DOMAIN_NAME] [EMAIL_ADDRESS][DOMAIN_NAME] Удалить Отписать Акти…"
click at [272, 97] on icon at bounding box center [276, 92] width 12 height 12
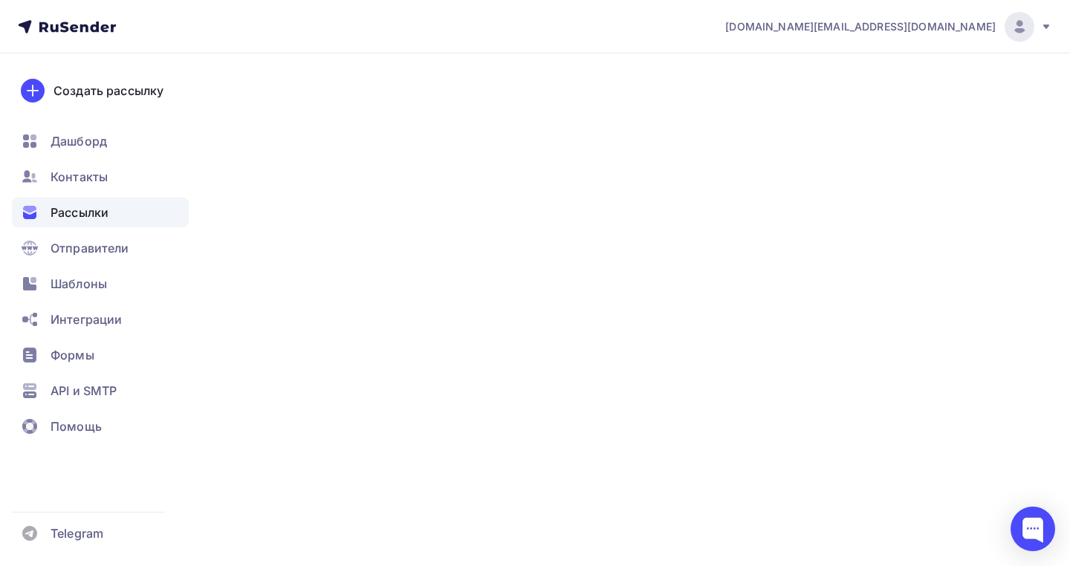
scroll to position [230, 0]
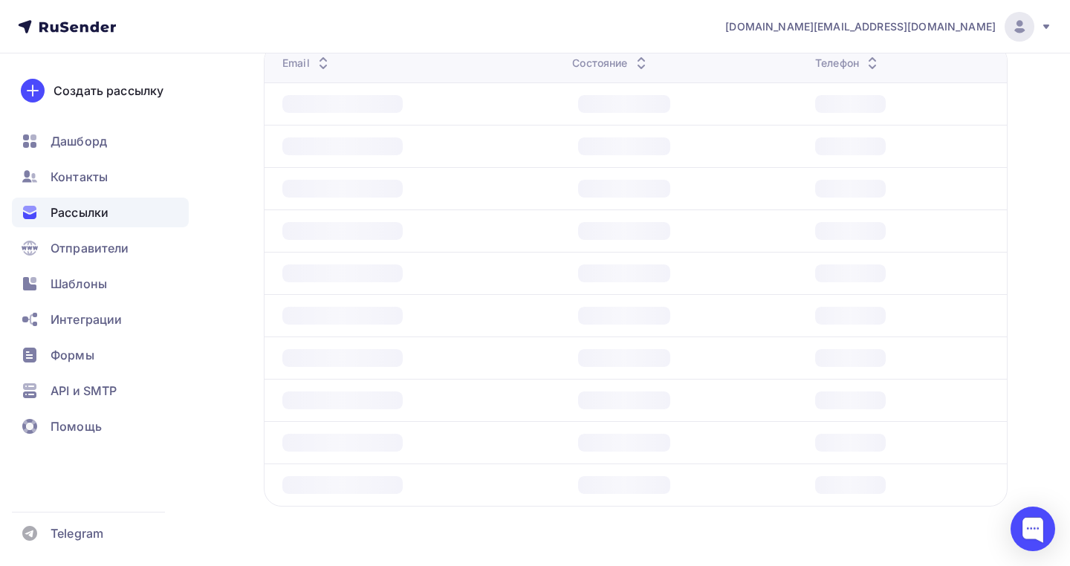
click at [111, 203] on div "Рассылки" at bounding box center [100, 213] width 177 height 30
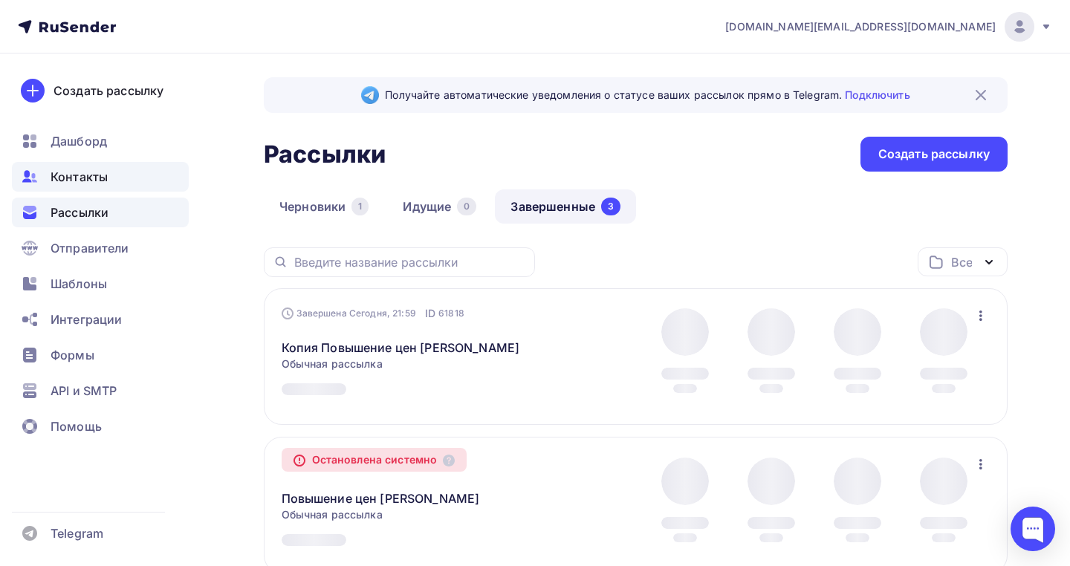
click at [69, 178] on span "Контакты" at bounding box center [79, 177] width 57 height 18
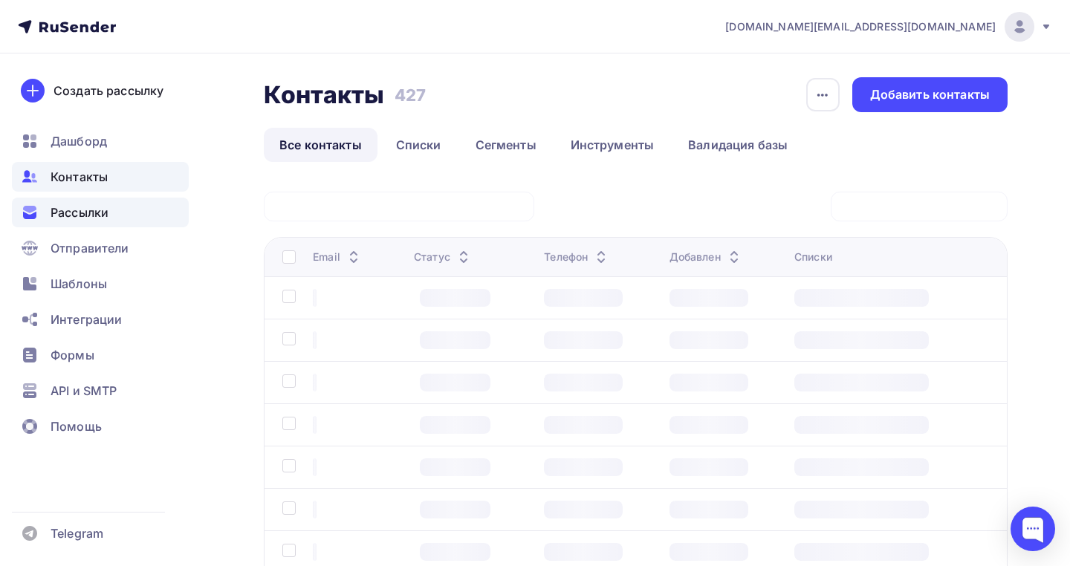
click at [92, 218] on span "Рассылки" at bounding box center [80, 213] width 58 height 18
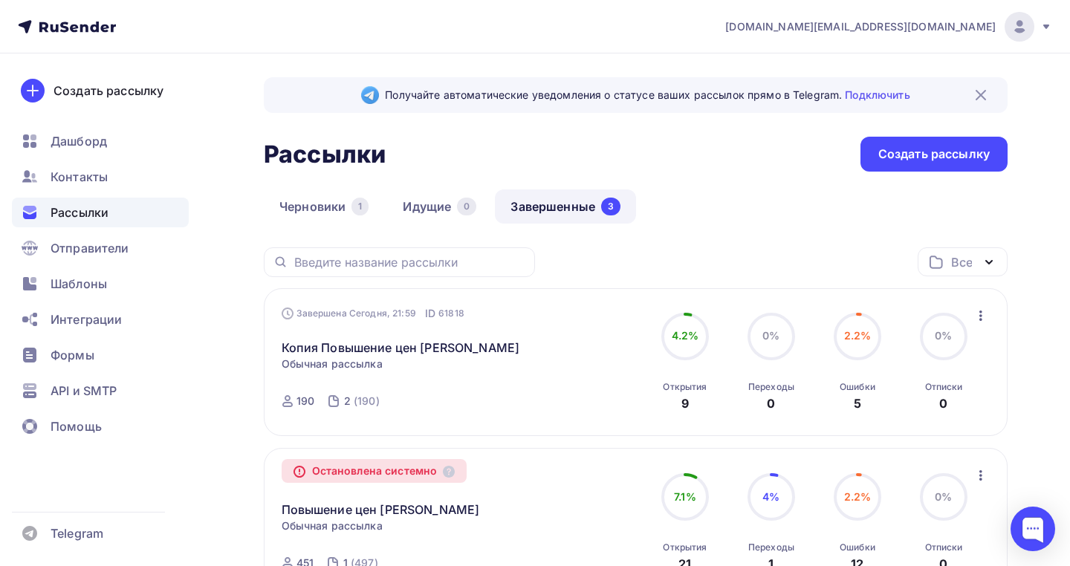
click at [75, 206] on span "Рассылки" at bounding box center [80, 213] width 58 height 18
click at [75, 184] on span "Контакты" at bounding box center [79, 177] width 57 height 18
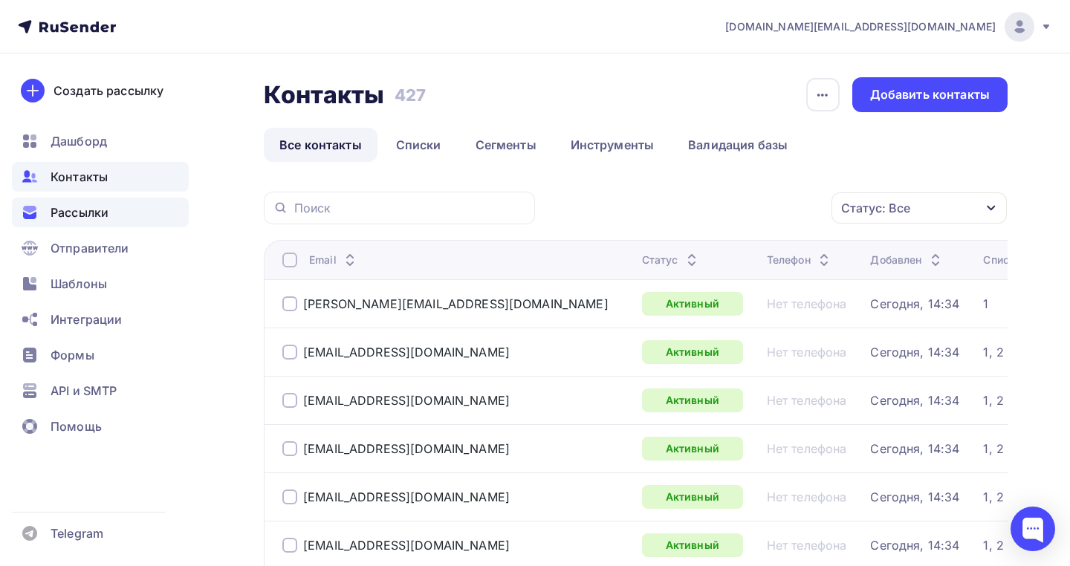
click at [74, 210] on span "Рассылки" at bounding box center [80, 213] width 58 height 18
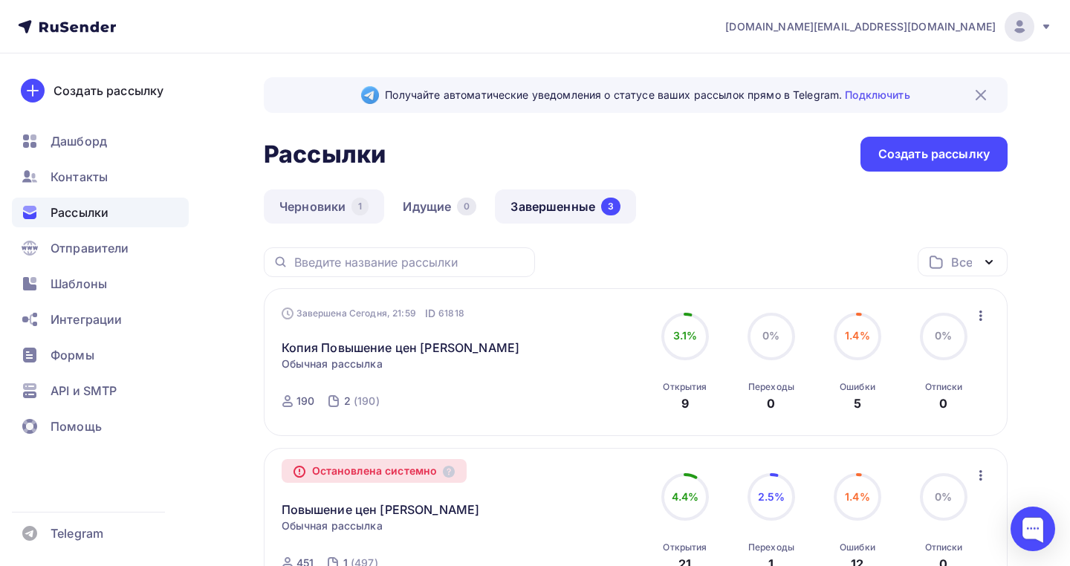
click at [308, 195] on link "Черновики 1" at bounding box center [324, 207] width 120 height 34
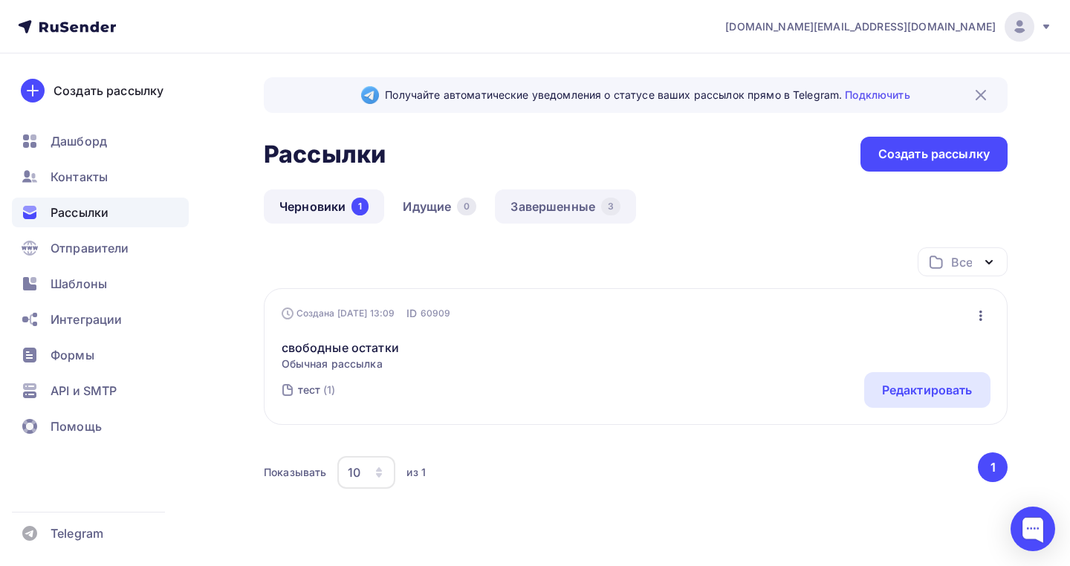
click at [517, 204] on link "Завершенные 3" at bounding box center [565, 207] width 141 height 34
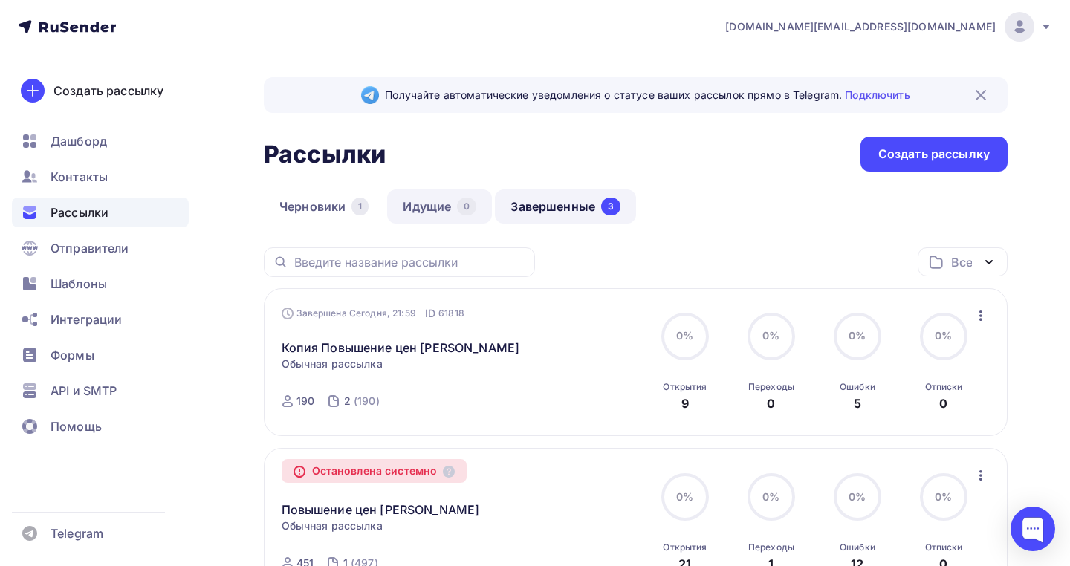
click at [418, 205] on link "Идущие 0" at bounding box center [439, 207] width 105 height 34
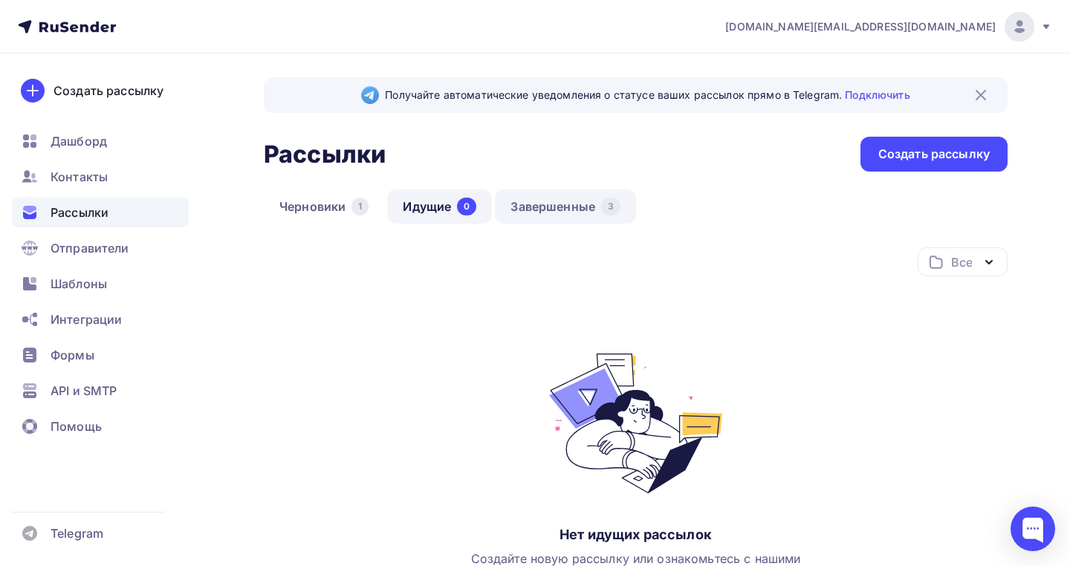
click at [524, 195] on link "Завершенные 3" at bounding box center [565, 207] width 141 height 34
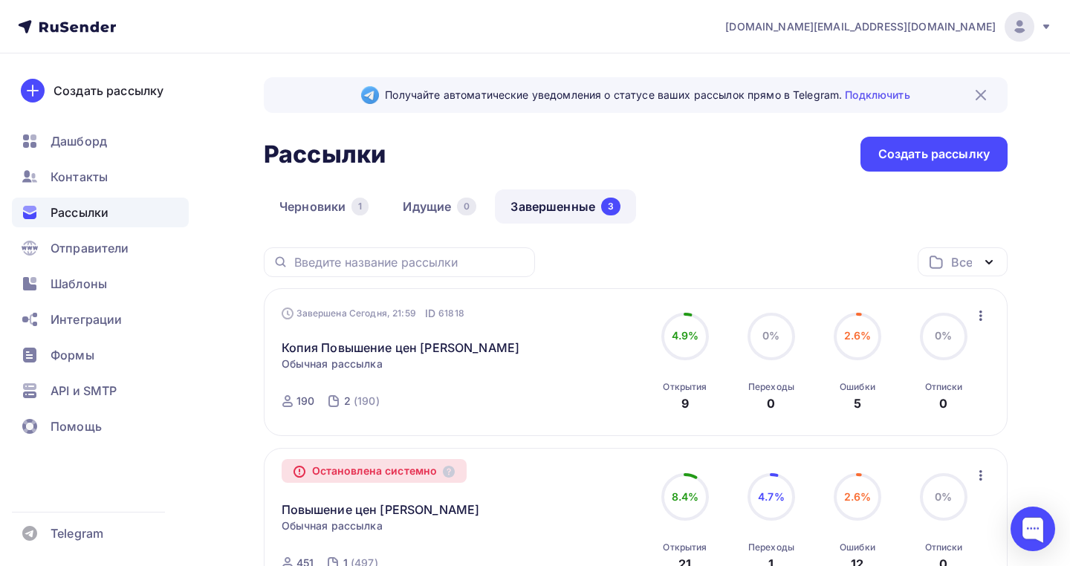
drag, startPoint x: 268, startPoint y: 158, endPoint x: 390, endPoint y: 152, distance: 122.0
click at [390, 152] on div "Рассылки Рассылки Создать рассылку" at bounding box center [636, 154] width 744 height 35
click at [339, 204] on link "Черновики 1" at bounding box center [324, 207] width 120 height 34
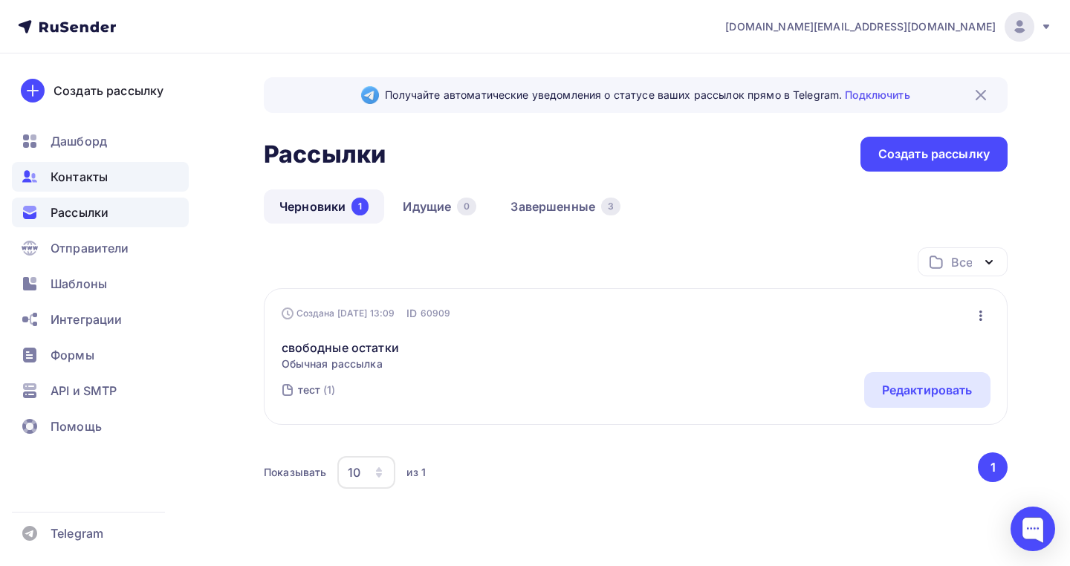
click at [103, 181] on span "Контакты" at bounding box center [79, 177] width 57 height 18
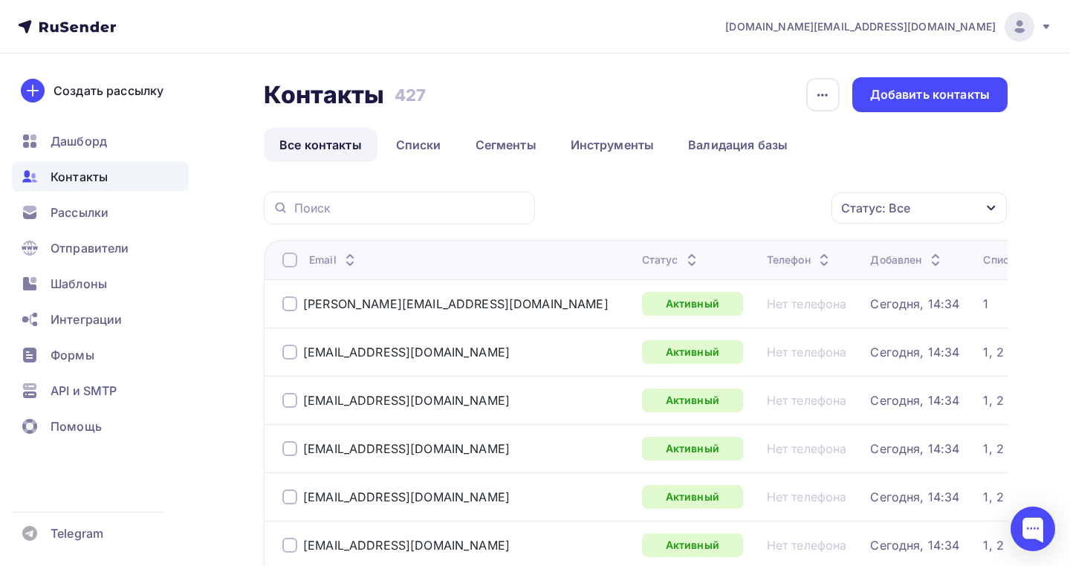
click at [77, 173] on span "Контакты" at bounding box center [79, 177] width 57 height 18
click at [76, 132] on div "Дашборд" at bounding box center [100, 141] width 177 height 30
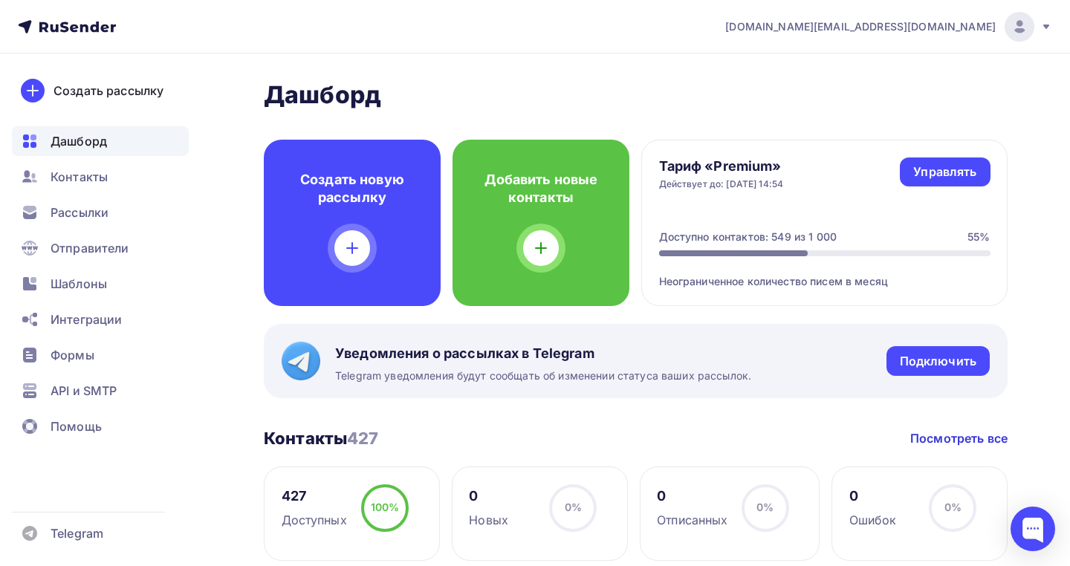
click at [17, 123] on div "Создать рассылку [GEOGRAPHIC_DATA] Контакты Рассылки Отправители Шаблоны Интегр…" at bounding box center [100, 310] width 201 height 513
click at [80, 166] on div "Контакты" at bounding box center [100, 177] width 177 height 30
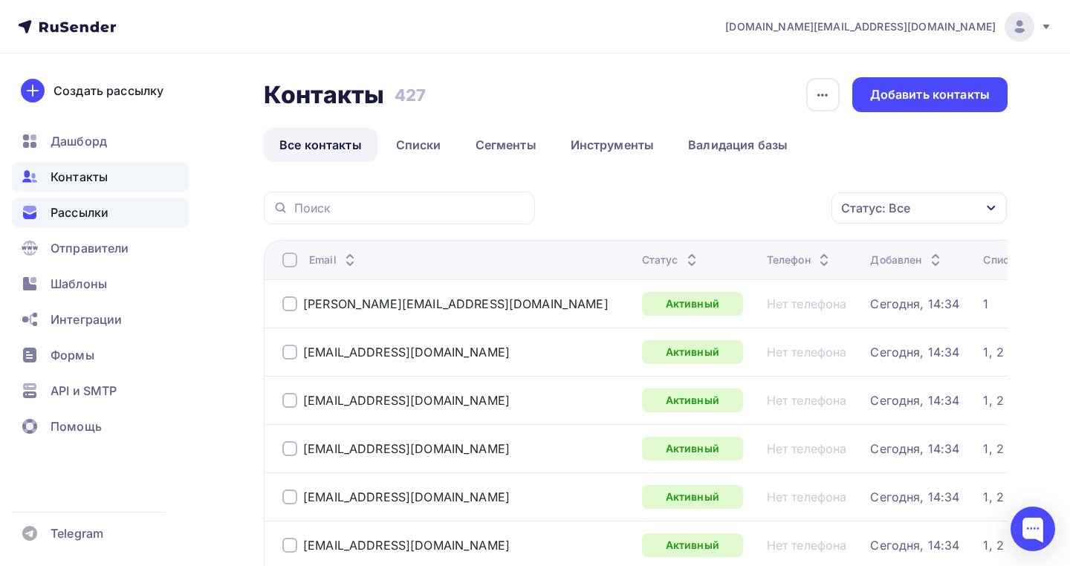
click at [138, 218] on div "Рассылки" at bounding box center [100, 213] width 177 height 30
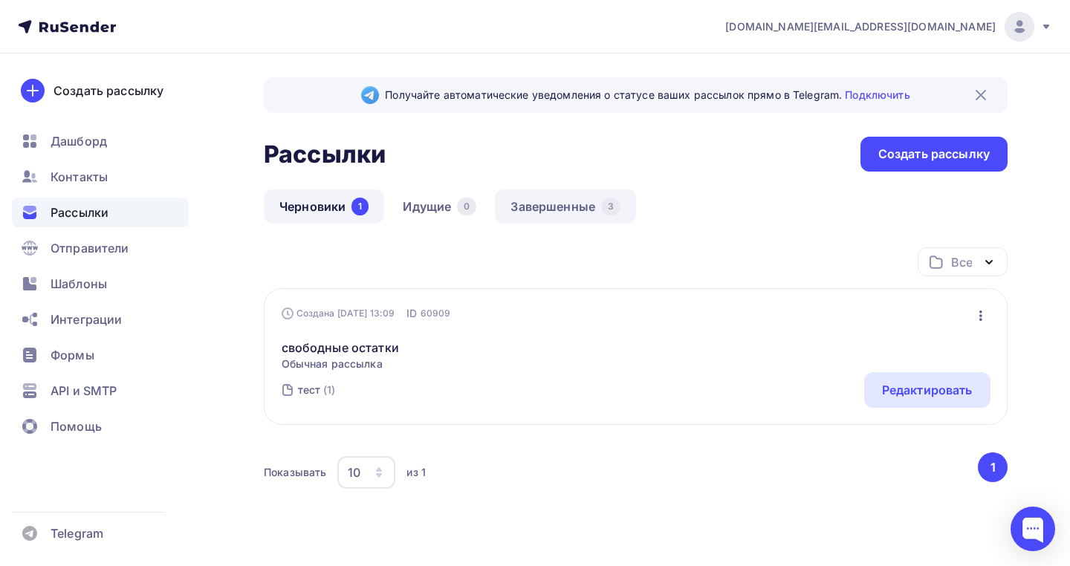
click at [502, 209] on link "Завершенные 3" at bounding box center [565, 207] width 141 height 34
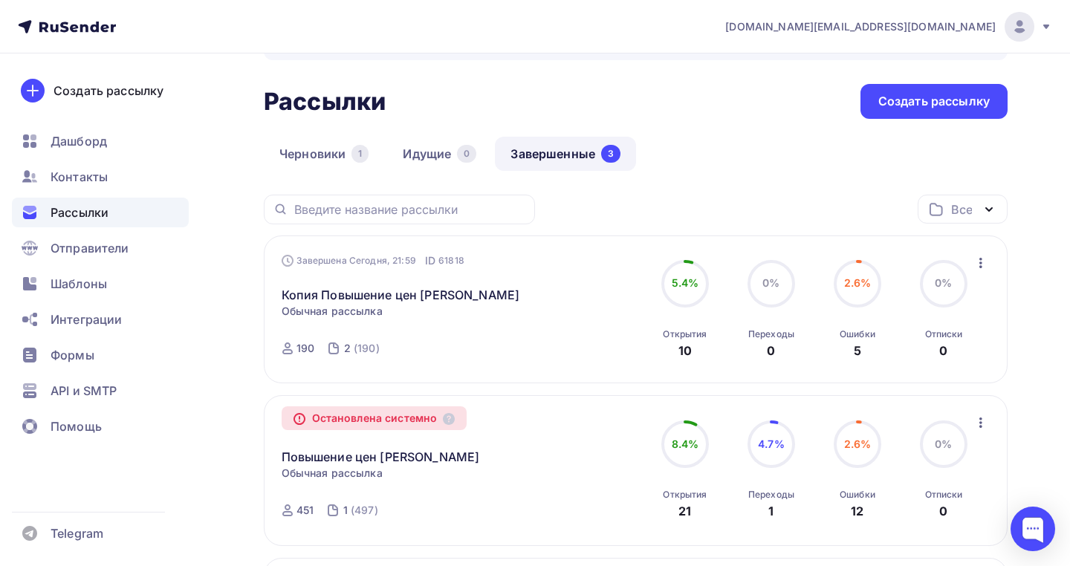
scroll to position [54, 0]
click at [428, 295] on link "Копия Повышение цен [PERSON_NAME]" at bounding box center [401, 294] width 239 height 18
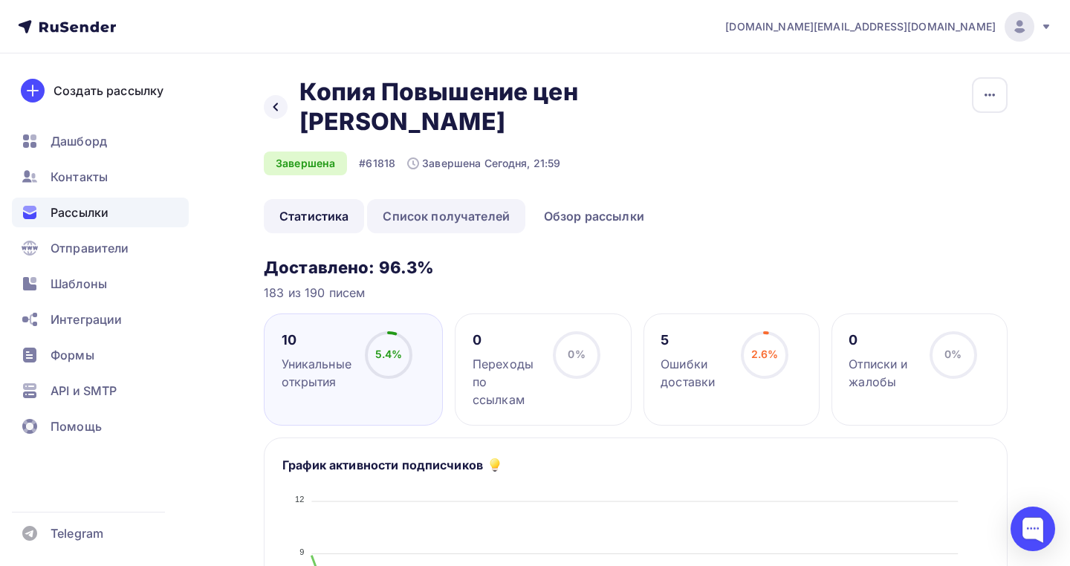
click at [431, 199] on link "Список получателей" at bounding box center [446, 216] width 158 height 34
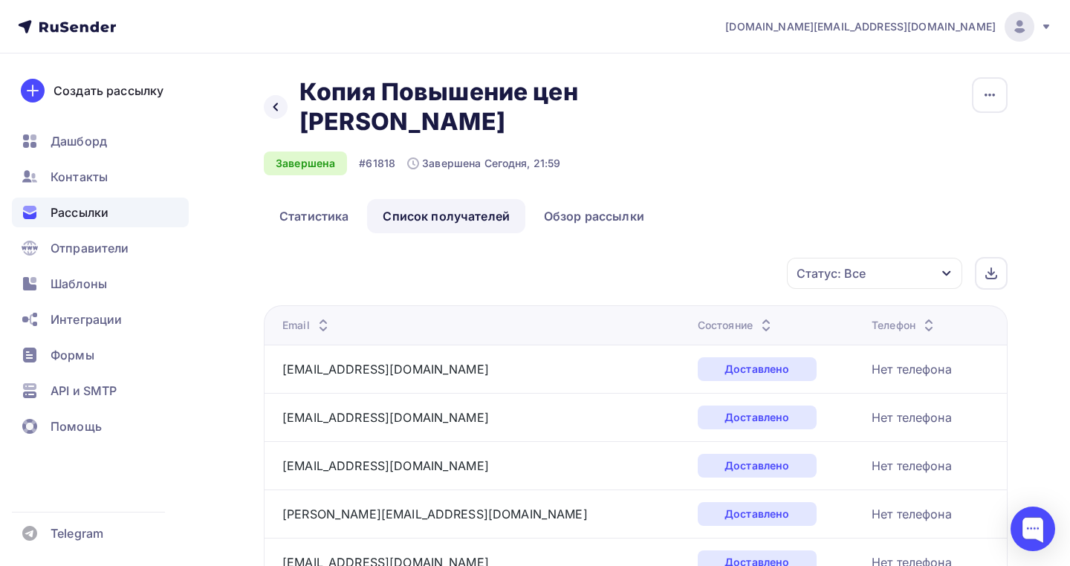
click at [698, 318] on div "Состояние" at bounding box center [736, 325] width 77 height 15
click at [615, 305] on th "Email" at bounding box center [478, 324] width 428 height 39
click at [698, 318] on div "Состояние" at bounding box center [736, 325] width 77 height 15
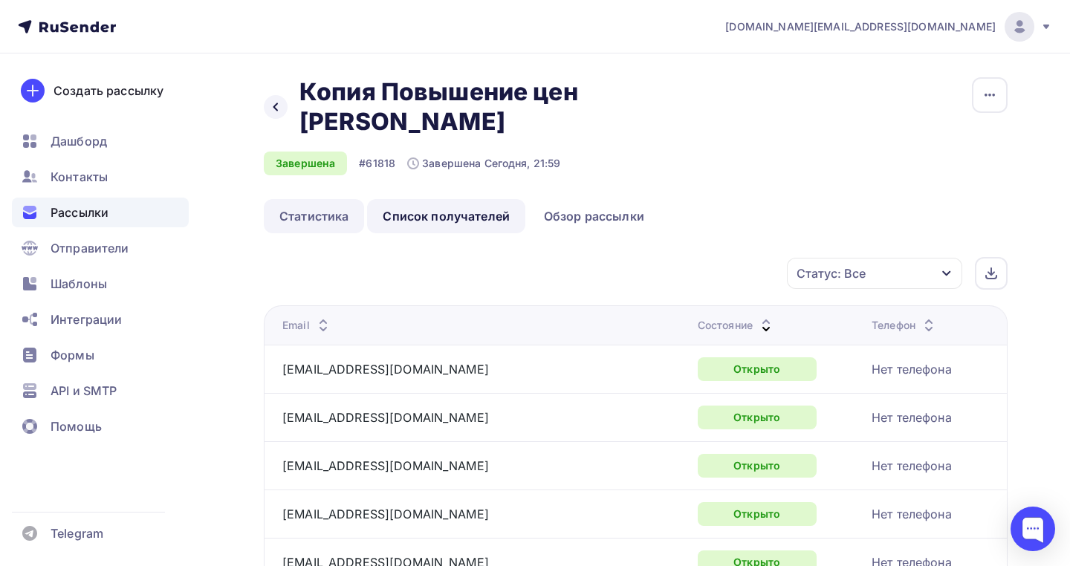
click at [294, 199] on link "Статистика" at bounding box center [314, 216] width 100 height 34
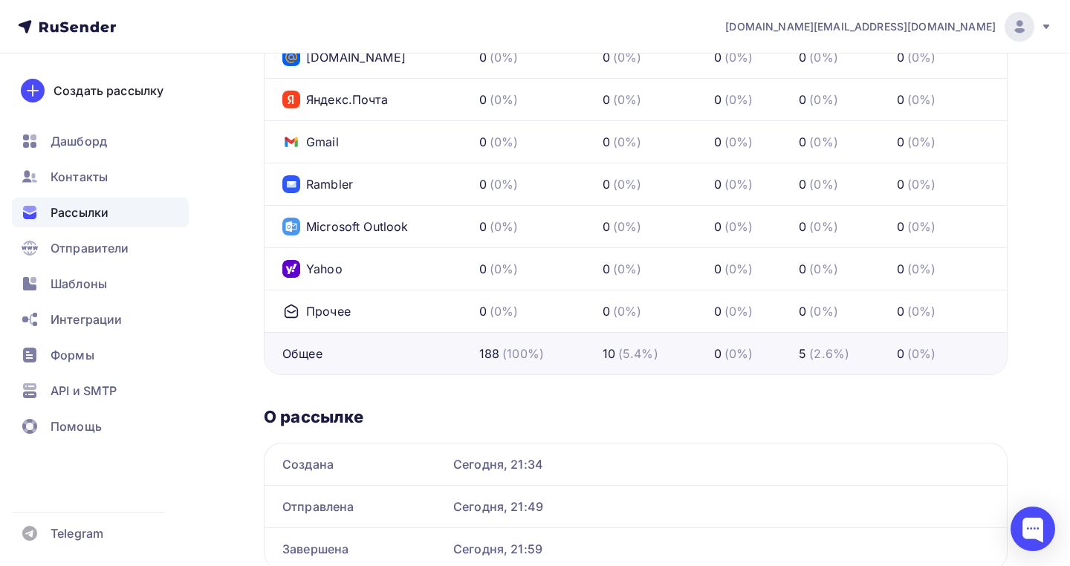
scroll to position [864, 0]
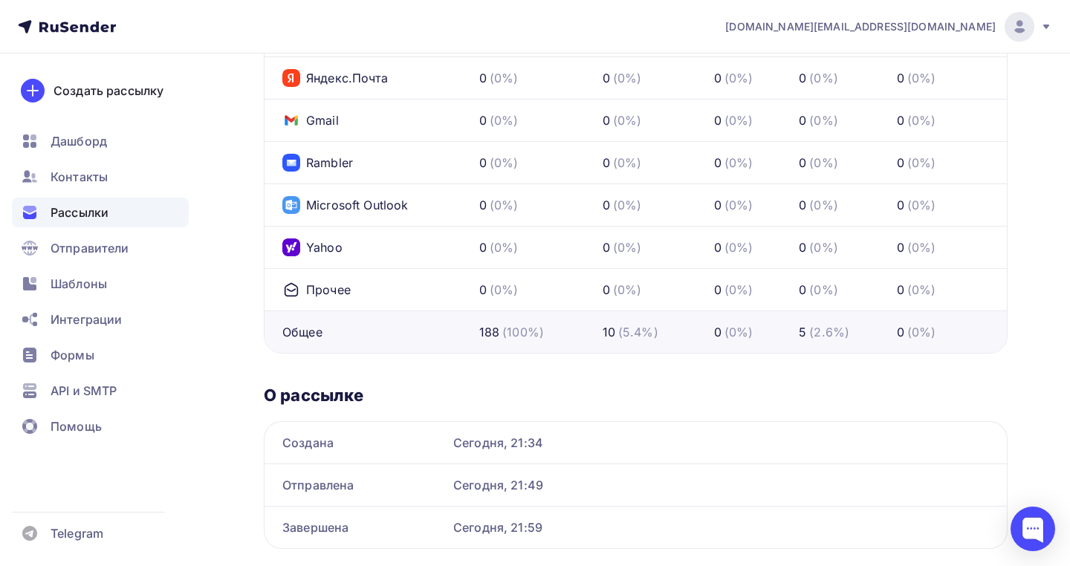
click at [611, 323] on div "10" at bounding box center [609, 332] width 13 height 18
click at [306, 323] on div "Общее" at bounding box center [302, 332] width 40 height 18
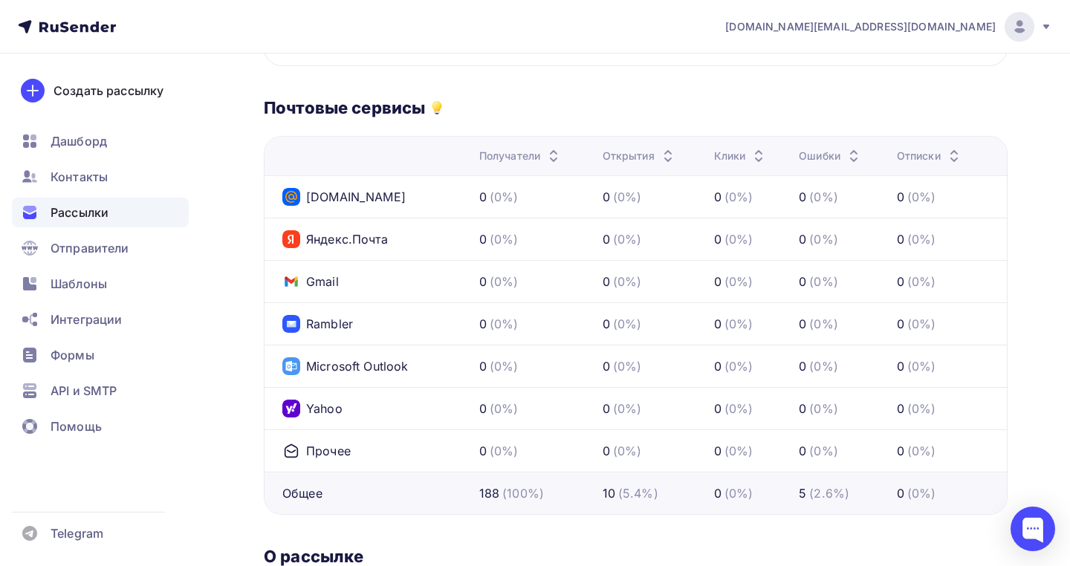
scroll to position [701, 0]
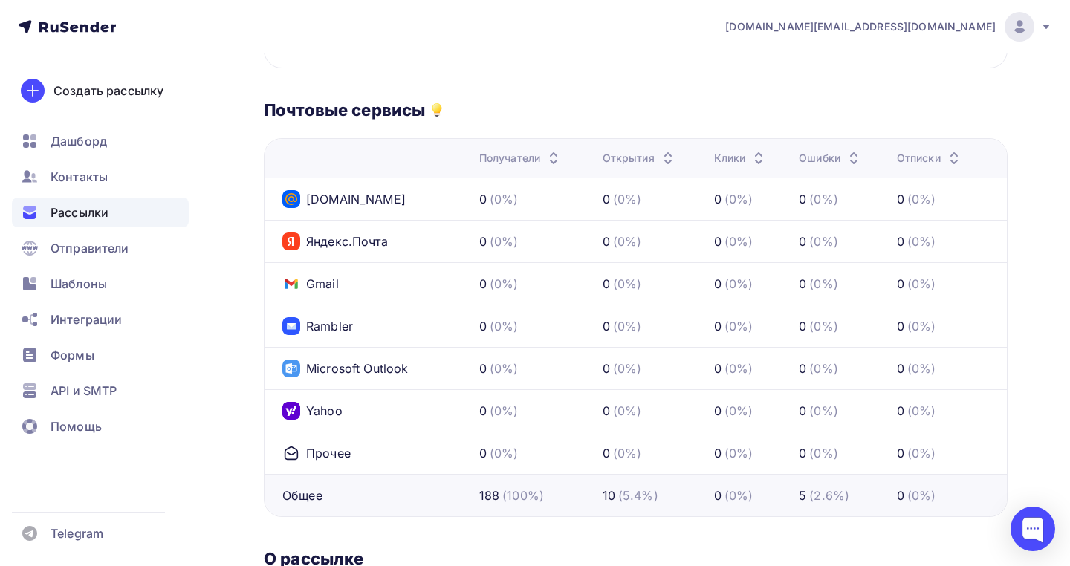
click at [601, 13] on nav "[DOMAIN_NAME][EMAIL_ADDRESS][DOMAIN_NAME] Аккаунт Тарифы Выйти Создать рассылку…" at bounding box center [535, 27] width 1070 height 54
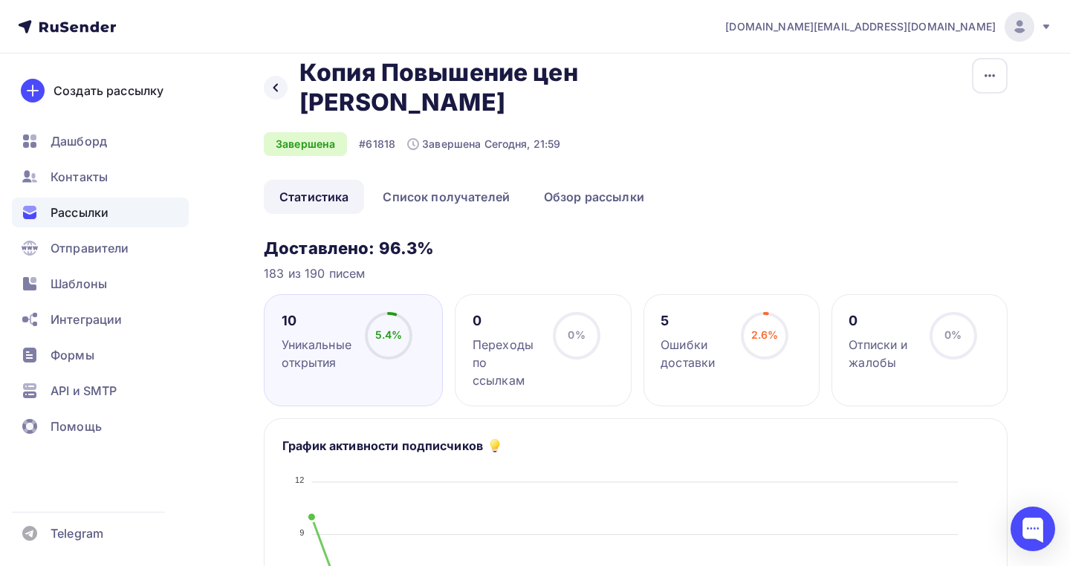
scroll to position [13, 0]
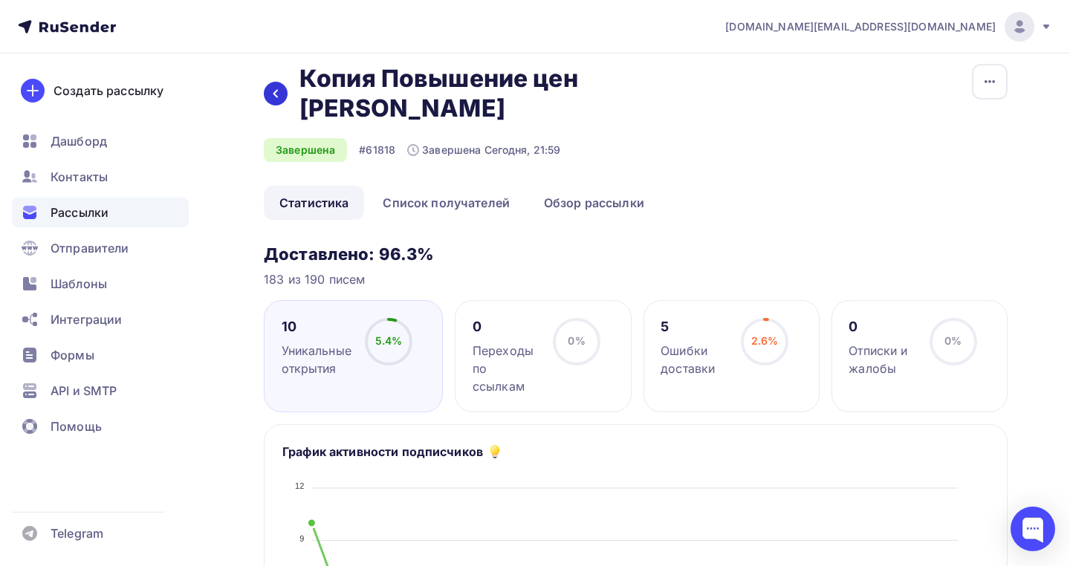
click at [279, 88] on icon at bounding box center [276, 94] width 12 height 12
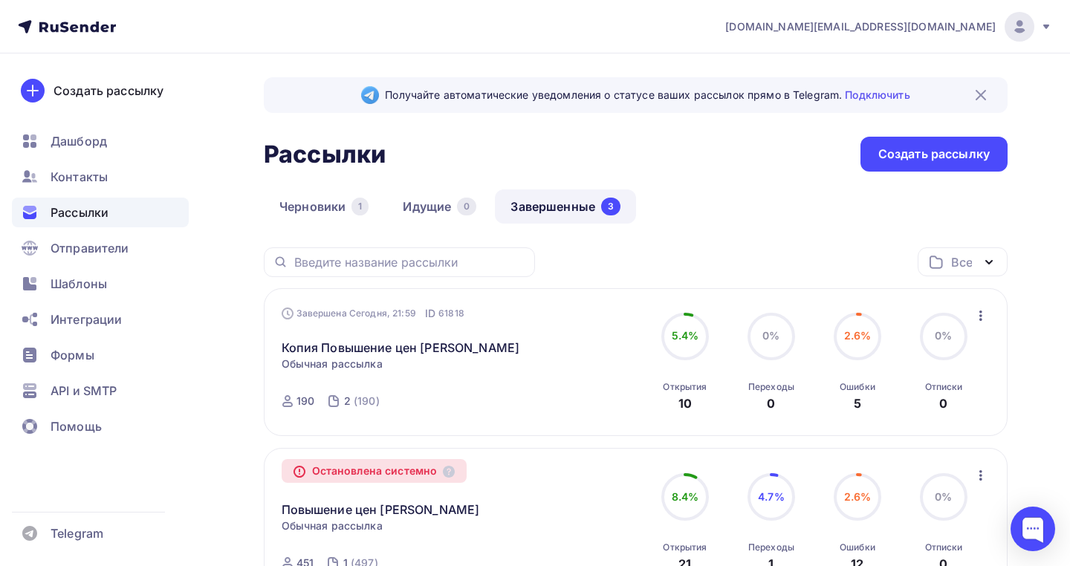
click at [444, 471] on div "Остановлена системно" at bounding box center [375, 471] width 186 height 24
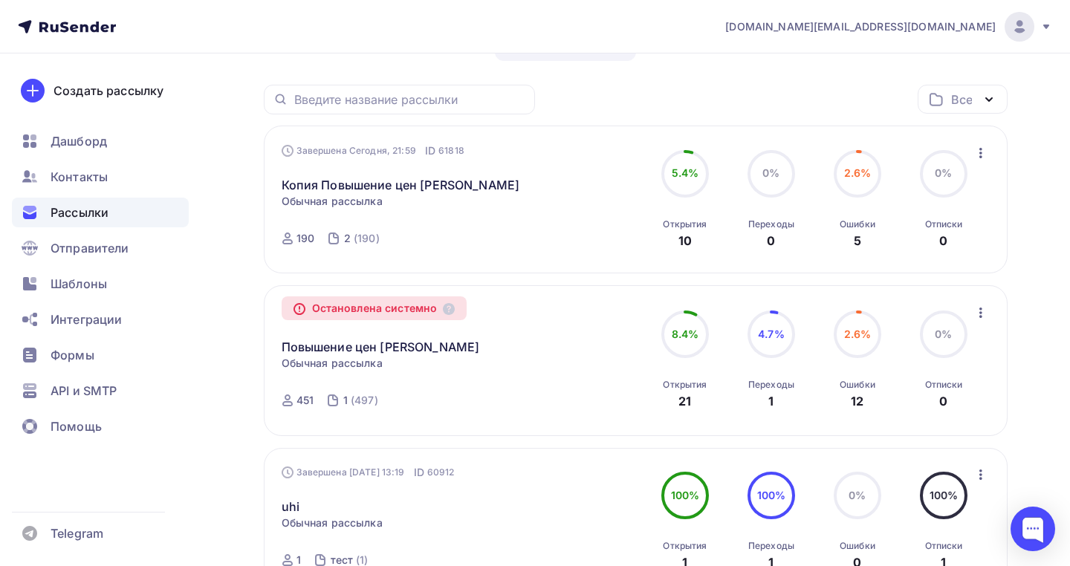
scroll to position [164, 0]
click at [312, 357] on span "Обычная рассылка" at bounding box center [332, 362] width 101 height 15
click at [308, 346] on link "Повышение цен [PERSON_NAME]" at bounding box center [381, 346] width 198 height 18
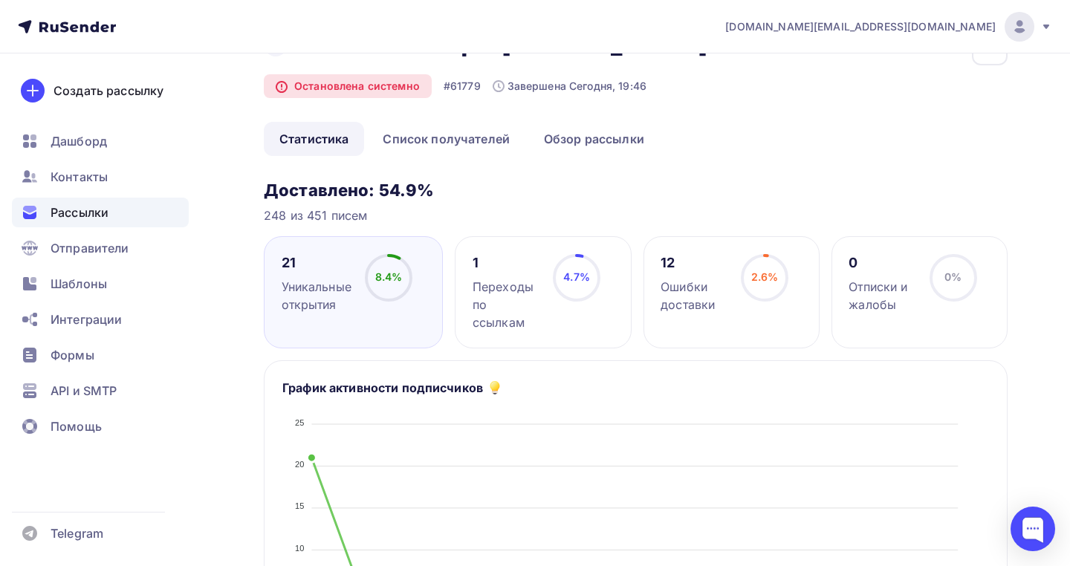
scroll to position [56, 0]
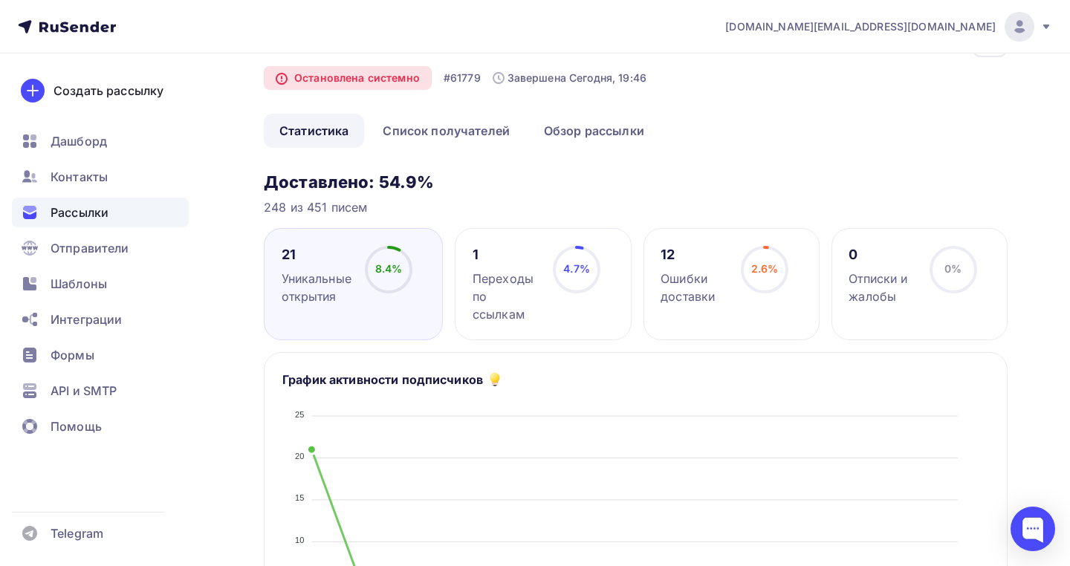
click at [517, 310] on div "Переходы по ссылкам" at bounding box center [506, 297] width 67 height 54
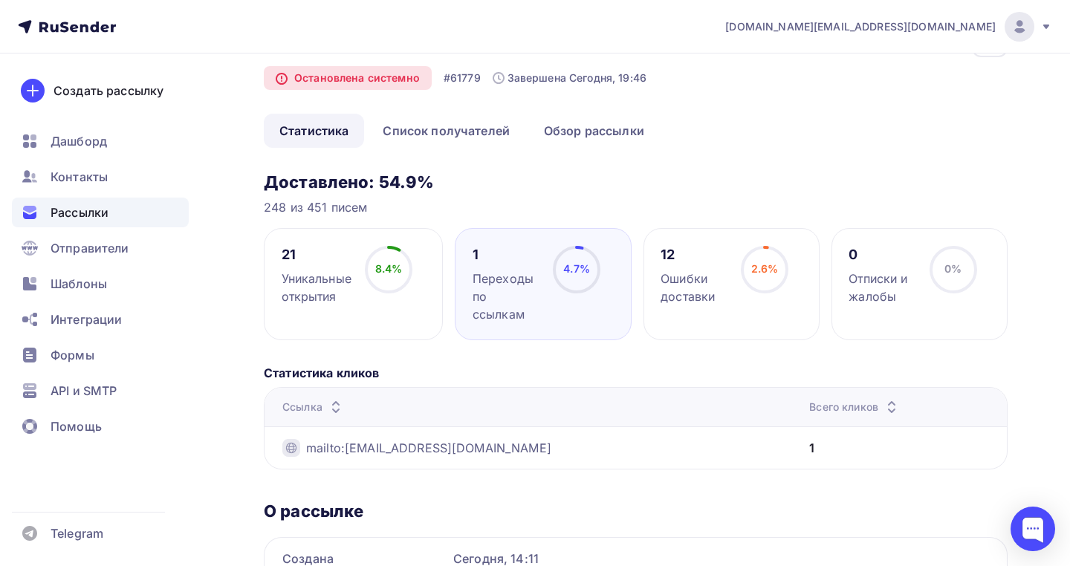
click at [315, 256] on div "21" at bounding box center [317, 255] width 70 height 18
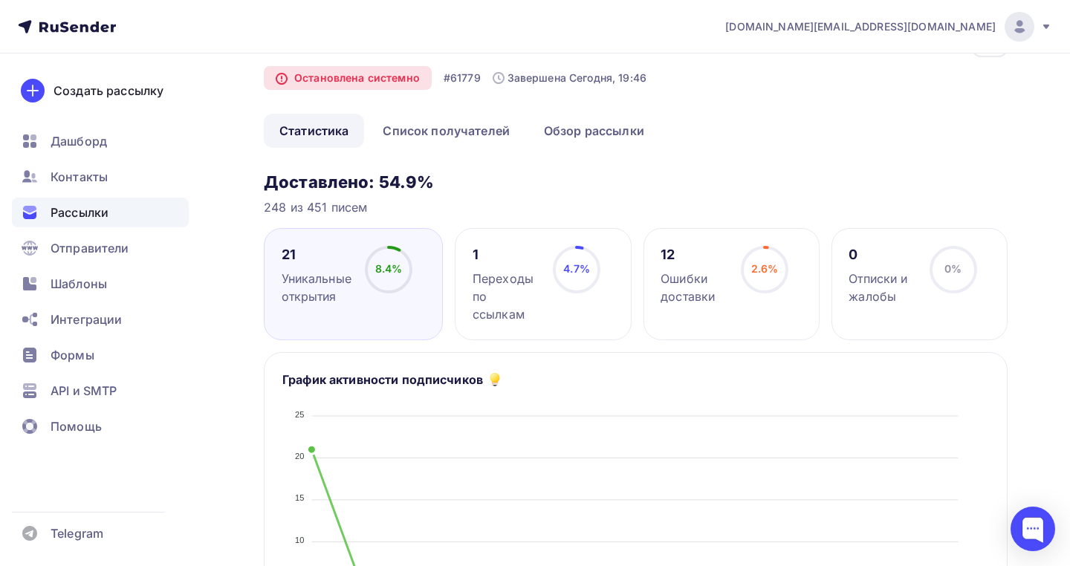
click at [493, 276] on div "Переходы по ссылкам" at bounding box center [506, 297] width 67 height 54
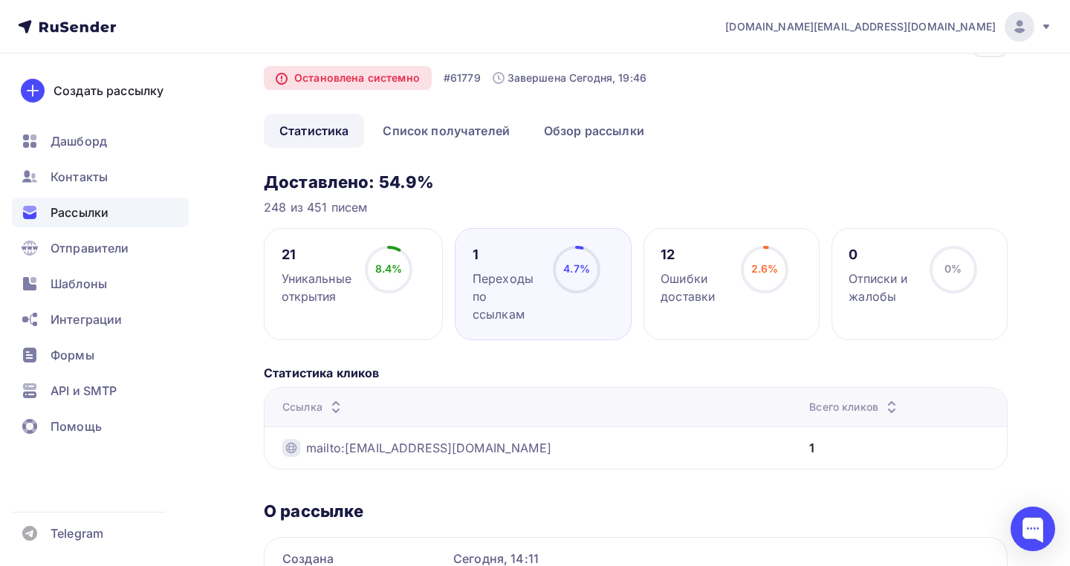
click at [152, 210] on div "Рассылки" at bounding box center [100, 213] width 177 height 30
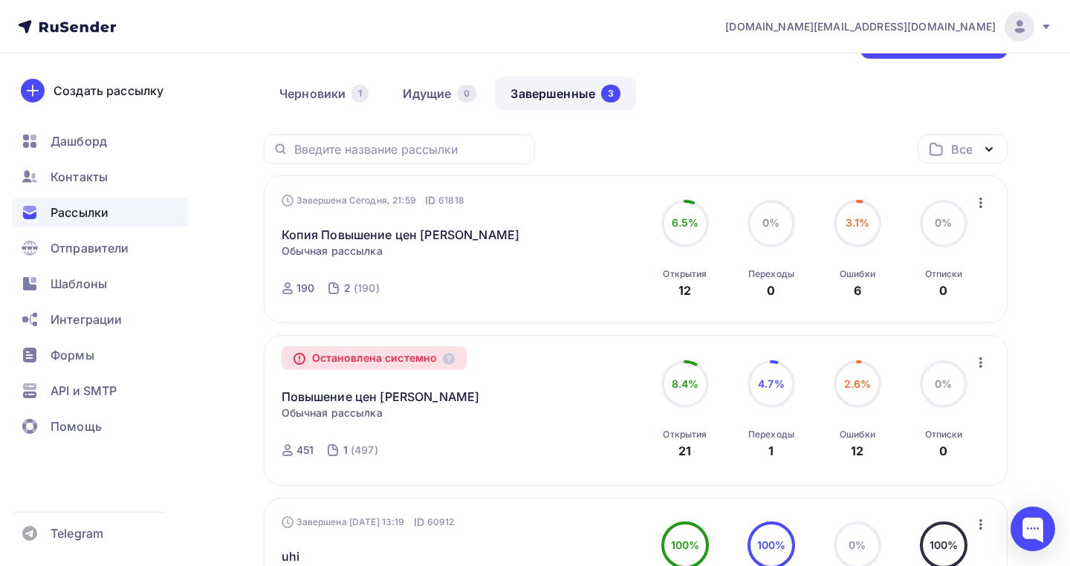
scroll to position [125, 0]
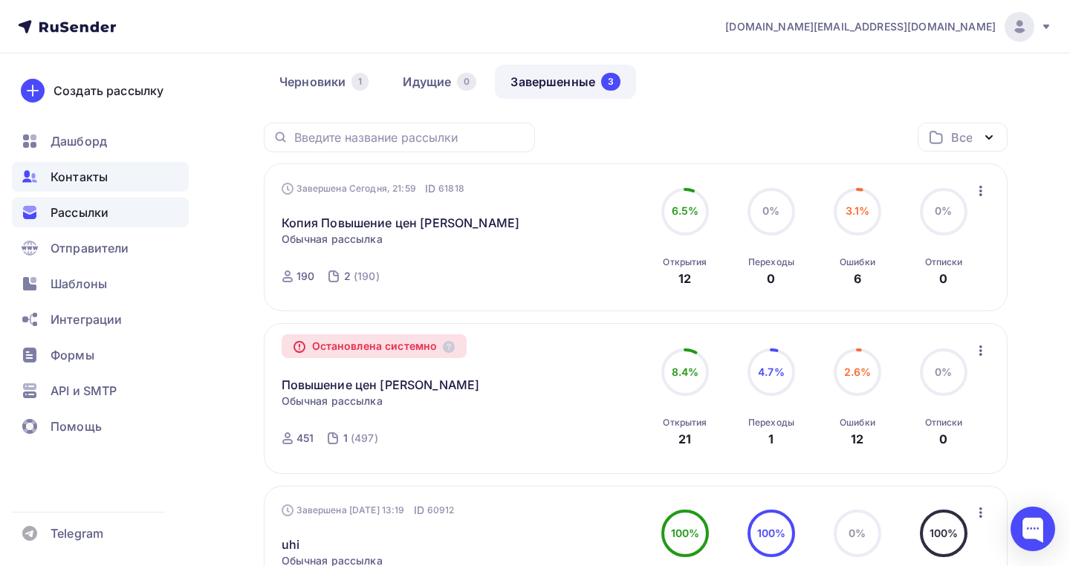
click at [99, 180] on span "Контакты" at bounding box center [79, 177] width 57 height 18
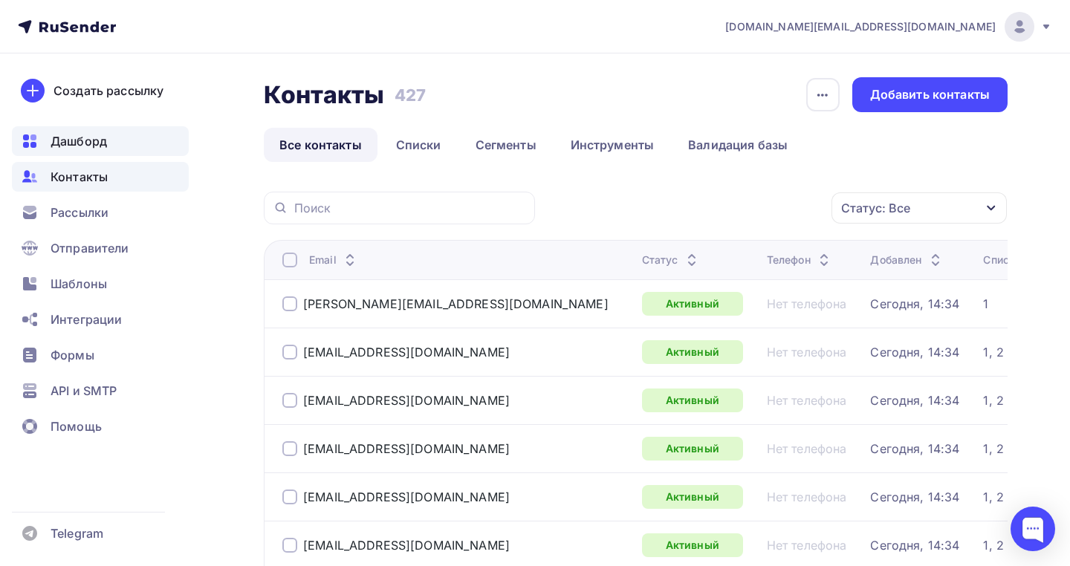
click at [114, 143] on div "Дашборд" at bounding box center [100, 141] width 177 height 30
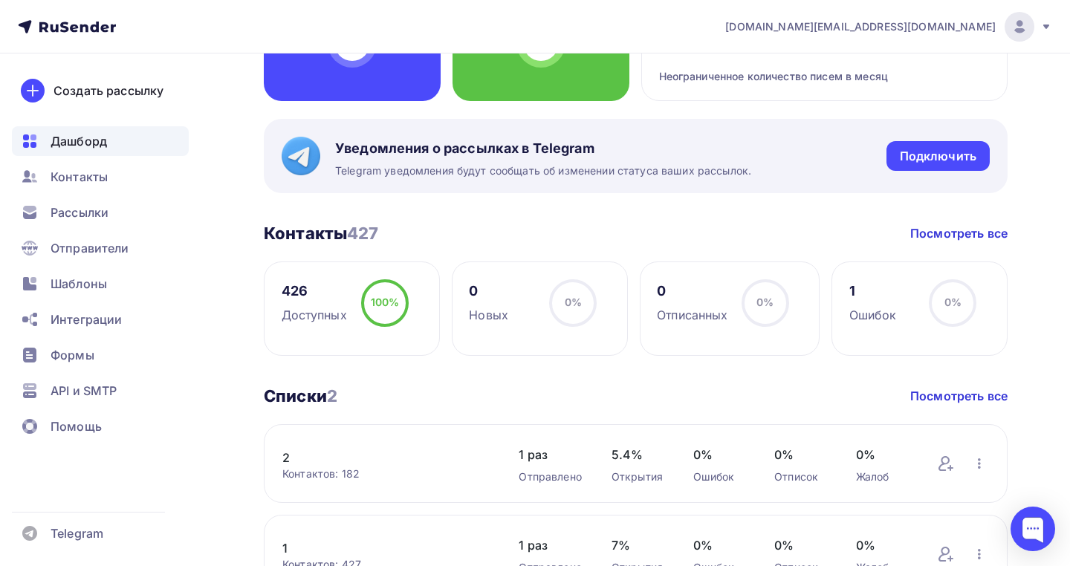
scroll to position [210, 0]
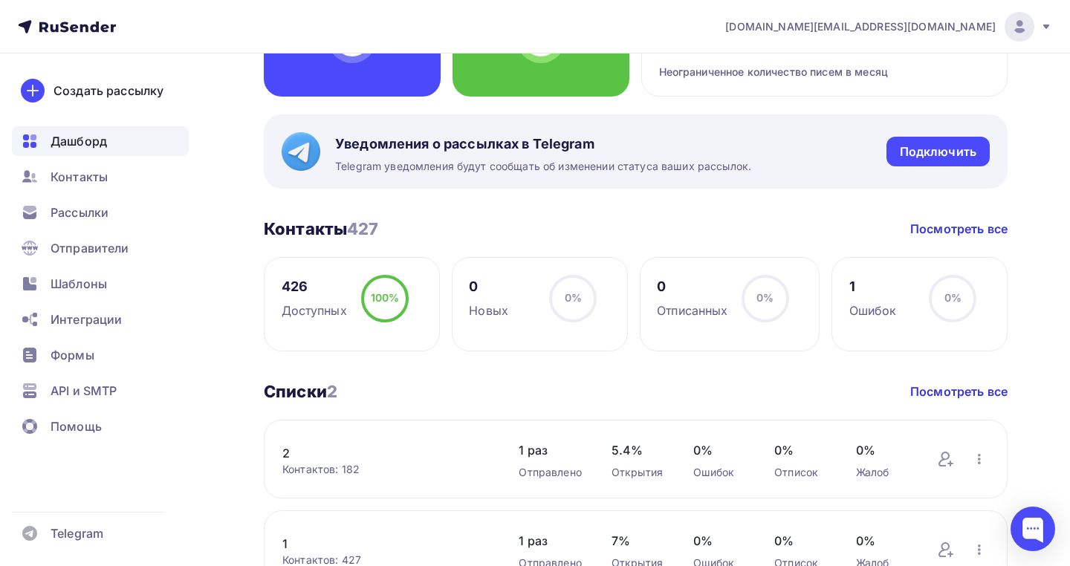
click at [858, 294] on div "1" at bounding box center [874, 287] width 48 height 18
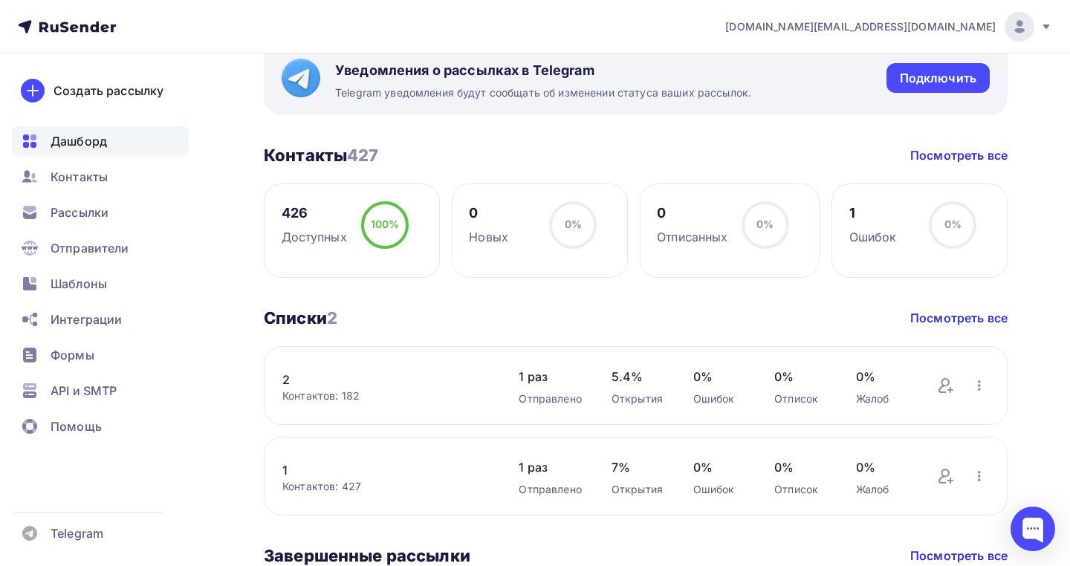
scroll to position [297, 0]
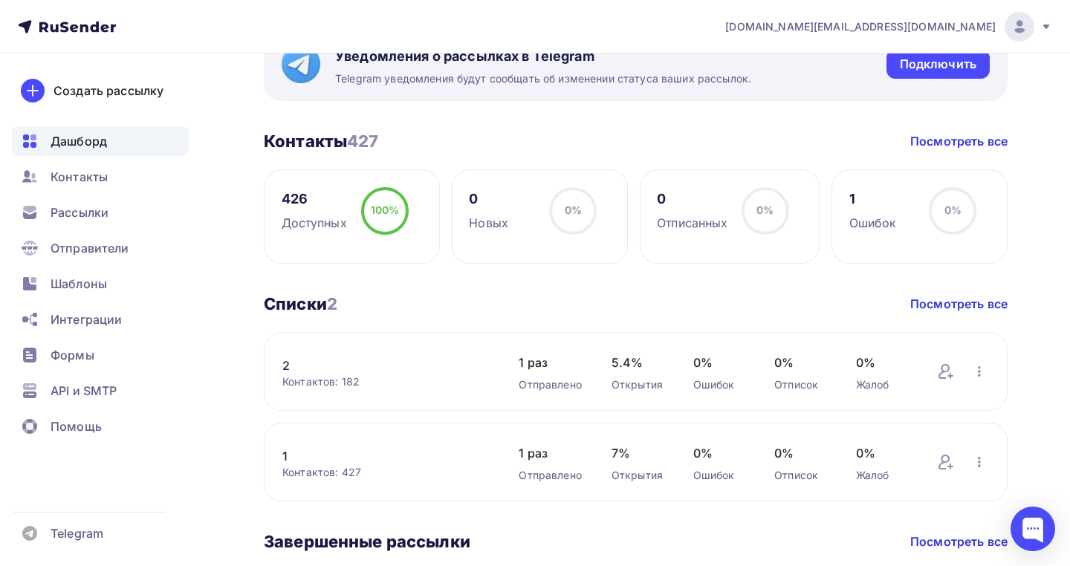
click at [293, 454] on link "1" at bounding box center [385, 456] width 207 height 18
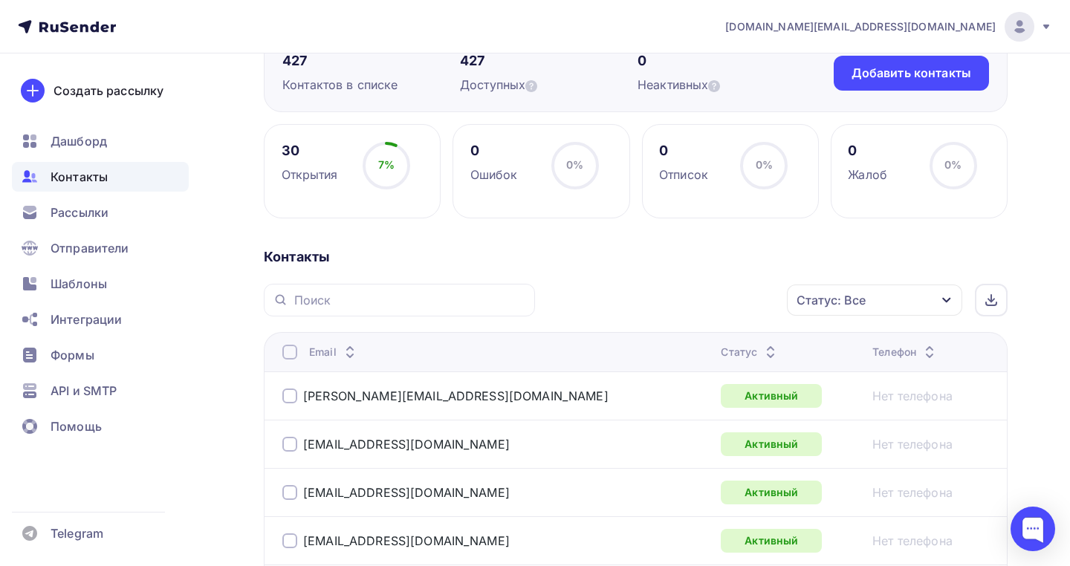
scroll to position [198, 0]
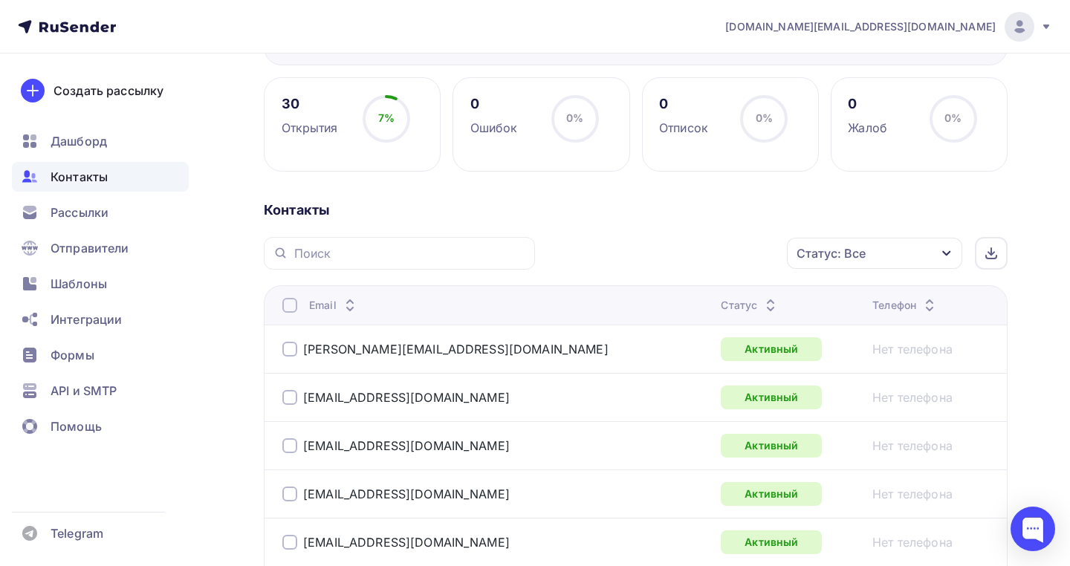
click at [721, 305] on div "Статус" at bounding box center [750, 305] width 59 height 15
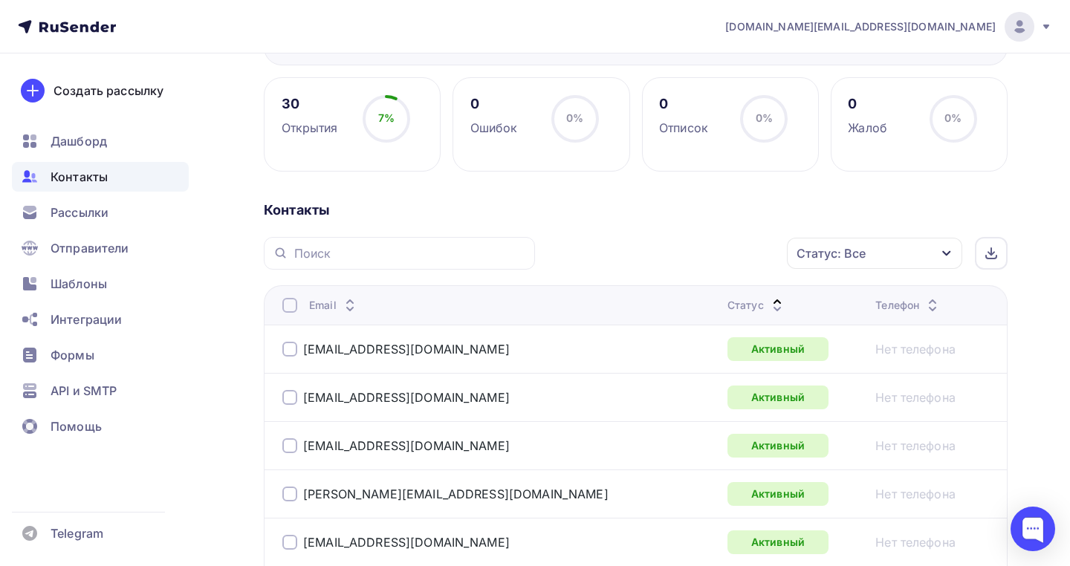
click at [728, 311] on div "Статус" at bounding box center [757, 305] width 59 height 15
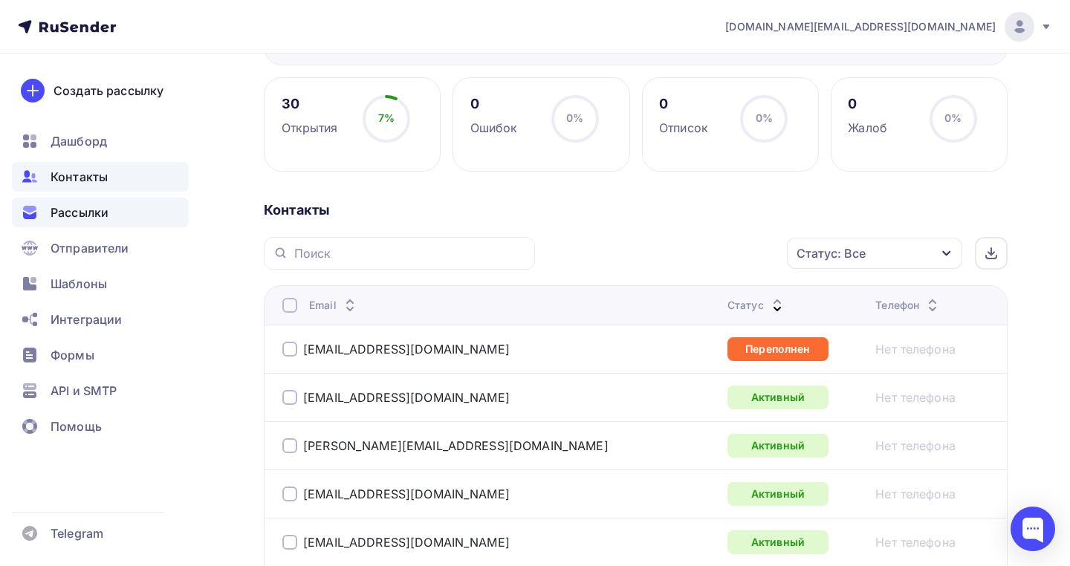
click at [66, 214] on span "Рассылки" at bounding box center [80, 213] width 58 height 18
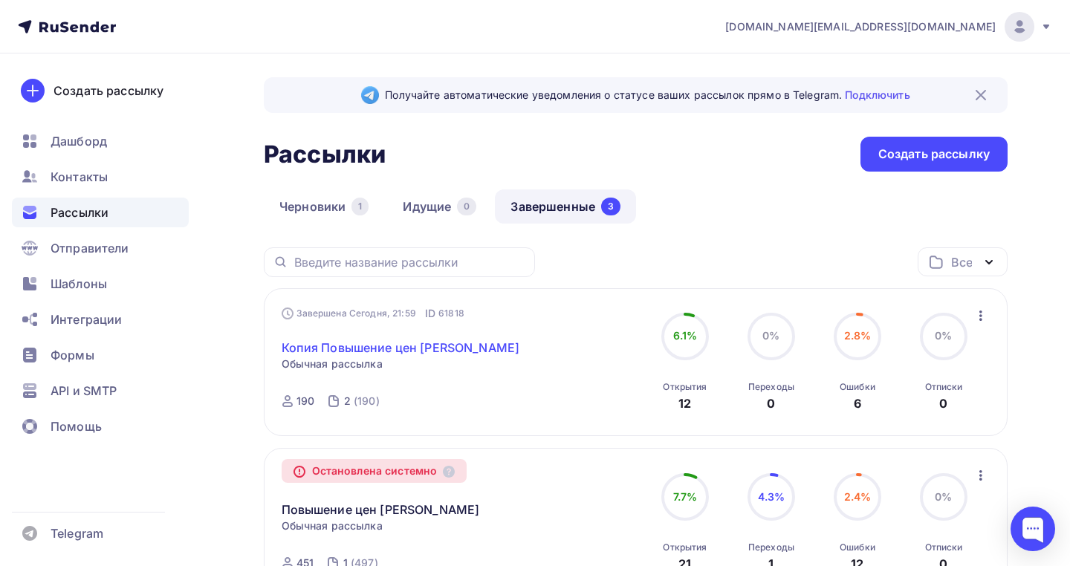
click at [359, 351] on link "Копия Повышение цен [PERSON_NAME]" at bounding box center [401, 348] width 239 height 18
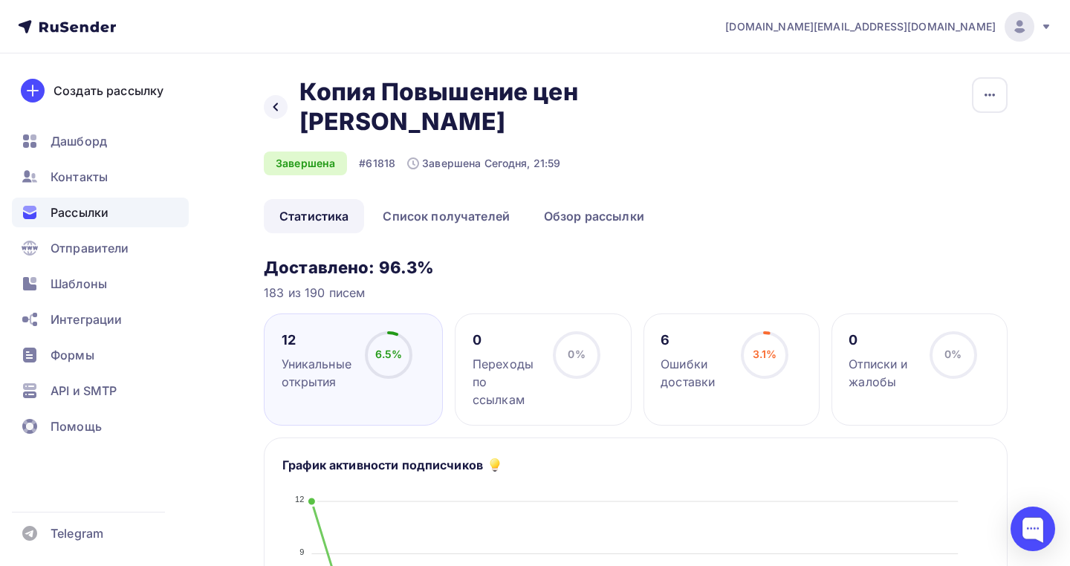
click at [478, 199] on link "Список получателей" at bounding box center [446, 216] width 158 height 34
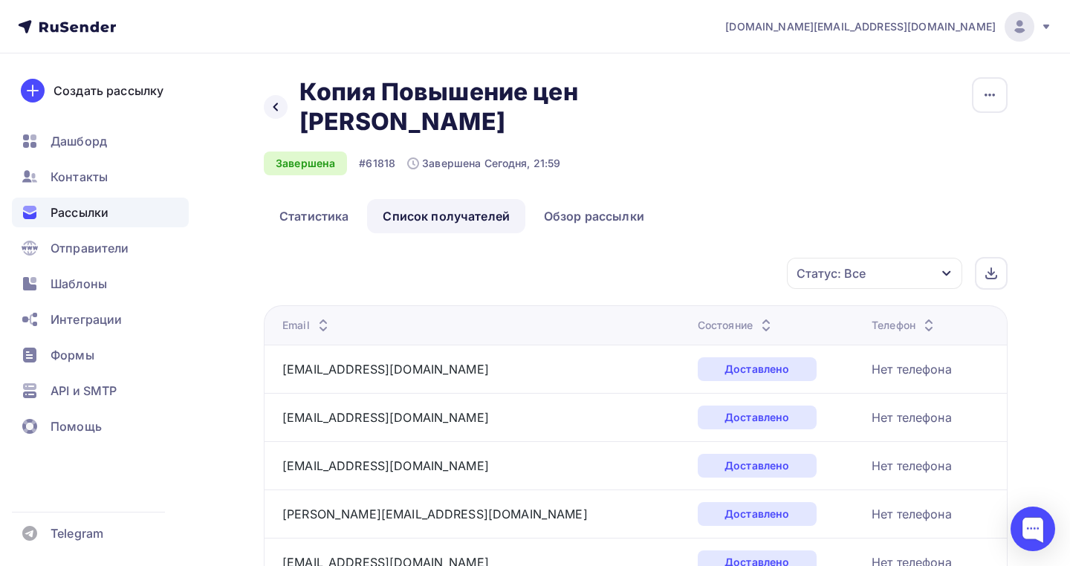
click at [698, 318] on div "Состояние" at bounding box center [736, 325] width 77 height 15
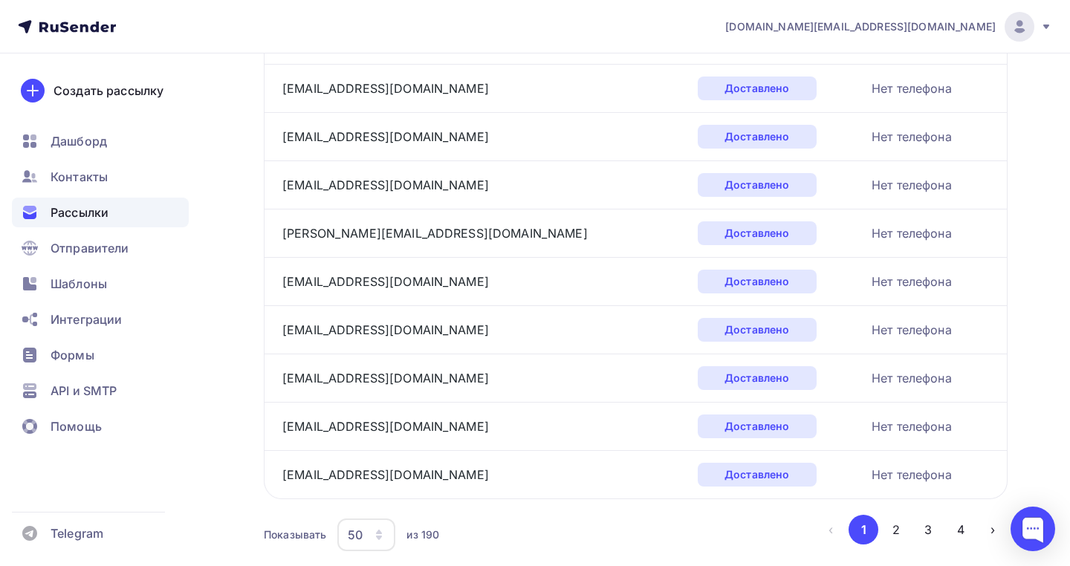
scroll to position [2281, 0]
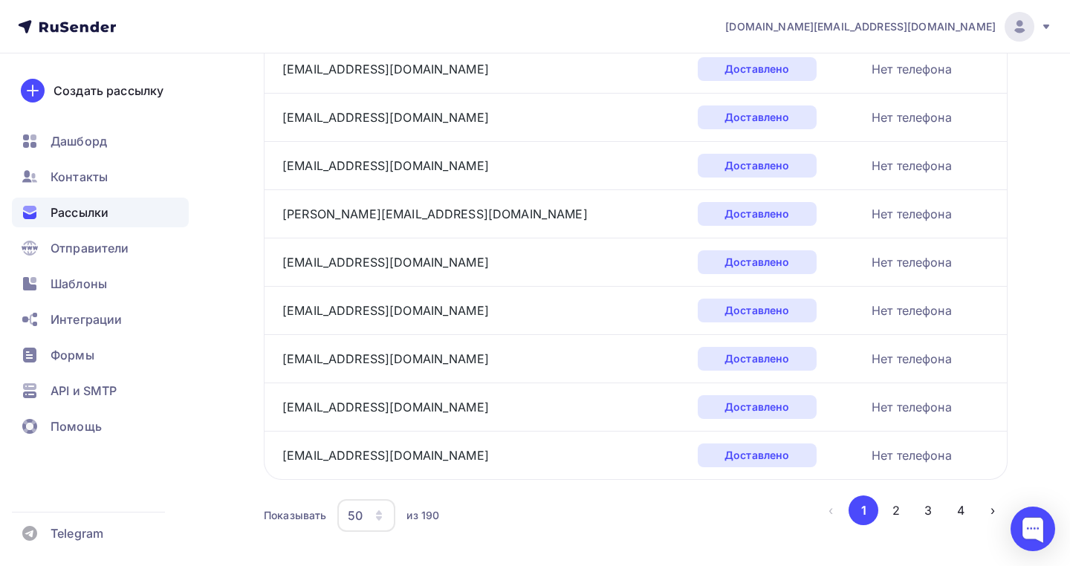
click at [381, 510] on icon "button" at bounding box center [379, 516] width 12 height 12
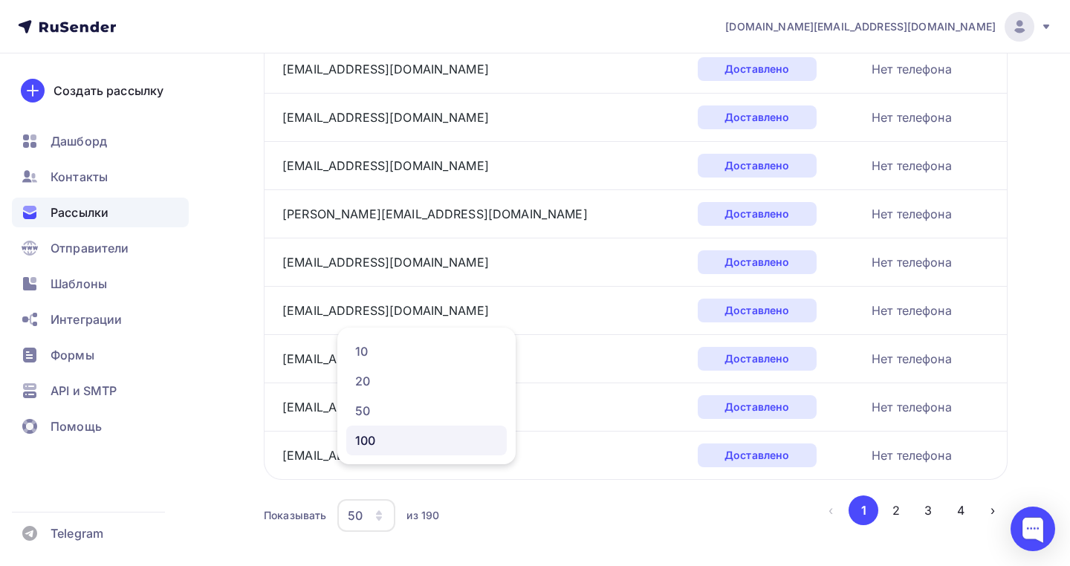
click at [395, 445] on div "100" at bounding box center [426, 441] width 143 height 18
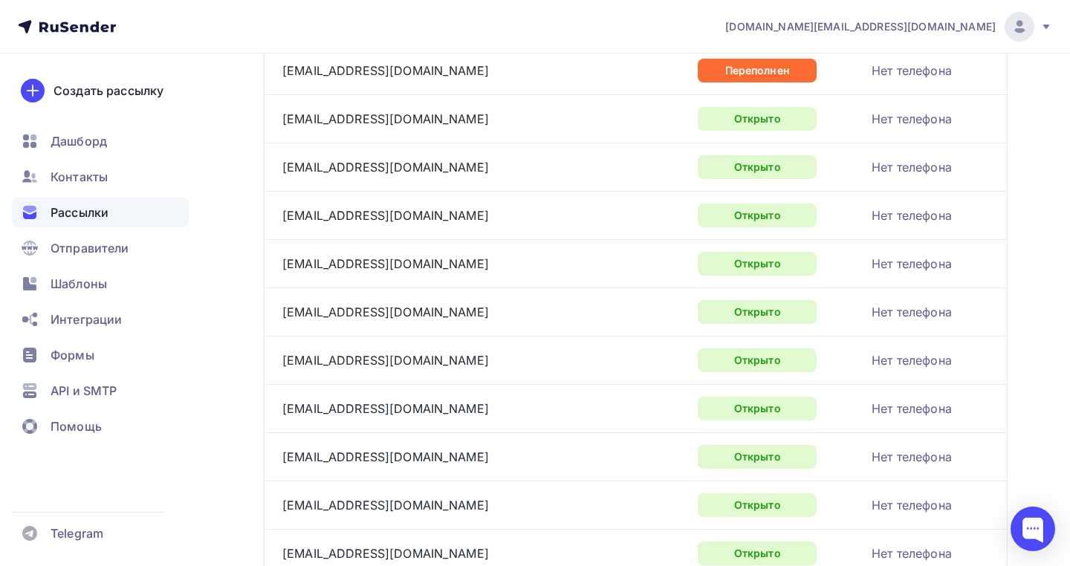
scroll to position [0, 0]
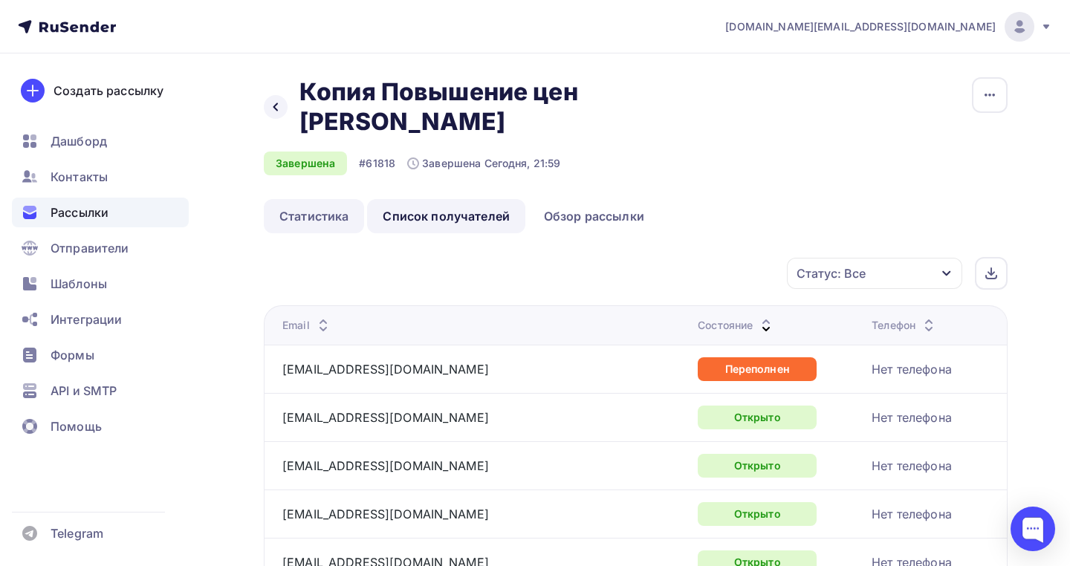
click at [331, 199] on link "Статистика" at bounding box center [314, 216] width 100 height 34
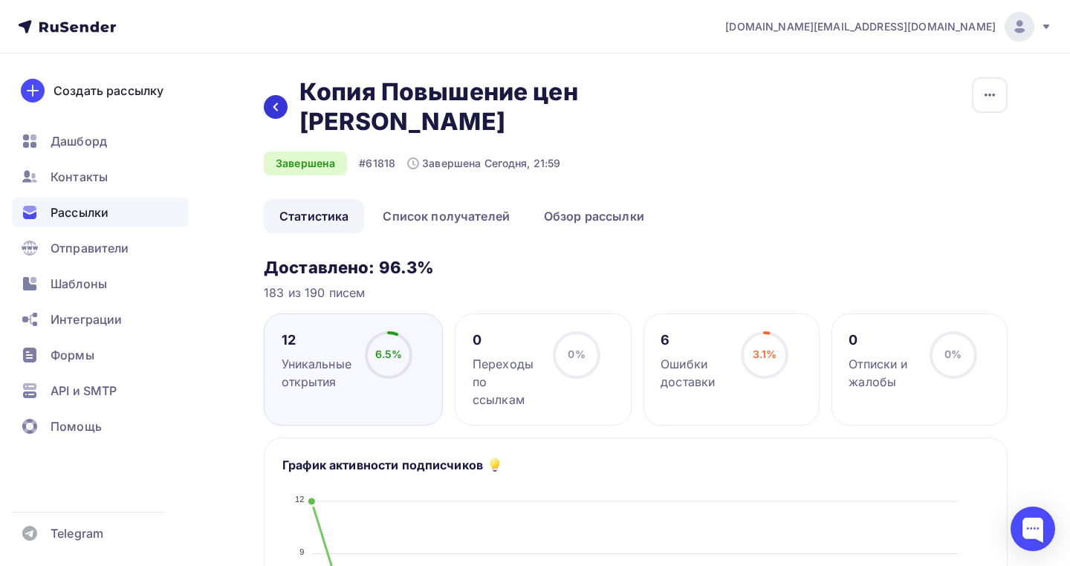
click at [273, 95] on div at bounding box center [276, 107] width 24 height 24
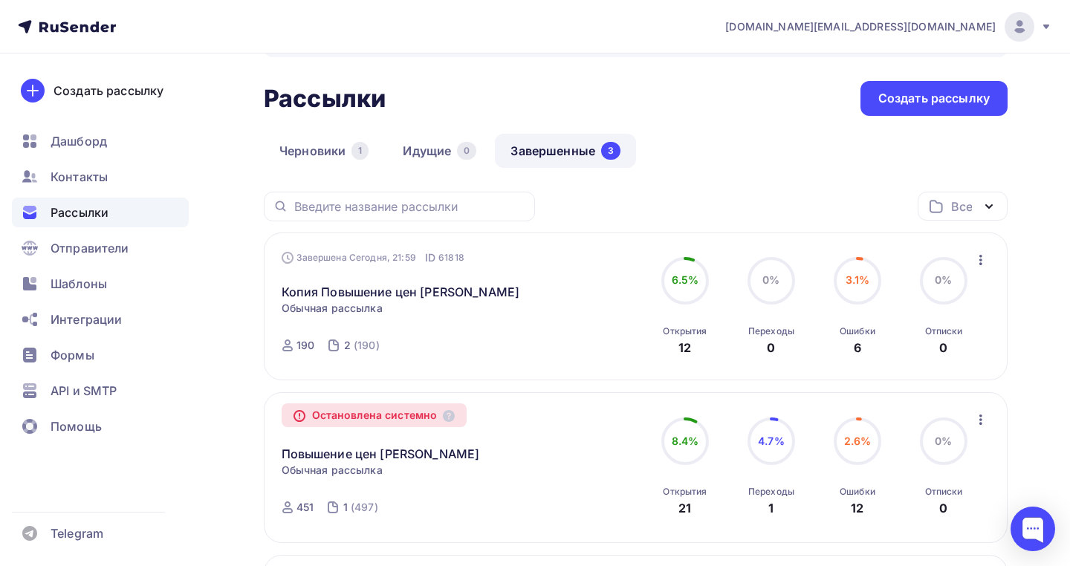
scroll to position [56, 0]
click at [369, 456] on link "Повышение цен [PERSON_NAME]" at bounding box center [381, 453] width 198 height 18
